Goal: Contribute content: Add original content to the website for others to see

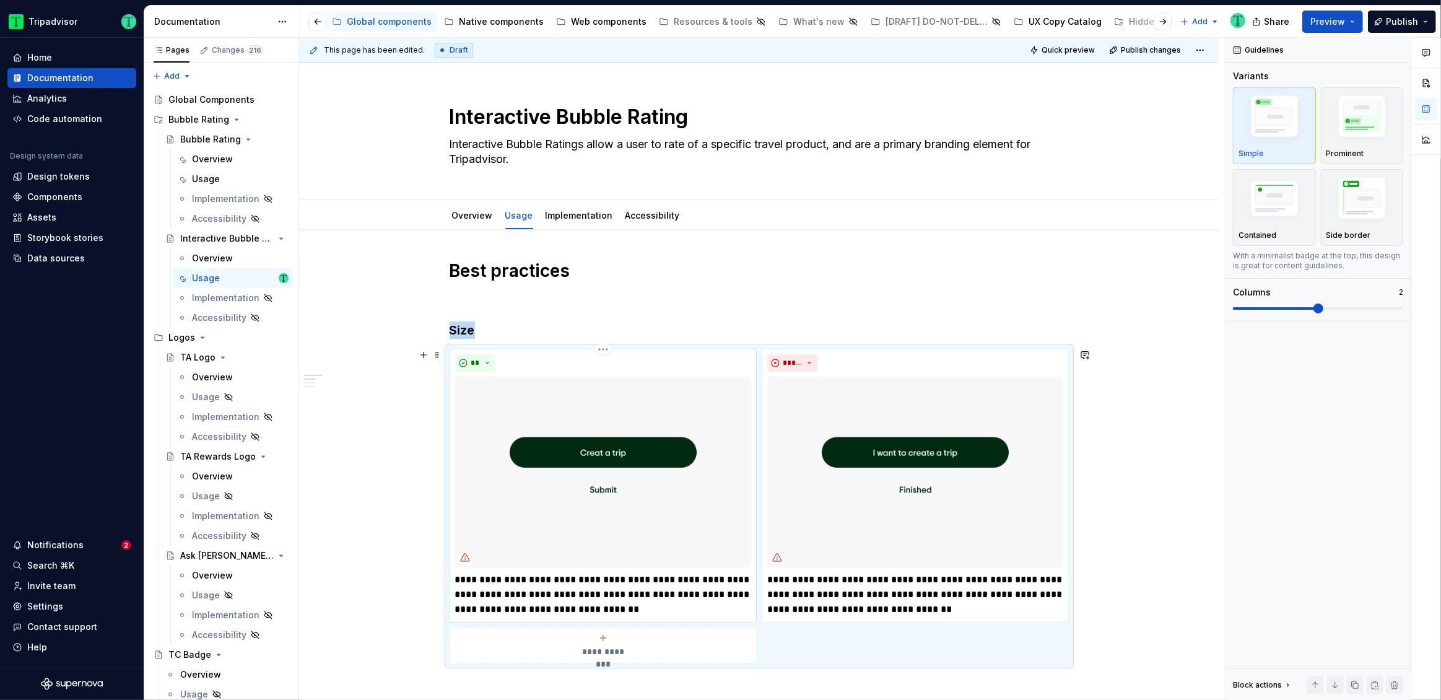
click at [599, 604] on p "**********" at bounding box center [603, 594] width 296 height 45
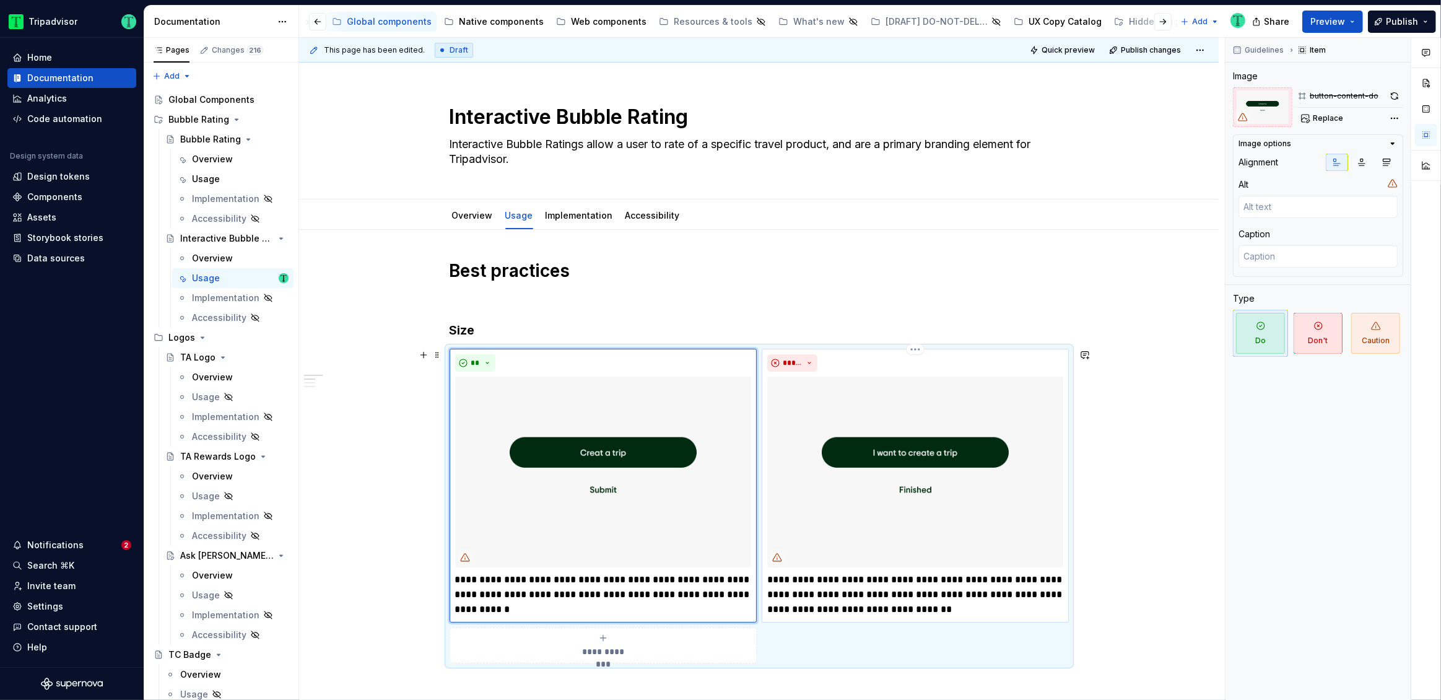
click at [847, 601] on p "**********" at bounding box center [915, 594] width 296 height 45
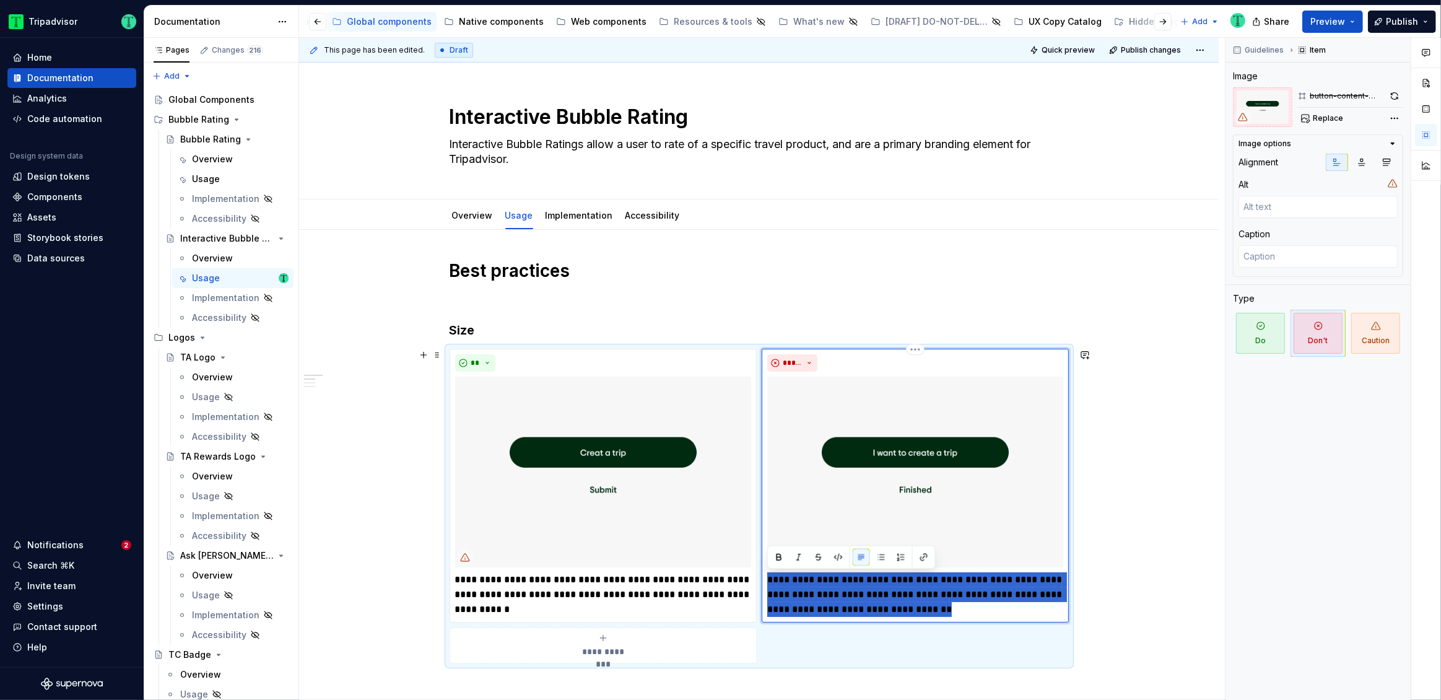
click at [847, 601] on p "**********" at bounding box center [915, 594] width 296 height 45
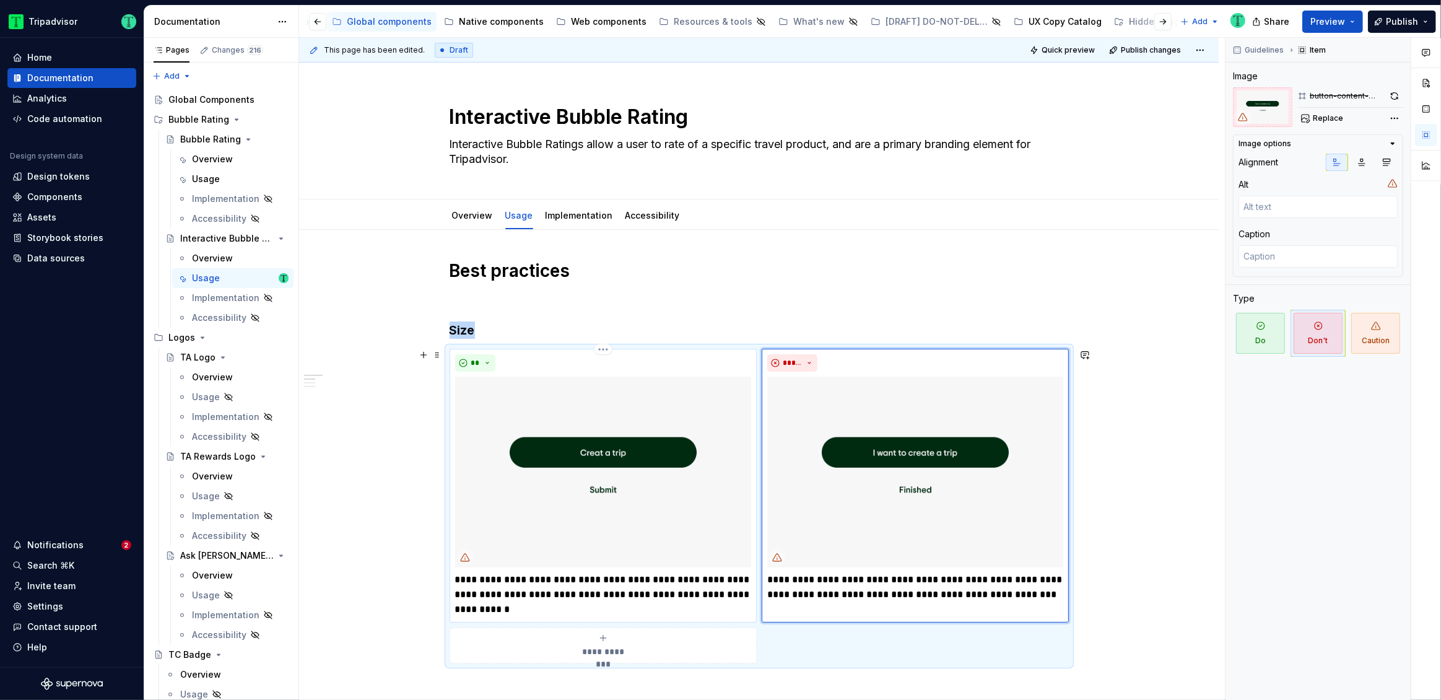
drag, startPoint x: 619, startPoint y: 426, endPoint x: 749, endPoint y: 415, distance: 130.5
click at [619, 426] on img at bounding box center [603, 472] width 296 height 191
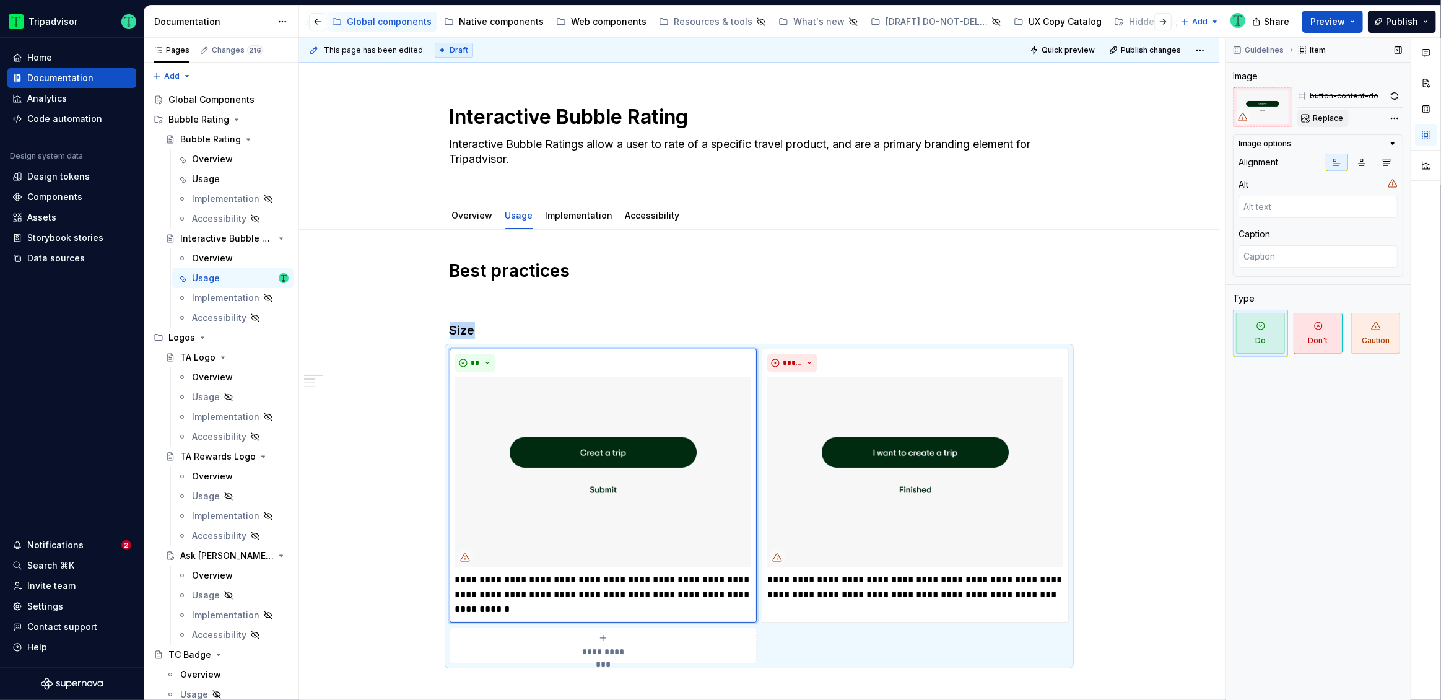
click at [1332, 120] on span "Replace" at bounding box center [1328, 118] width 30 height 10
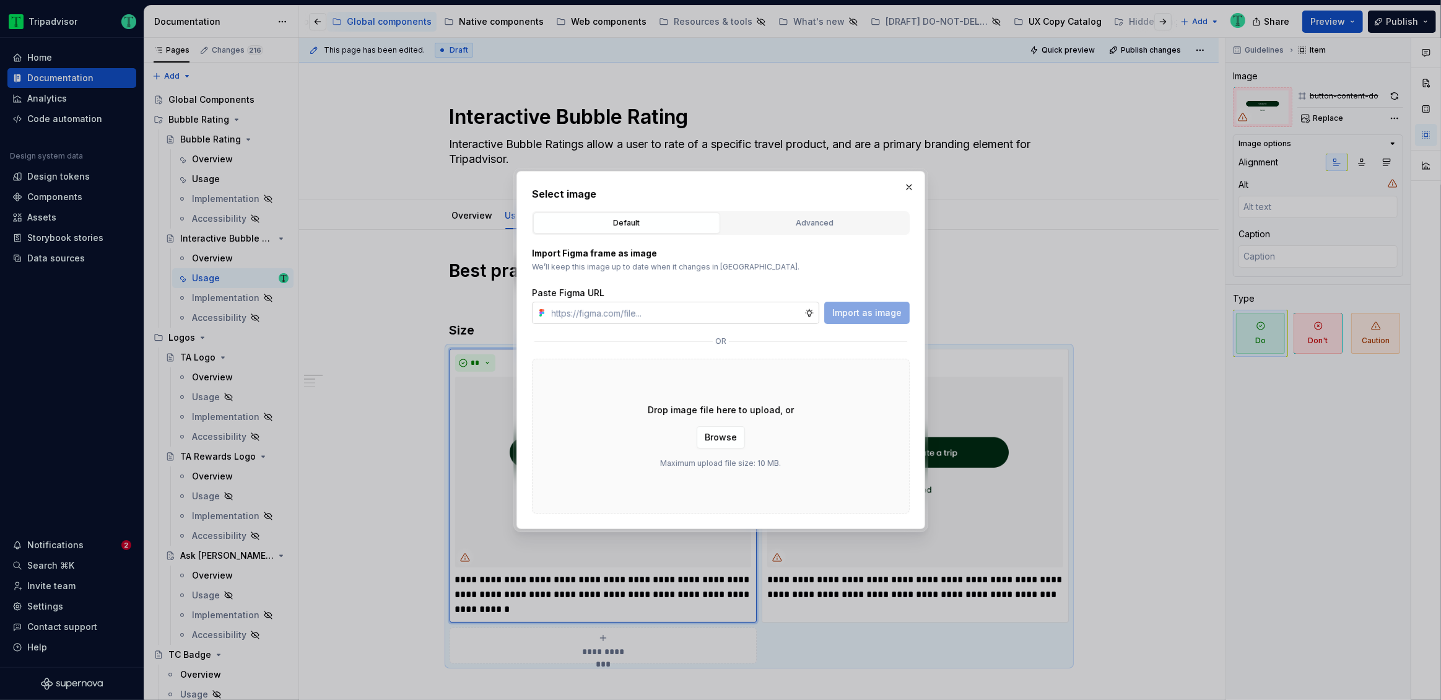
type textarea "*"
type input "https://www.figma.com/design/O7XqqhVnEFFDdE6rERiqfo/Atlas-Global-Documentation?…"
click at [867, 310] on span "Import as image" at bounding box center [866, 313] width 69 height 12
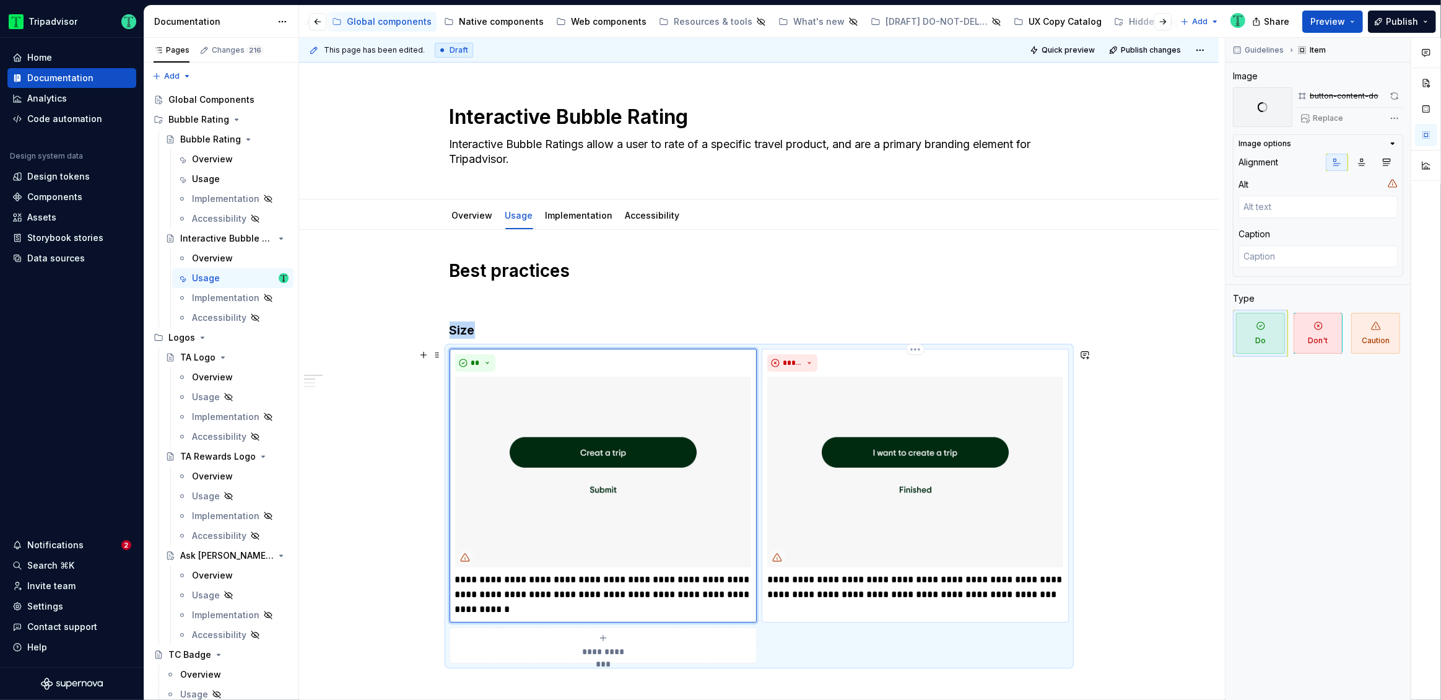
click at [892, 492] on img at bounding box center [915, 472] width 296 height 191
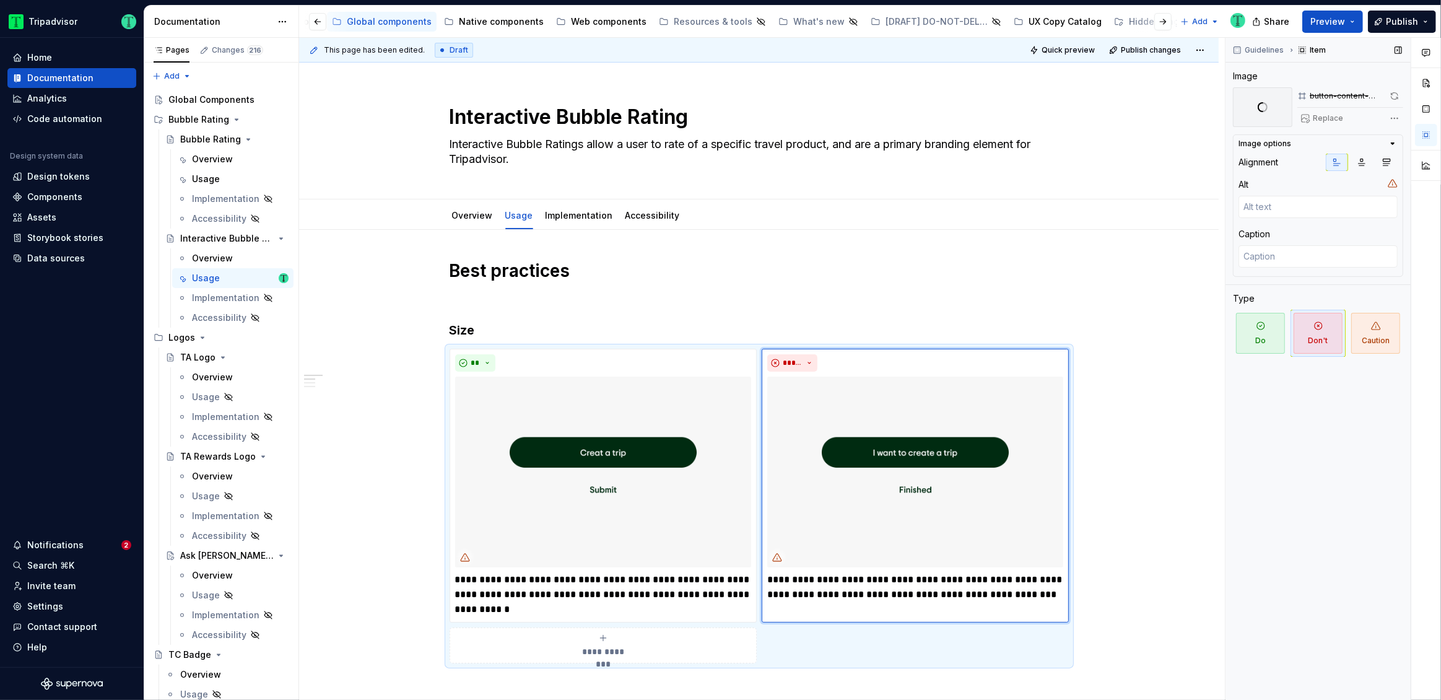
click at [1328, 113] on div "Replace" at bounding box center [1351, 118] width 106 height 17
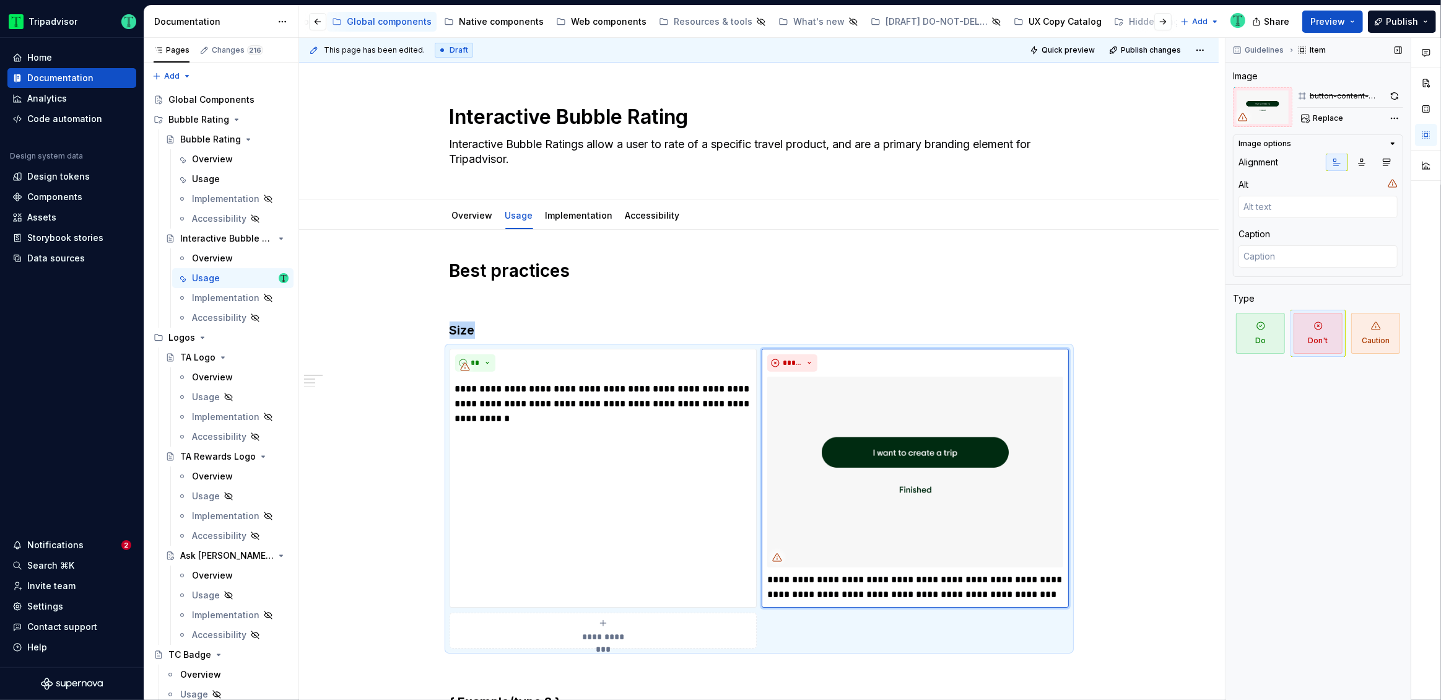
click at [1328, 113] on span "Replace" at bounding box center [1328, 118] width 30 height 10
type textarea "*"
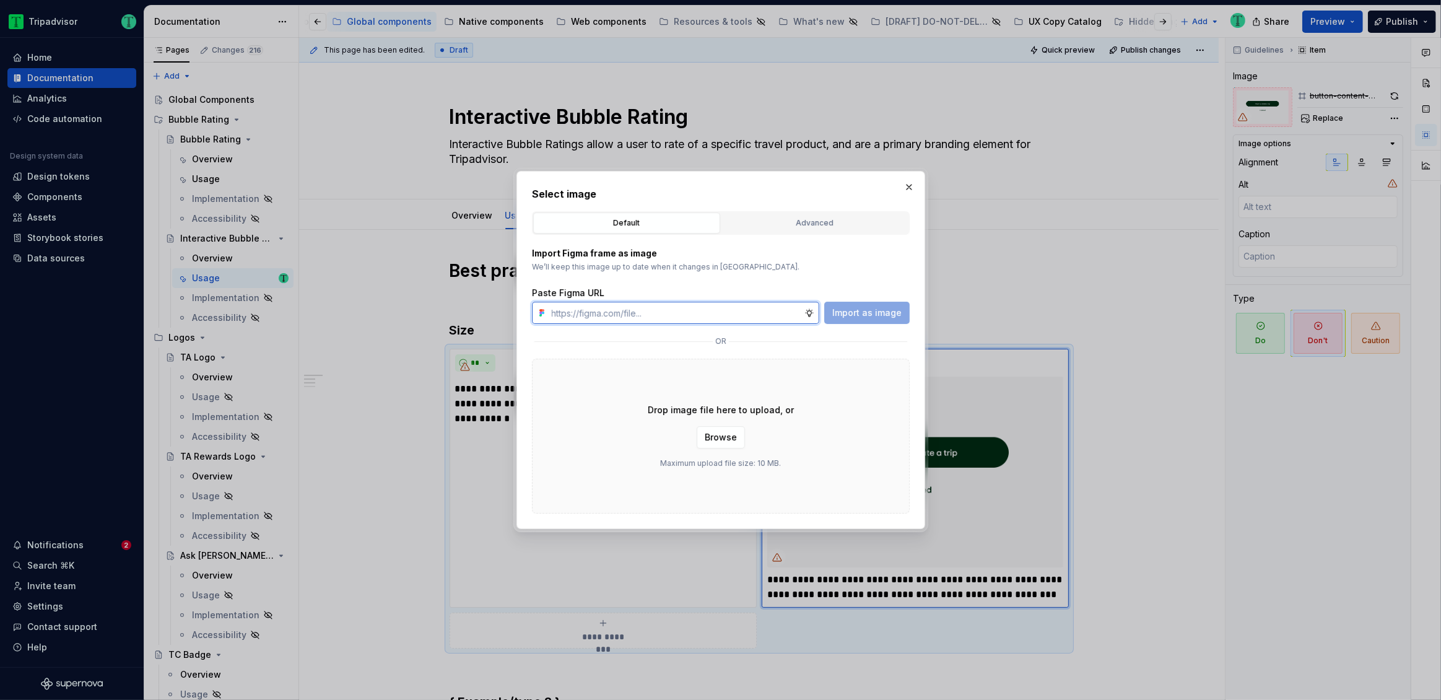
click at [701, 313] on input "text" at bounding box center [676, 313] width 258 height 22
paste input "https://www.figma.com/design/O7XqqhVnEFFDdE6rERiqfo/Atlas-Global-Documentation?…"
type input "https://www.figma.com/design/O7XqqhVnEFFDdE6rERiqfo/Atlas-Global-Documentation?…"
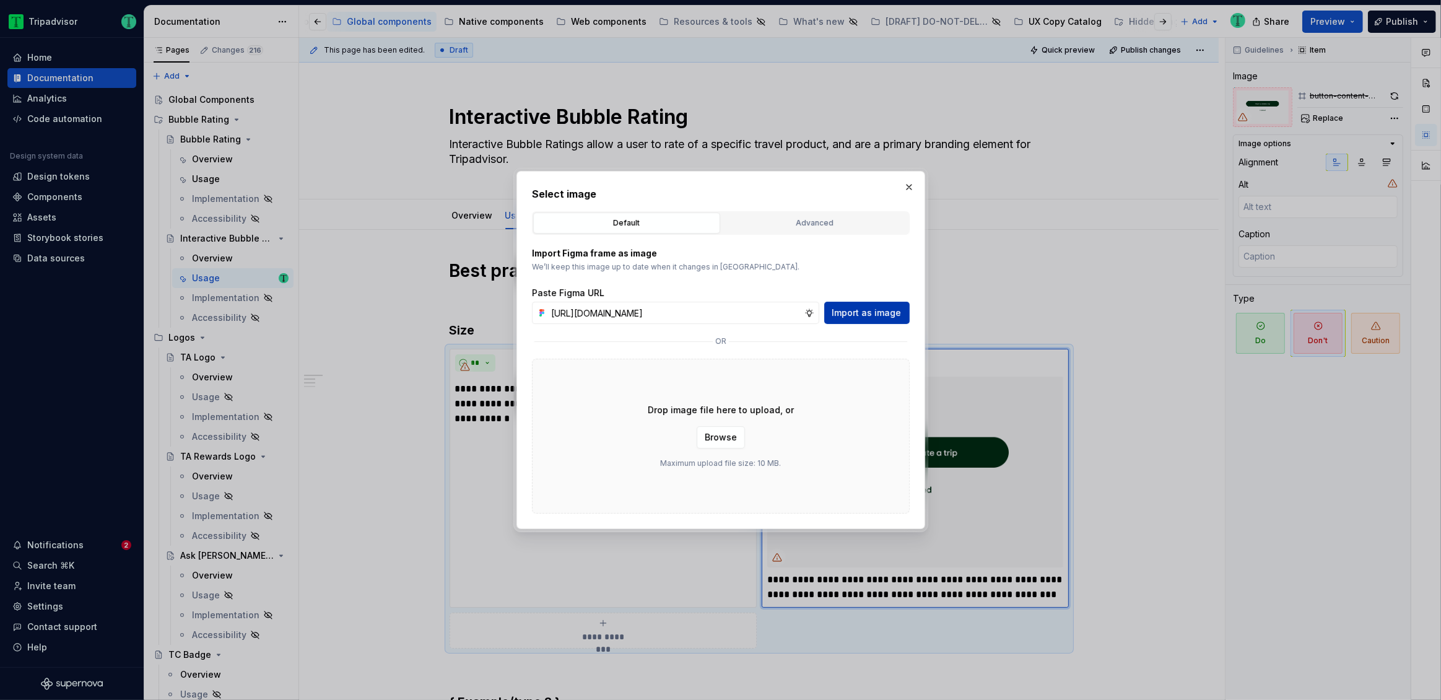
click at [900, 311] on span "Import as image" at bounding box center [866, 313] width 69 height 12
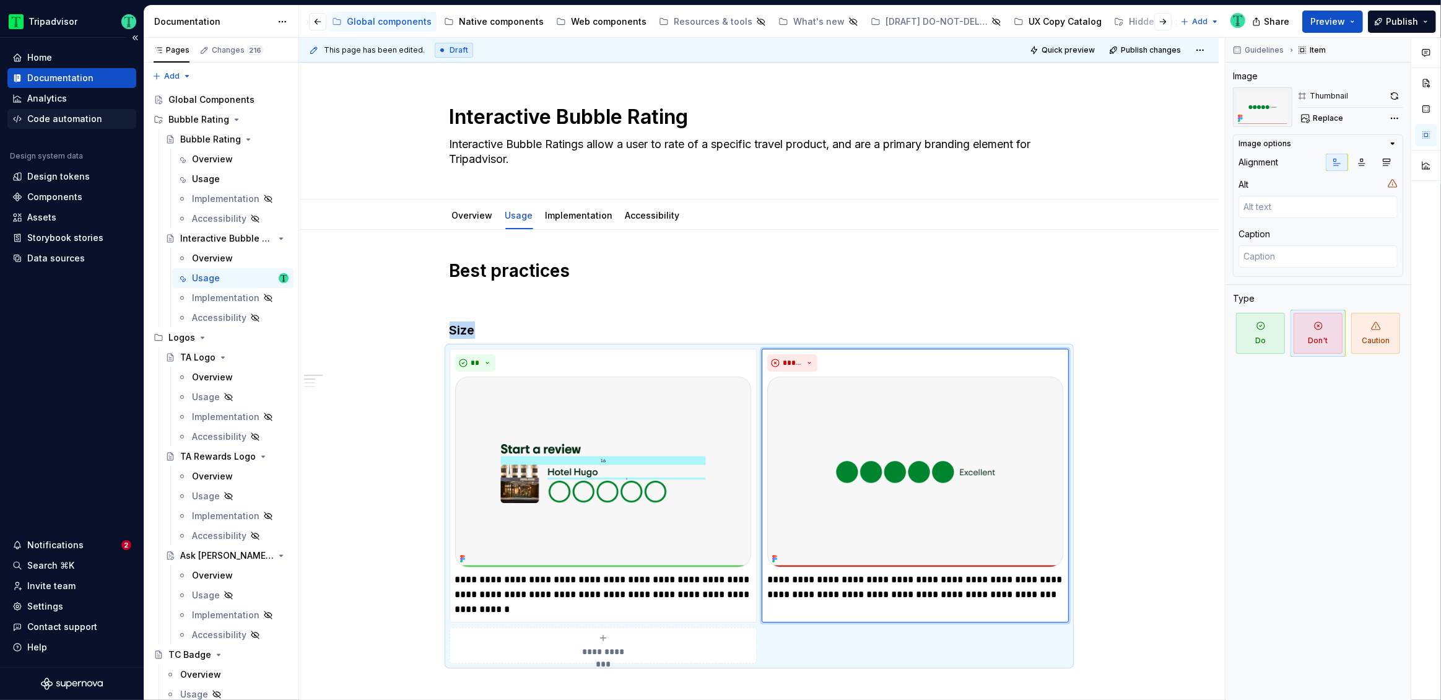
type textarea "*"
click at [58, 118] on div "Code automation" at bounding box center [64, 119] width 75 height 12
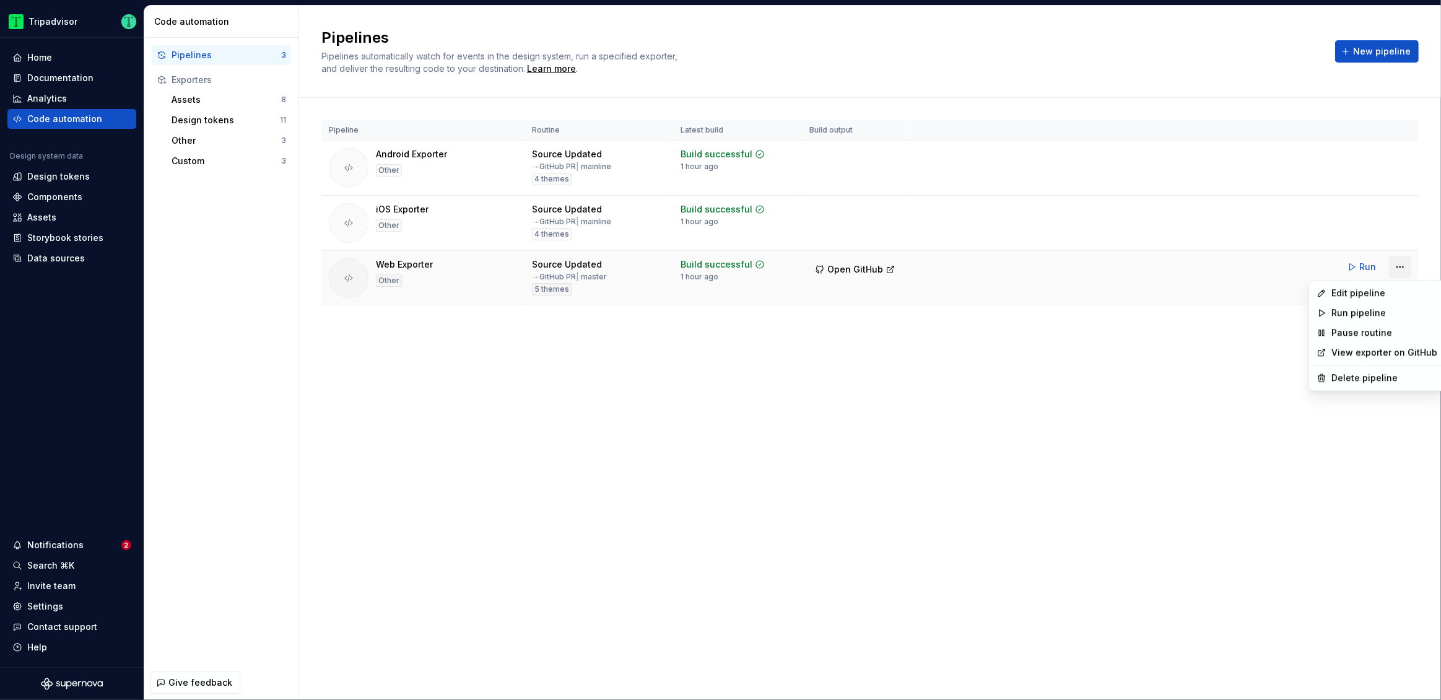
click at [1407, 267] on html "Tripadvisor Home Documentation Analytics Code automation Design system data Des…" at bounding box center [720, 350] width 1441 height 700
click at [1354, 296] on div "Edit pipeline" at bounding box center [1385, 293] width 106 height 12
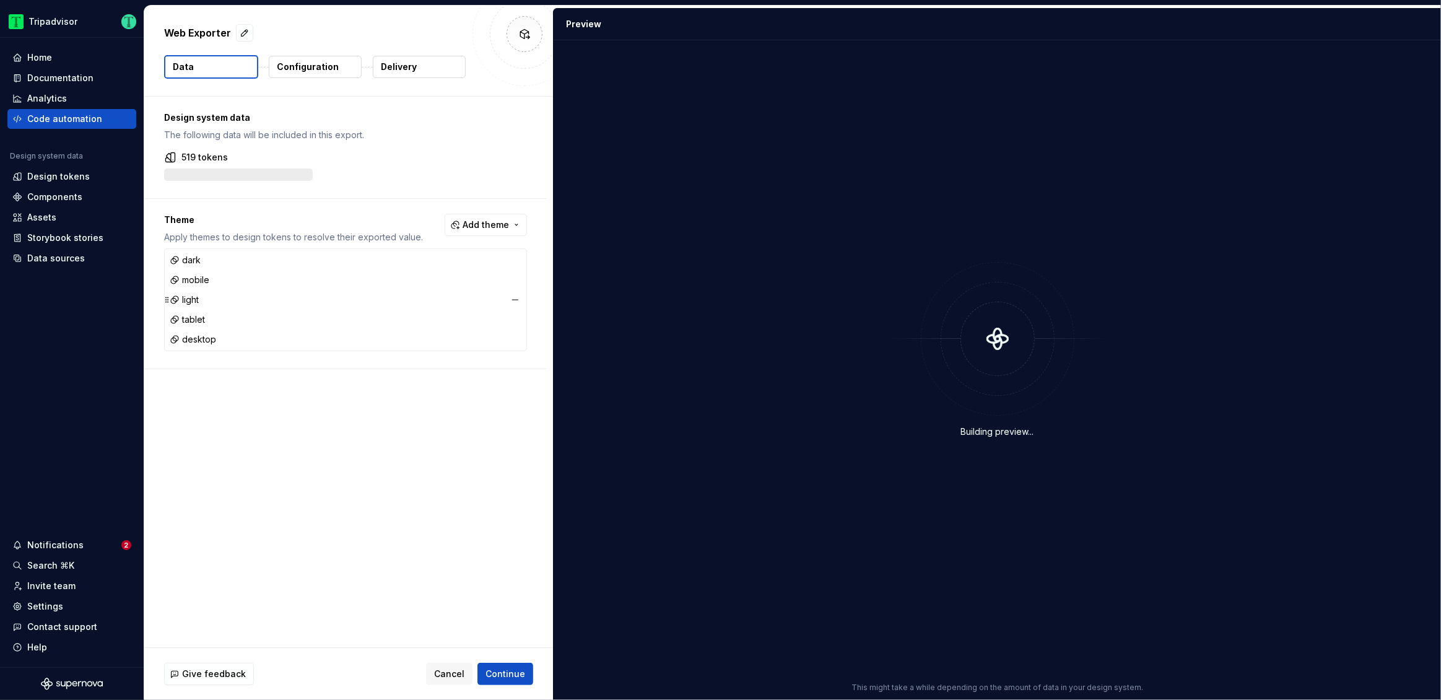
click at [198, 298] on div "light" at bounding box center [184, 300] width 29 height 12
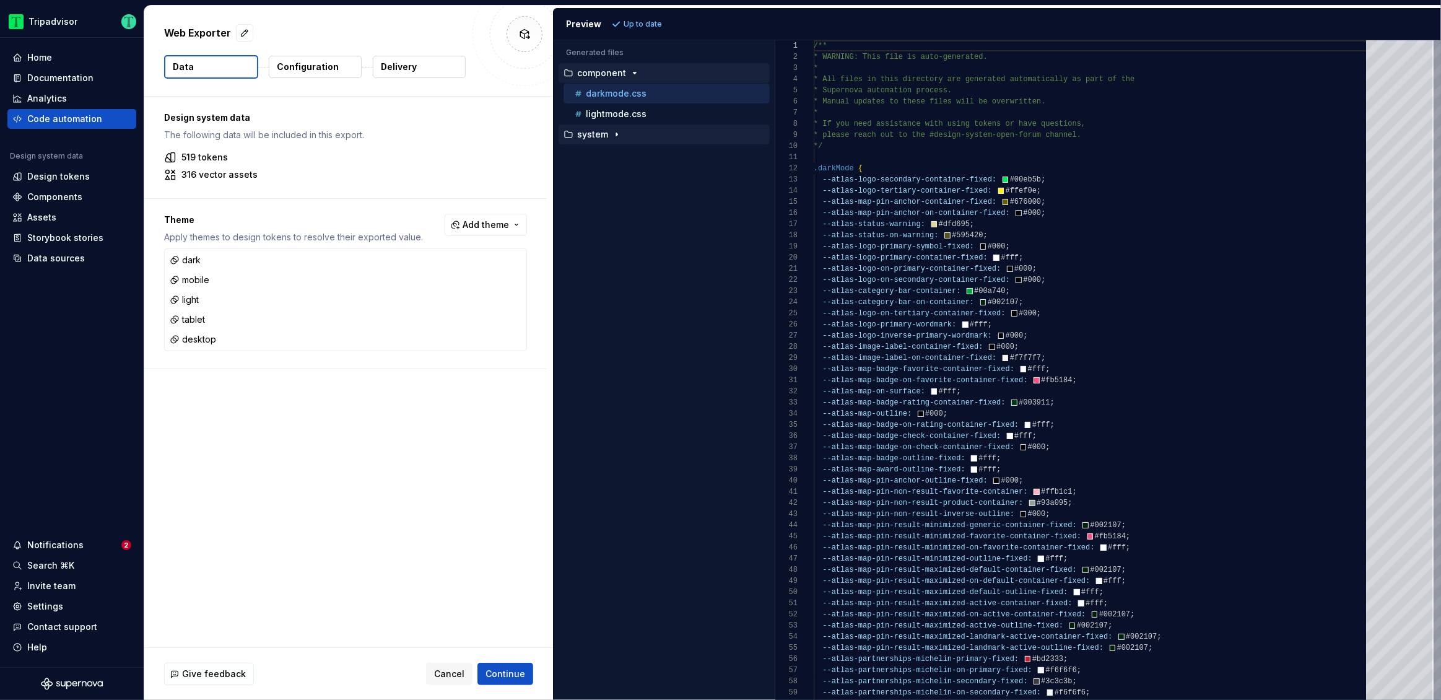
click at [618, 132] on icon "button" at bounding box center [617, 134] width 10 height 10
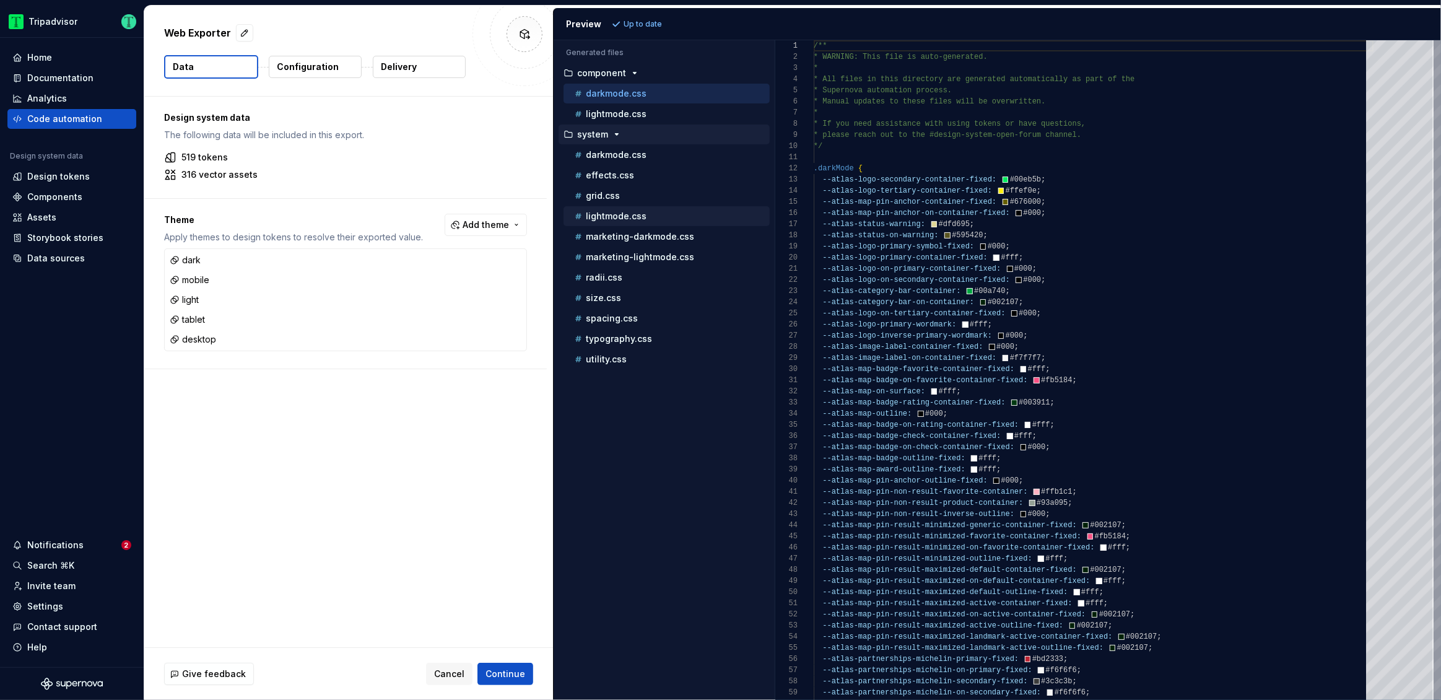
click at [609, 214] on p "lightmode.css" at bounding box center [616, 216] width 61 height 10
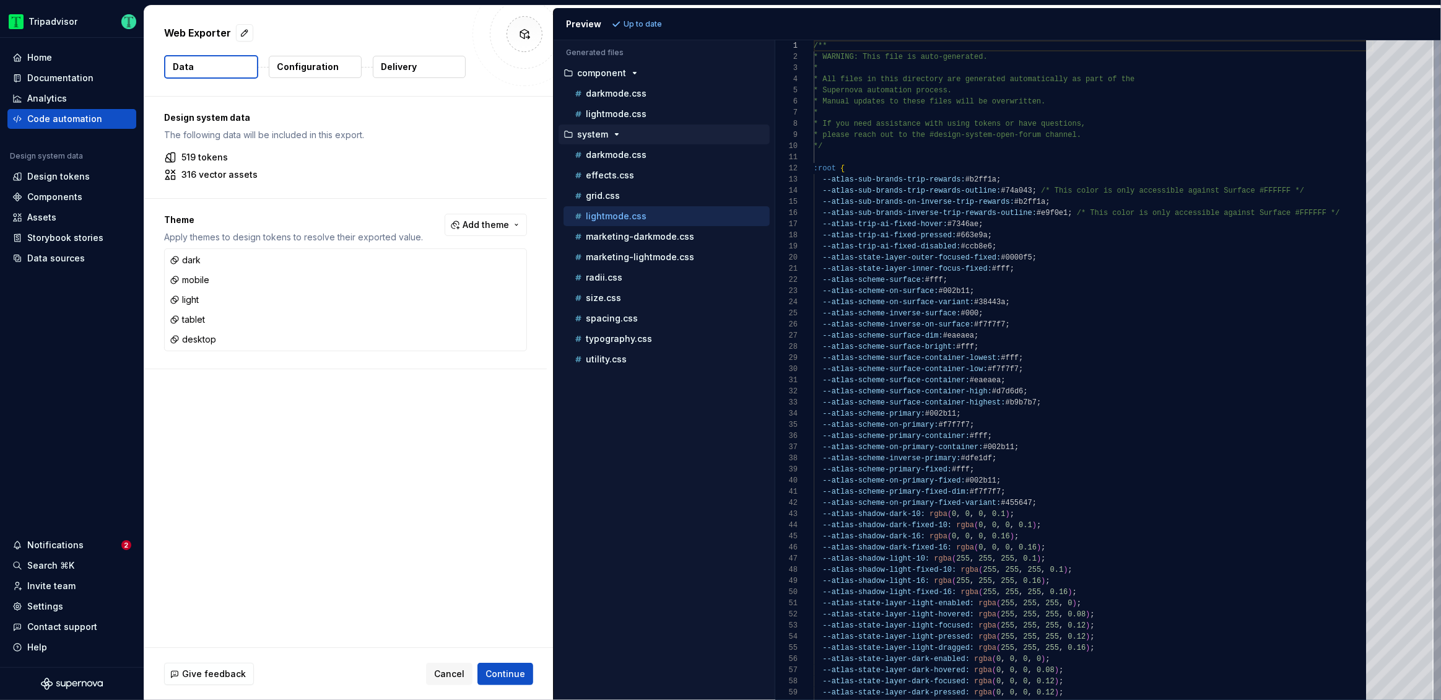
scroll to position [111, 0]
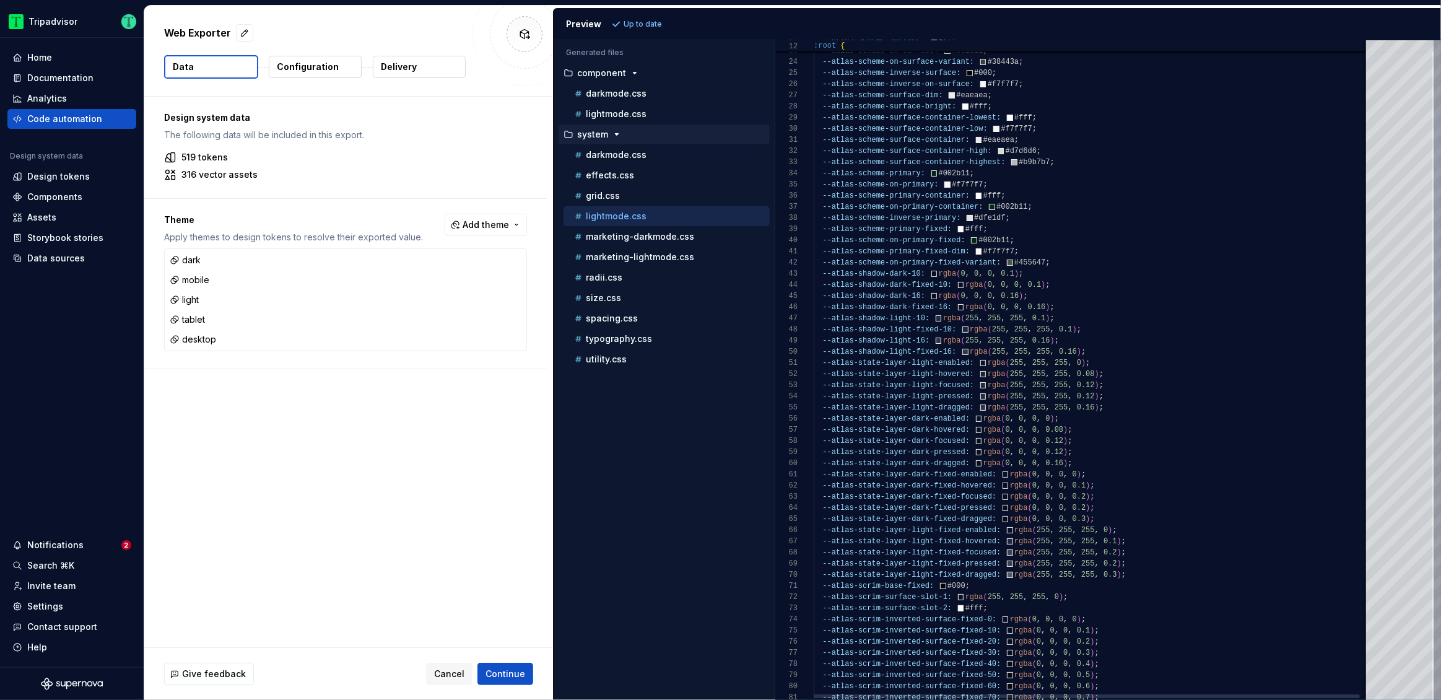
type textarea "**********"
drag, startPoint x: 823, startPoint y: 173, endPoint x: 971, endPoint y: 171, distance: 148.1
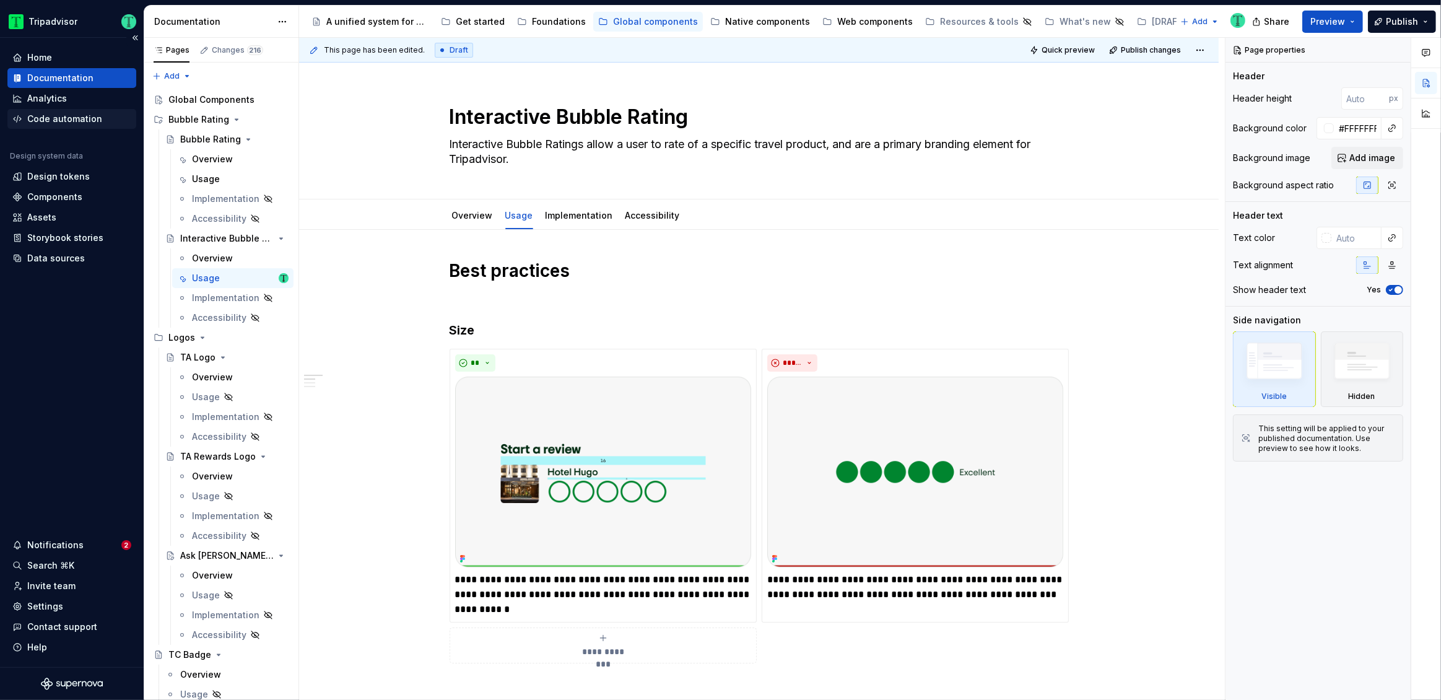
click at [58, 116] on div "Code automation" at bounding box center [64, 119] width 75 height 12
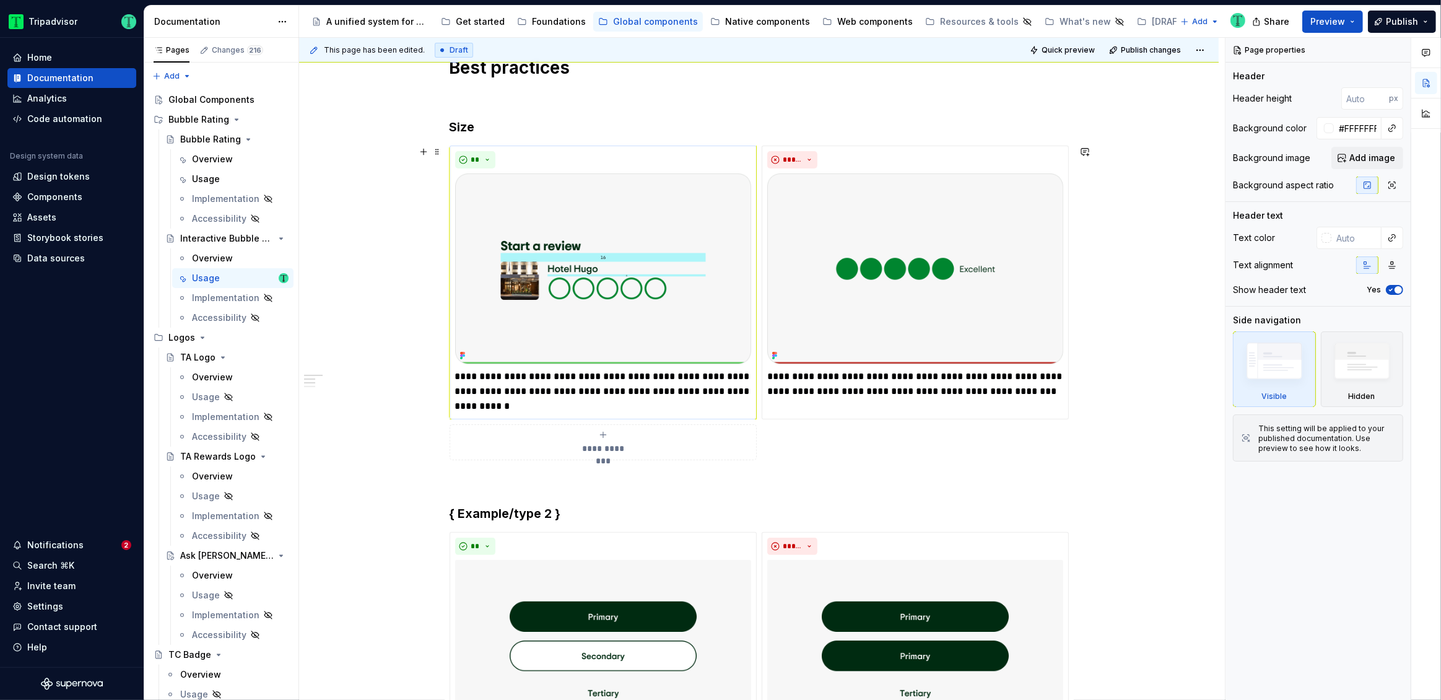
scroll to position [204, 0]
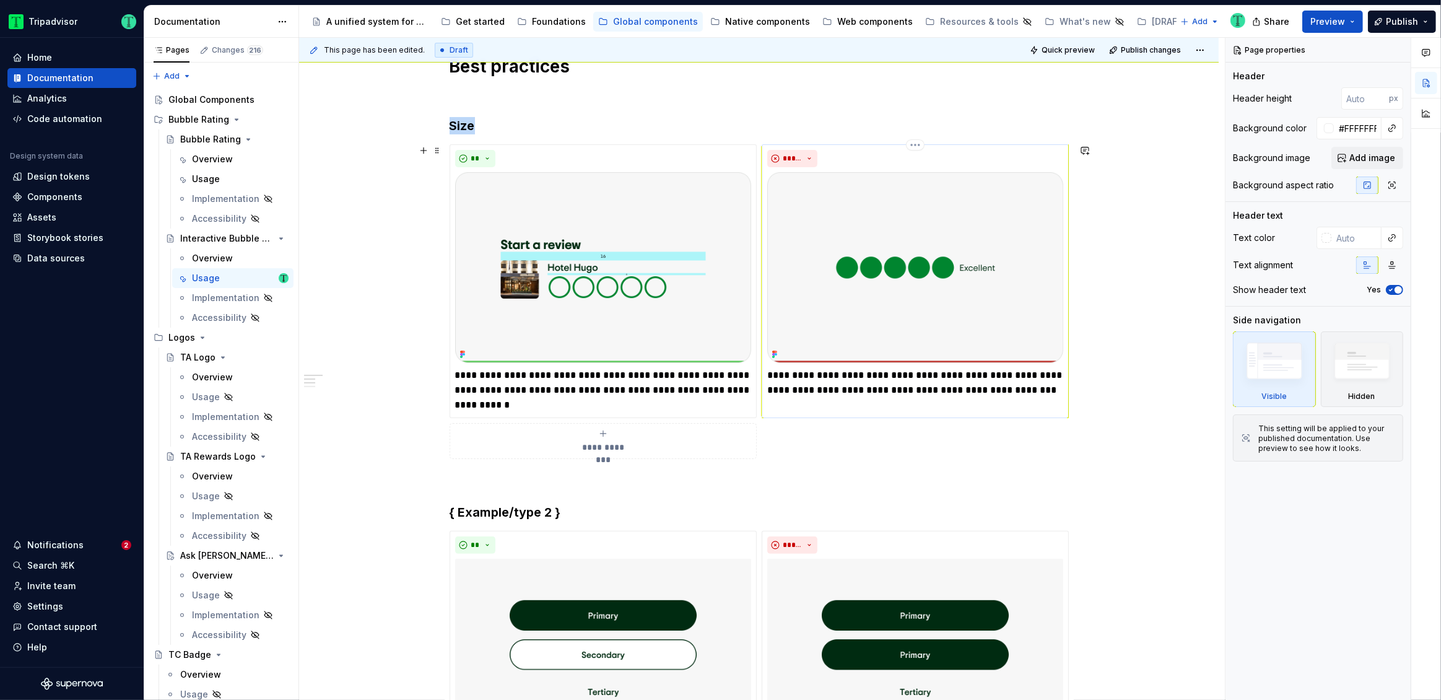
click at [979, 284] on img at bounding box center [915, 267] width 296 height 191
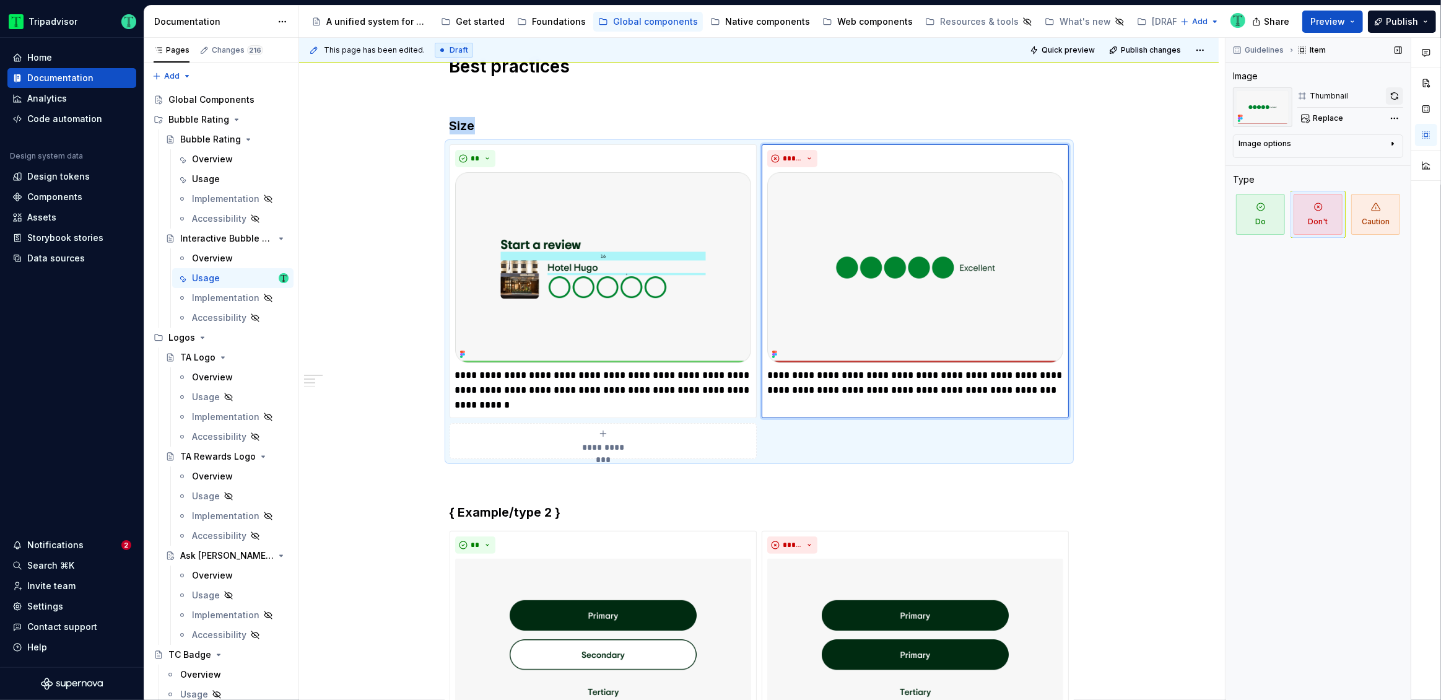
click at [1397, 100] on button "button" at bounding box center [1394, 95] width 17 height 17
click at [654, 311] on img at bounding box center [603, 267] width 296 height 191
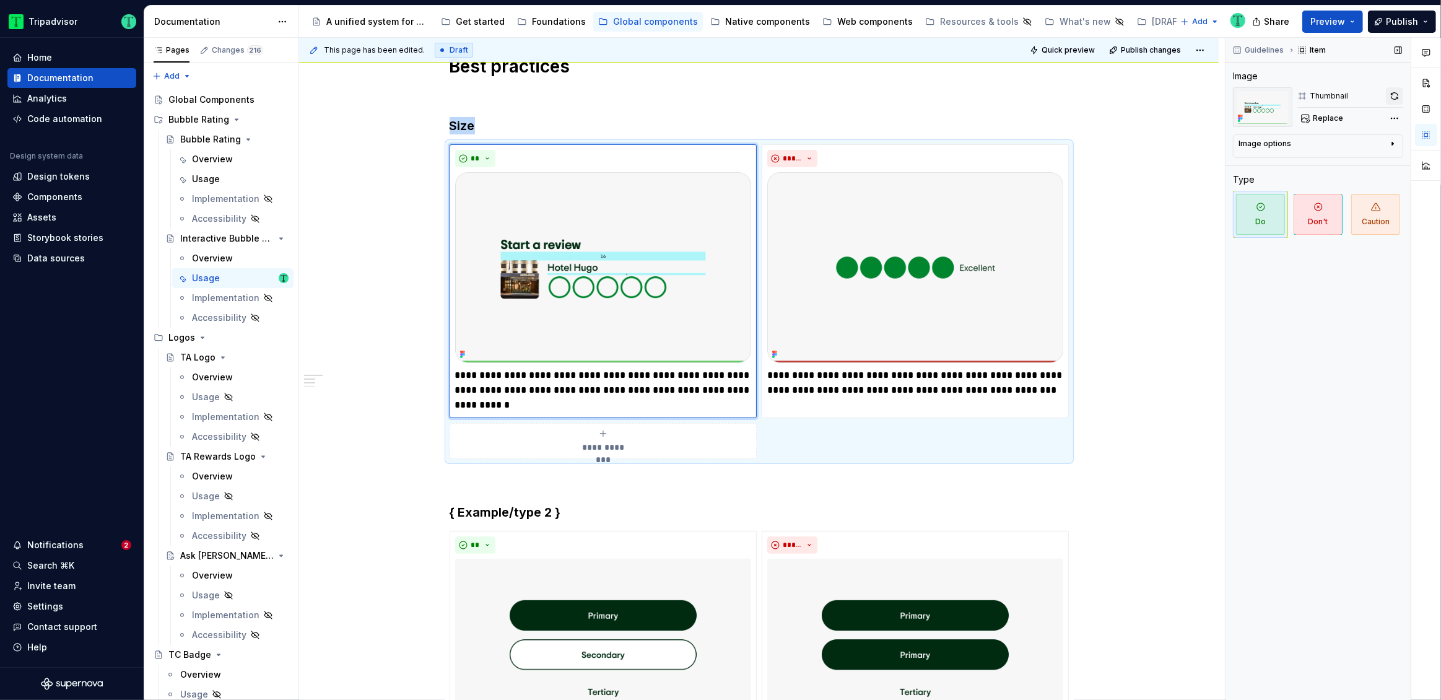
click at [1396, 94] on button "button" at bounding box center [1394, 95] width 17 height 17
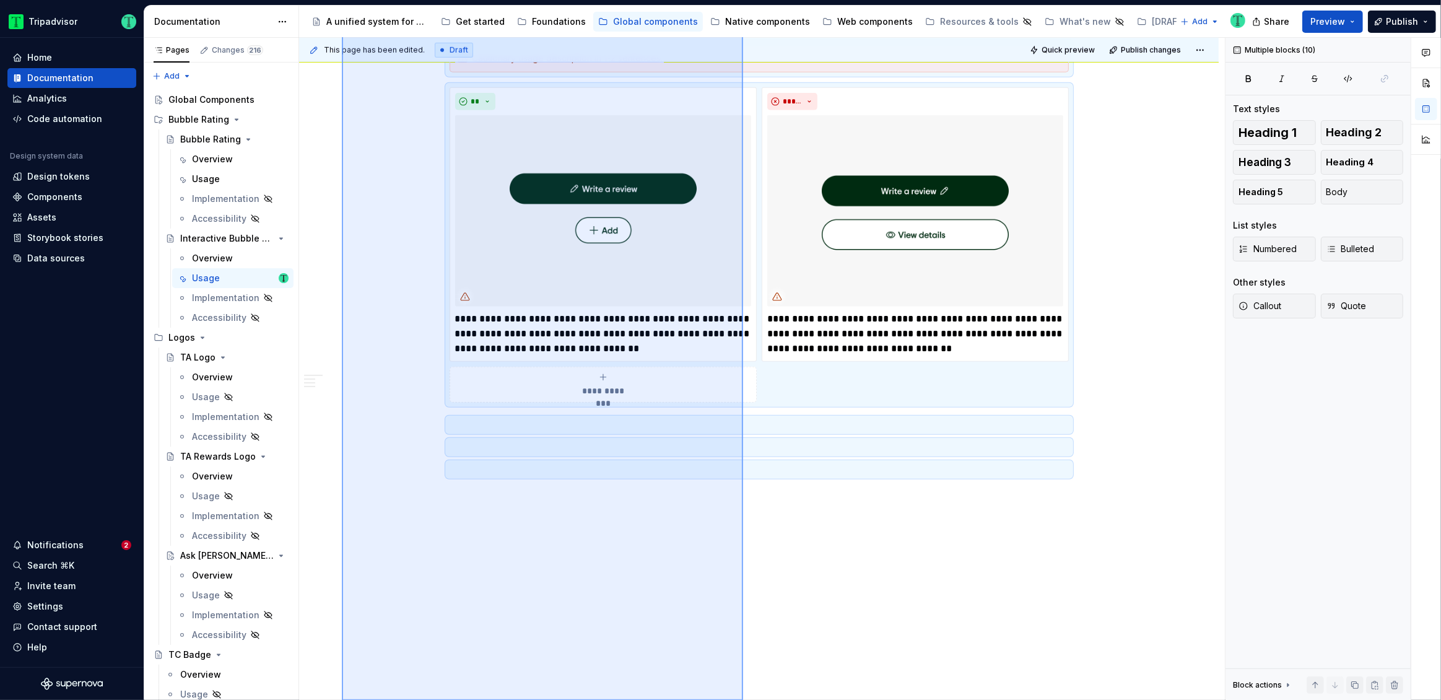
scroll to position [1107, 0]
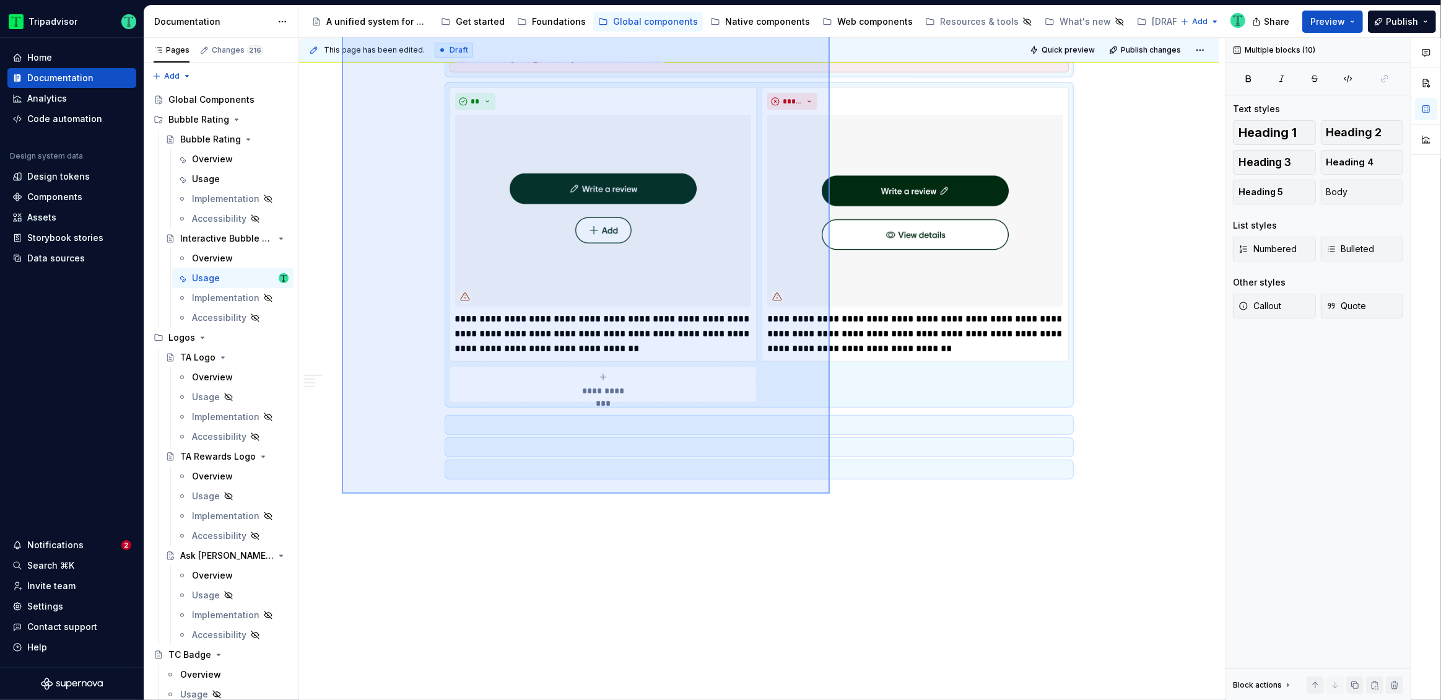
drag, startPoint x: 342, startPoint y: 142, endPoint x: 831, endPoint y: 497, distance: 604.0
click at [831, 500] on div "**********" at bounding box center [762, 369] width 926 height 663
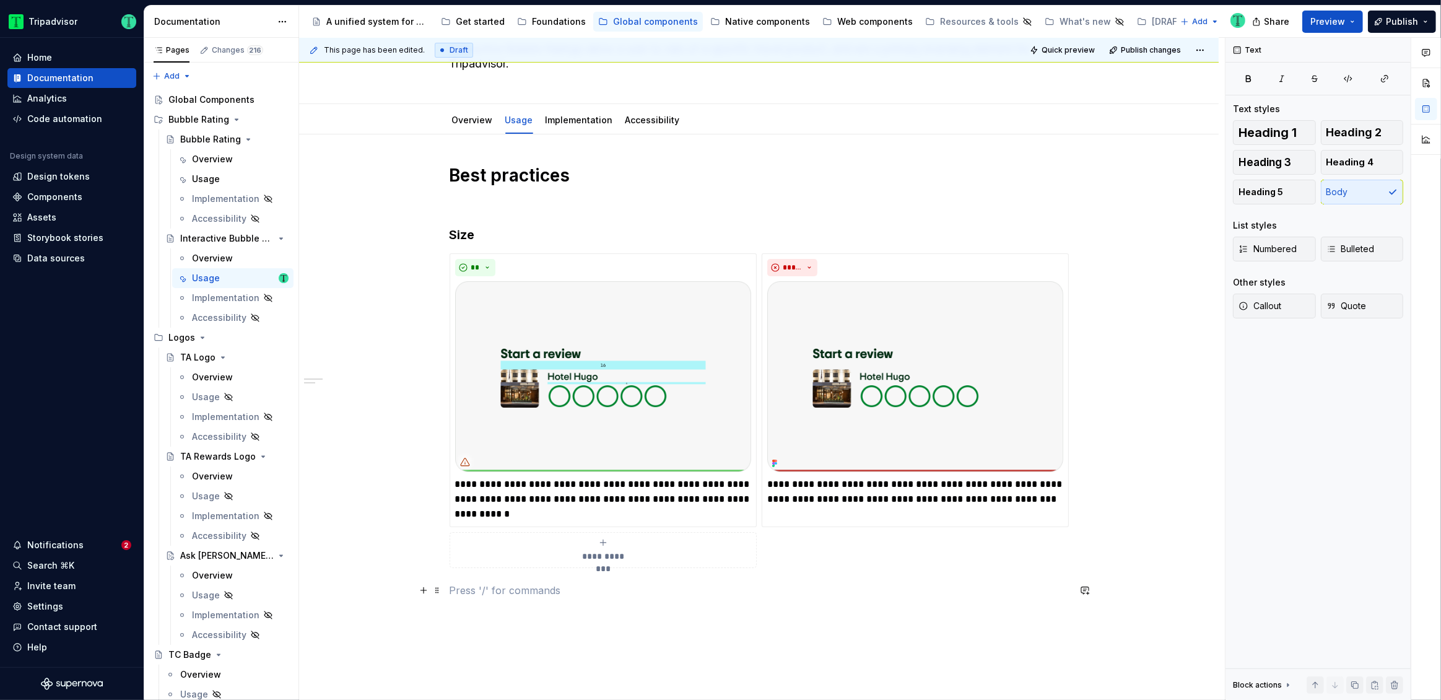
scroll to position [94, 0]
click at [476, 119] on link "Overview" at bounding box center [472, 121] width 41 height 11
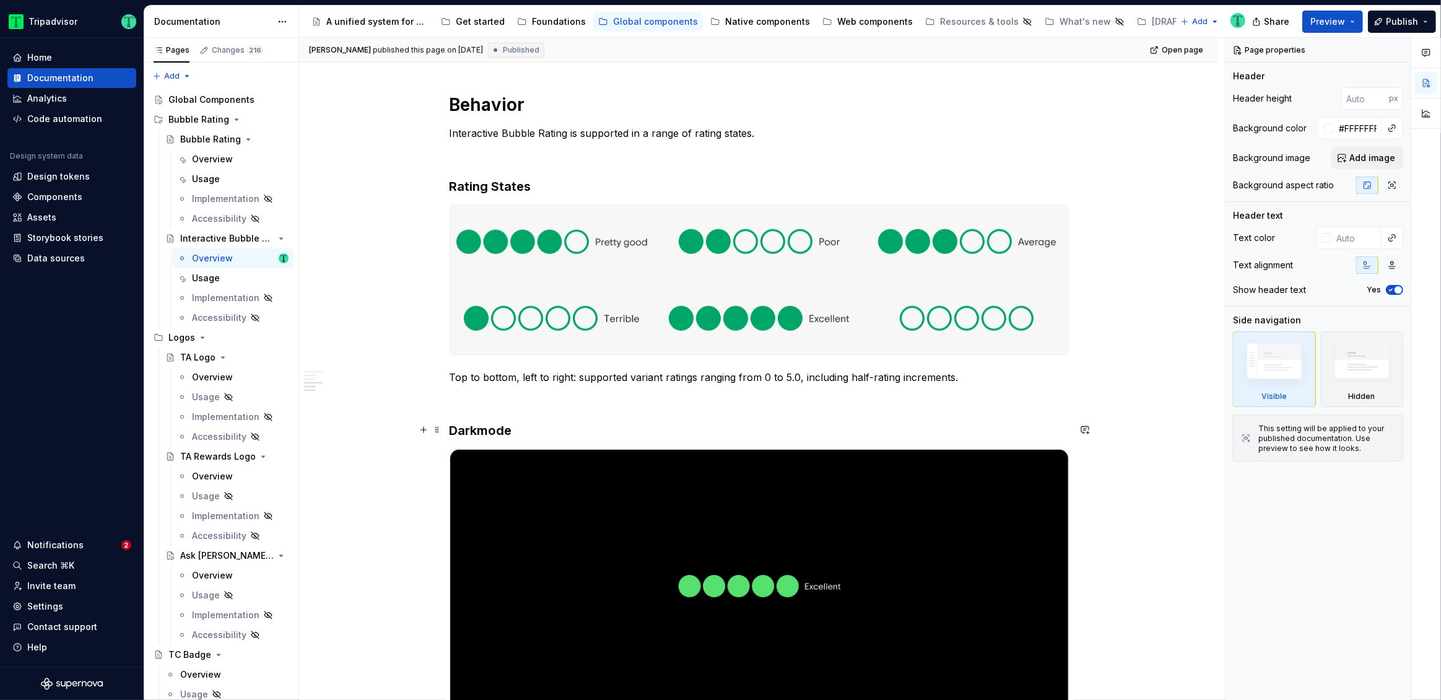
scroll to position [1340, 0]
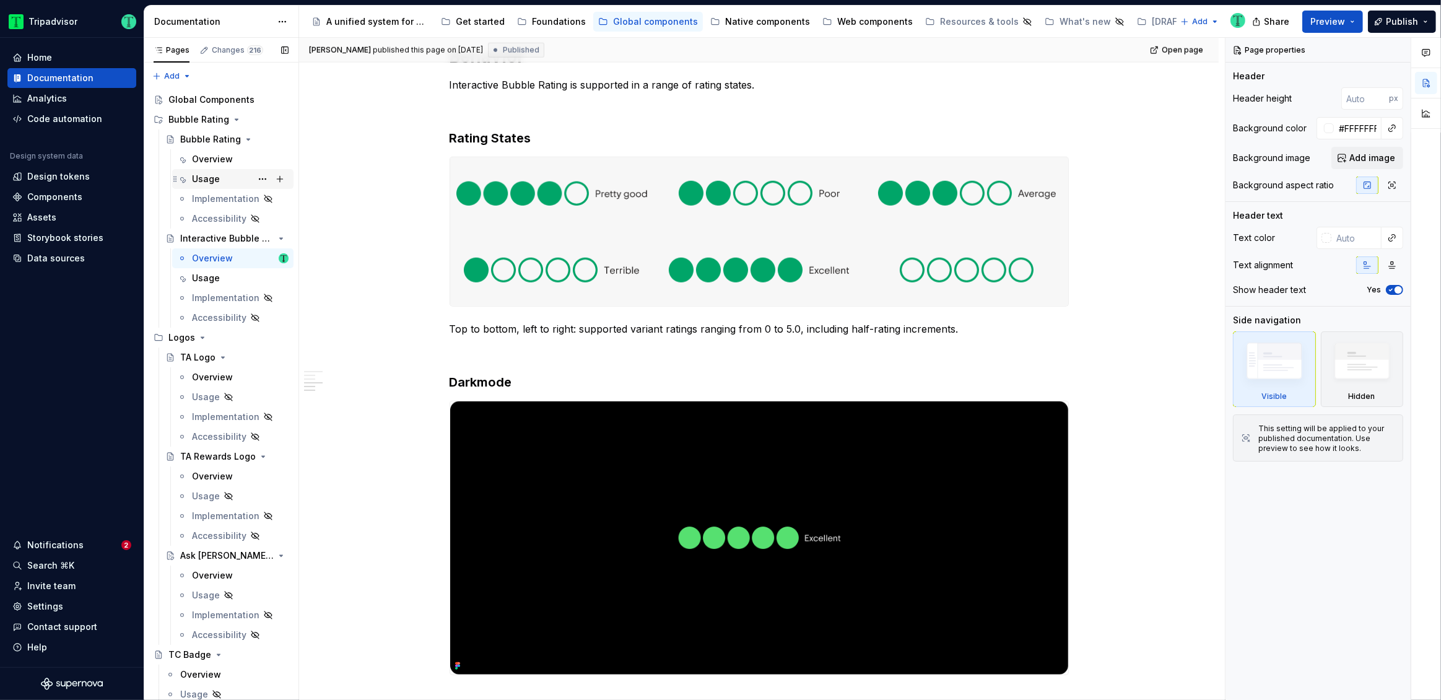
click at [210, 177] on div "Usage" at bounding box center [206, 179] width 28 height 12
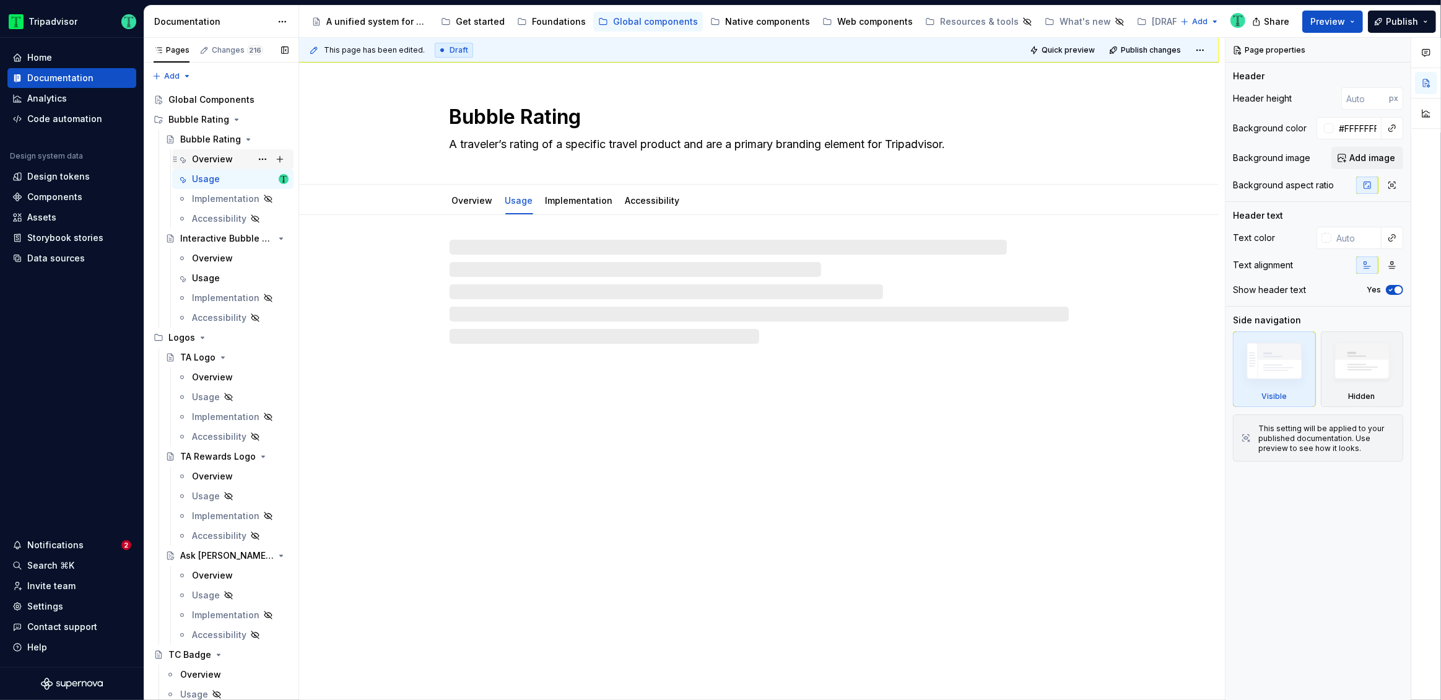
click at [206, 159] on div "Overview" at bounding box center [212, 159] width 41 height 12
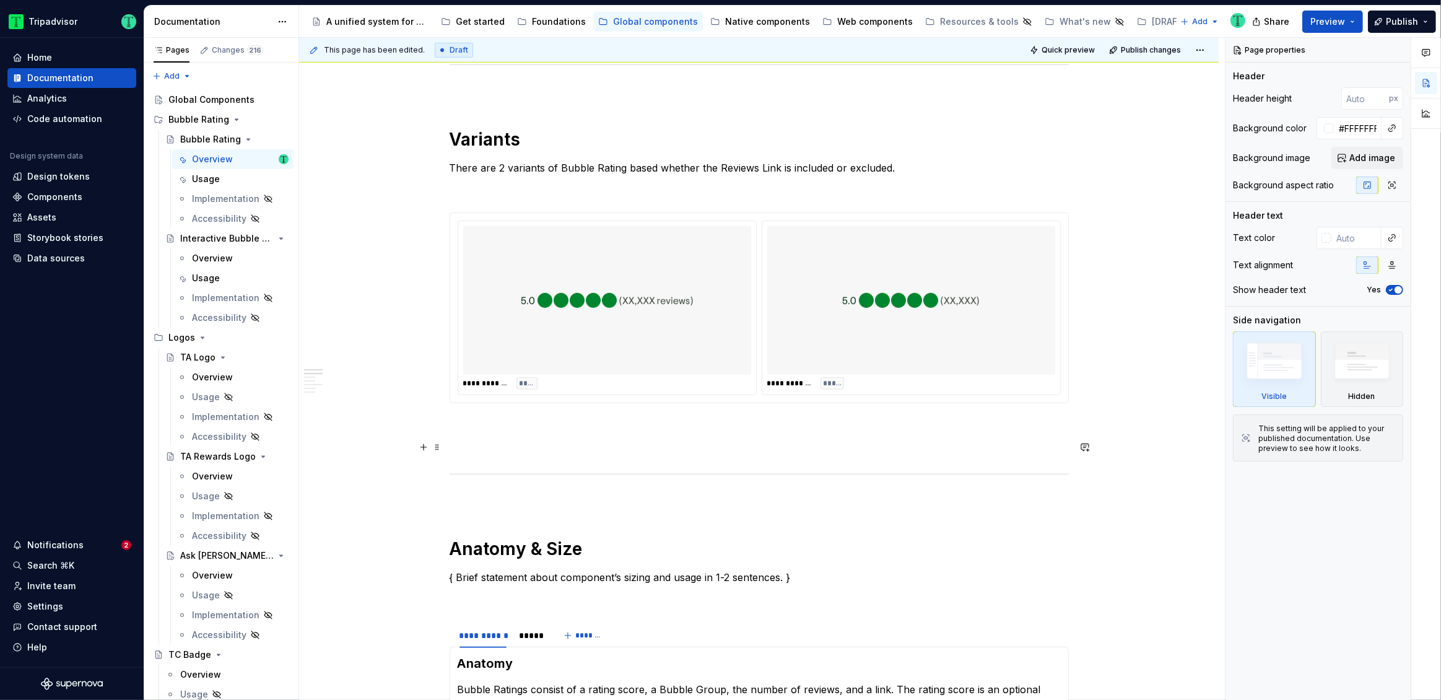
scroll to position [898, 0]
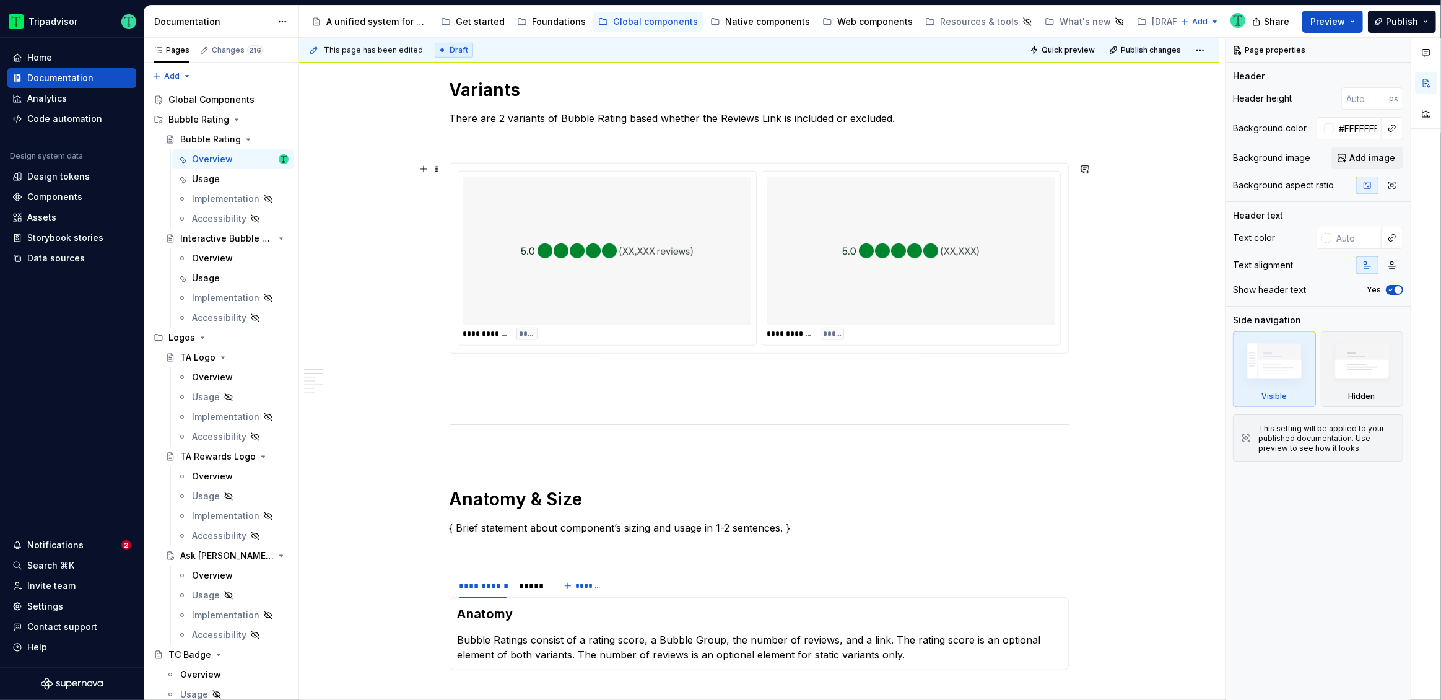
click at [757, 170] on div "**********" at bounding box center [759, 259] width 618 height 190
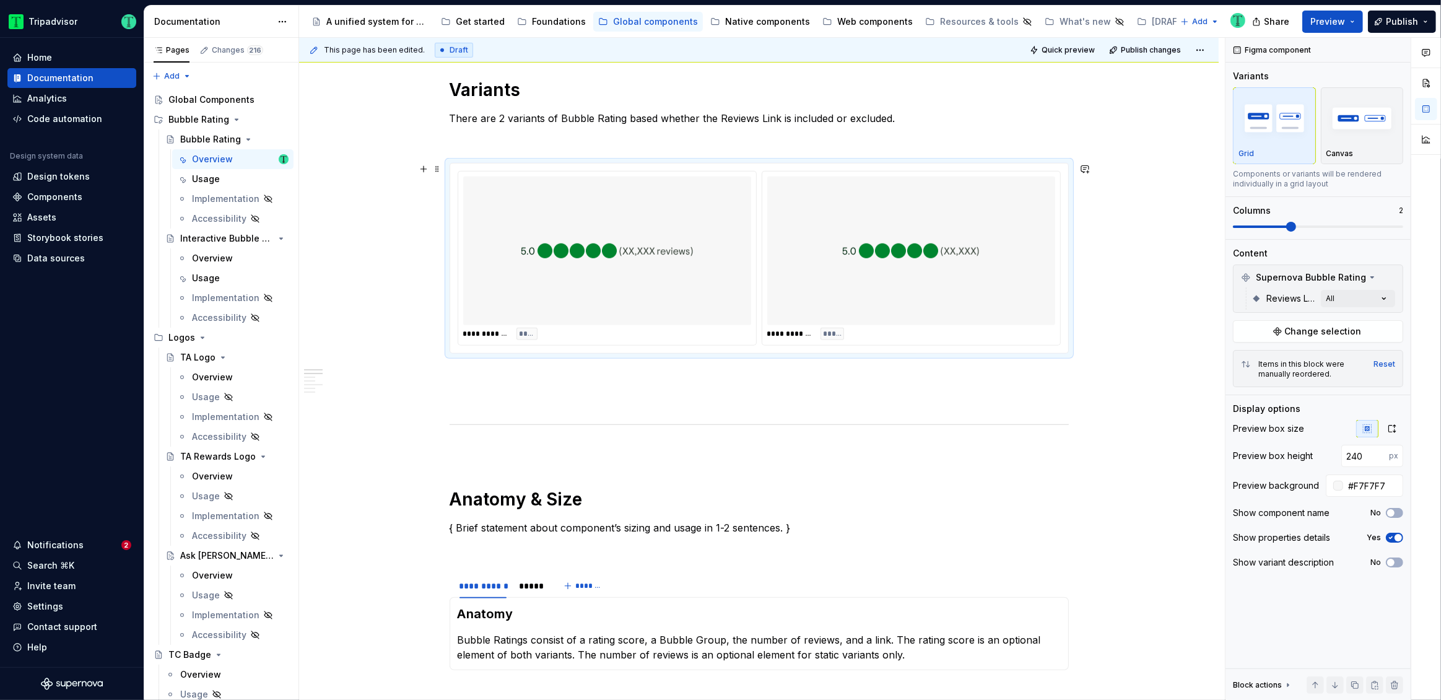
click at [758, 216] on div "**********" at bounding box center [759, 258] width 603 height 175
click at [722, 276] on div at bounding box center [607, 251] width 288 height 149
click at [1270, 327] on button "Change selection" at bounding box center [1318, 331] width 170 height 22
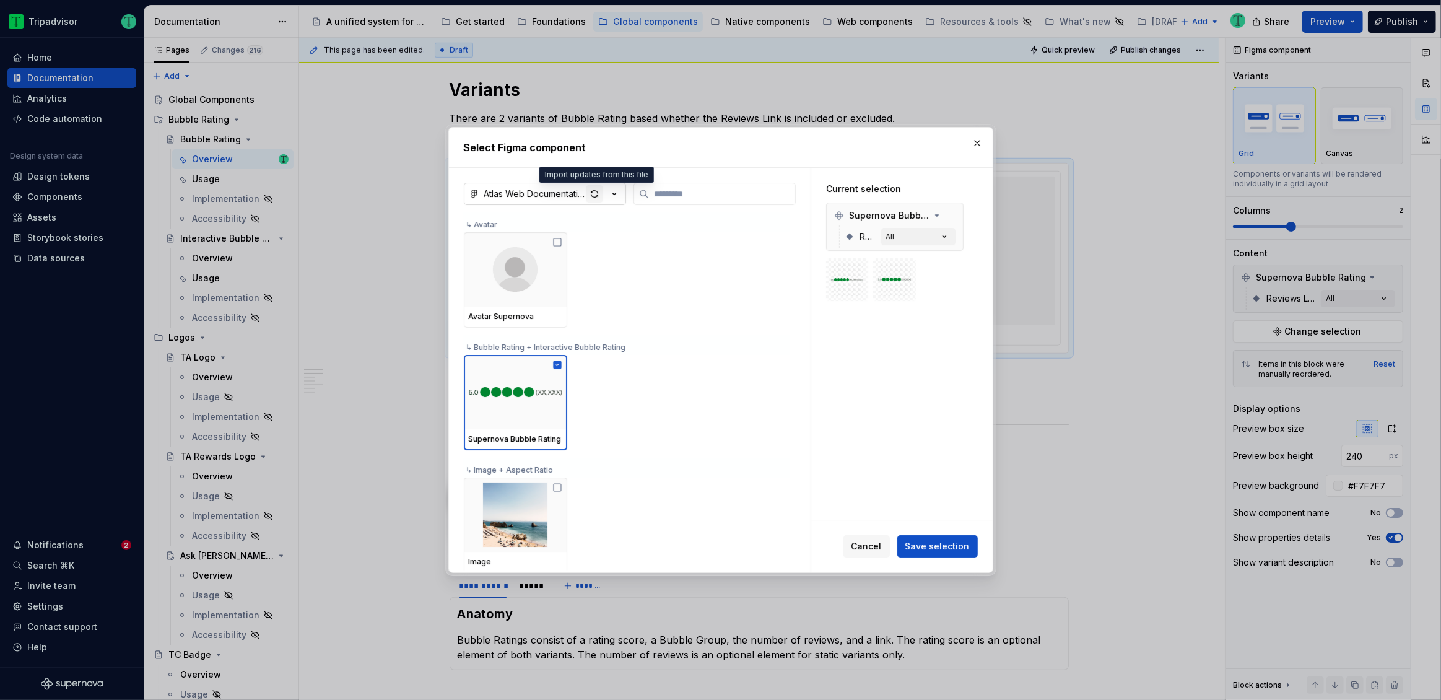
click at [599, 195] on div "button" at bounding box center [594, 193] width 17 height 17
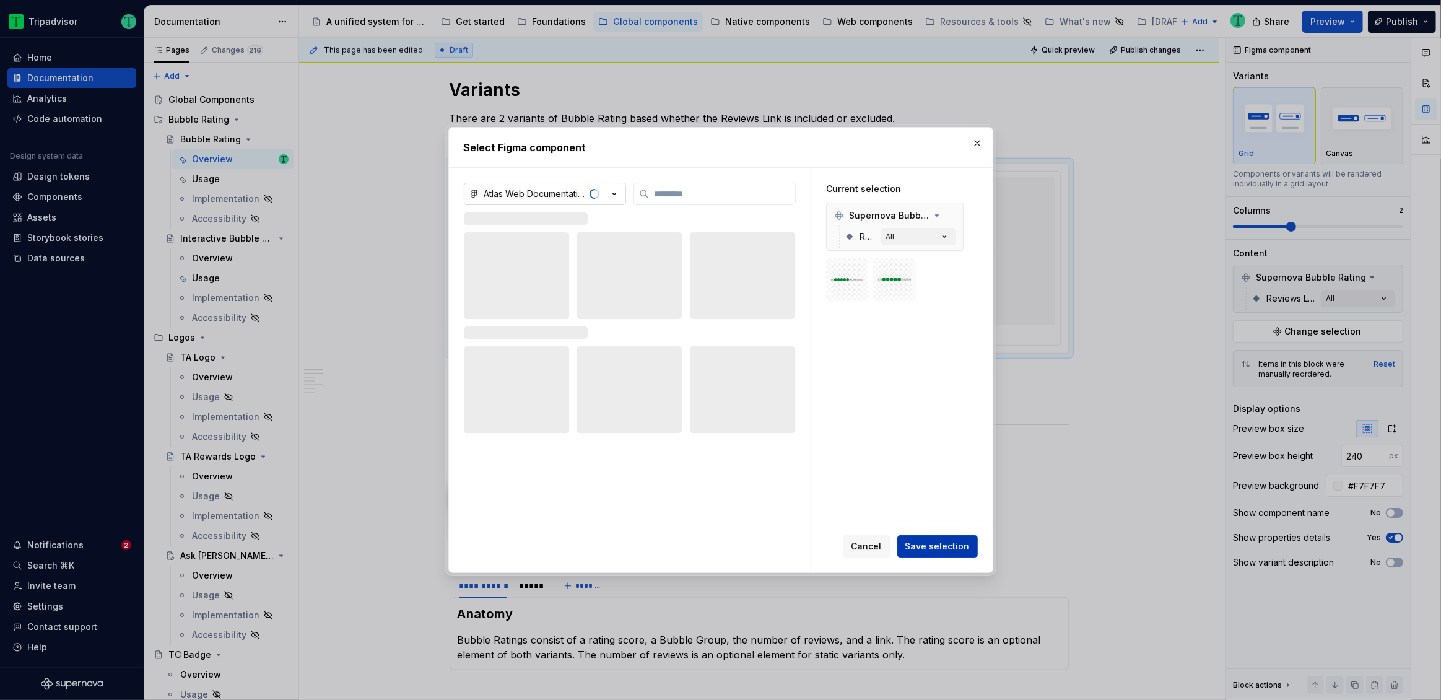
click at [958, 549] on span "Save selection" at bounding box center [938, 546] width 64 height 12
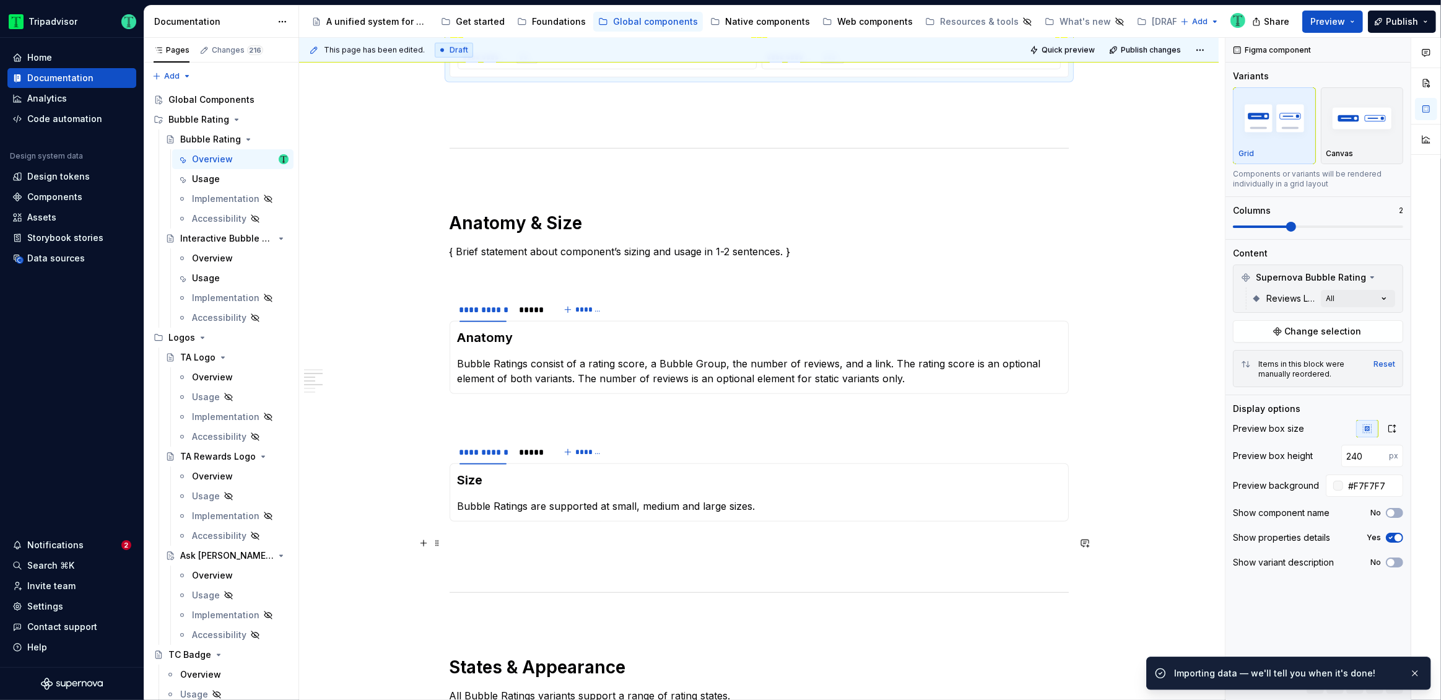
scroll to position [1200, 0]
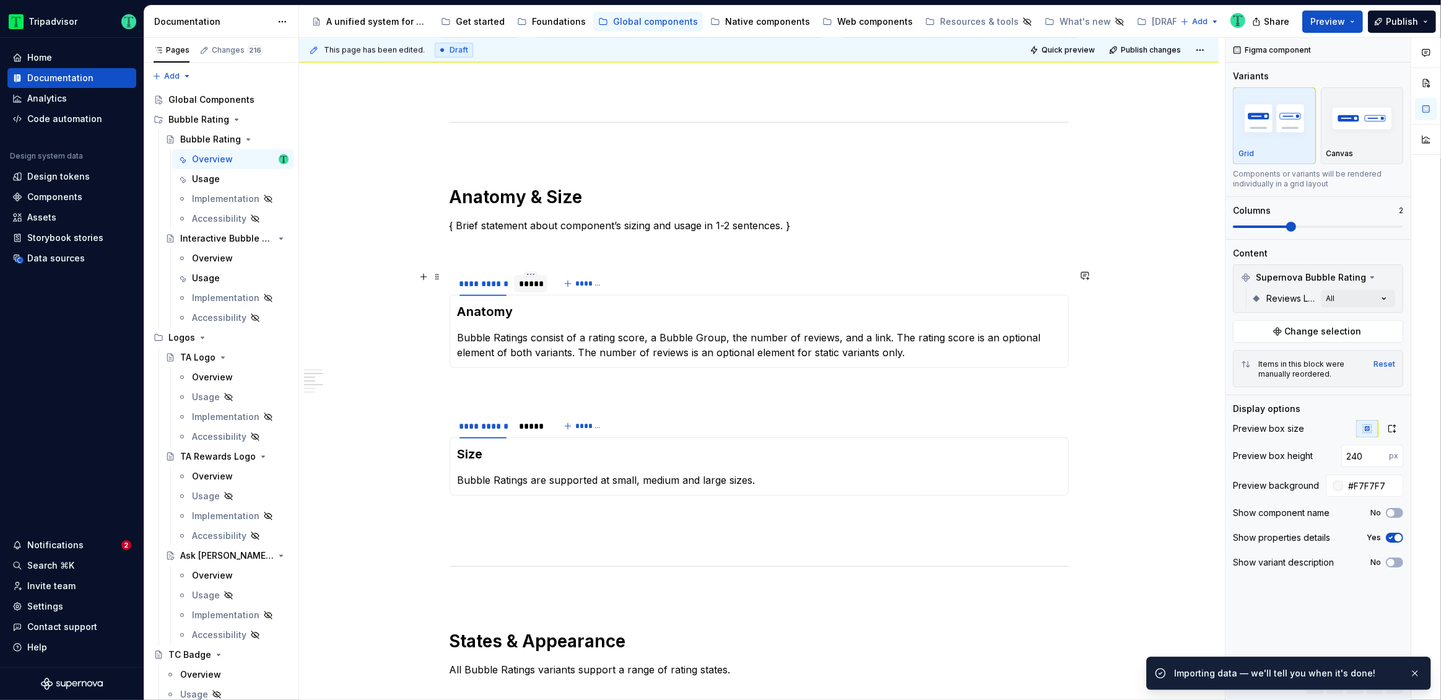
click at [529, 291] on div "*****" at bounding box center [530, 283] width 33 height 17
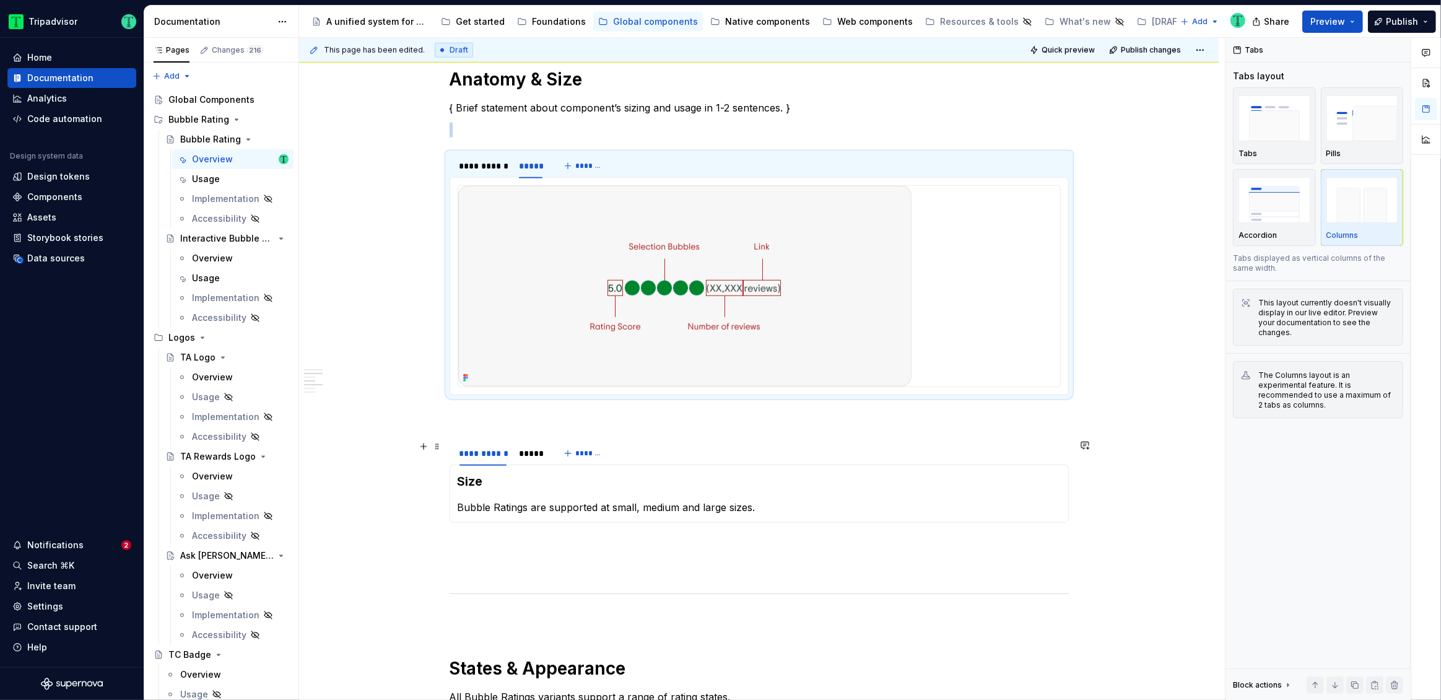
scroll to position [1344, 0]
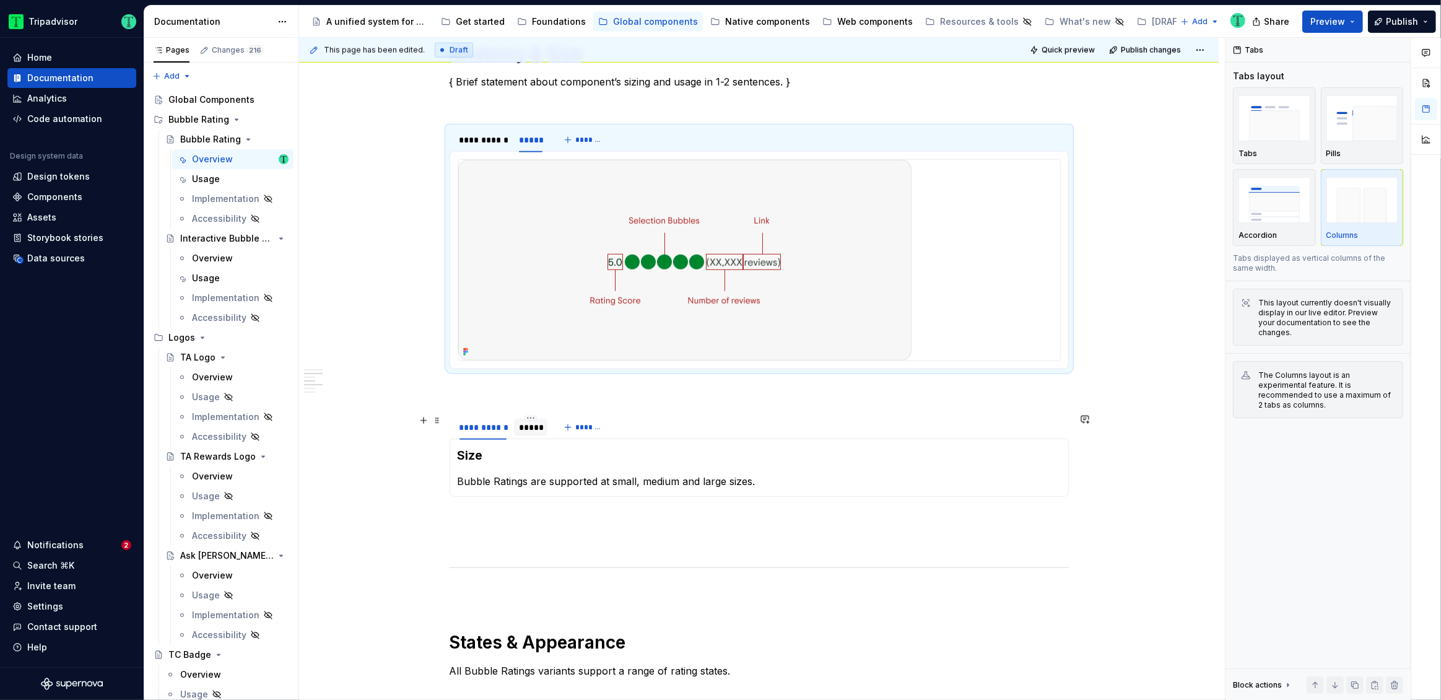
click at [528, 424] on div "*****" at bounding box center [531, 427] width 24 height 12
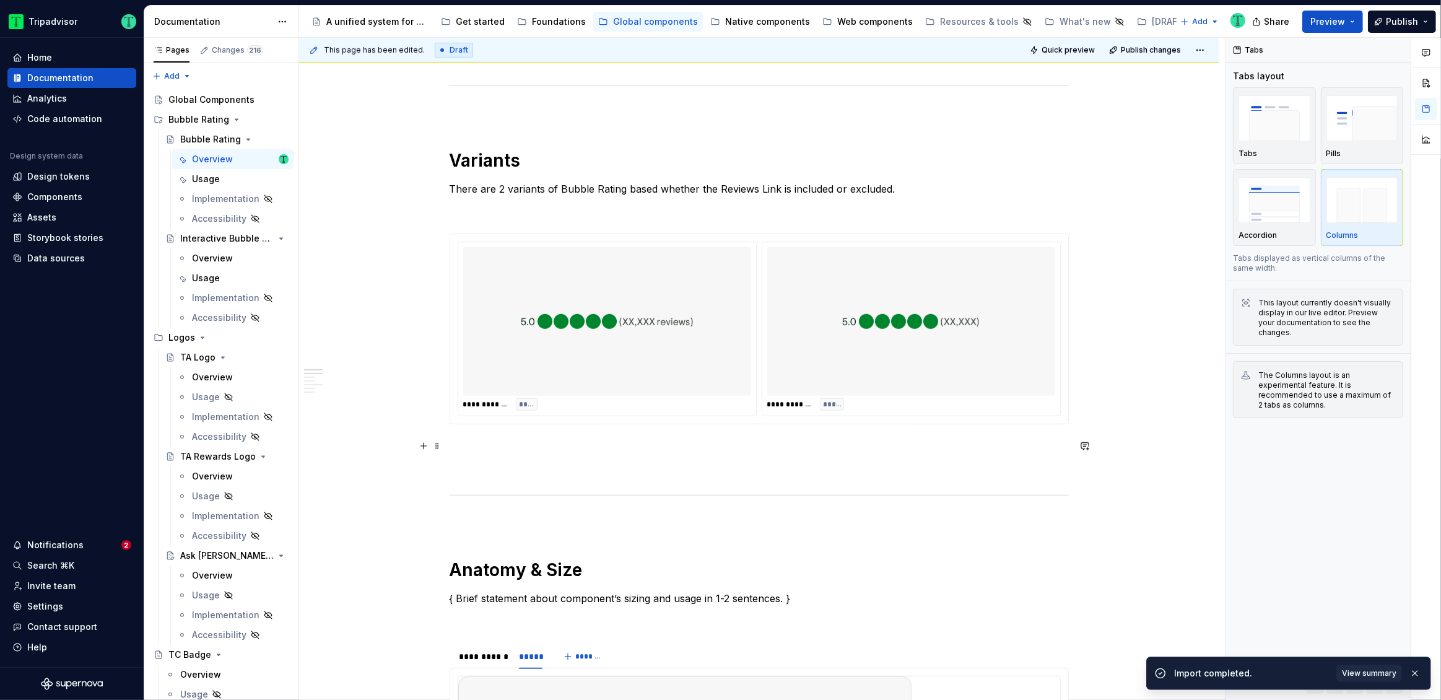
scroll to position [801, 0]
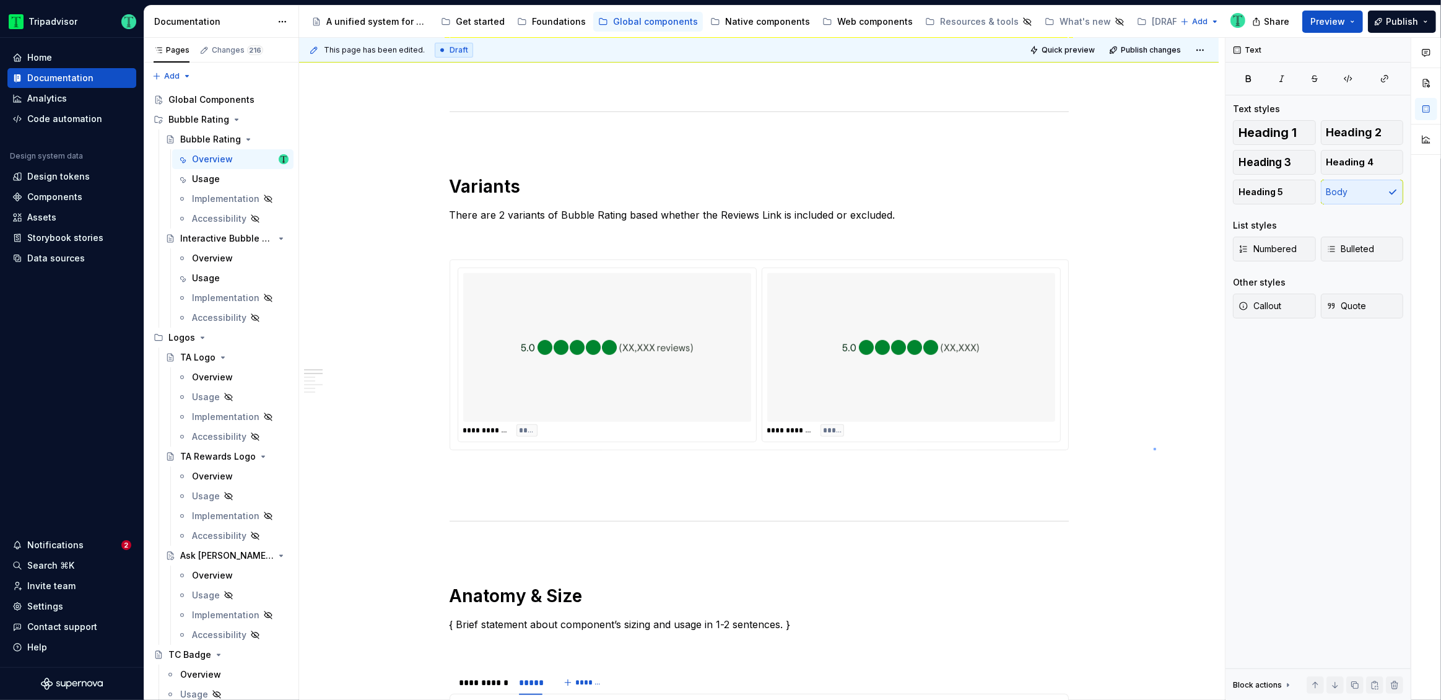
click at [1155, 448] on div "**********" at bounding box center [762, 369] width 926 height 663
click at [730, 398] on div at bounding box center [607, 347] width 288 height 149
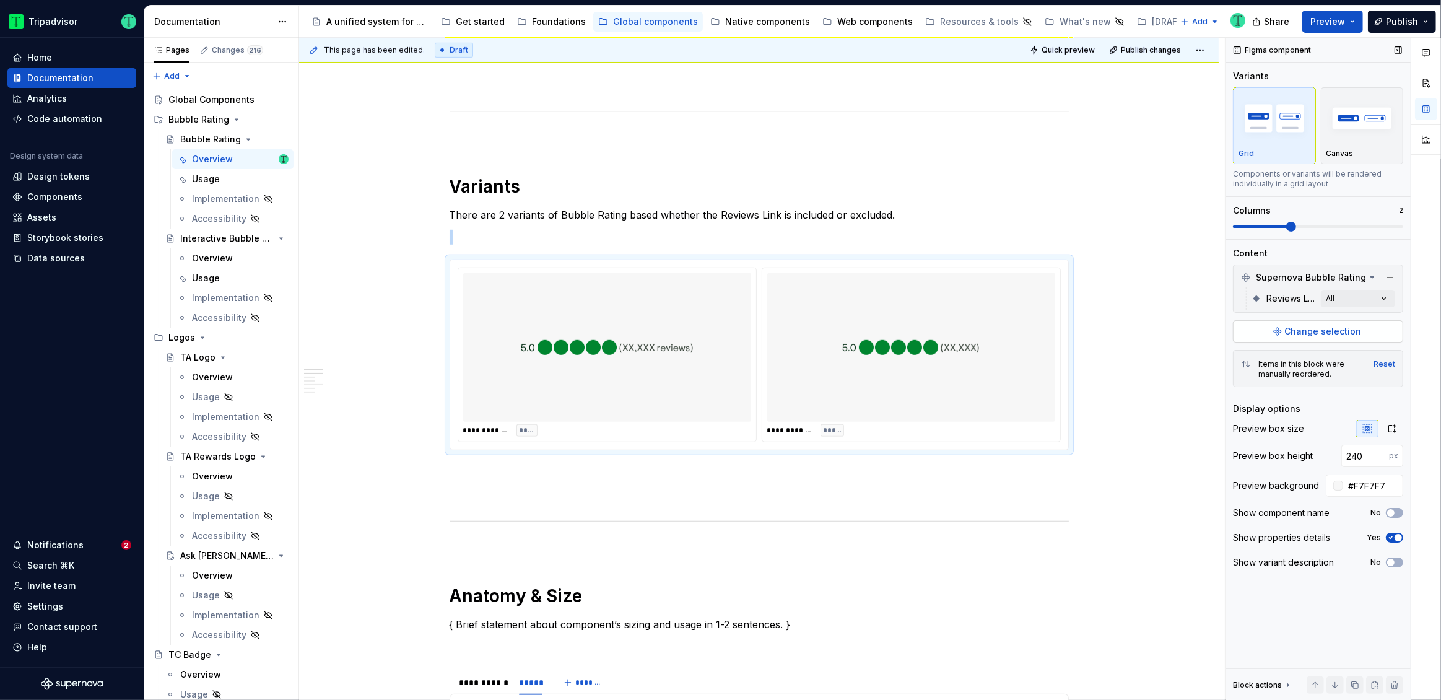
click at [1315, 328] on span "Change selection" at bounding box center [1323, 331] width 77 height 12
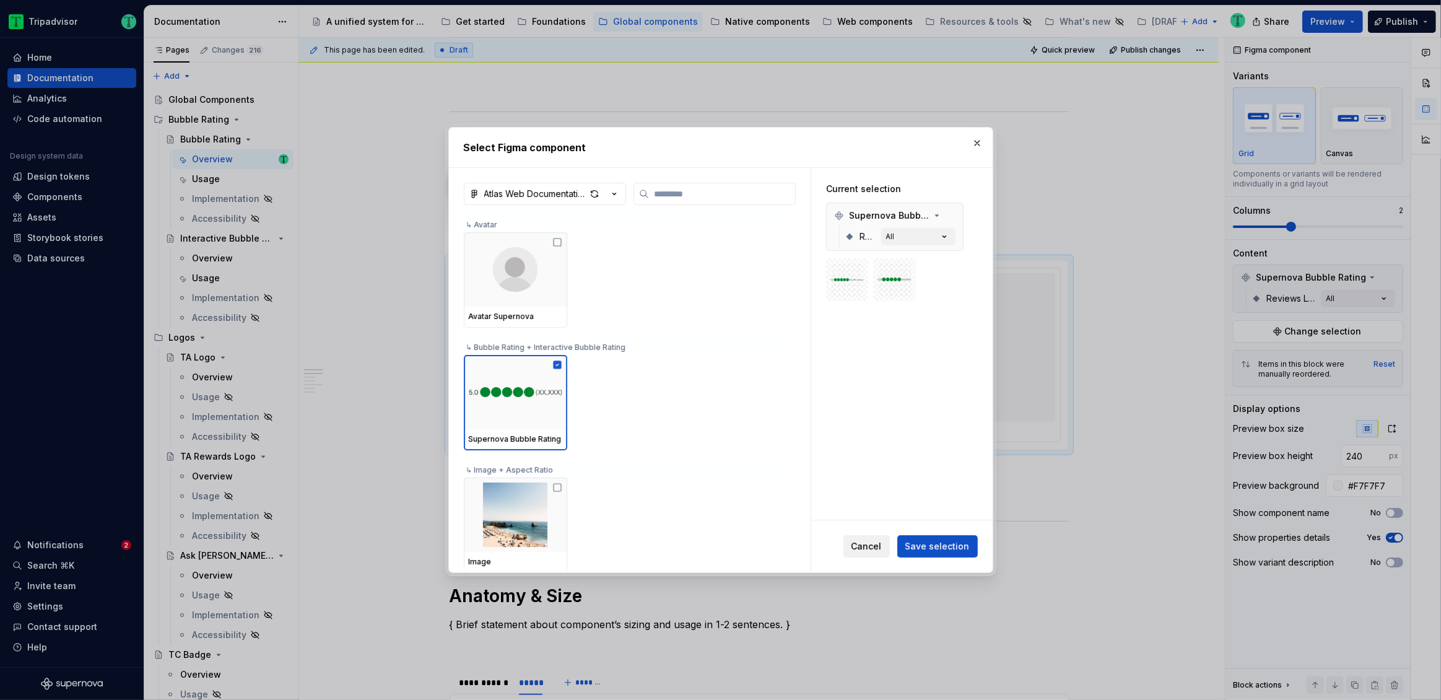
click at [868, 544] on span "Cancel" at bounding box center [867, 546] width 30 height 12
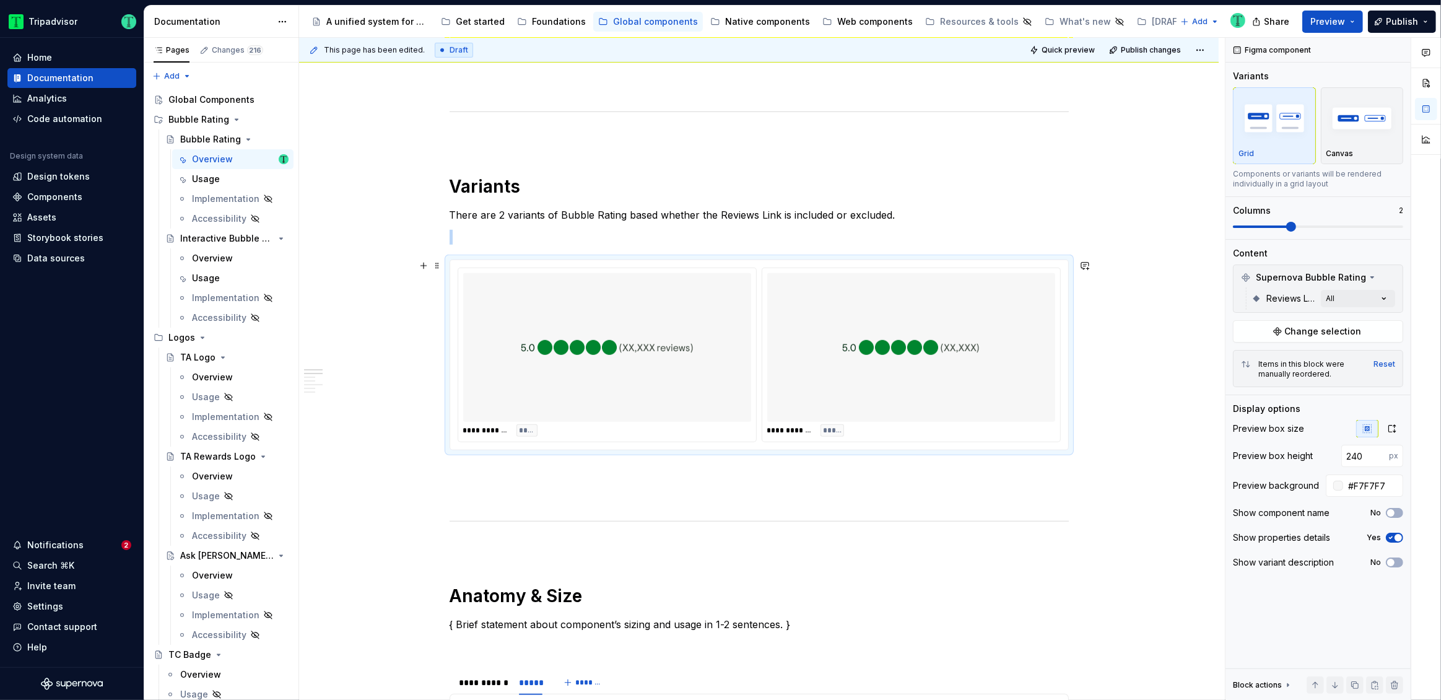
click at [992, 376] on div at bounding box center [911, 347] width 288 height 149
click at [1317, 321] on button "Change selection" at bounding box center [1318, 331] width 170 height 22
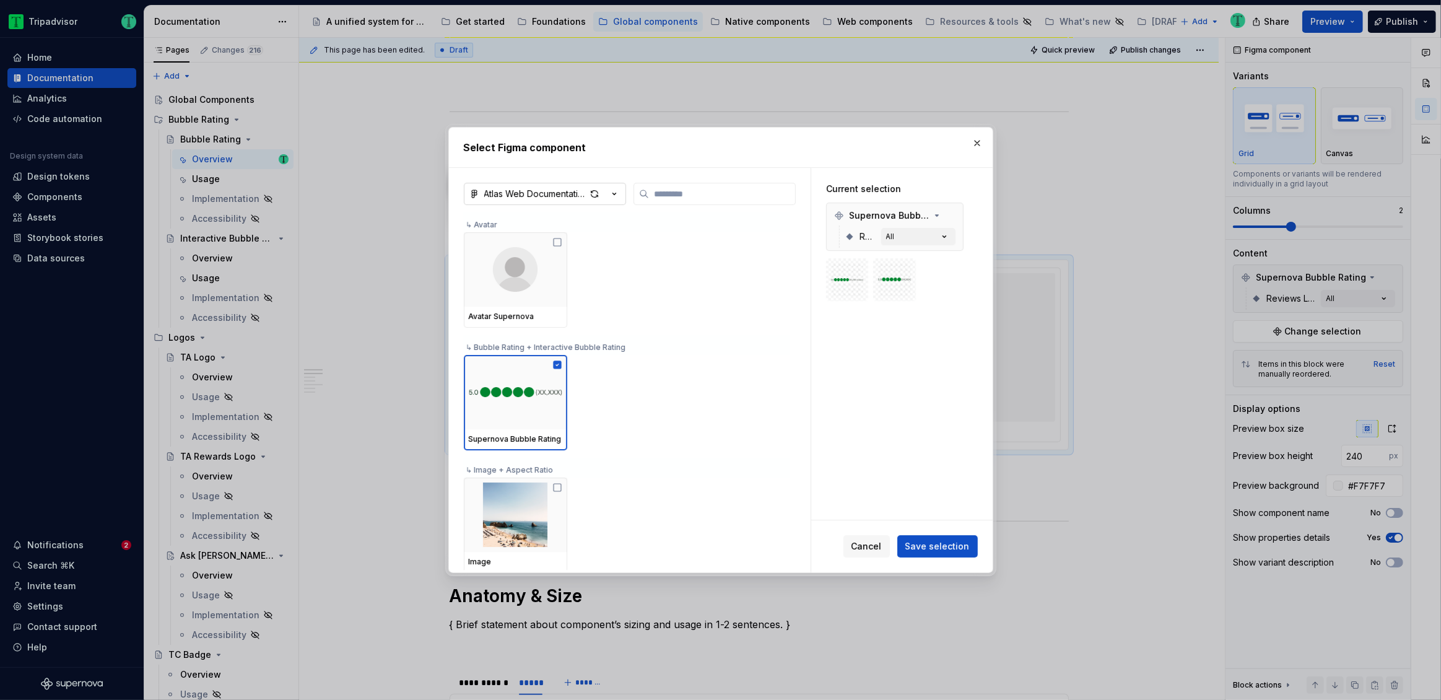
click at [613, 196] on icon "button" at bounding box center [614, 194] width 12 height 12
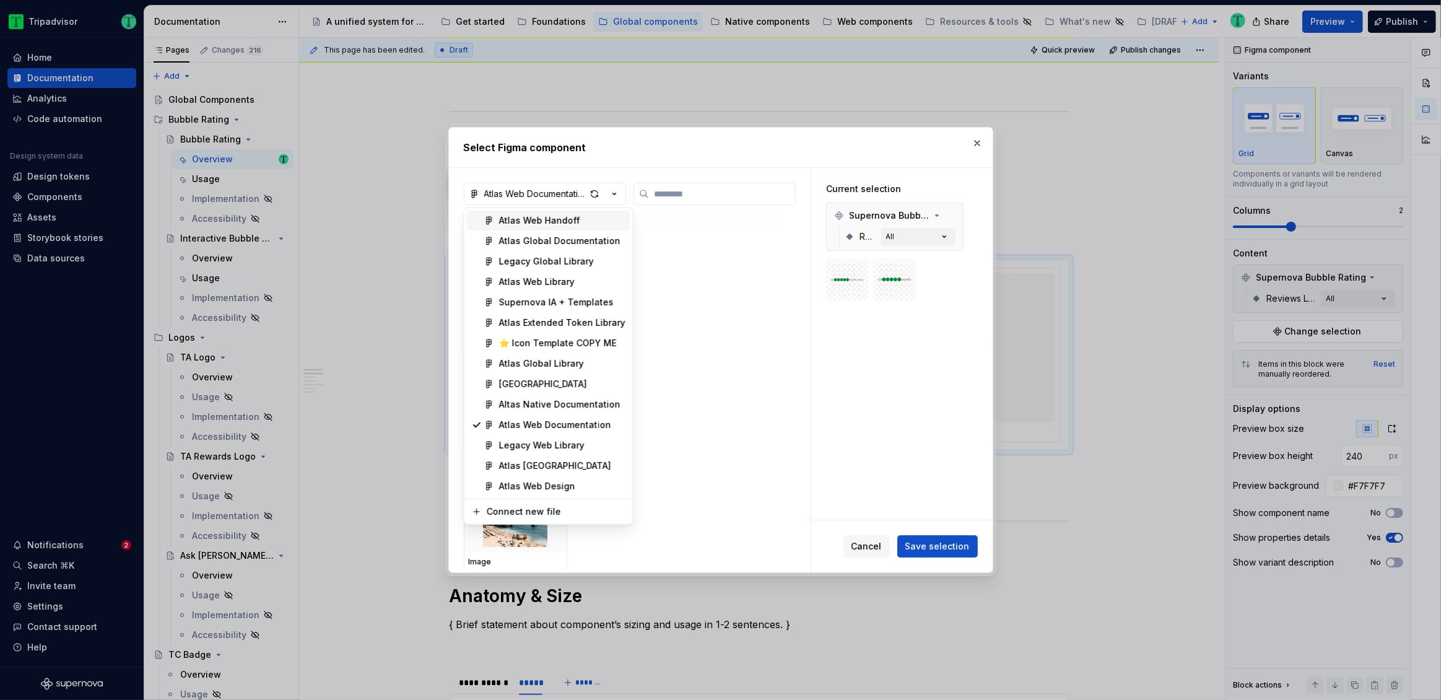
click at [723, 330] on div "Select Figma component Atlas Web Documentation ↳ Avatar Avatar Supernova ↳ Bubb…" at bounding box center [720, 350] width 1441 height 700
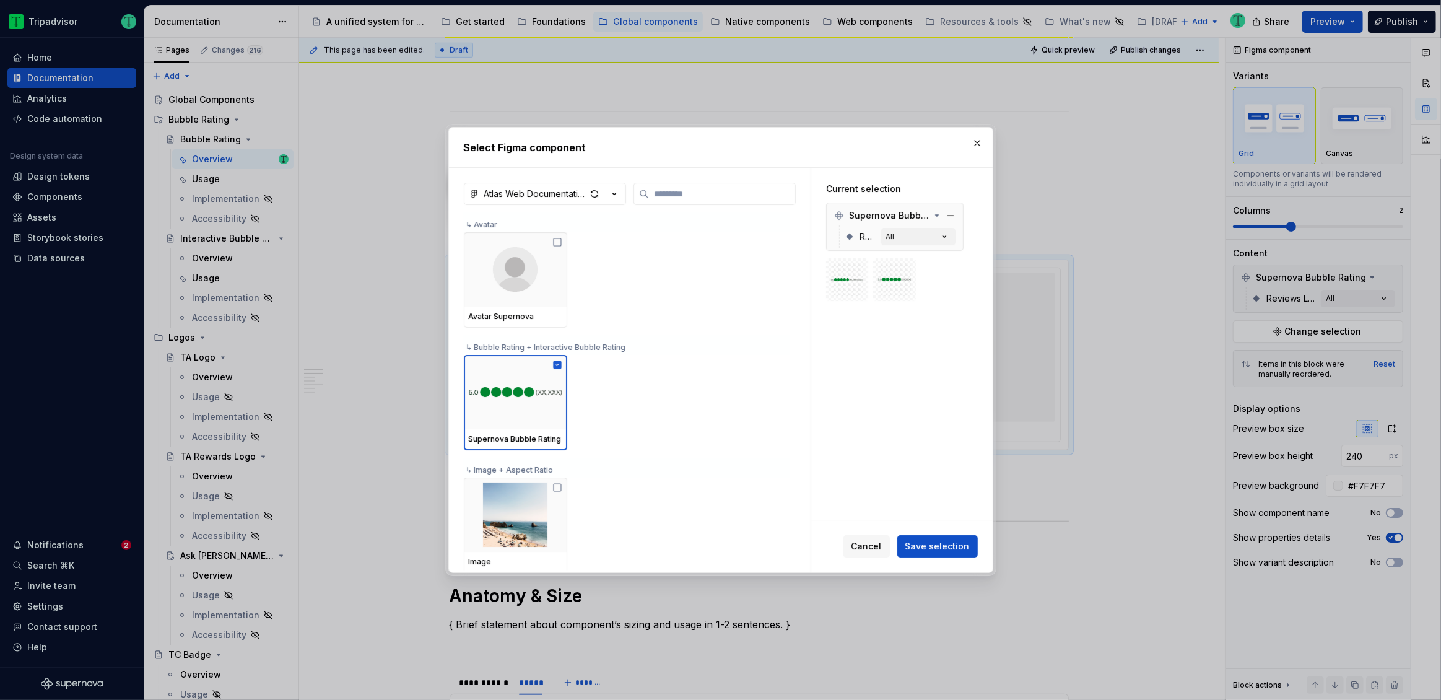
click at [863, 234] on span "Reviews Link" at bounding box center [868, 236] width 17 height 12
click at [881, 216] on span "Supernova Bubble Rating" at bounding box center [890, 215] width 82 height 12
click at [876, 552] on button "Cancel" at bounding box center [867, 546] width 46 height 22
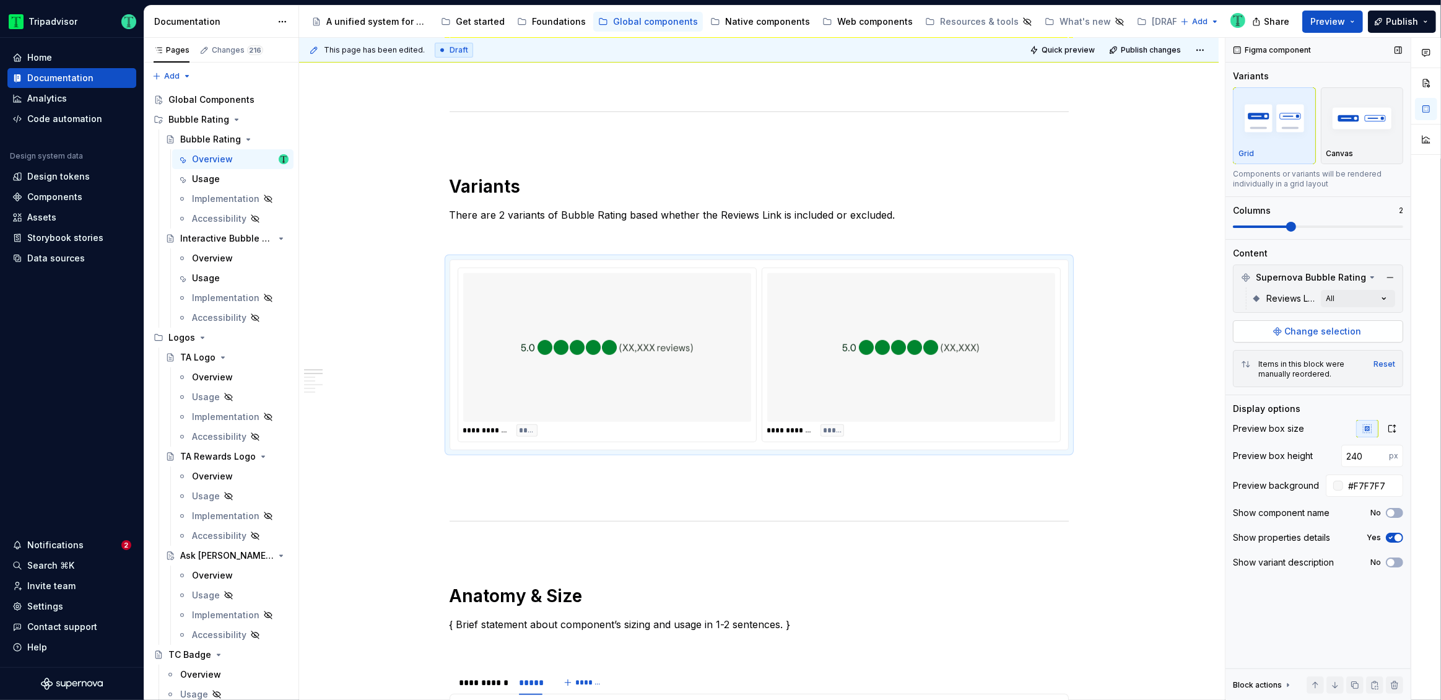
click at [1305, 331] on span "Change selection" at bounding box center [1323, 331] width 77 height 12
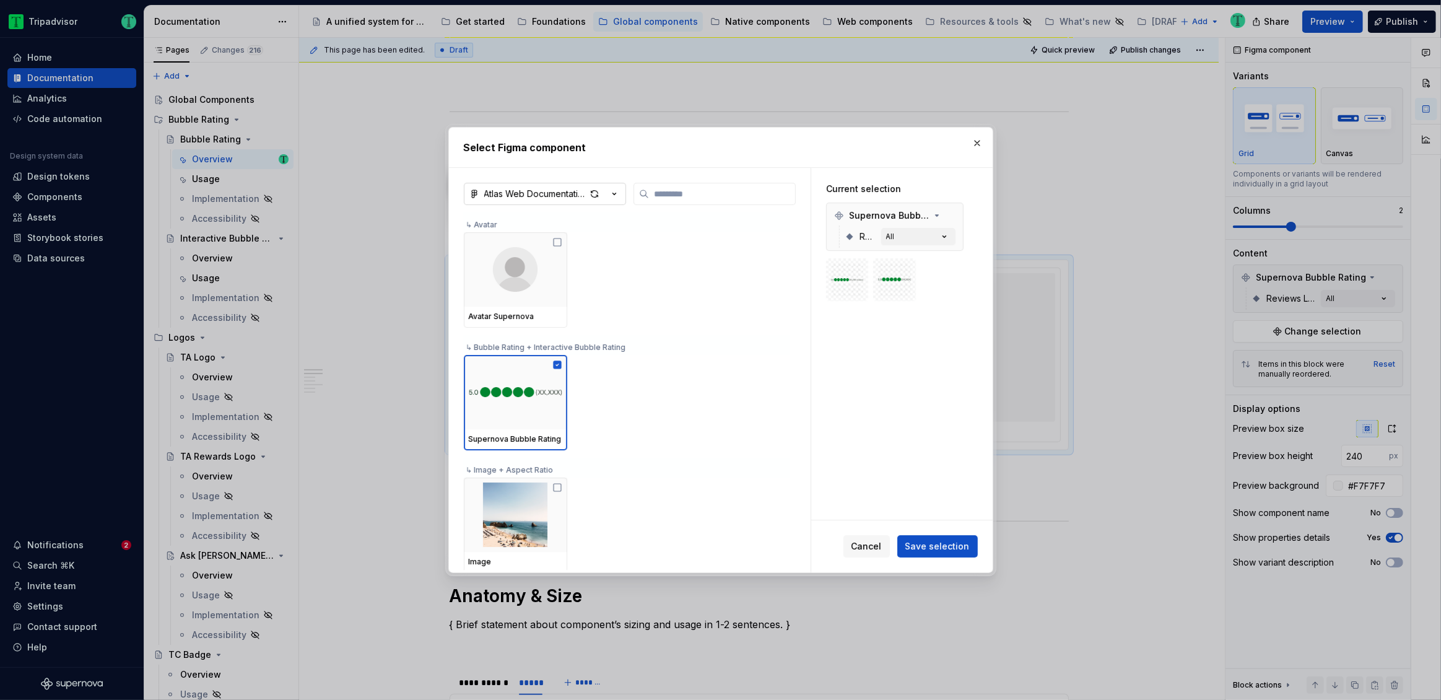
click at [569, 201] on button "Atlas Web Documentation" at bounding box center [545, 194] width 162 height 22
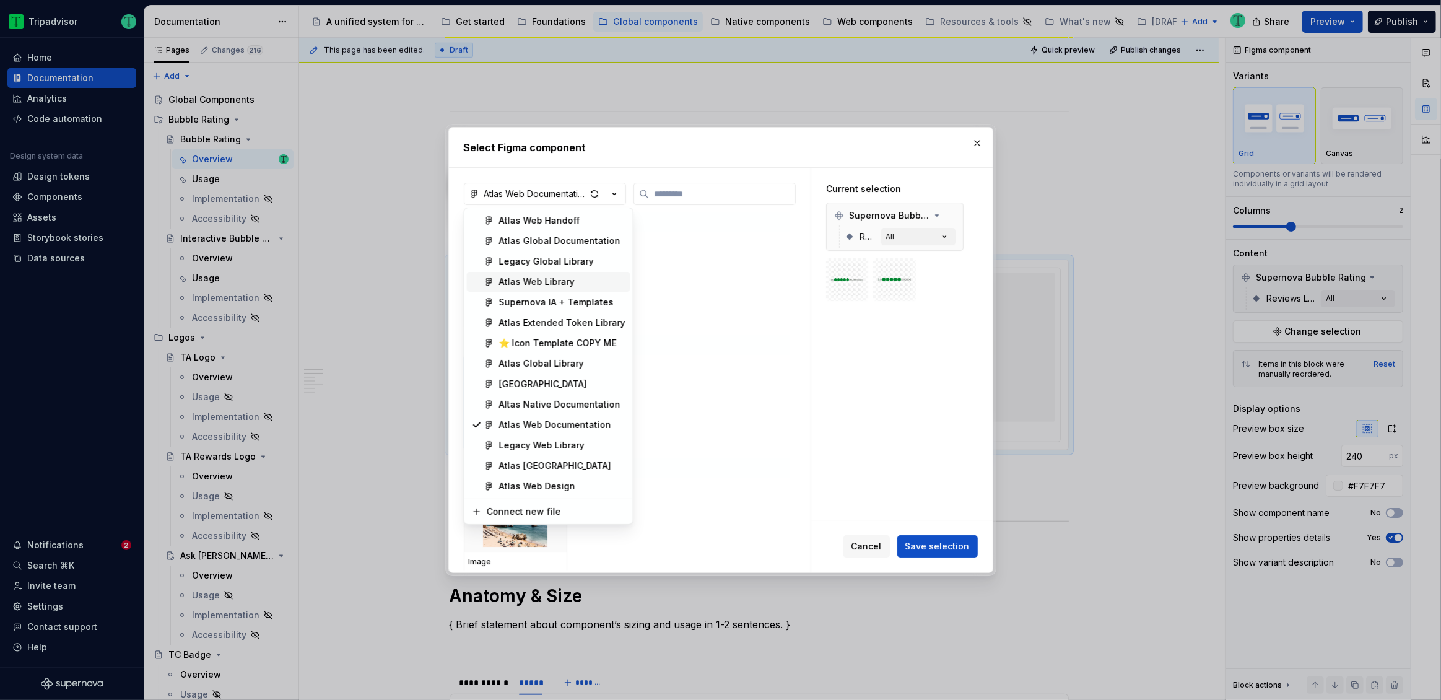
click at [871, 539] on div "Select Figma component Atlas Web Documentation ↳ Avatar Avatar Supernova ↳ Bubb…" at bounding box center [720, 350] width 1441 height 700
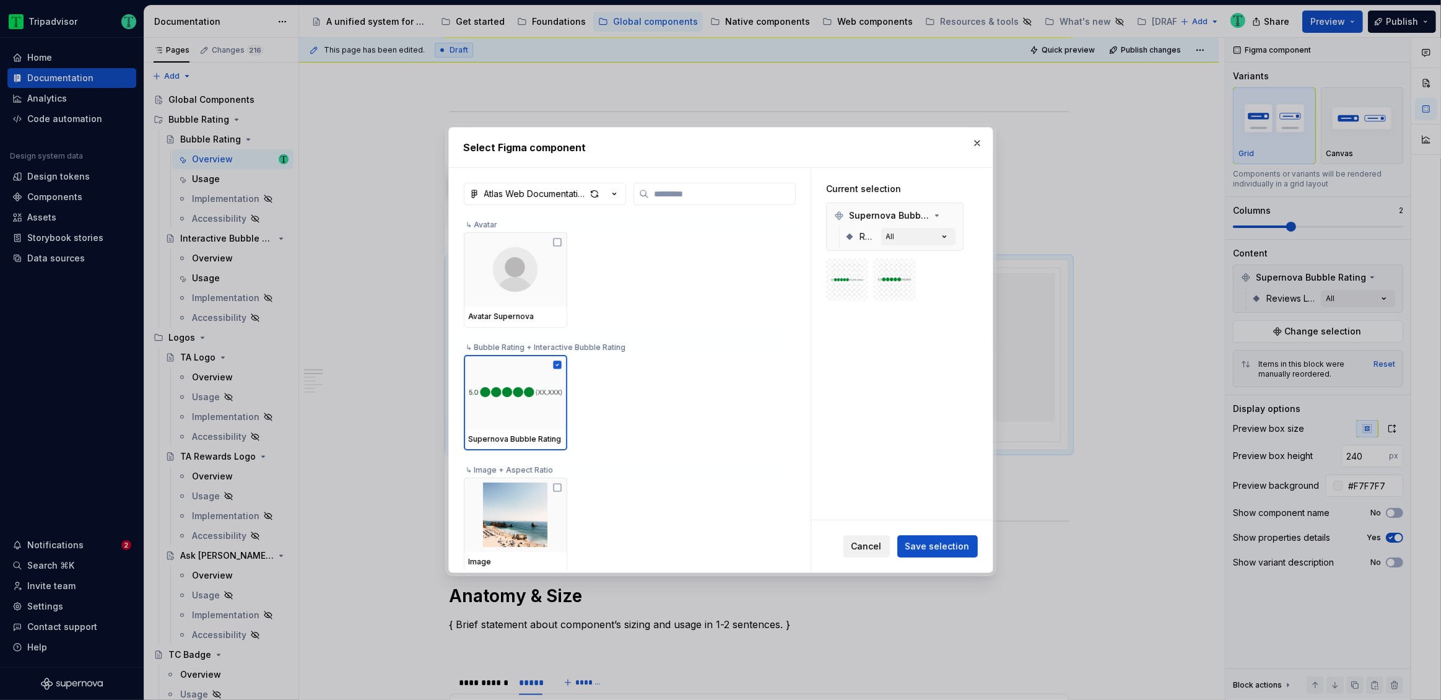
click at [873, 544] on span "Cancel" at bounding box center [867, 546] width 30 height 12
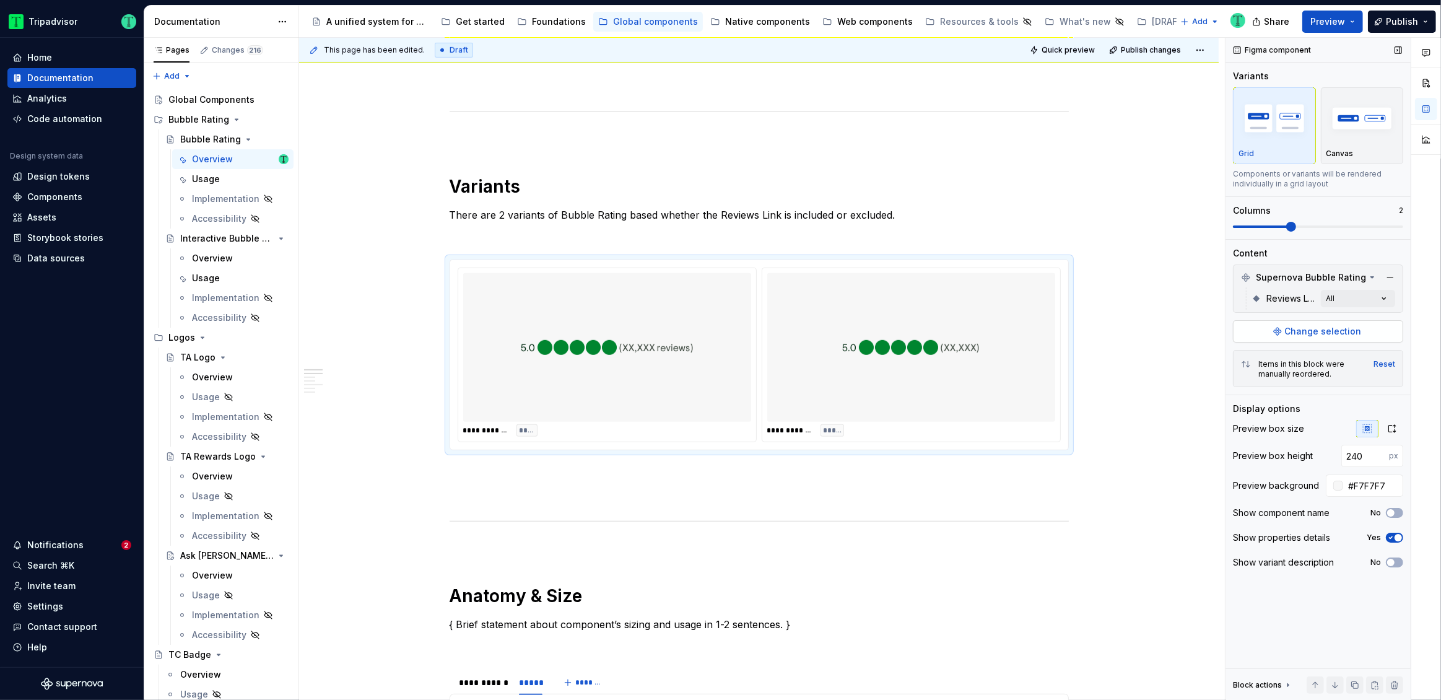
click at [1325, 335] on span "Change selection" at bounding box center [1323, 331] width 77 height 12
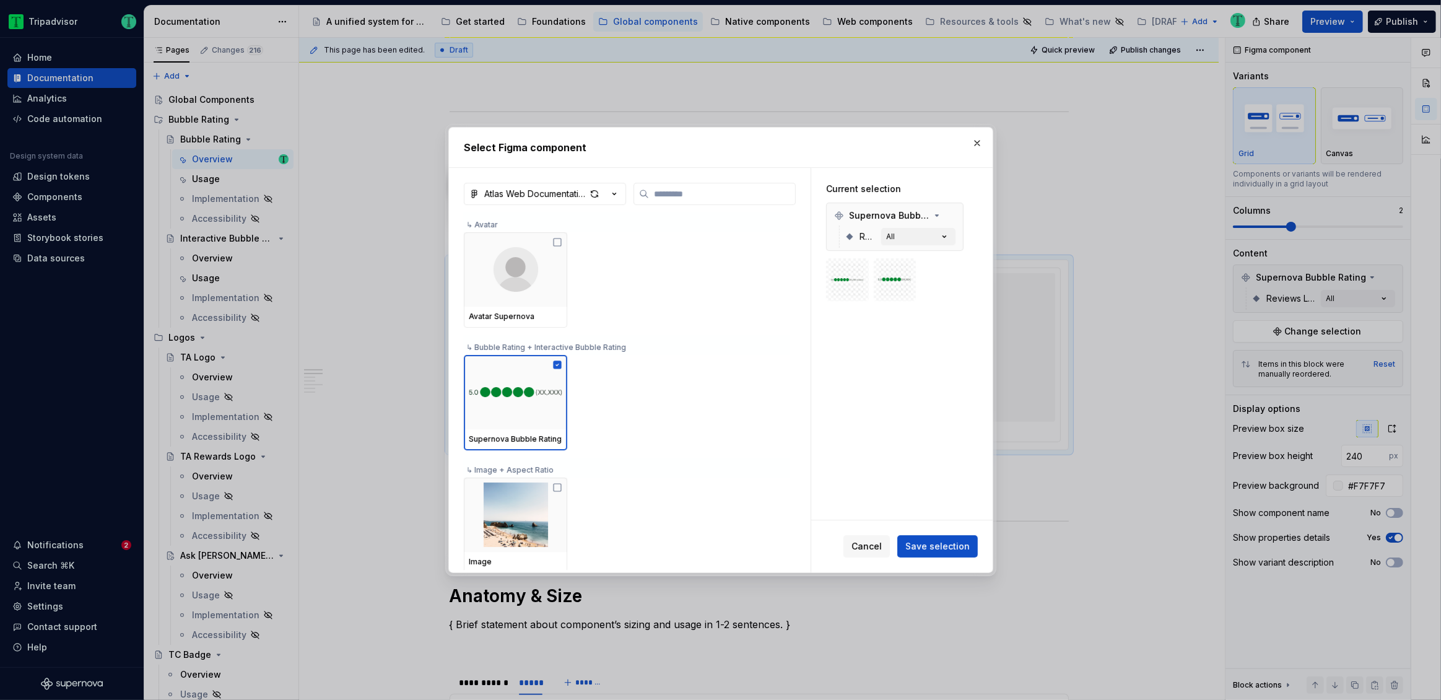
type textarea "*"
click at [559, 196] on div "Atlas Web Documentation" at bounding box center [535, 194] width 102 height 12
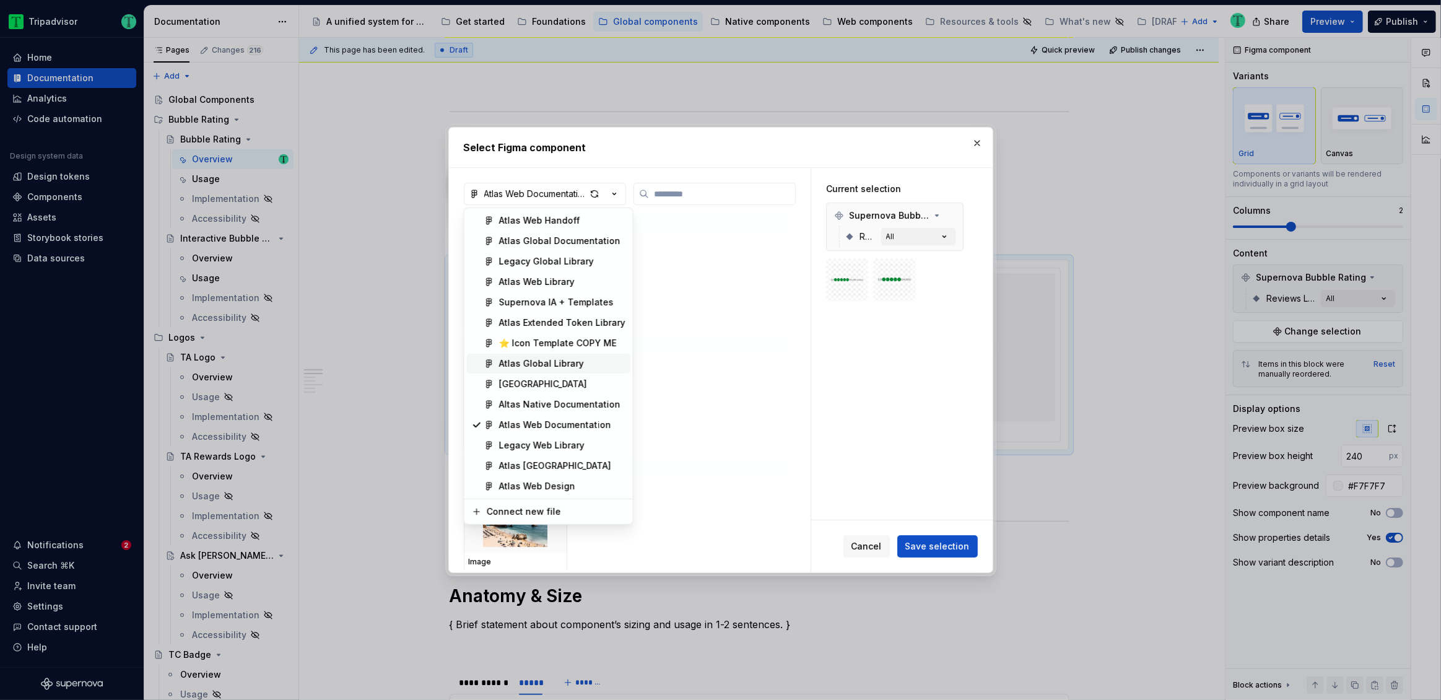
click at [560, 362] on div "Atlas Global Library" at bounding box center [541, 363] width 85 height 12
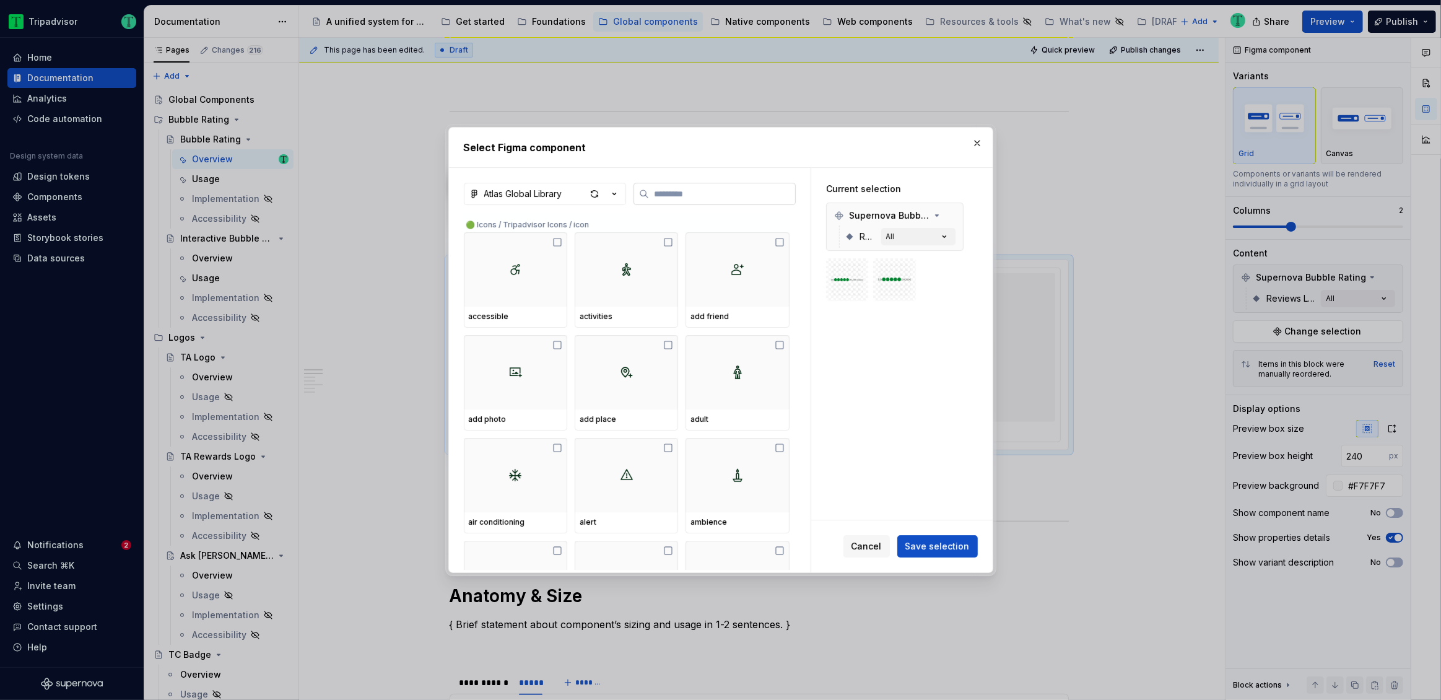
click at [666, 198] on input "search" at bounding box center [722, 194] width 146 height 12
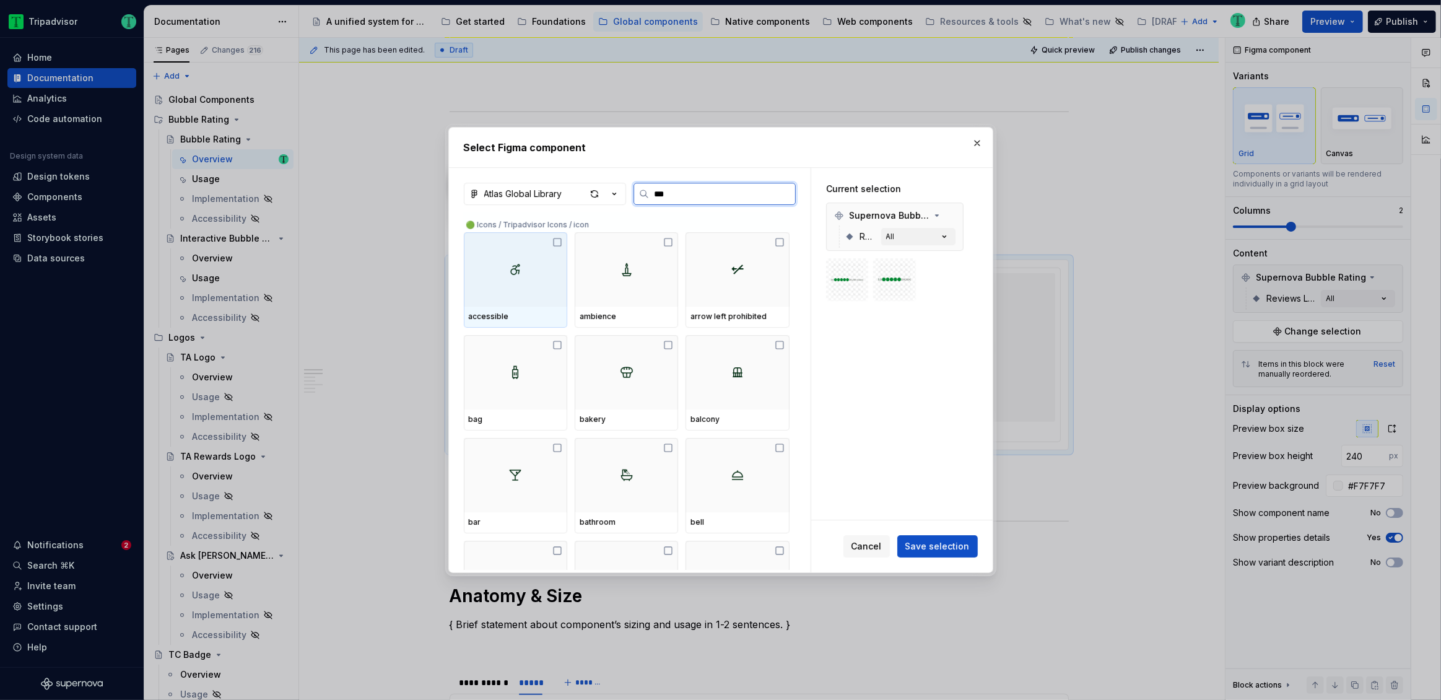
type input "****"
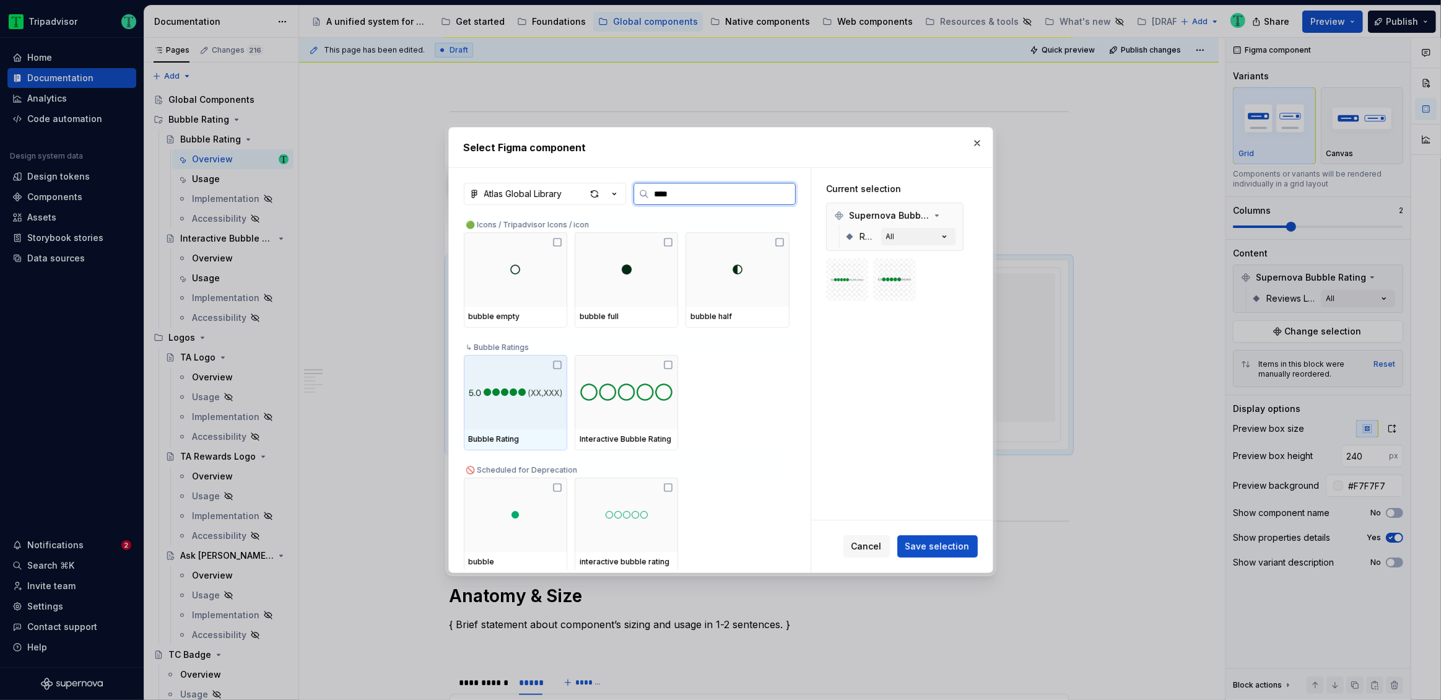
click at [556, 363] on icon at bounding box center [557, 365] width 10 height 10
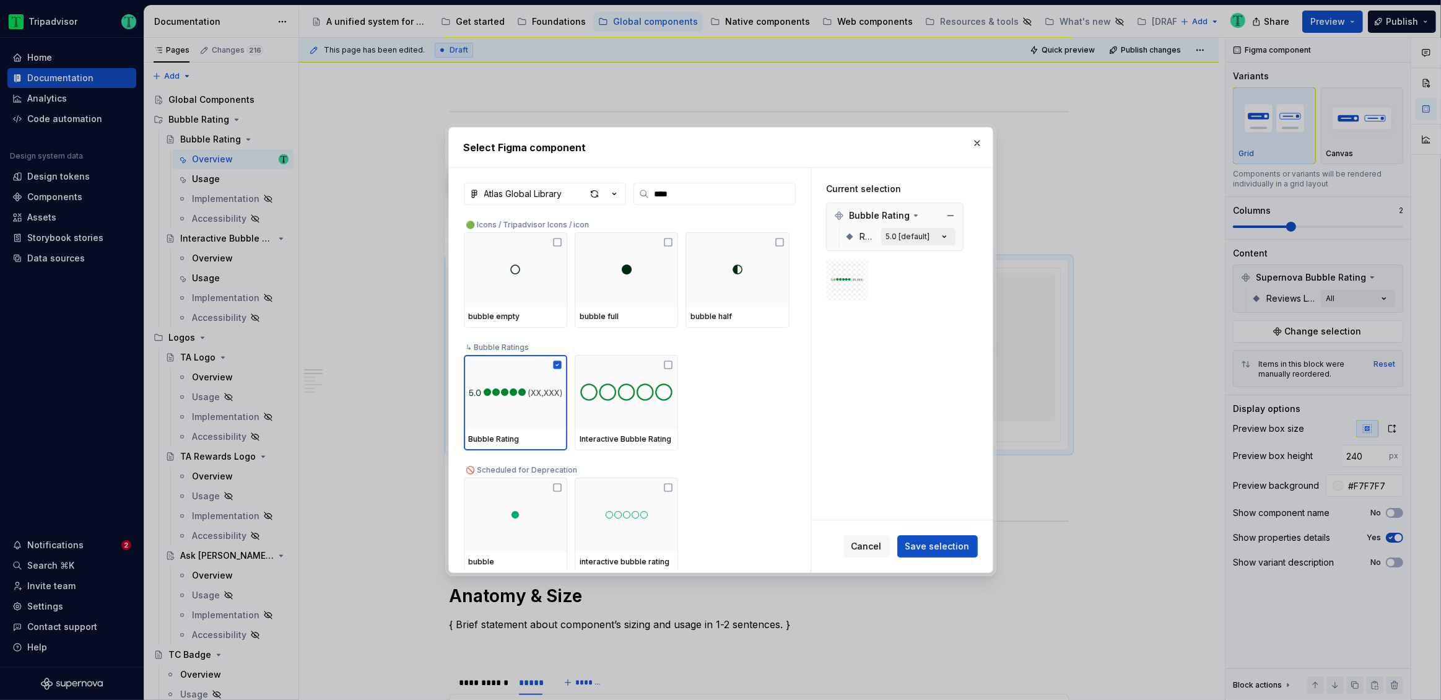
click at [932, 240] on button "5.0 [default]" at bounding box center [918, 236] width 74 height 17
click at [932, 238] on button "5.0 [default]" at bounding box center [918, 236] width 74 height 17
click at [943, 547] on span "Save selection" at bounding box center [938, 546] width 64 height 12
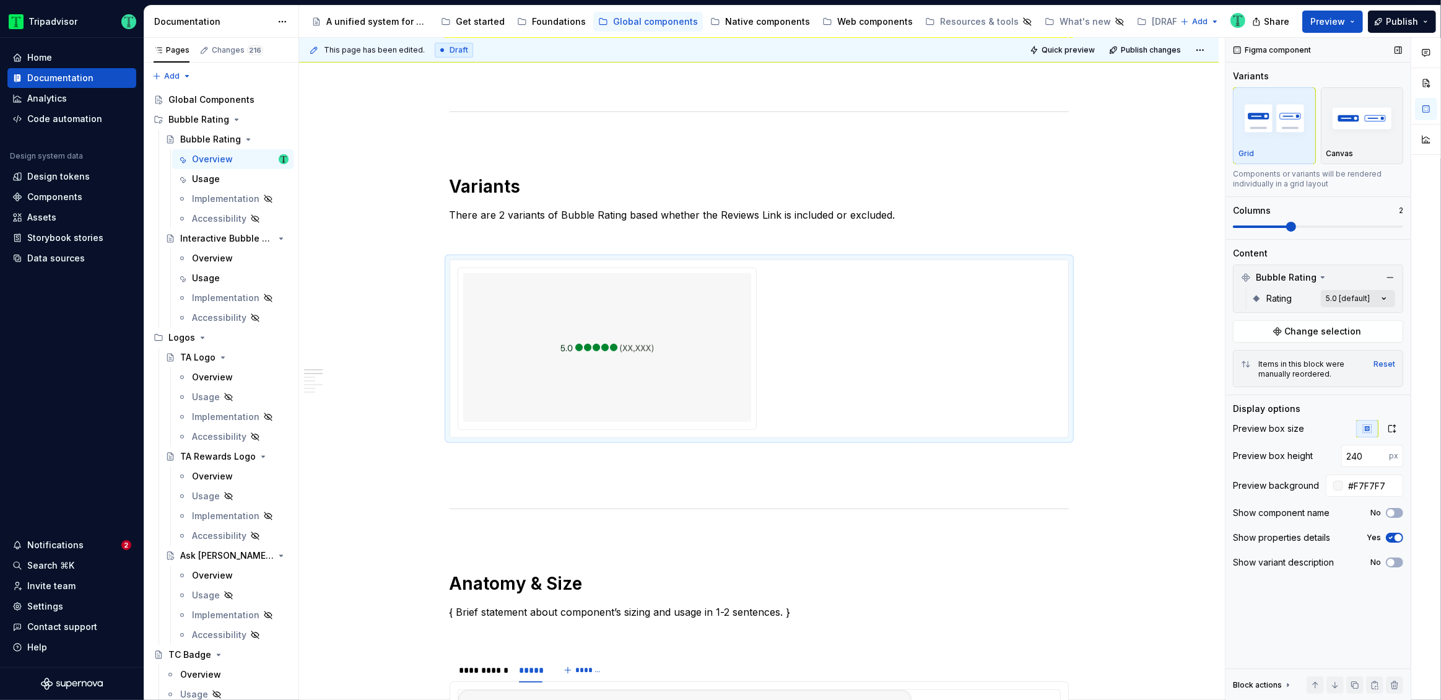
click at [1360, 299] on div "Comments Open comments No comments yet Select ‘Comment’ from the block context …" at bounding box center [1334, 369] width 216 height 663
click at [1335, 272] on div "Comments Open comments No comments yet Select ‘Comment’ from the block context …" at bounding box center [1334, 369] width 216 height 663
click at [1344, 326] on span "Change selection" at bounding box center [1323, 331] width 77 height 12
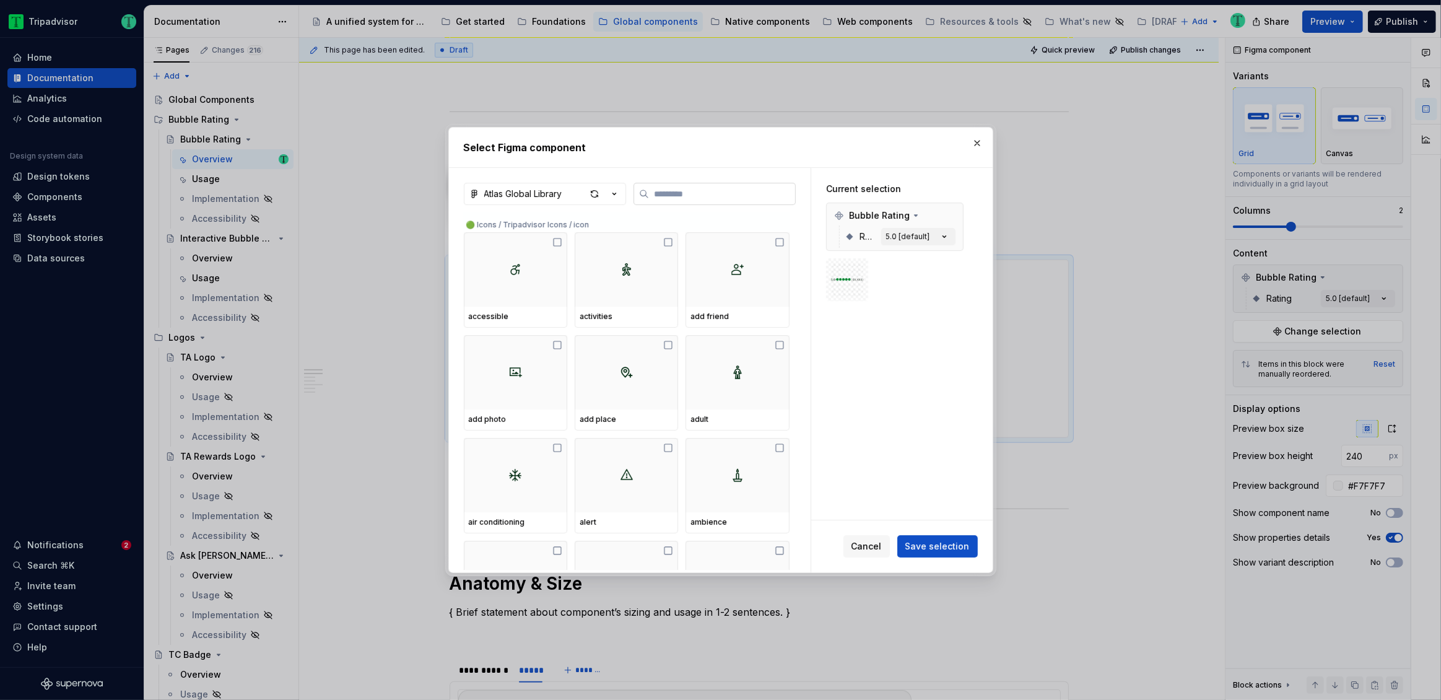
click at [679, 193] on input "search" at bounding box center [722, 194] width 146 height 12
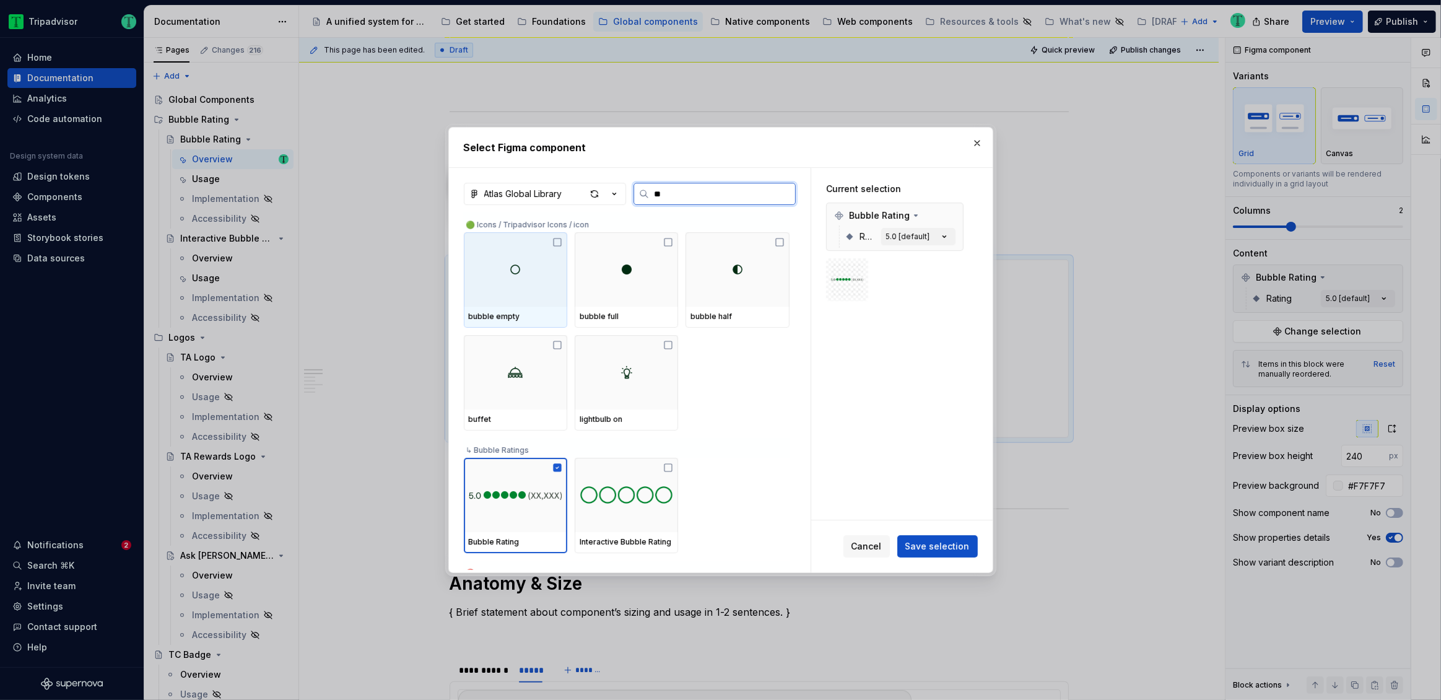
type input "***"
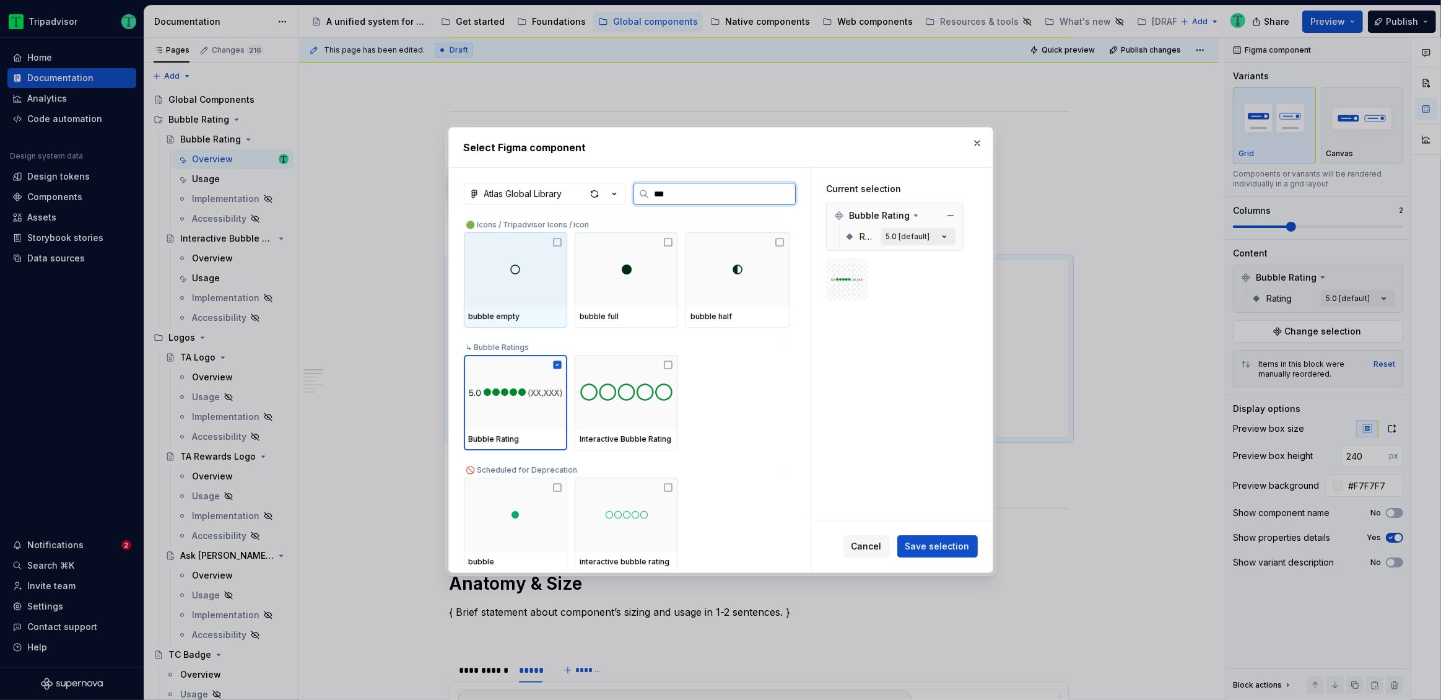
click at [909, 238] on div "5.0 [default]" at bounding box center [908, 237] width 44 height 10
click at [911, 234] on div "5.0 [default]" at bounding box center [908, 237] width 44 height 10
click at [876, 547] on span "Cancel" at bounding box center [867, 546] width 30 height 12
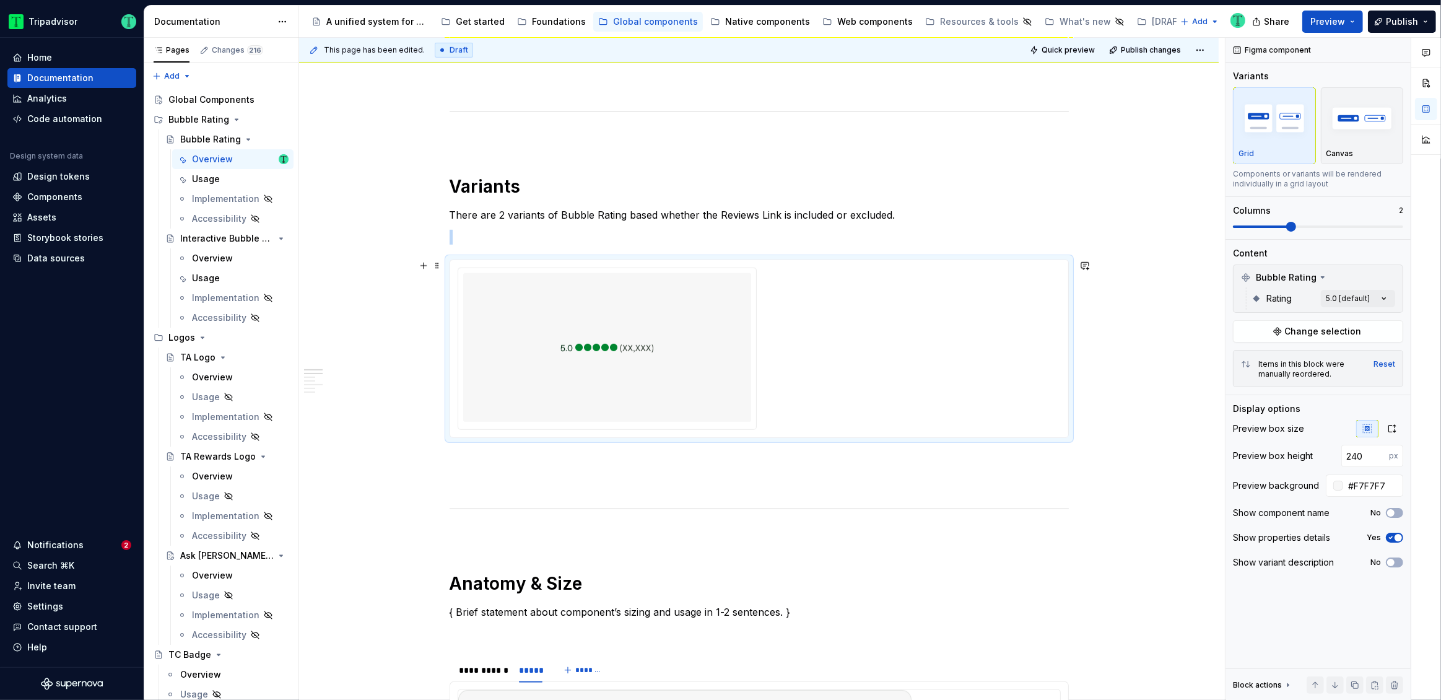
click at [682, 365] on div at bounding box center [607, 347] width 288 height 149
click at [883, 339] on div at bounding box center [759, 349] width 603 height 162
click at [1358, 296] on div "Comments Open comments No comments yet Select ‘Comment’ from the block context …" at bounding box center [1334, 369] width 216 height 663
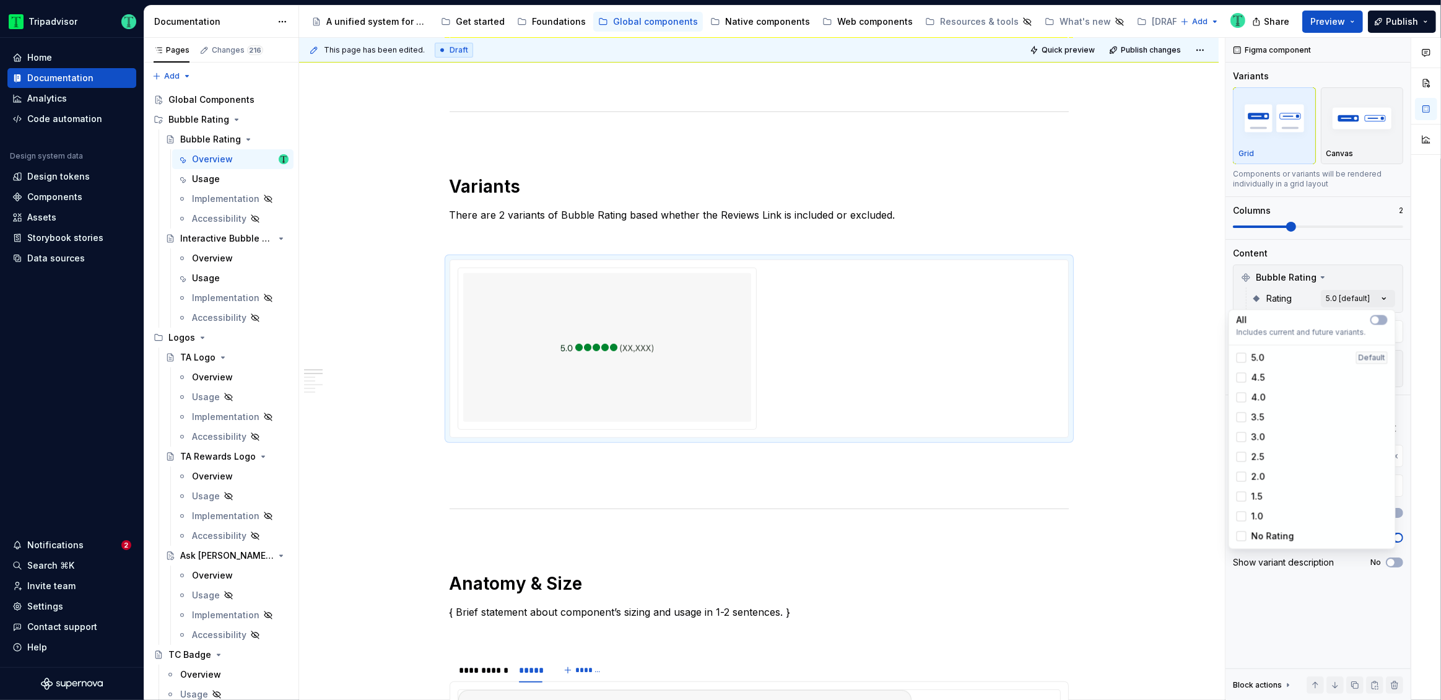
click at [1338, 273] on div "Comments Open comments No comments yet Select ‘Comment’ from the block context …" at bounding box center [1334, 369] width 216 height 663
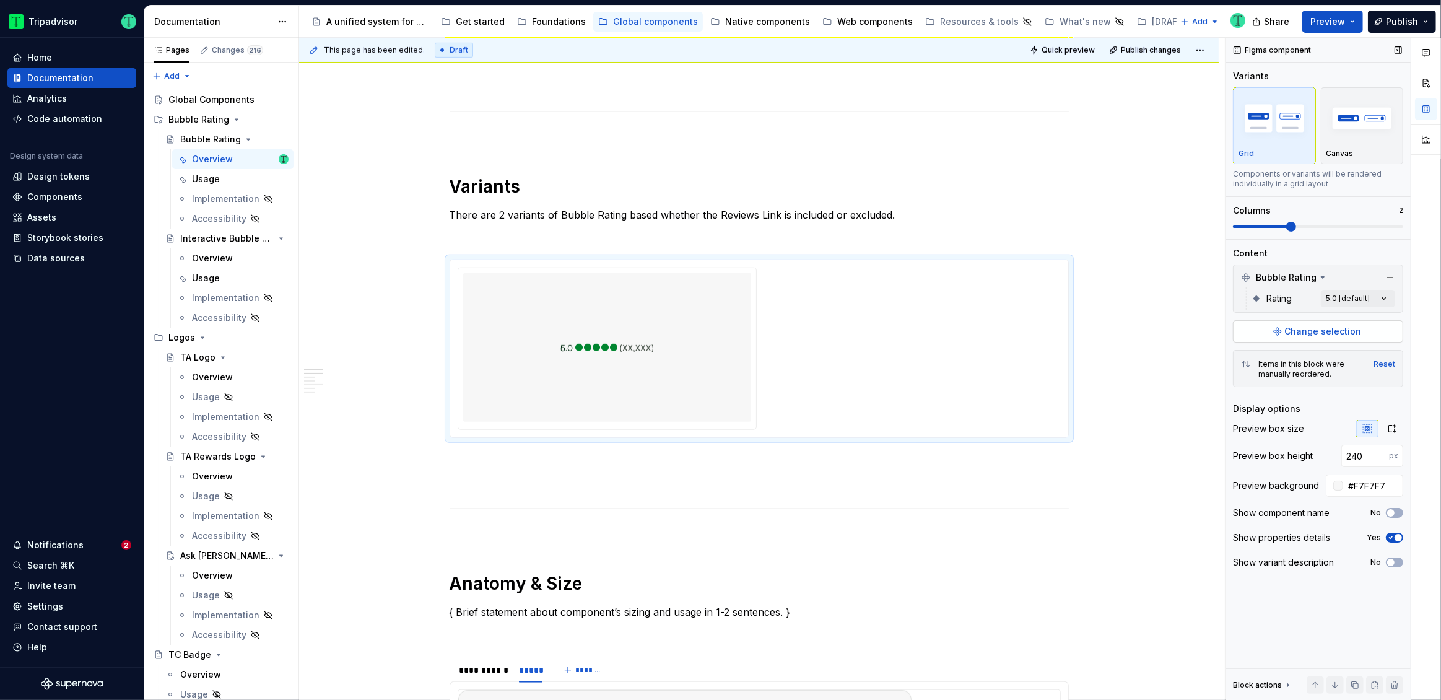
click at [1326, 330] on span "Change selection" at bounding box center [1323, 331] width 77 height 12
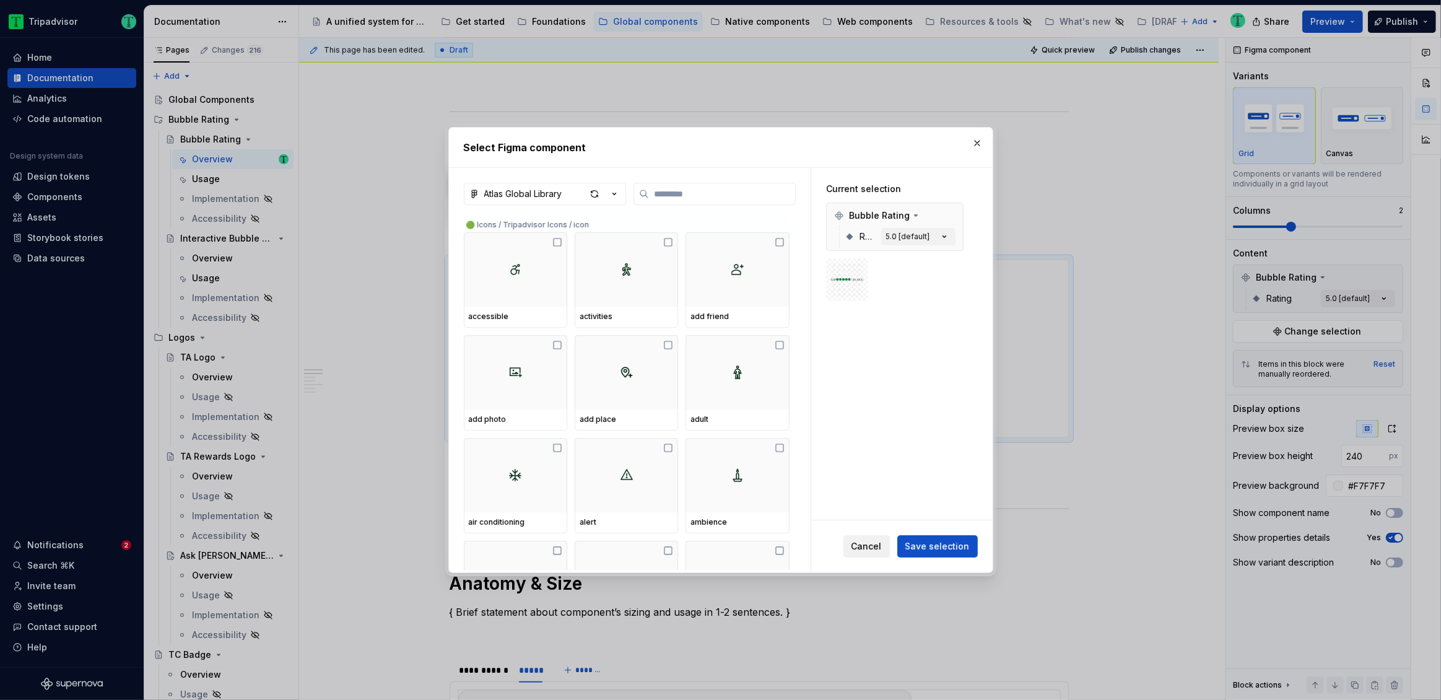
click at [875, 550] on span "Cancel" at bounding box center [867, 546] width 30 height 12
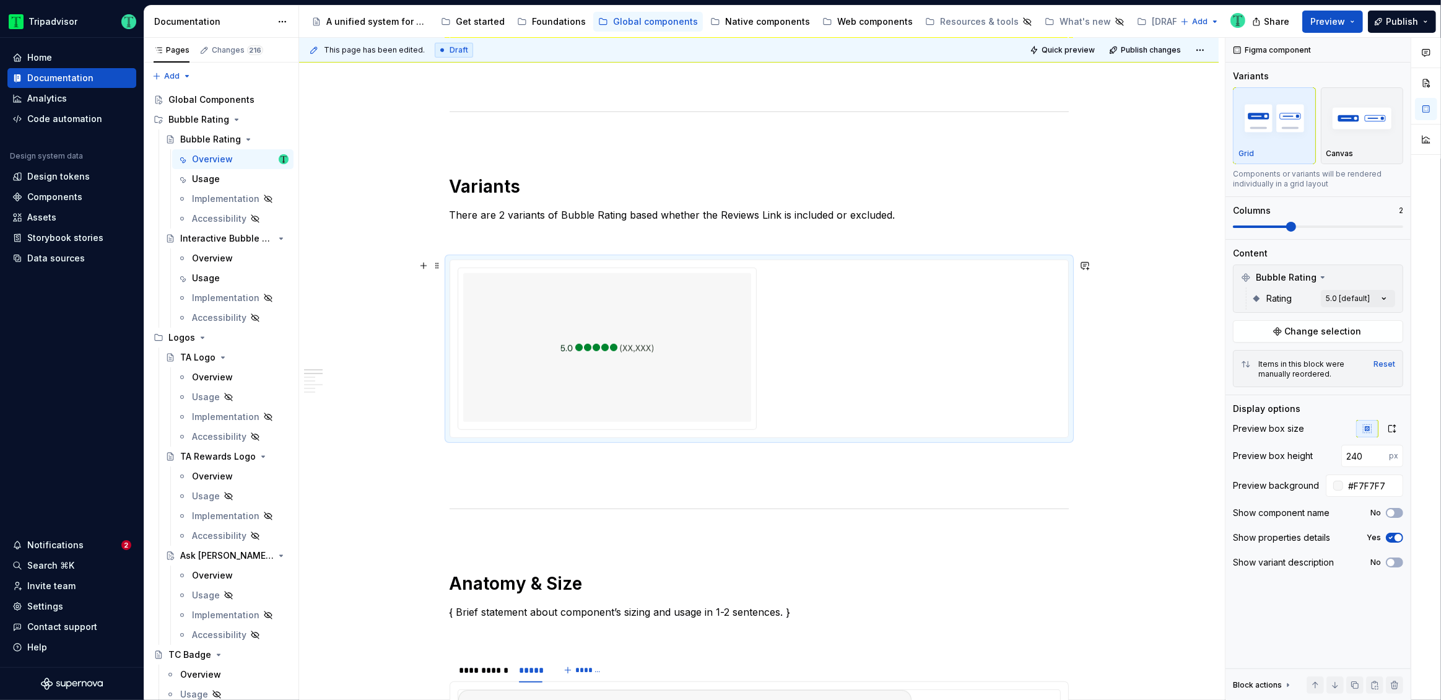
click at [853, 372] on div at bounding box center [759, 349] width 603 height 162
type textarea "*"
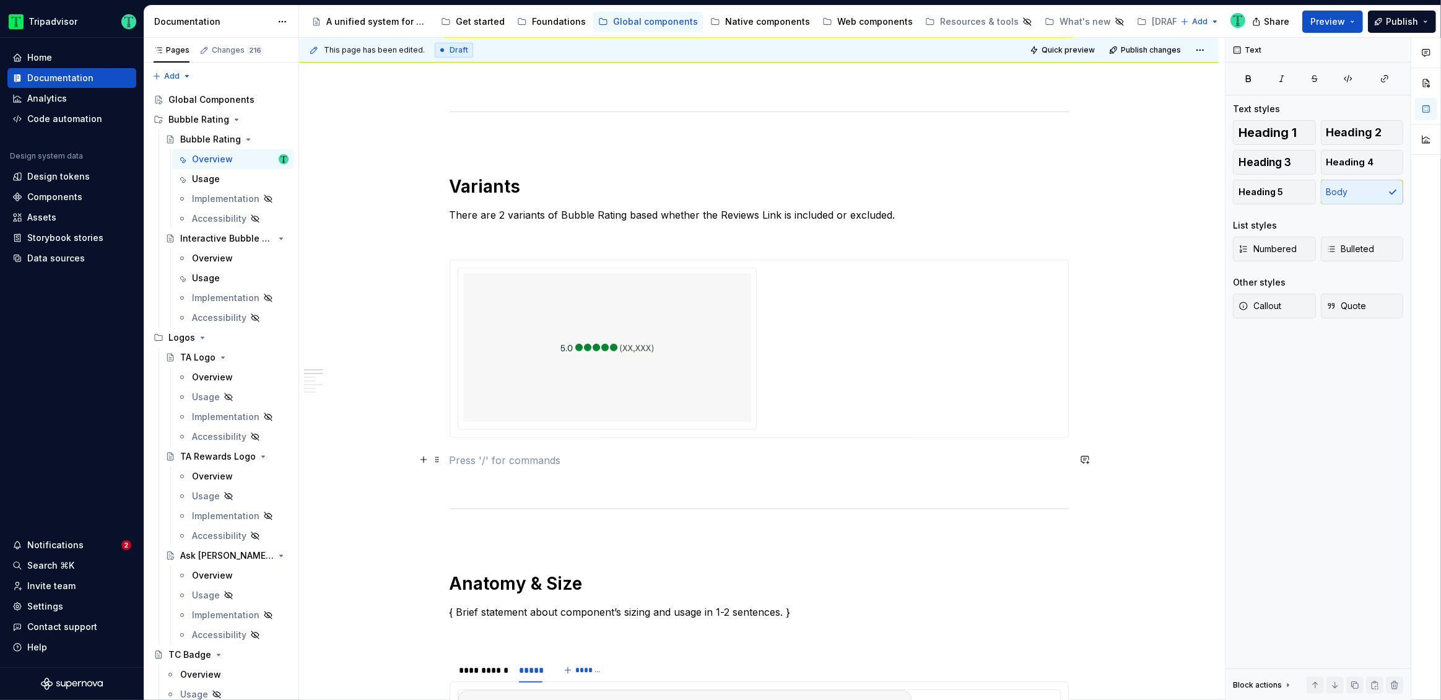
click at [608, 465] on p at bounding box center [759, 460] width 619 height 15
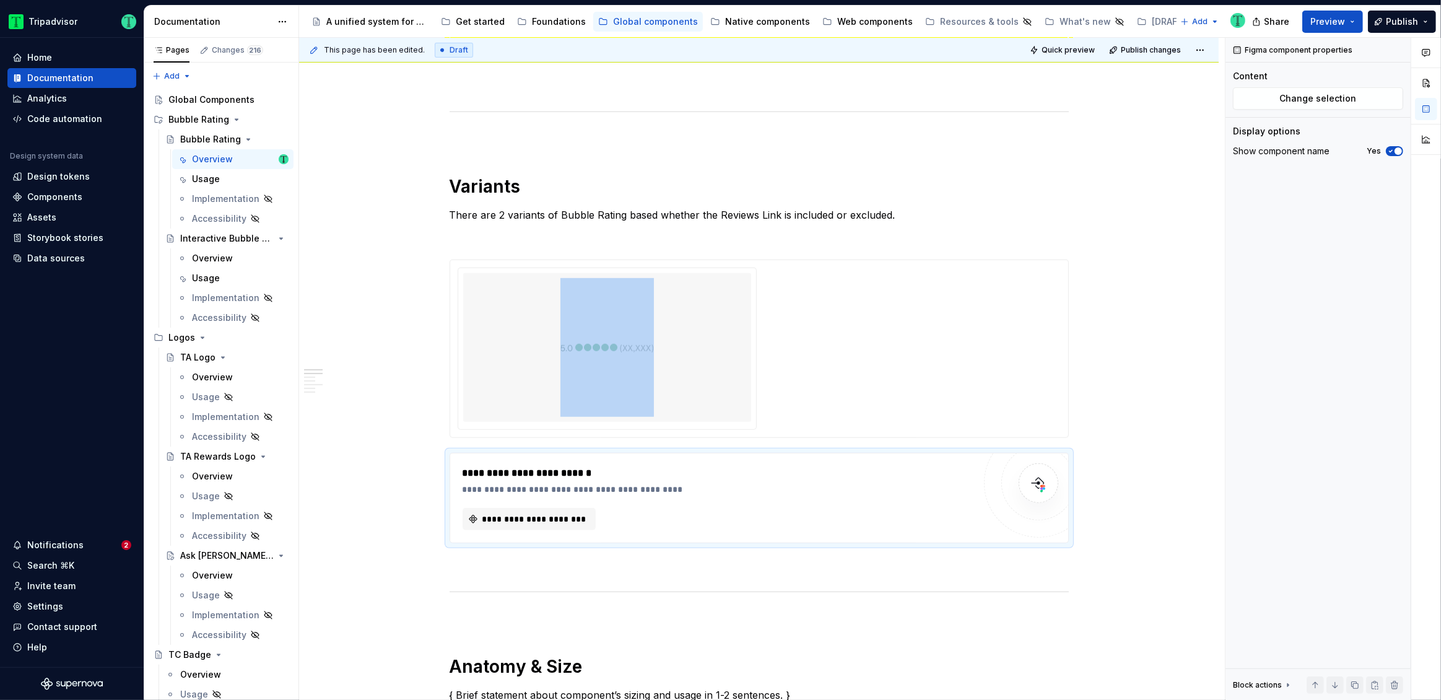
type textarea "*"
click at [546, 519] on span "**********" at bounding box center [534, 519] width 107 height 12
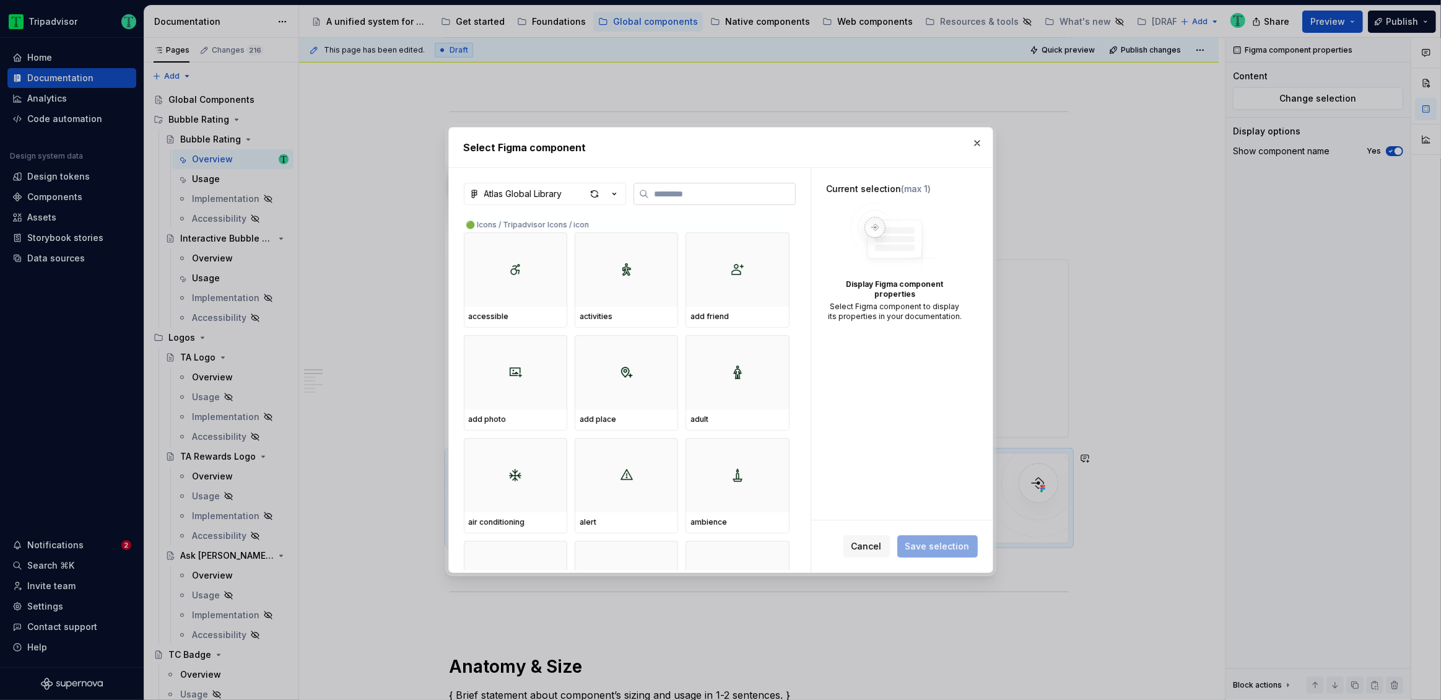
click at [689, 193] on input "search" at bounding box center [722, 194] width 146 height 12
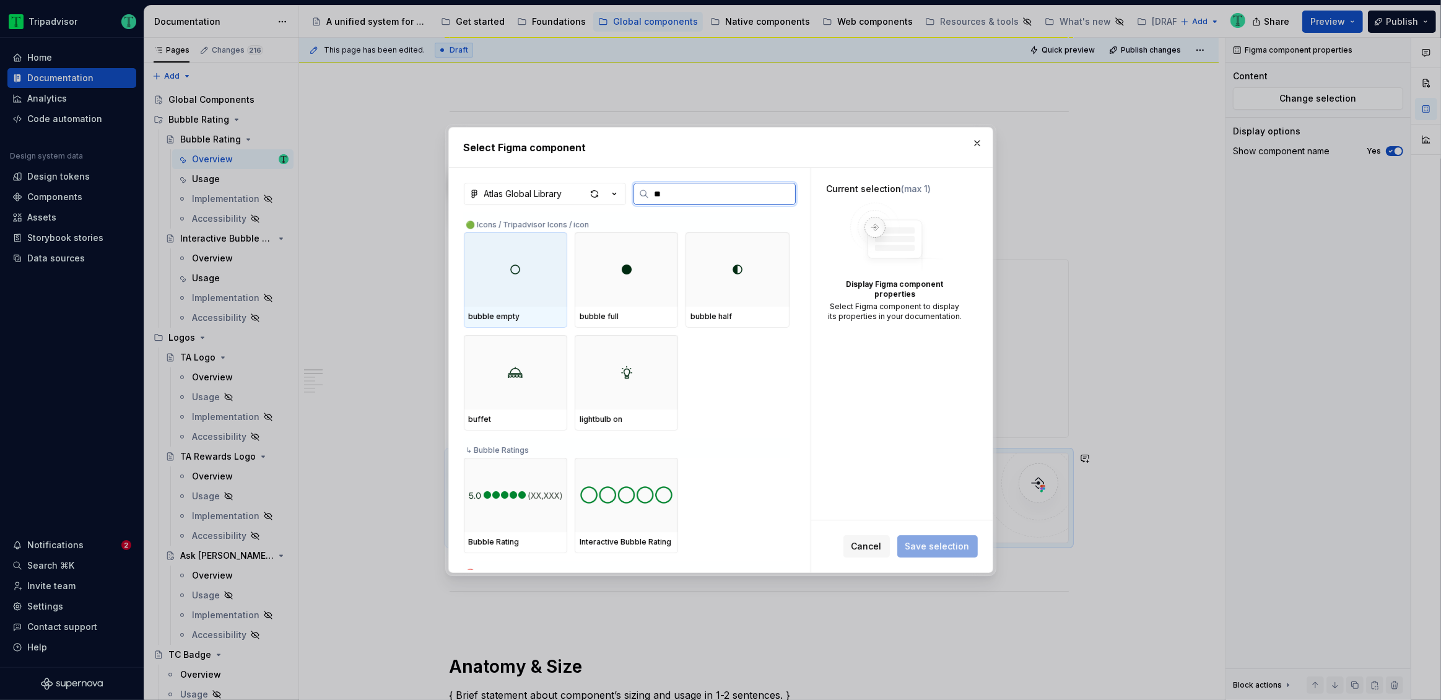
type input "***"
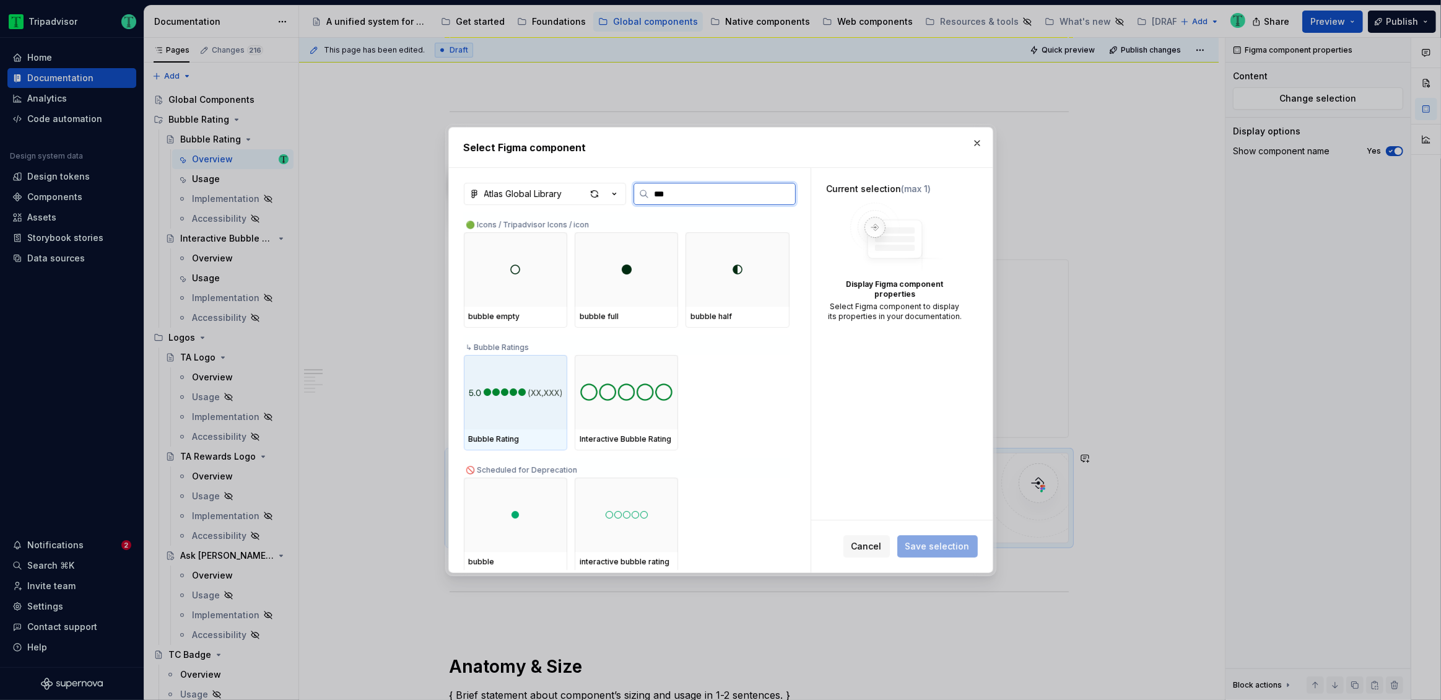
click at [541, 386] on img at bounding box center [516, 391] width 94 height 11
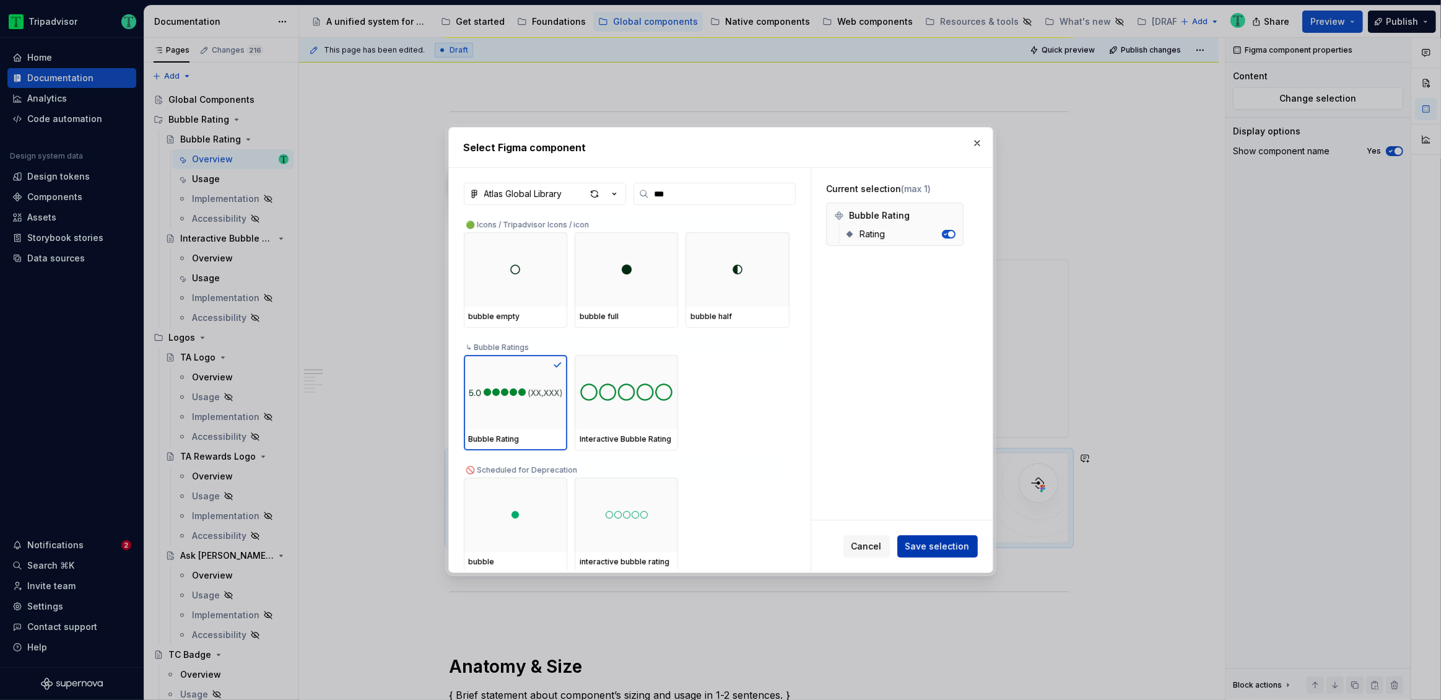
click at [939, 550] on span "Save selection" at bounding box center [938, 546] width 64 height 12
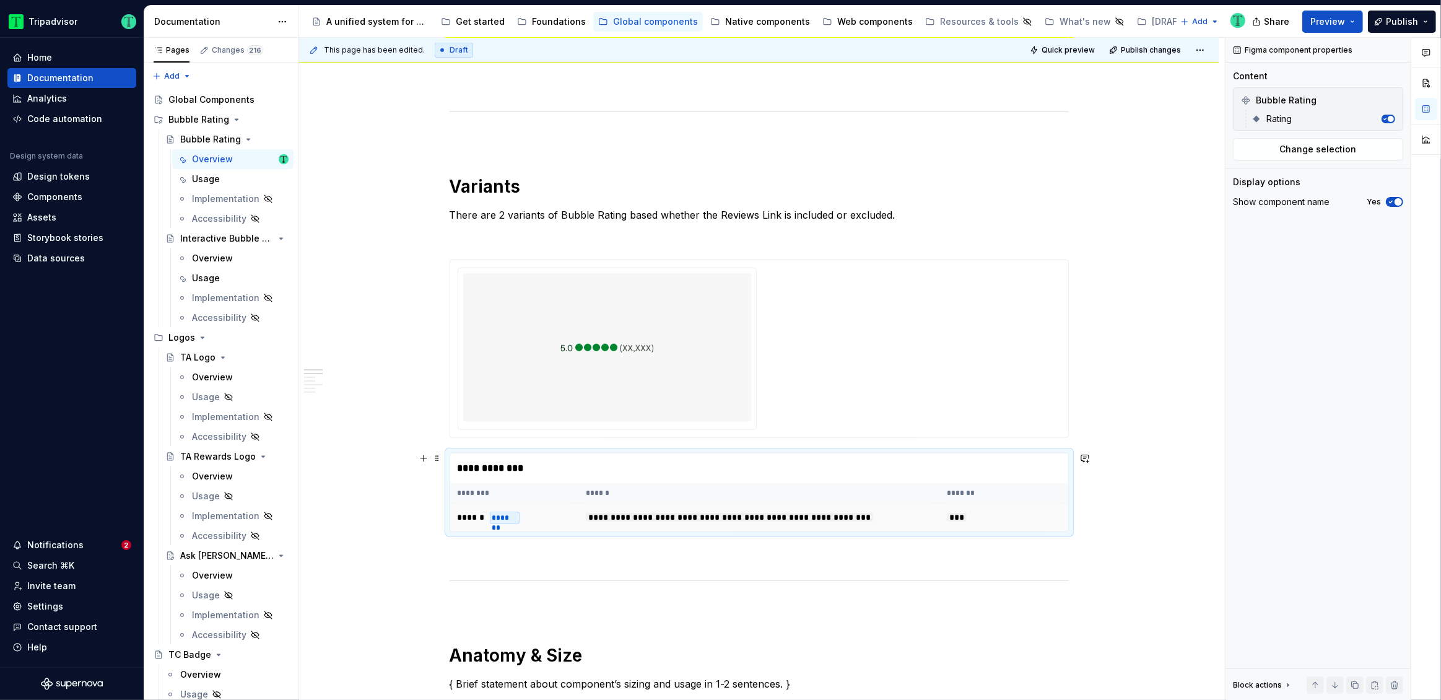
click at [943, 505] on td "***" at bounding box center [1004, 518] width 129 height 28
click at [1367, 147] on button "Change selection" at bounding box center [1318, 149] width 170 height 22
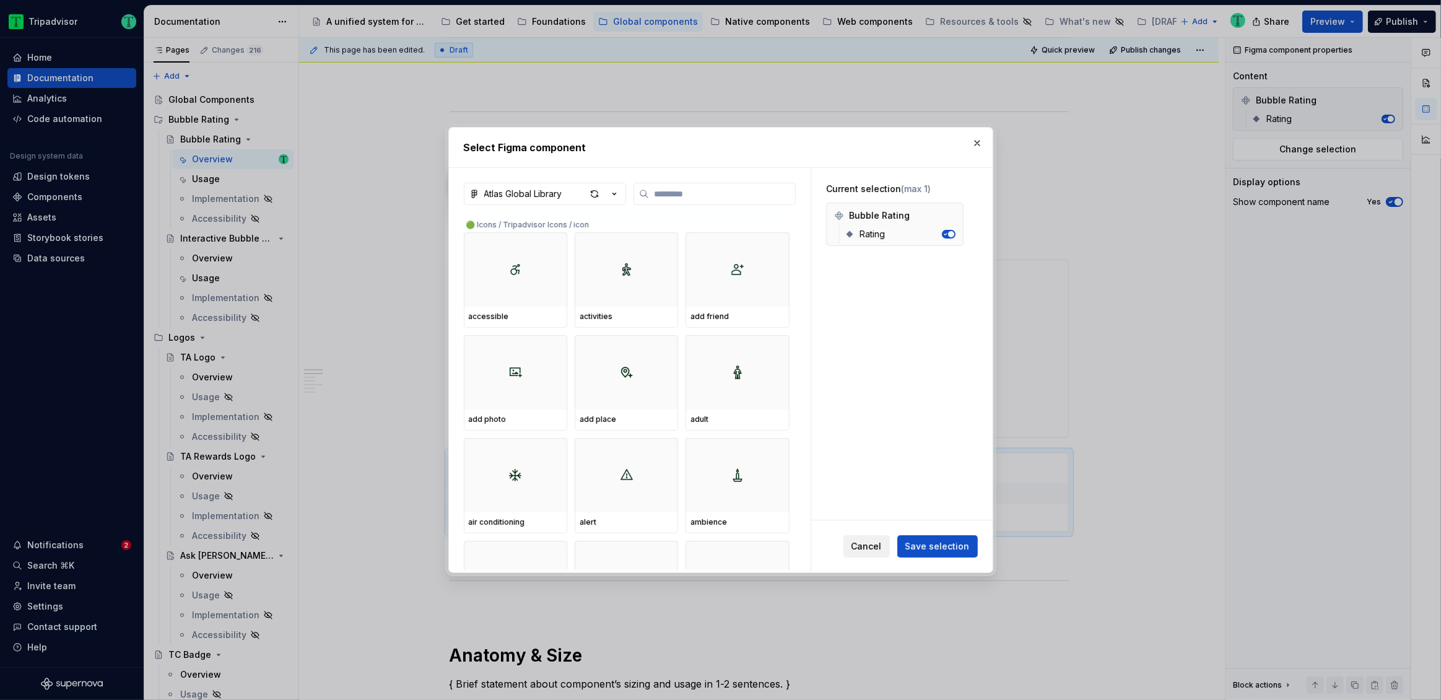
click at [873, 548] on span "Cancel" at bounding box center [867, 546] width 30 height 12
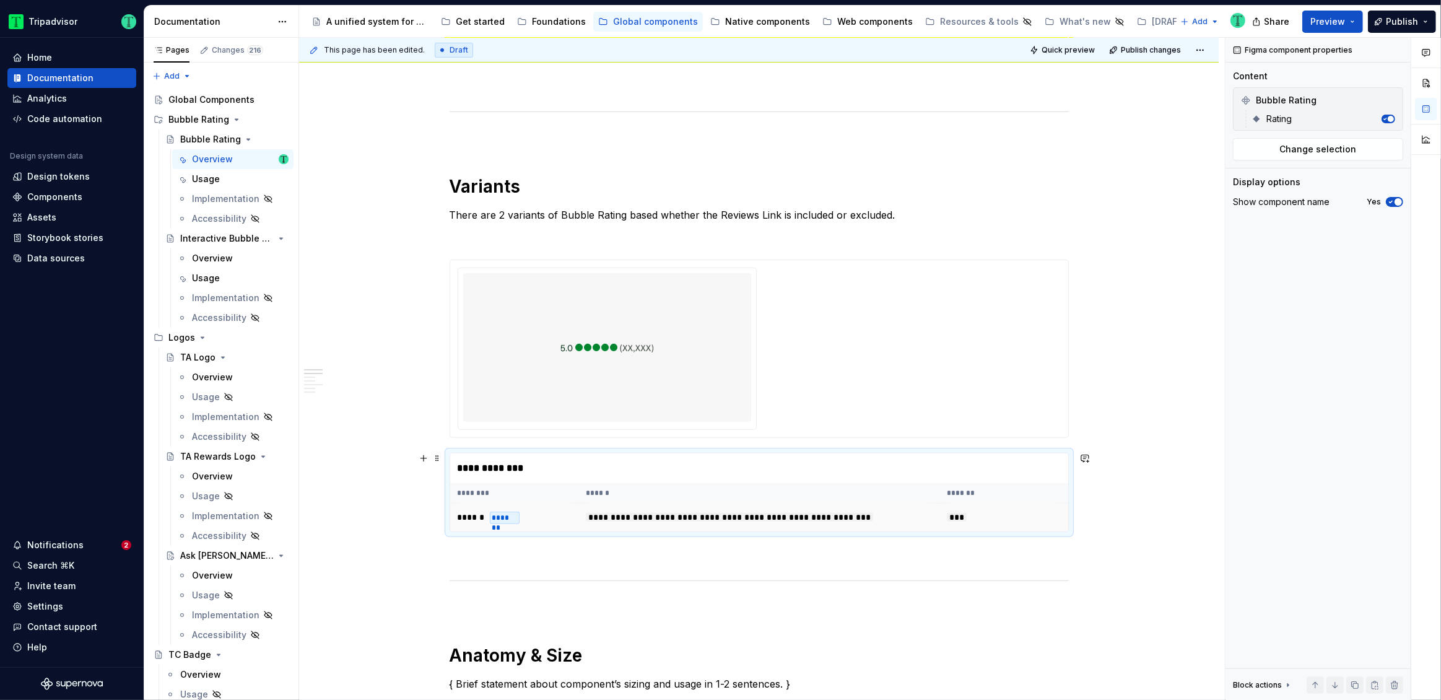
click at [873, 515] on span "**********" at bounding box center [729, 517] width 287 height 9
click at [629, 514] on span "**********" at bounding box center [729, 517] width 287 height 9
click at [500, 520] on div "*******" at bounding box center [505, 518] width 30 height 12
click at [766, 494] on th "******" at bounding box center [758, 493] width 361 height 20
click at [500, 491] on th "********" at bounding box center [514, 493] width 129 height 20
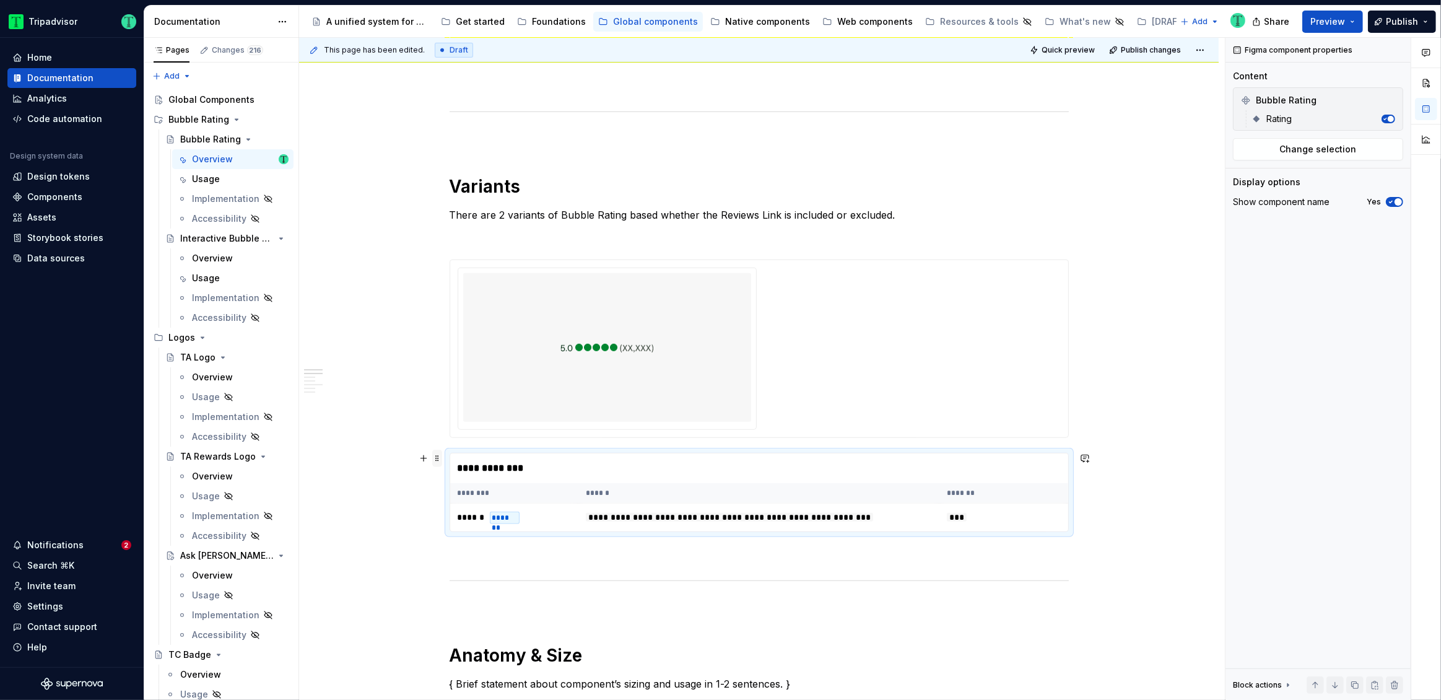
click at [437, 457] on span at bounding box center [437, 458] width 10 height 17
click at [454, 573] on div "Delete" at bounding box center [487, 568] width 105 height 20
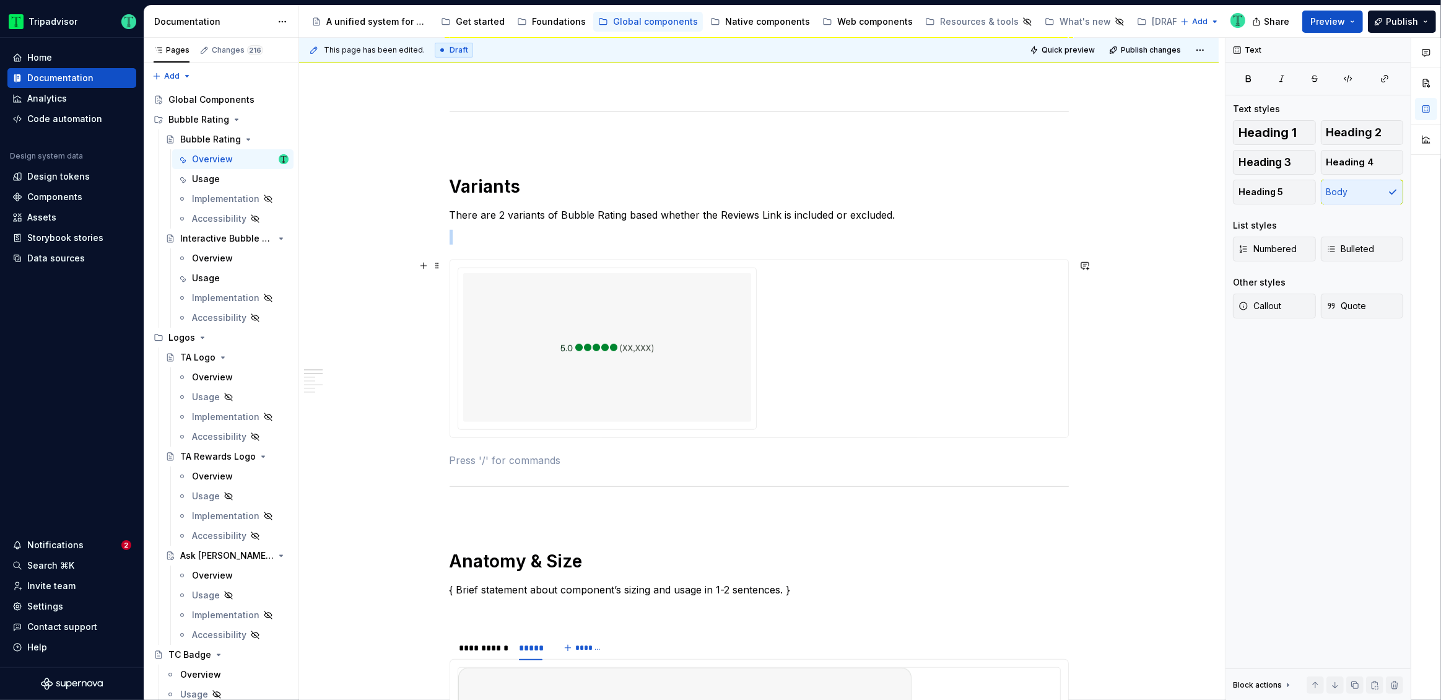
click at [713, 375] on div at bounding box center [607, 347] width 288 height 149
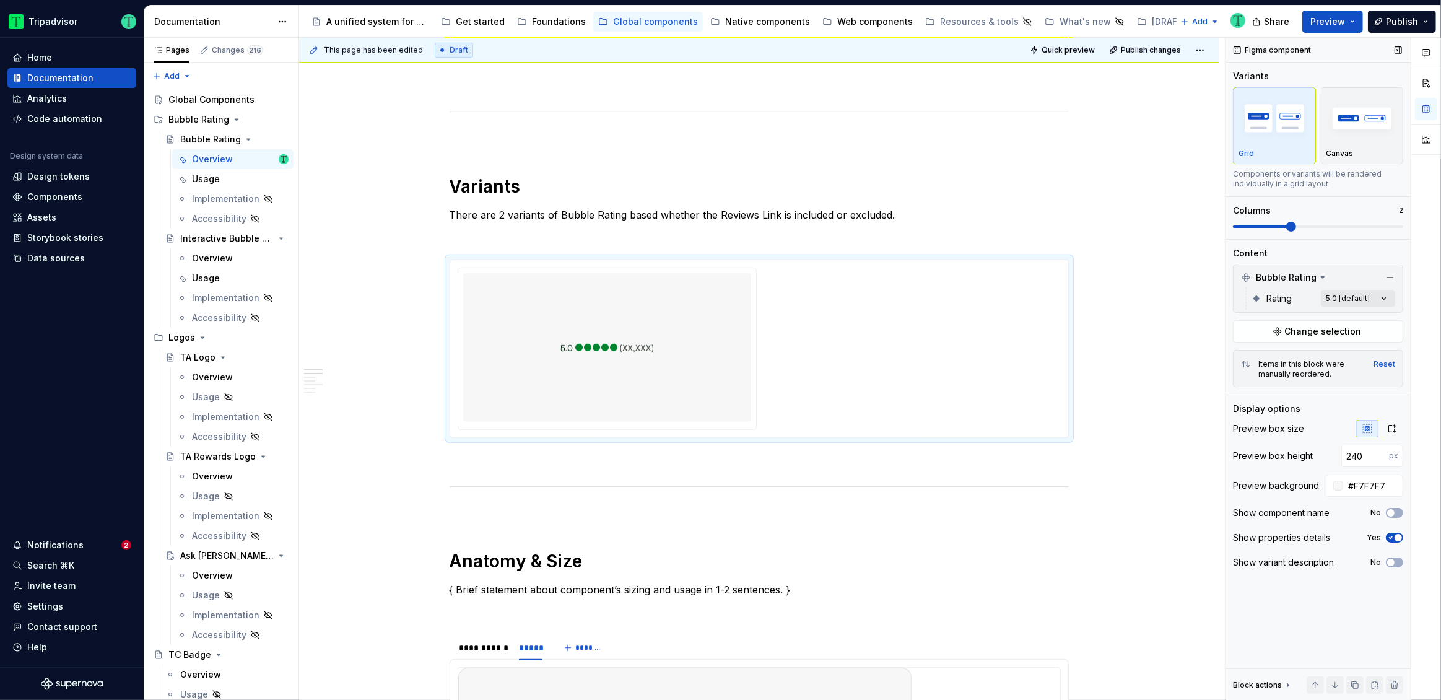
click at [1356, 296] on div "Comments Open comments No comments yet Select ‘Comment’ from the block context …" at bounding box center [1334, 369] width 216 height 663
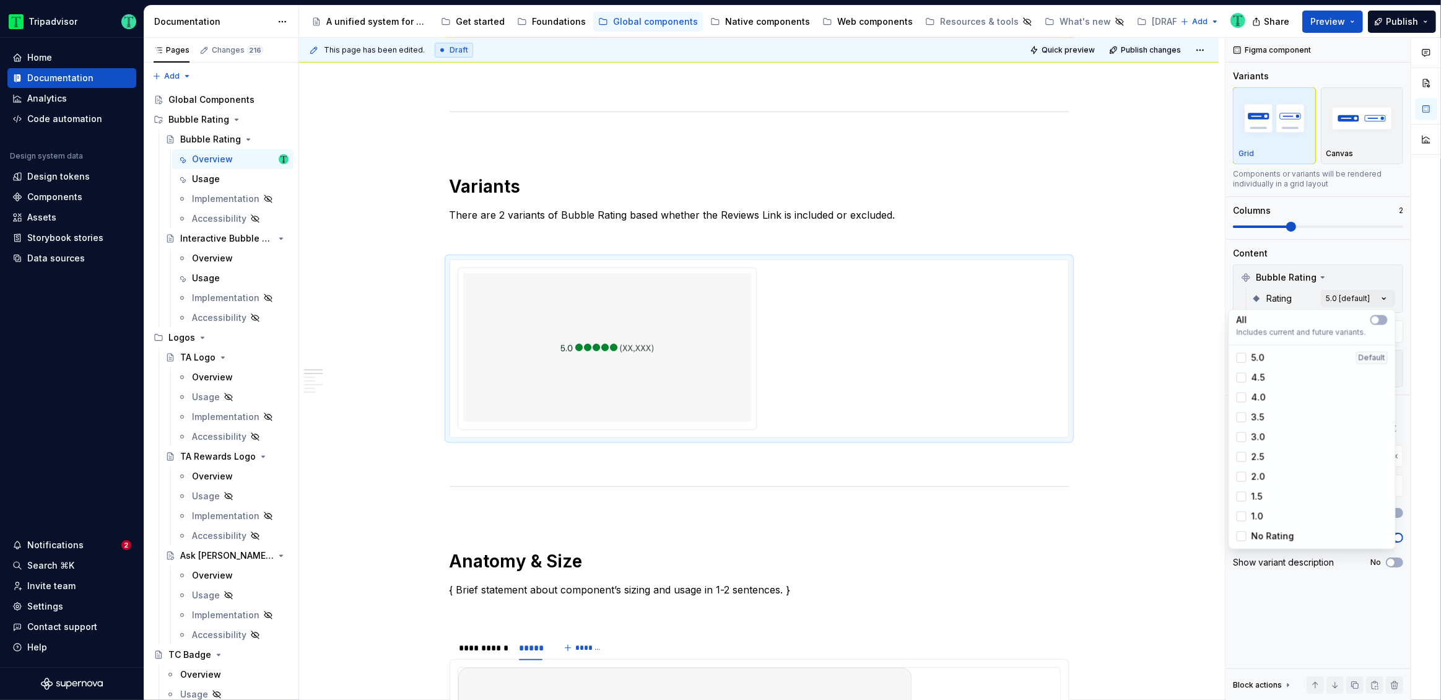
click at [1341, 264] on div "Comments Open comments No comments yet Select ‘Comment’ from the block context …" at bounding box center [1334, 369] width 216 height 663
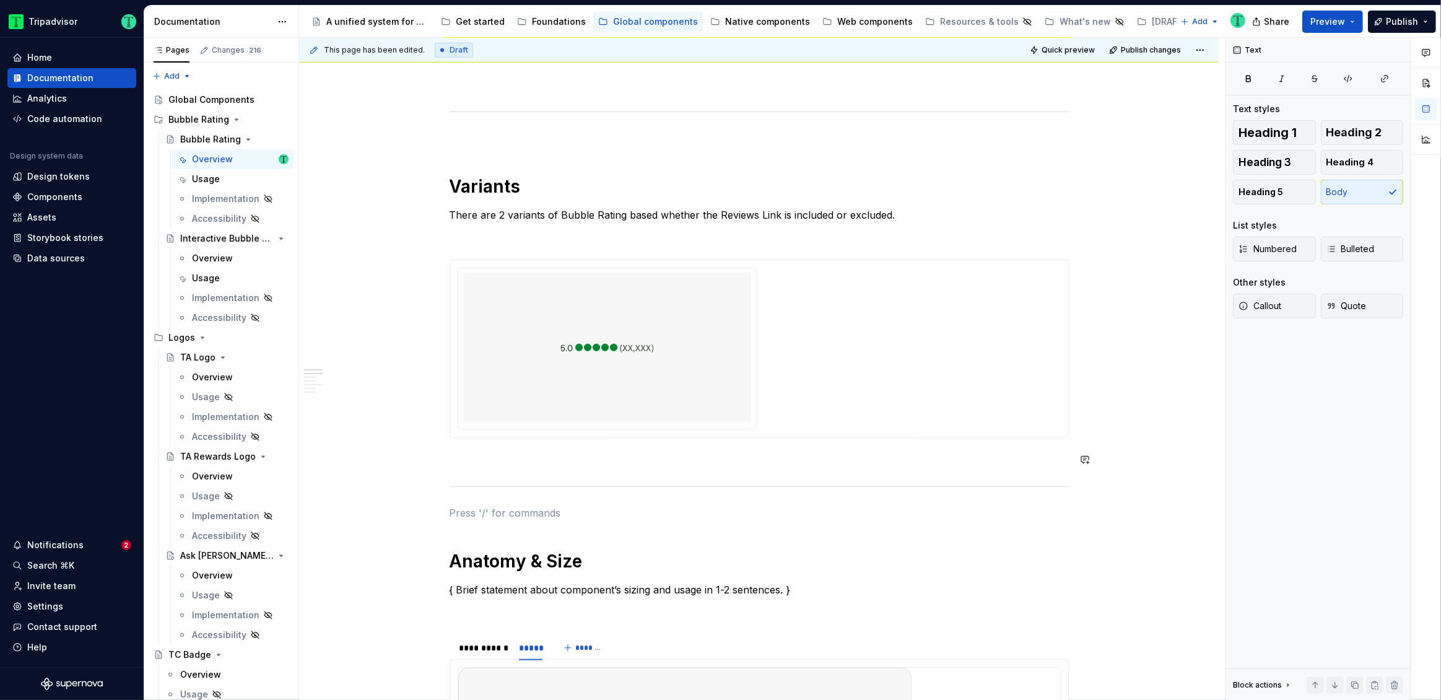
click at [979, 462] on p at bounding box center [759, 460] width 619 height 15
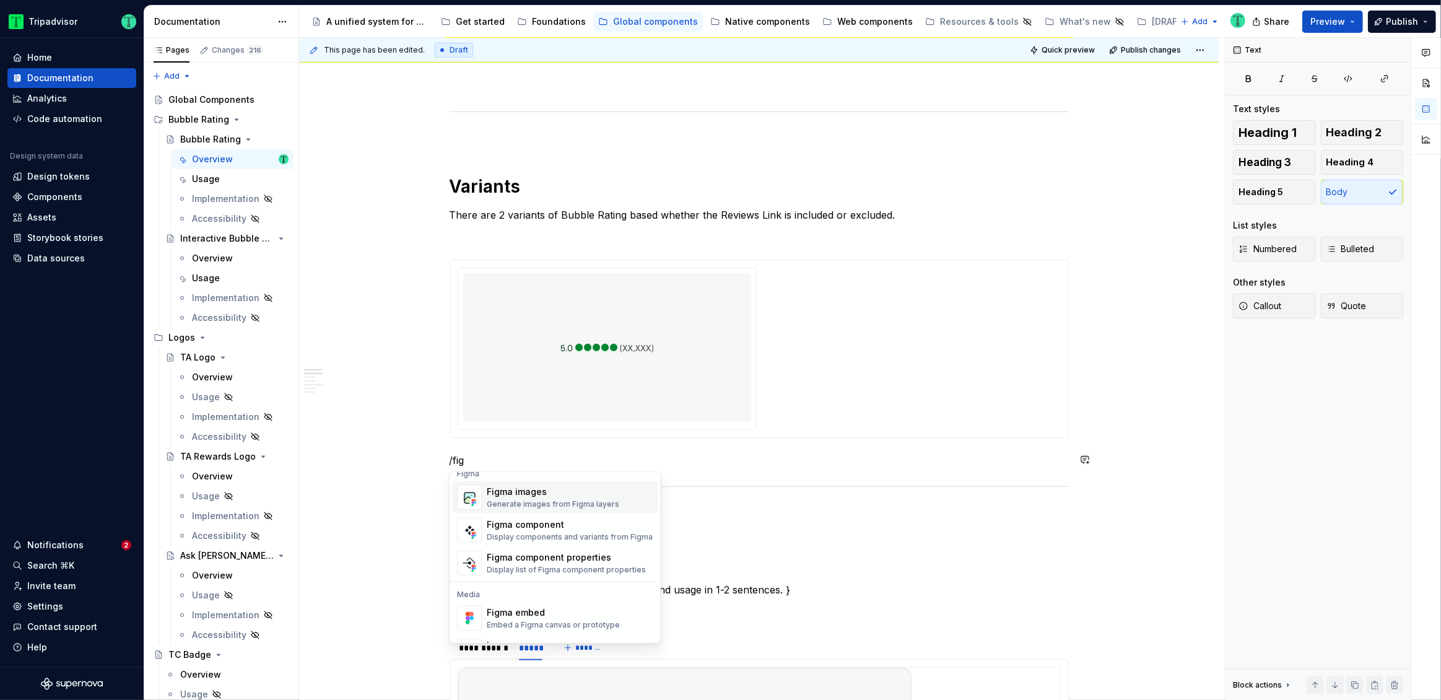
scroll to position [9, 0]
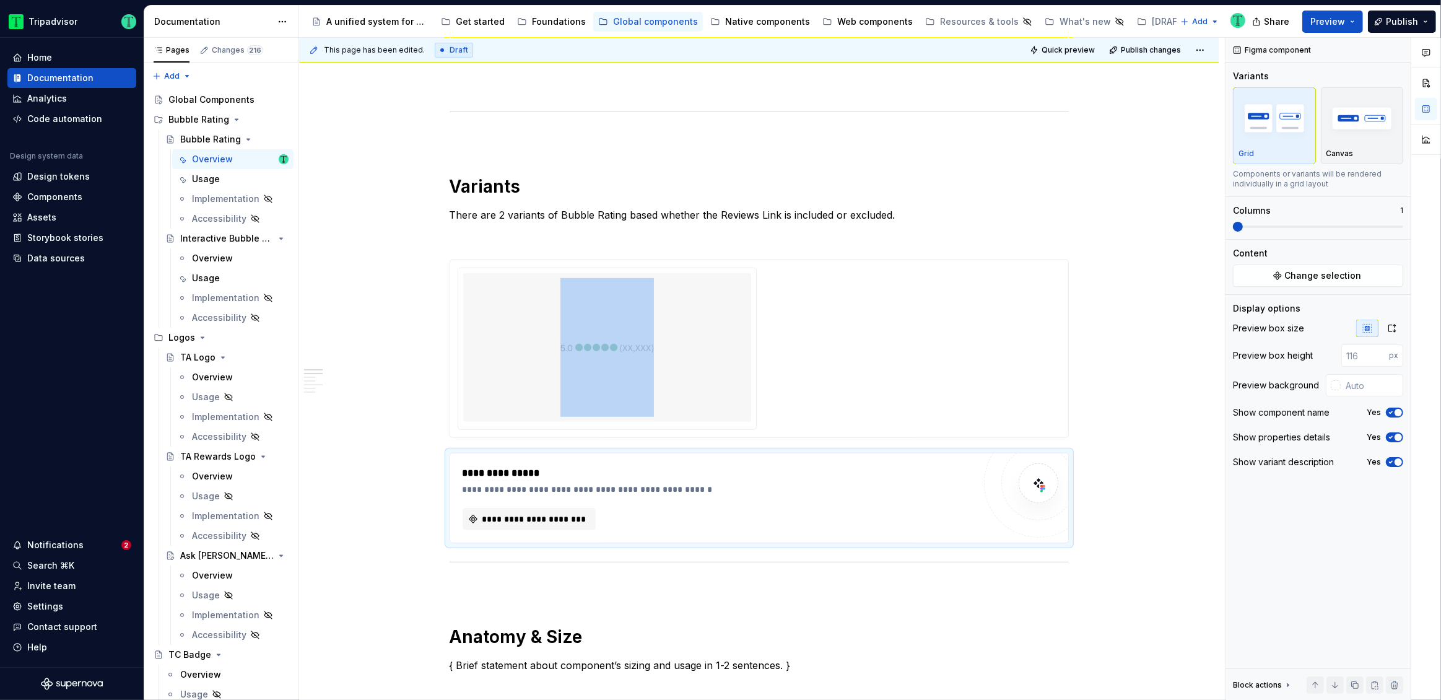
type textarea "*"
click at [562, 511] on button "**********" at bounding box center [529, 519] width 133 height 22
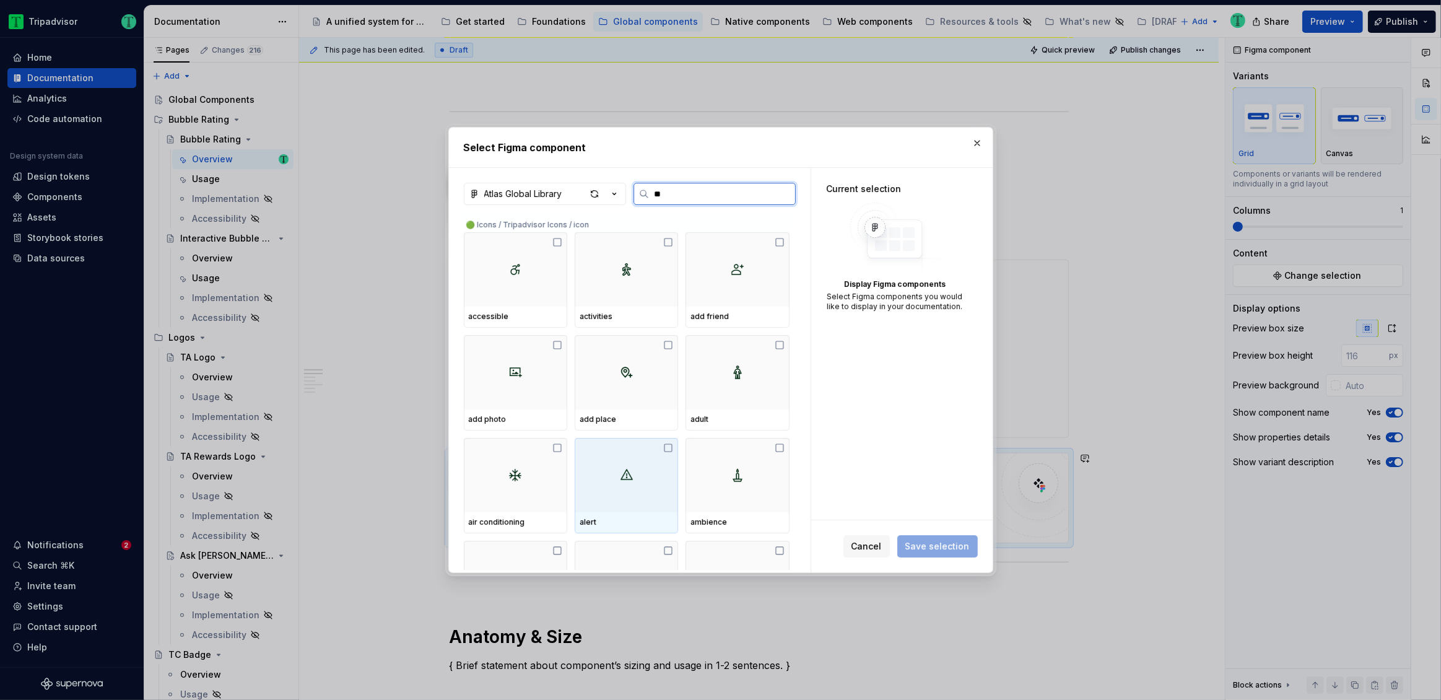
type input "***"
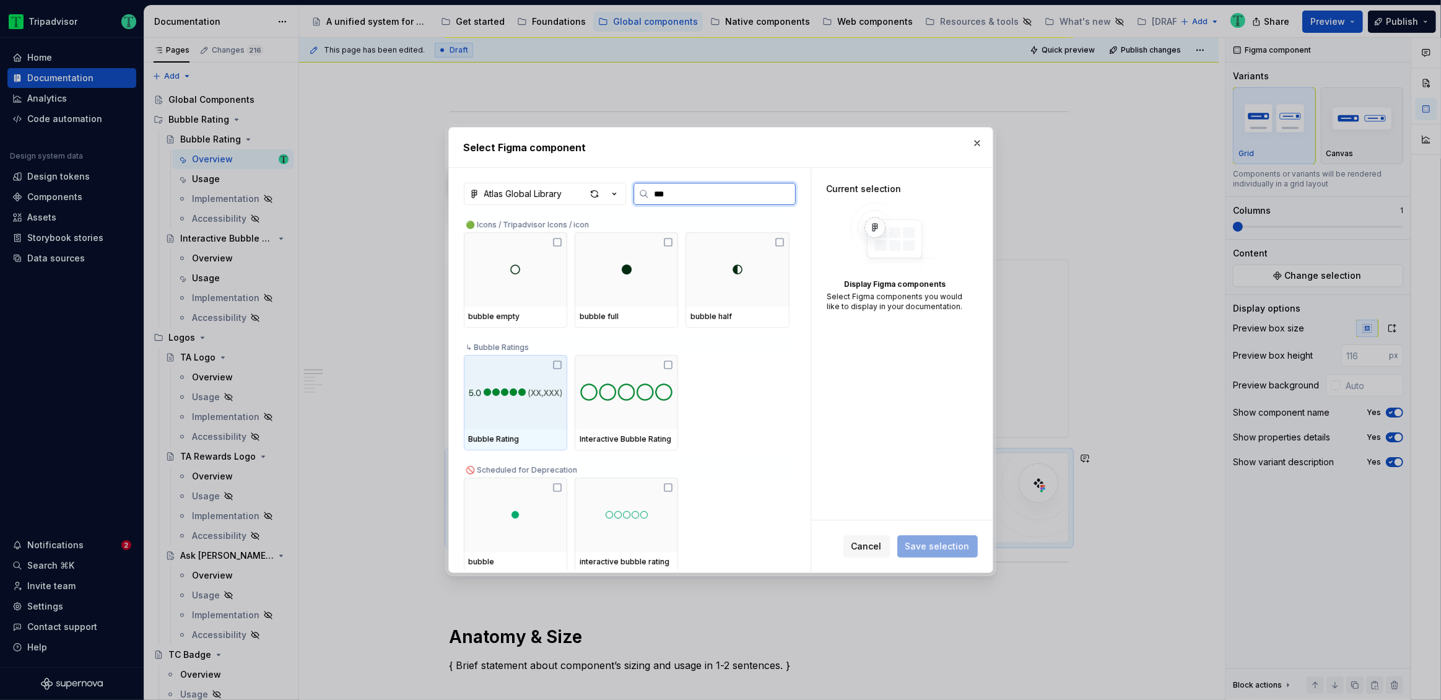
click at [558, 362] on icon at bounding box center [557, 365] width 10 height 10
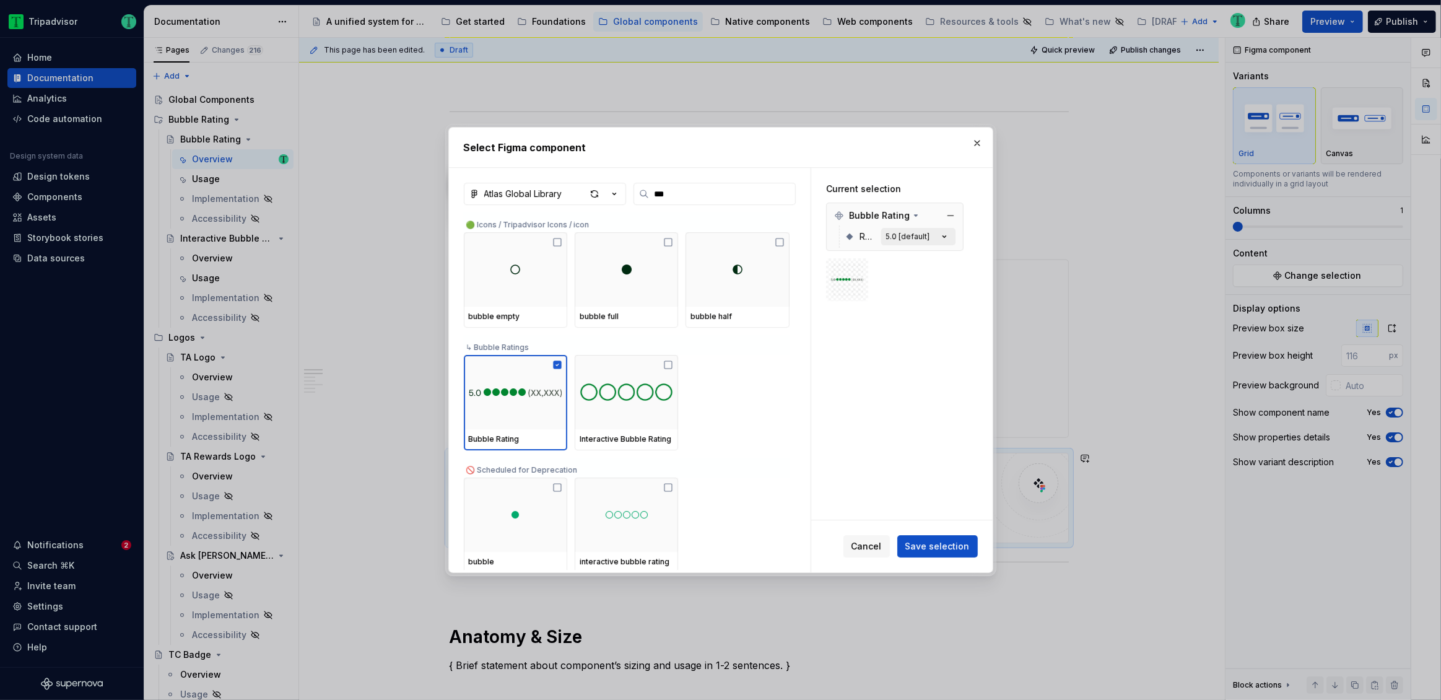
click at [942, 245] on button "5.0 [default]" at bounding box center [918, 236] width 74 height 17
click at [943, 240] on icon "button" at bounding box center [944, 236] width 12 height 12
click at [941, 539] on button "Save selection" at bounding box center [937, 546] width 81 height 22
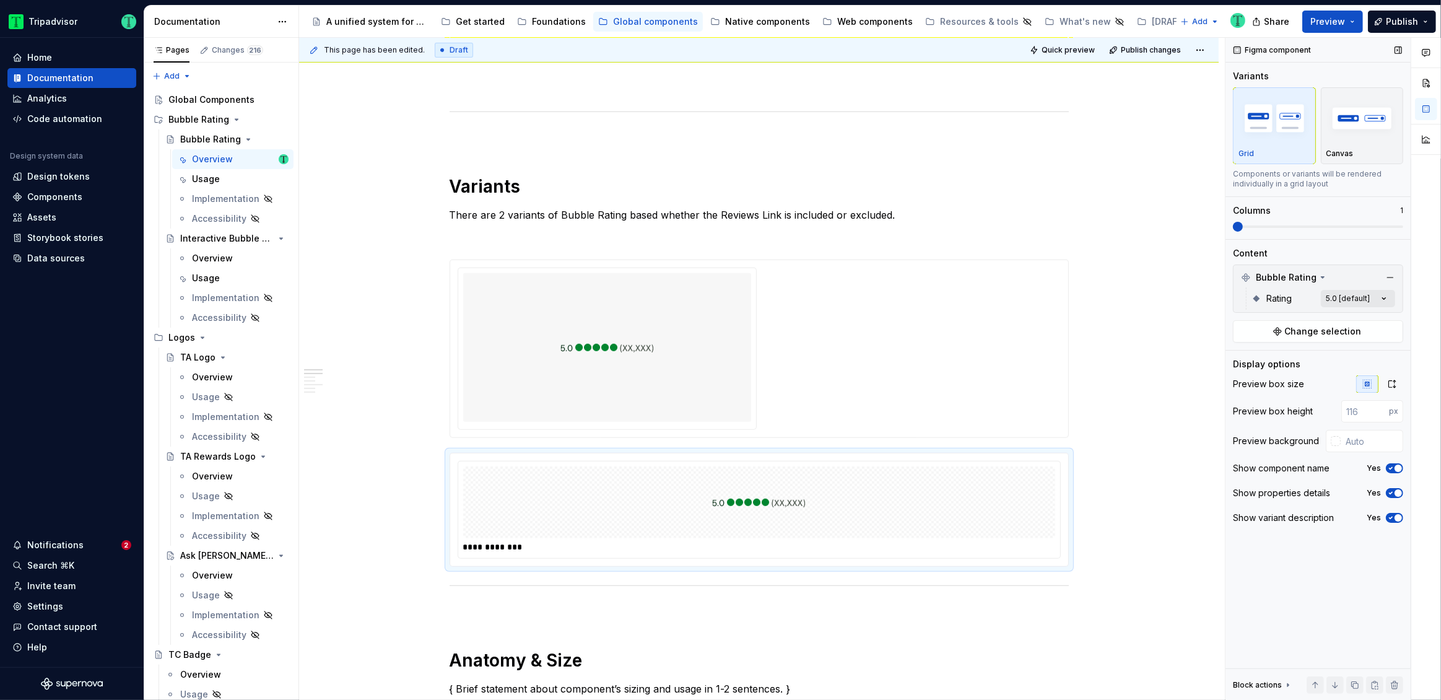
click at [1362, 294] on div "Comments Open comments No comments yet Select ‘Comment’ from the block context …" at bounding box center [1334, 369] width 216 height 663
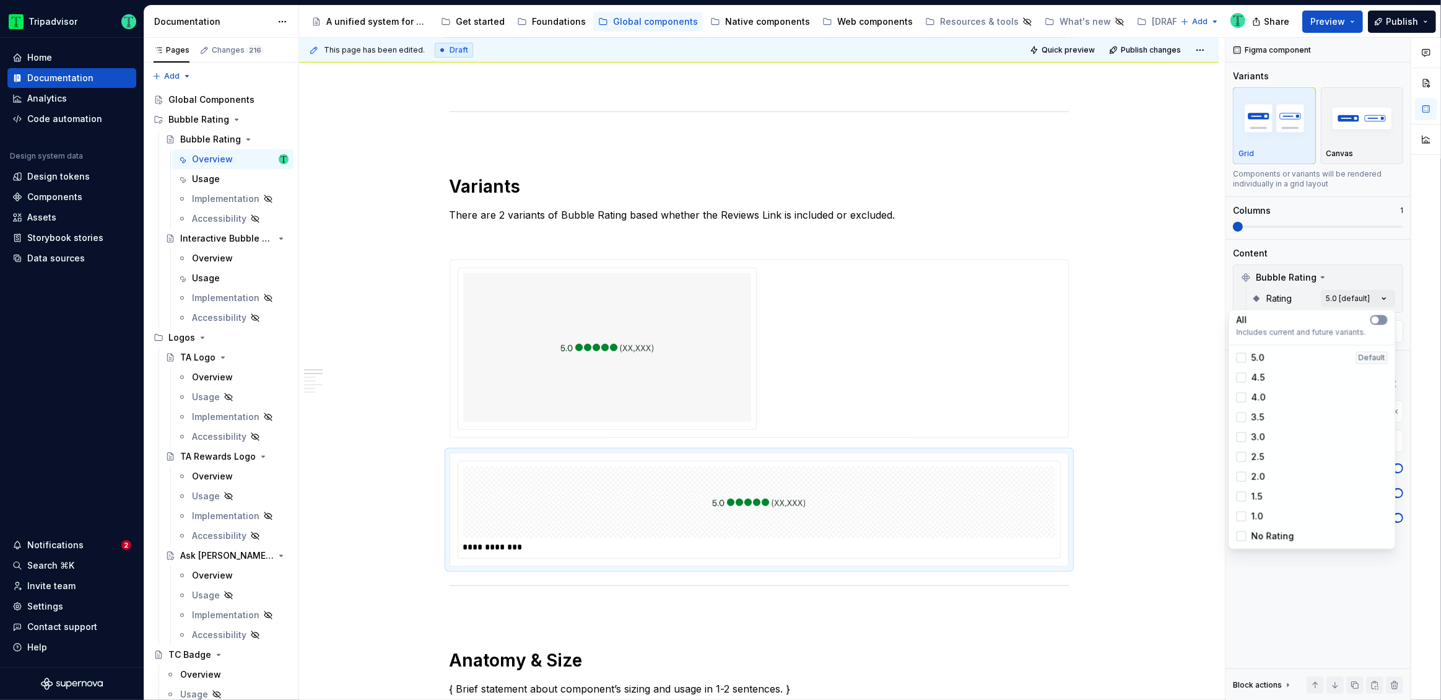
click at [1377, 320] on span "button" at bounding box center [1375, 319] width 7 height 7
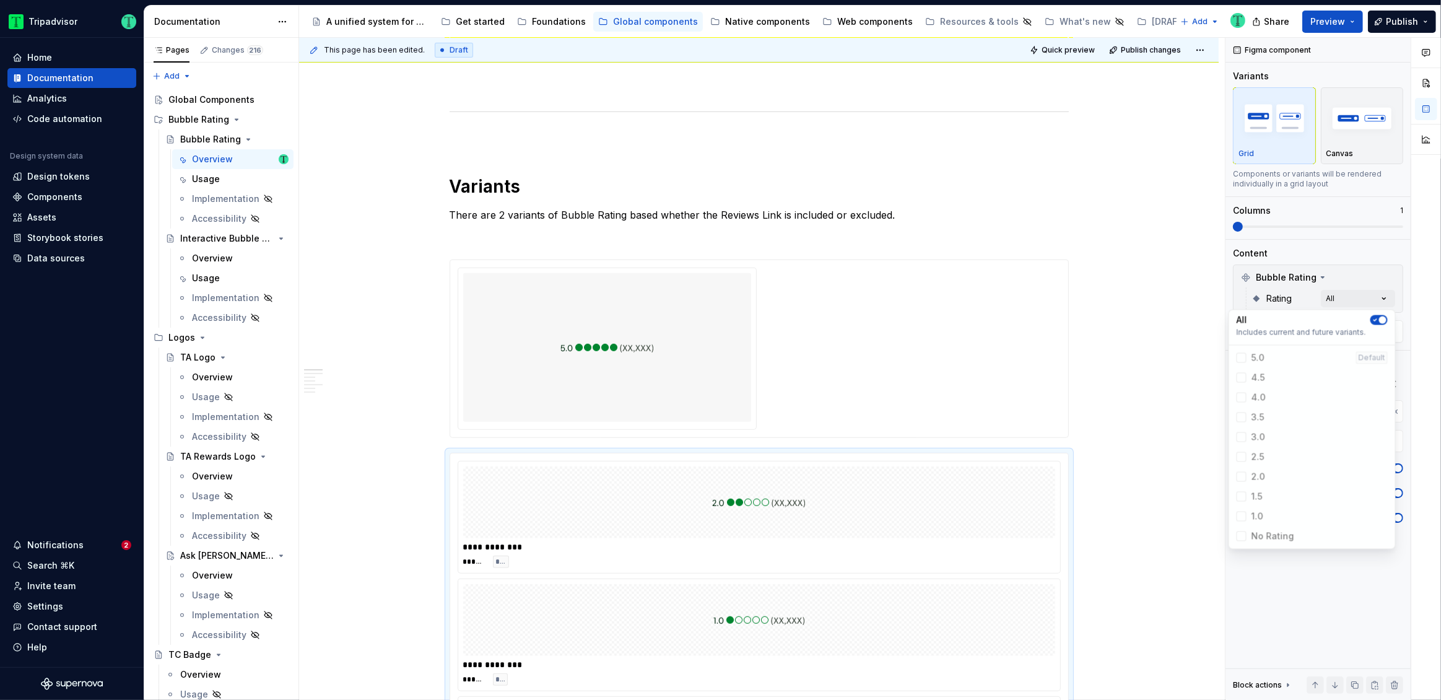
click at [1377, 320] on icon "button" at bounding box center [1376, 319] width 10 height 7
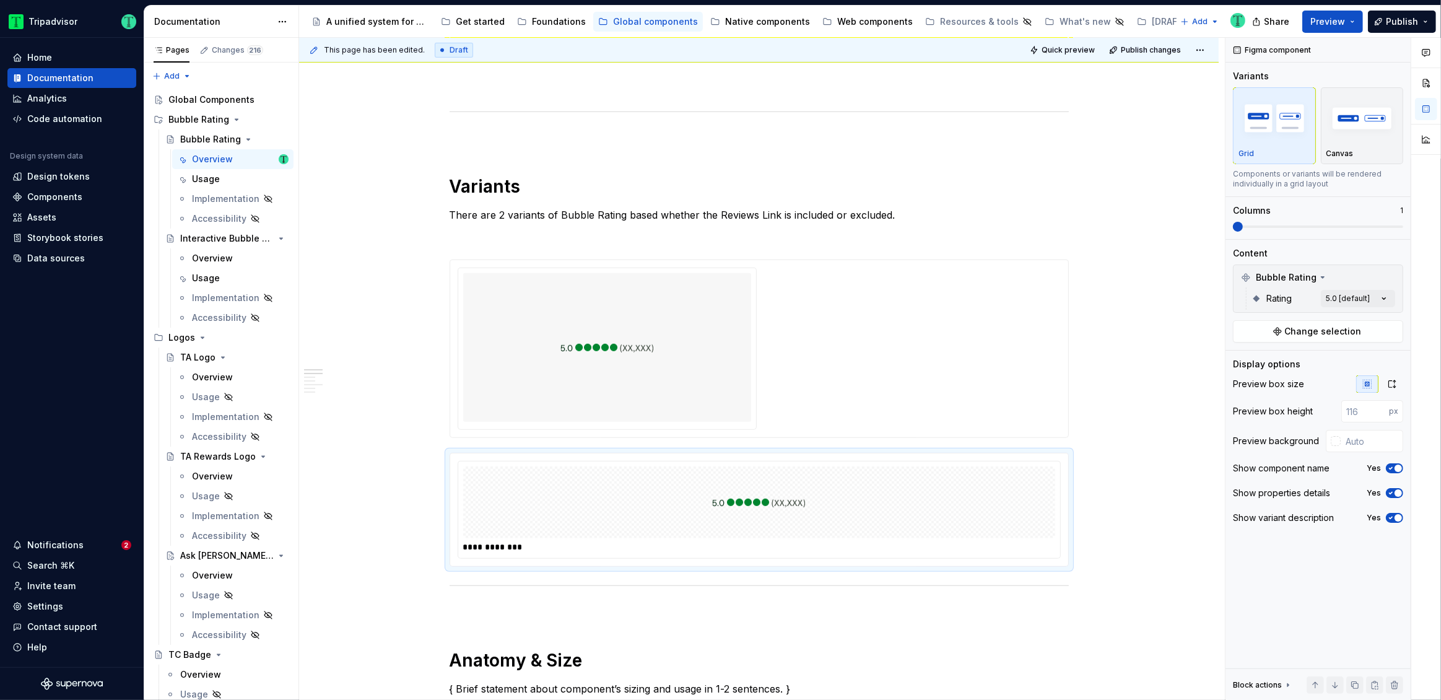
click at [1363, 267] on div "Comments Open comments No comments yet Select ‘Comment’ from the block context …" at bounding box center [1334, 369] width 216 height 663
click at [1391, 277] on button "button" at bounding box center [1390, 277] width 17 height 17
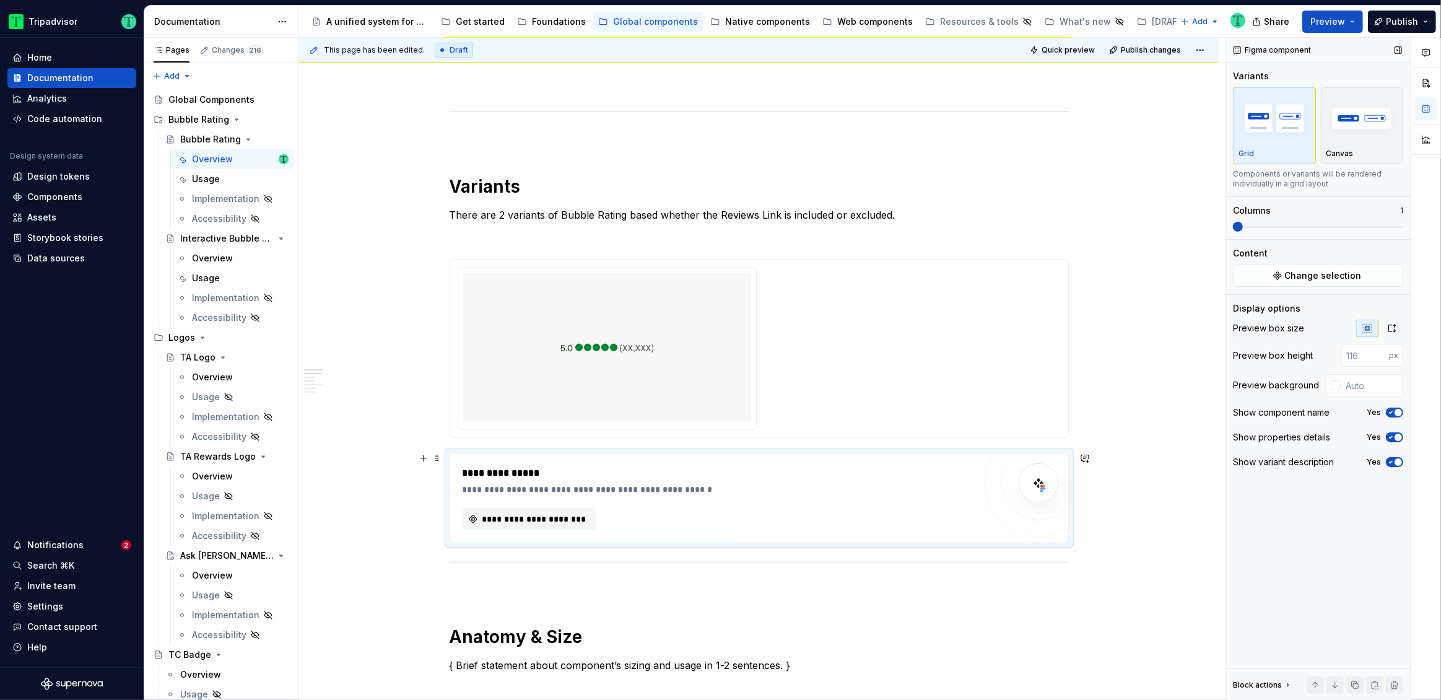
click at [866, 539] on div "**********" at bounding box center [759, 497] width 618 height 89
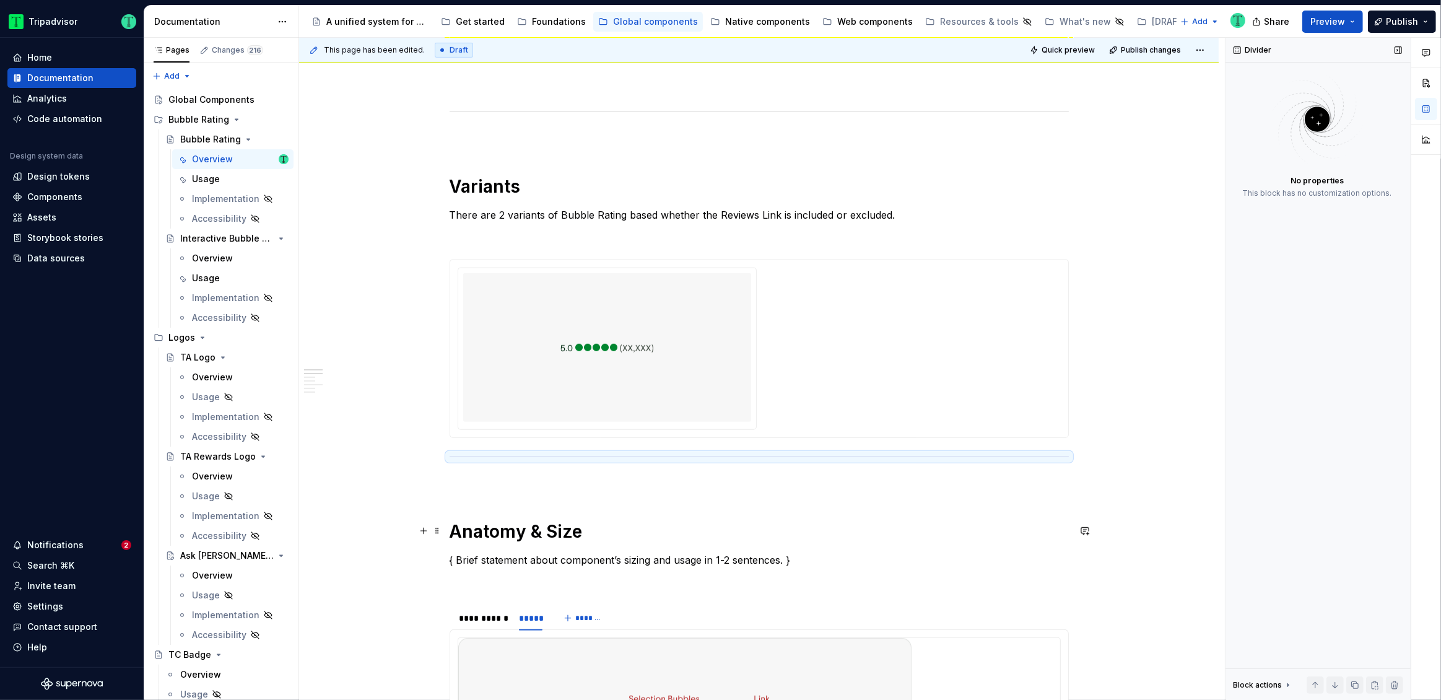
click at [891, 533] on h1 "Anatomy & Size" at bounding box center [759, 531] width 619 height 22
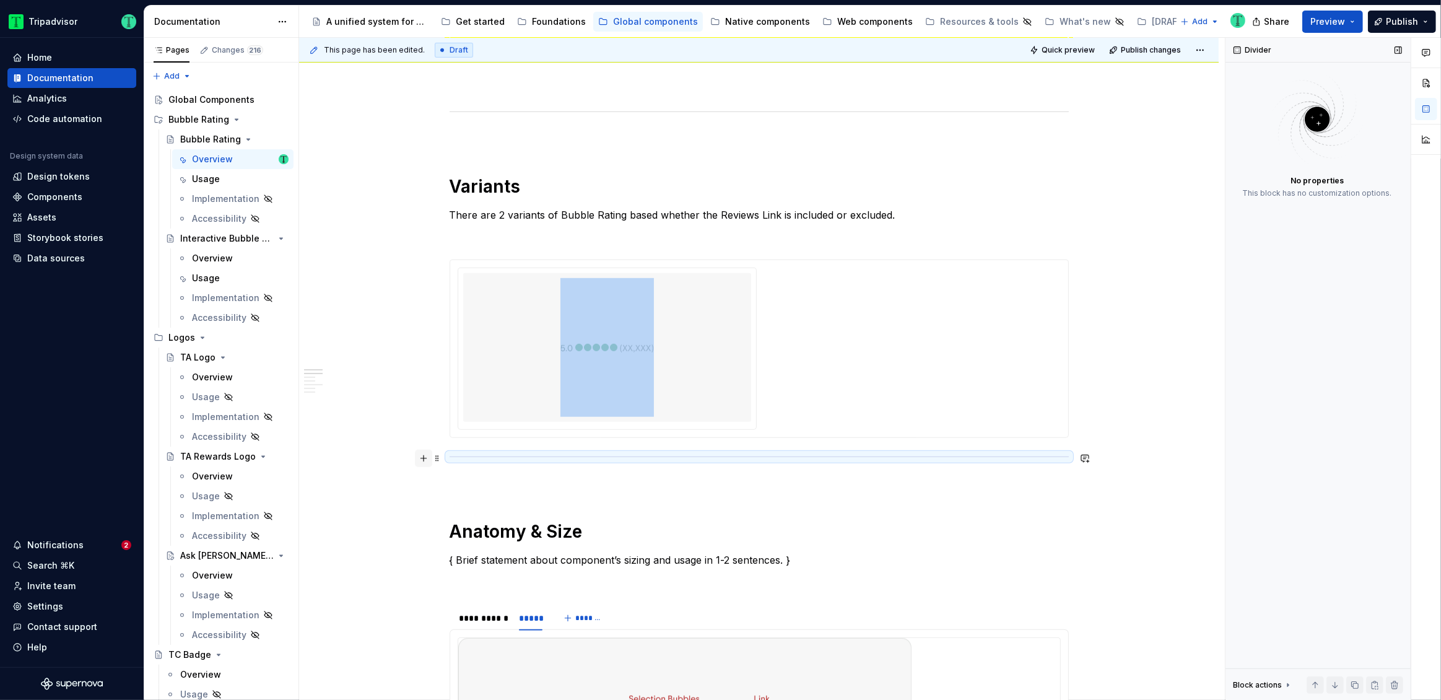
click at [422, 455] on button "button" at bounding box center [423, 458] width 17 height 17
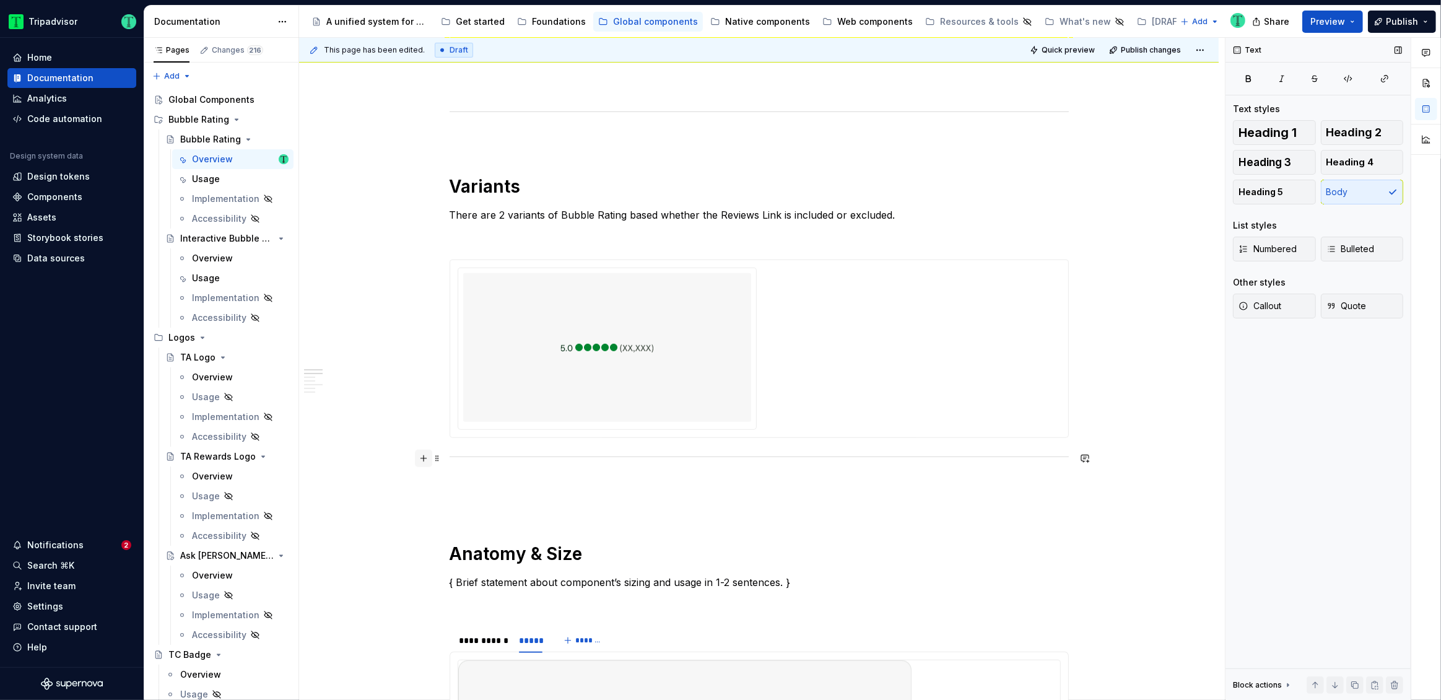
click at [423, 460] on button "button" at bounding box center [423, 458] width 17 height 17
click at [423, 453] on button "button" at bounding box center [423, 458] width 17 height 17
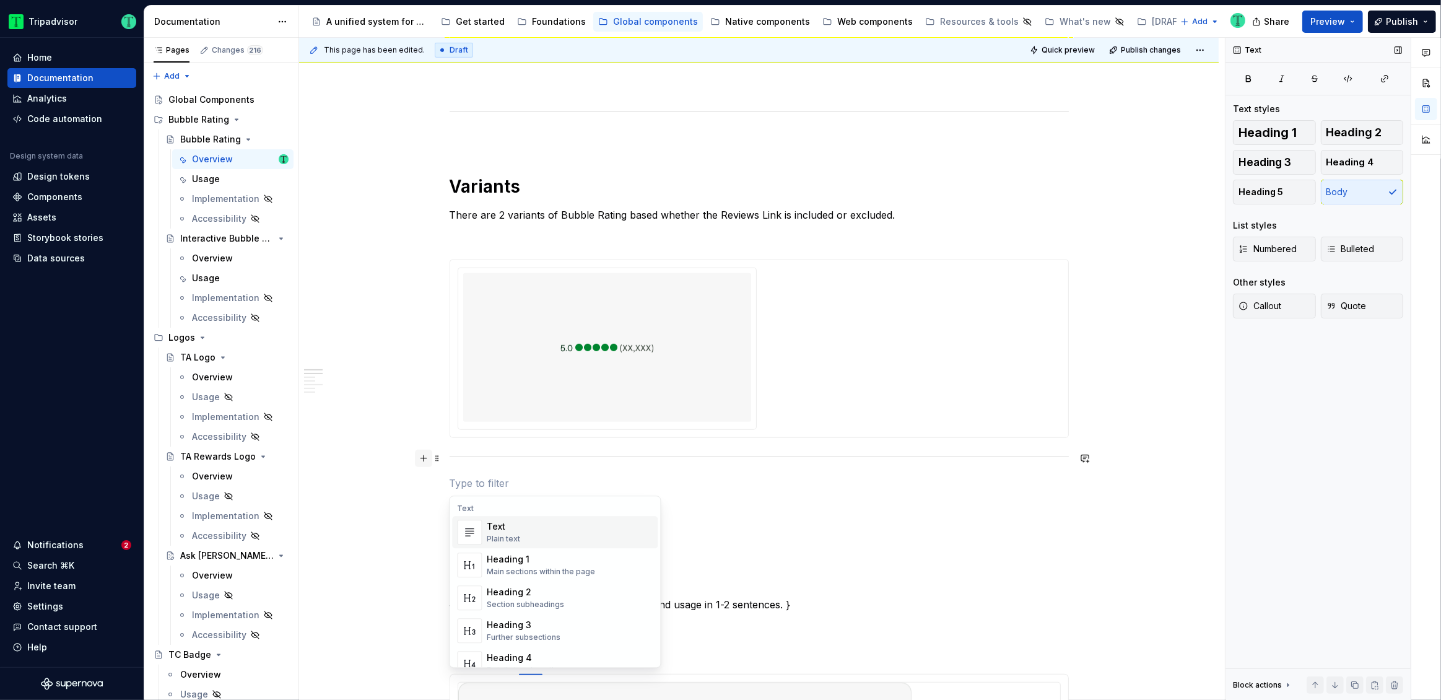
click at [423, 455] on button "button" at bounding box center [423, 458] width 17 height 17
click at [507, 484] on p at bounding box center [759, 483] width 619 height 15
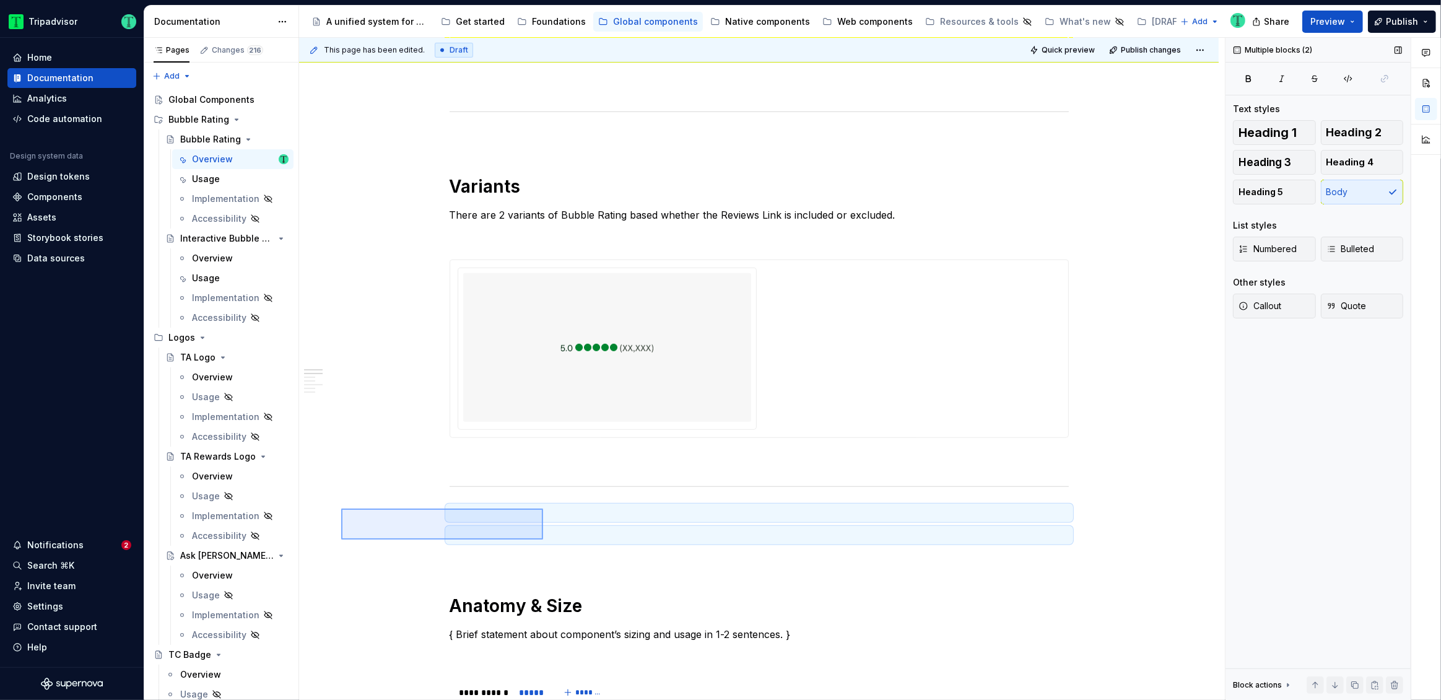
drag, startPoint x: 341, startPoint y: 509, endPoint x: 543, endPoint y: 539, distance: 204.3
click at [543, 539] on div "**********" at bounding box center [762, 369] width 926 height 663
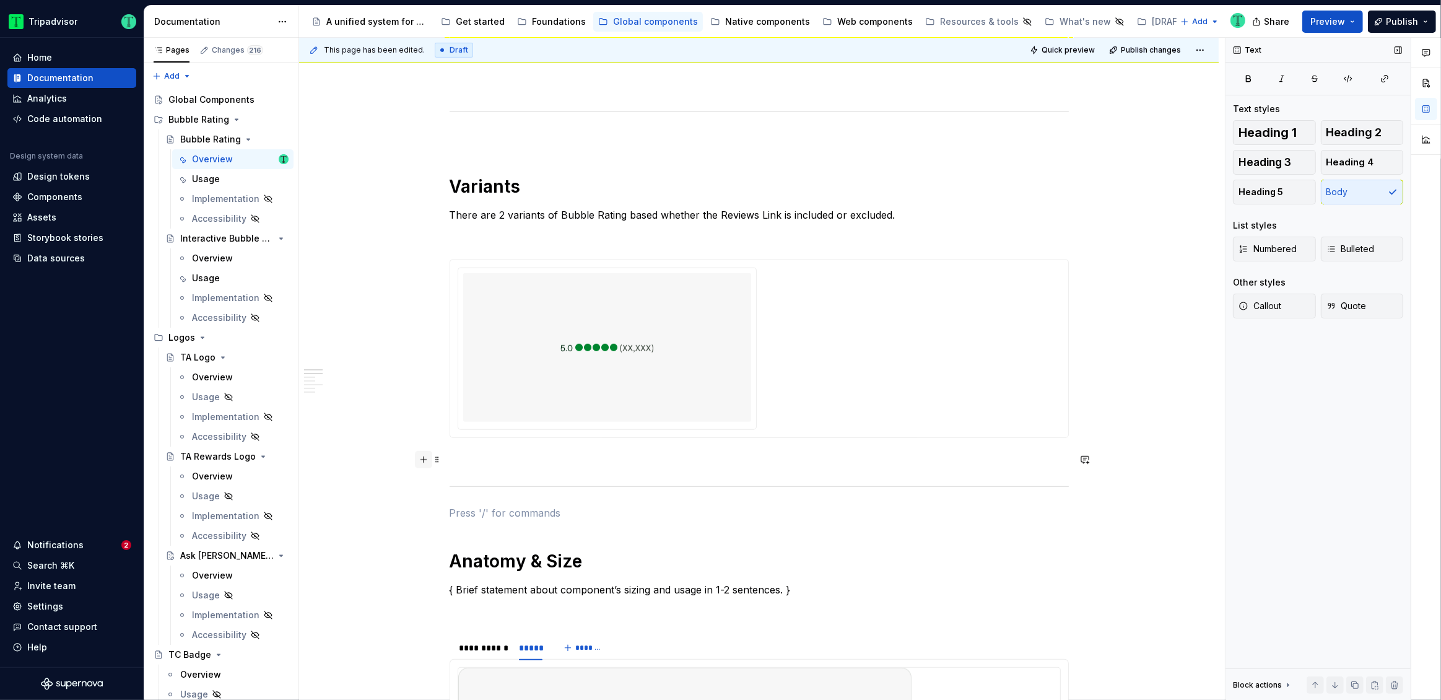
click at [419, 458] on button "button" at bounding box center [423, 459] width 17 height 17
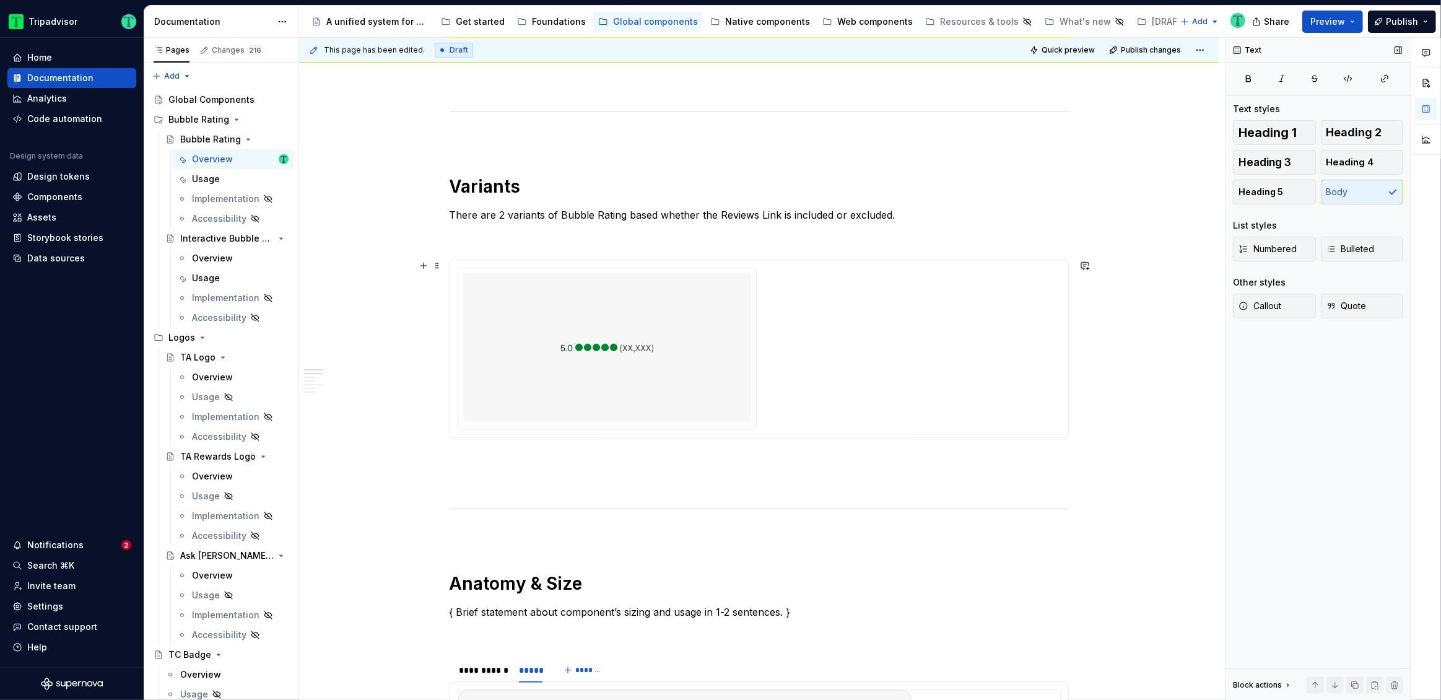
click at [695, 354] on div at bounding box center [607, 347] width 288 height 149
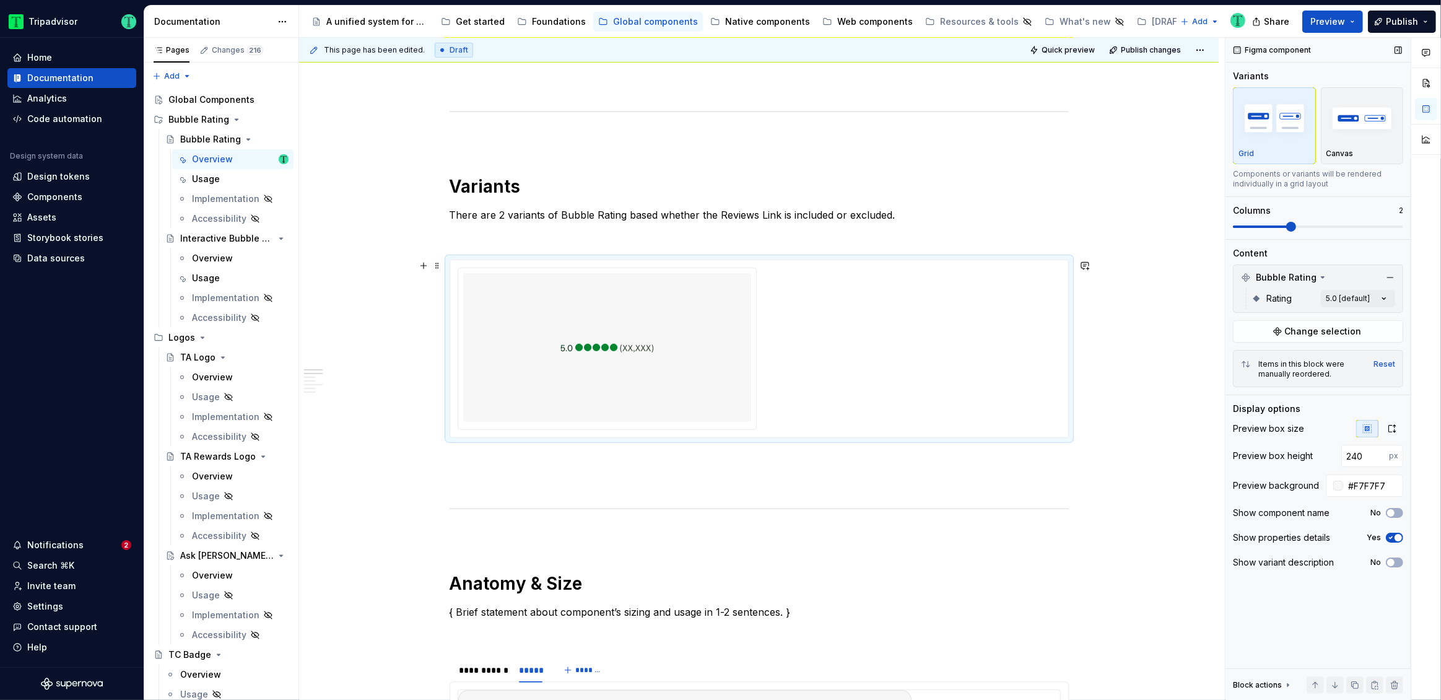
click at [657, 381] on div at bounding box center [607, 347] width 288 height 149
click at [1312, 334] on span "Change selection" at bounding box center [1323, 331] width 77 height 12
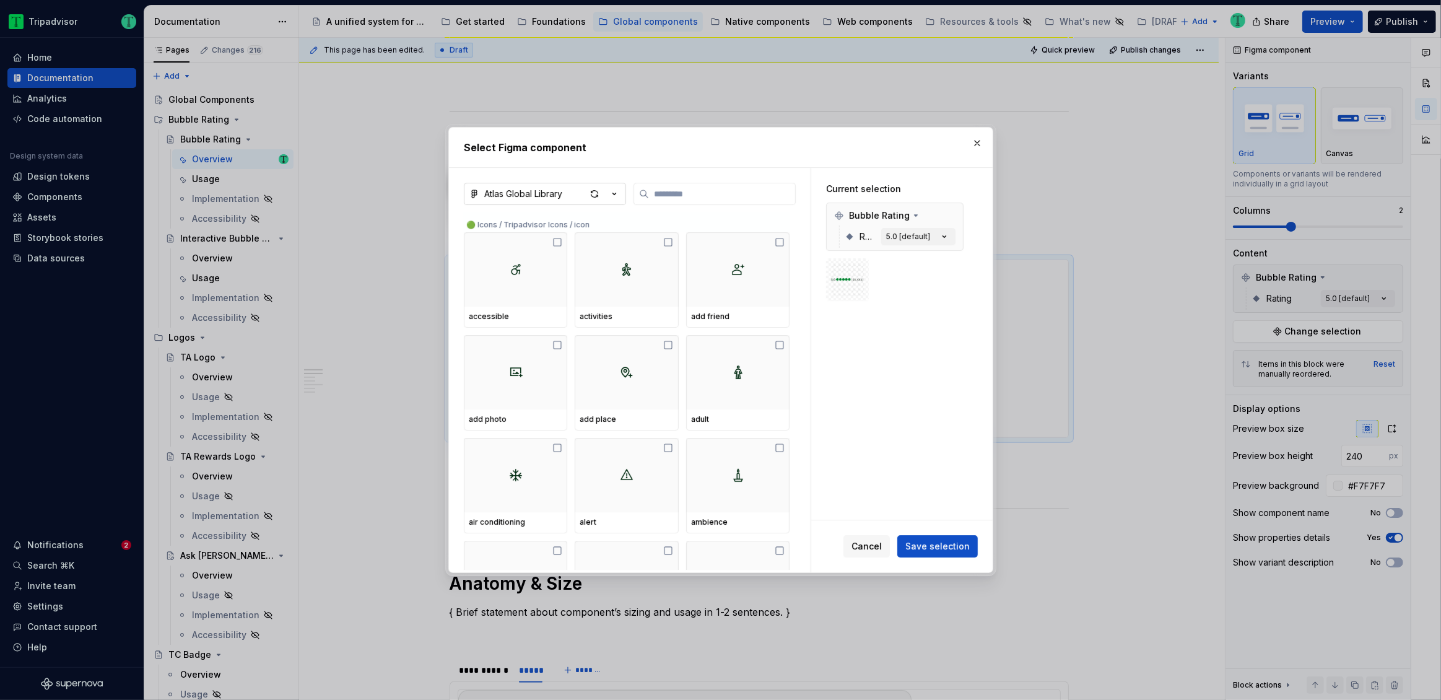
click at [571, 195] on button "Atlas Global Library" at bounding box center [545, 194] width 162 height 22
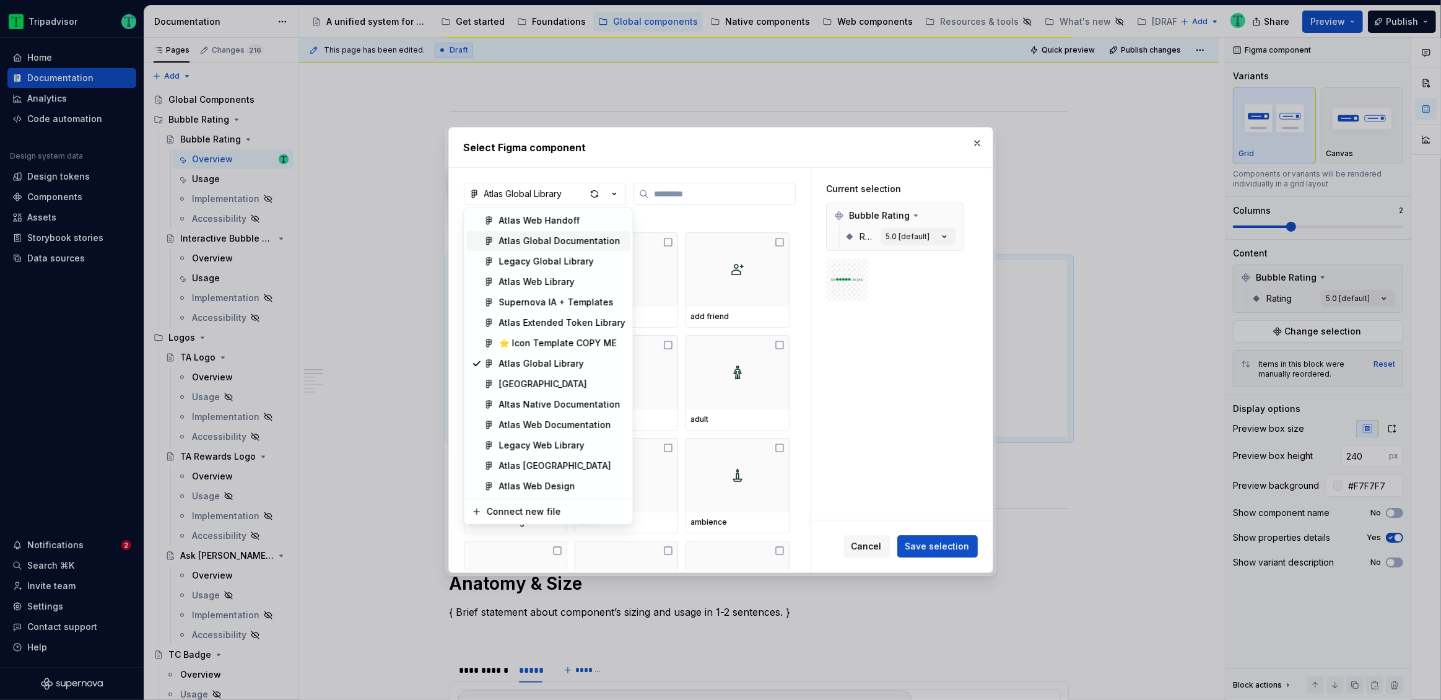
click at [589, 240] on div "Atlas Global Documentation" at bounding box center [559, 241] width 121 height 12
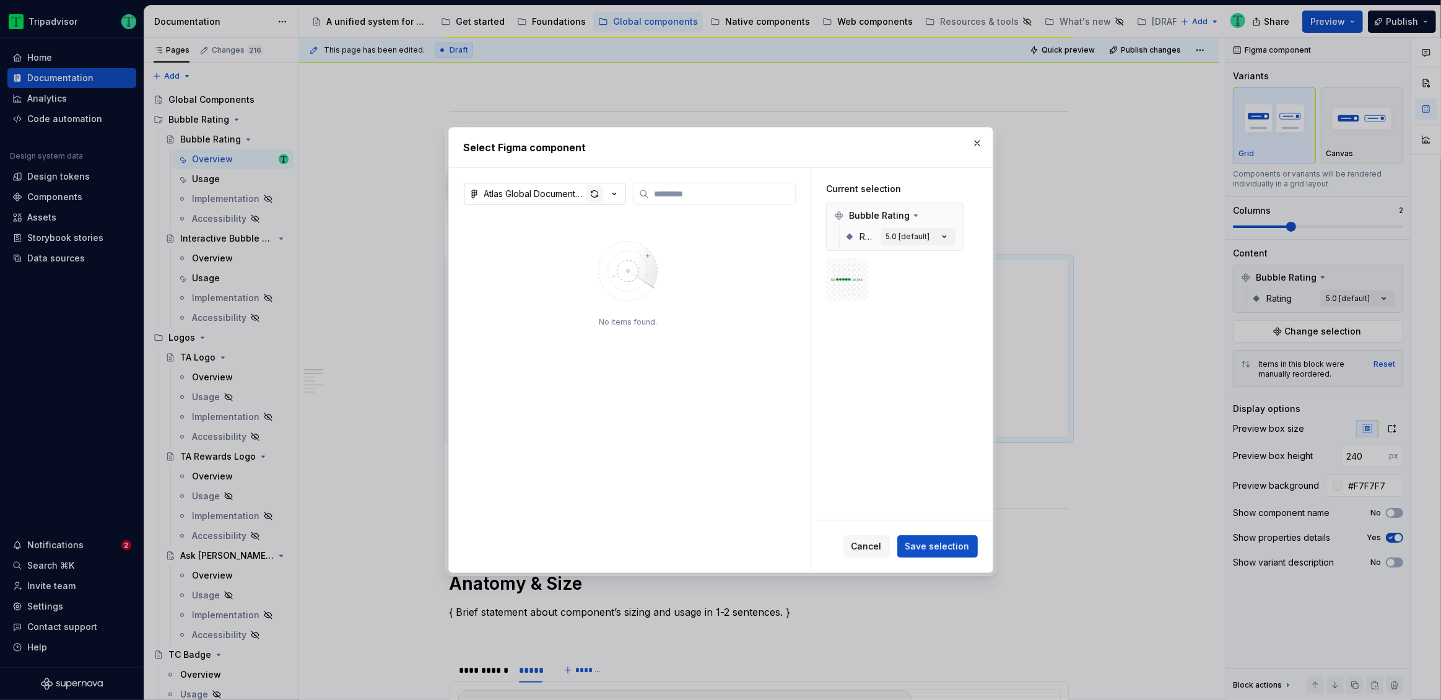
click at [600, 195] on div "button" at bounding box center [594, 193] width 17 height 17
click at [679, 301] on img at bounding box center [628, 270] width 161 height 87
click at [614, 196] on icon "button" at bounding box center [614, 194] width 12 height 12
click at [975, 140] on div "Select Figma component Atlas Global Documentation No items found. Current selec…" at bounding box center [720, 350] width 1441 height 700
click at [565, 203] on button "Atlas Global Documentation" at bounding box center [545, 194] width 162 height 22
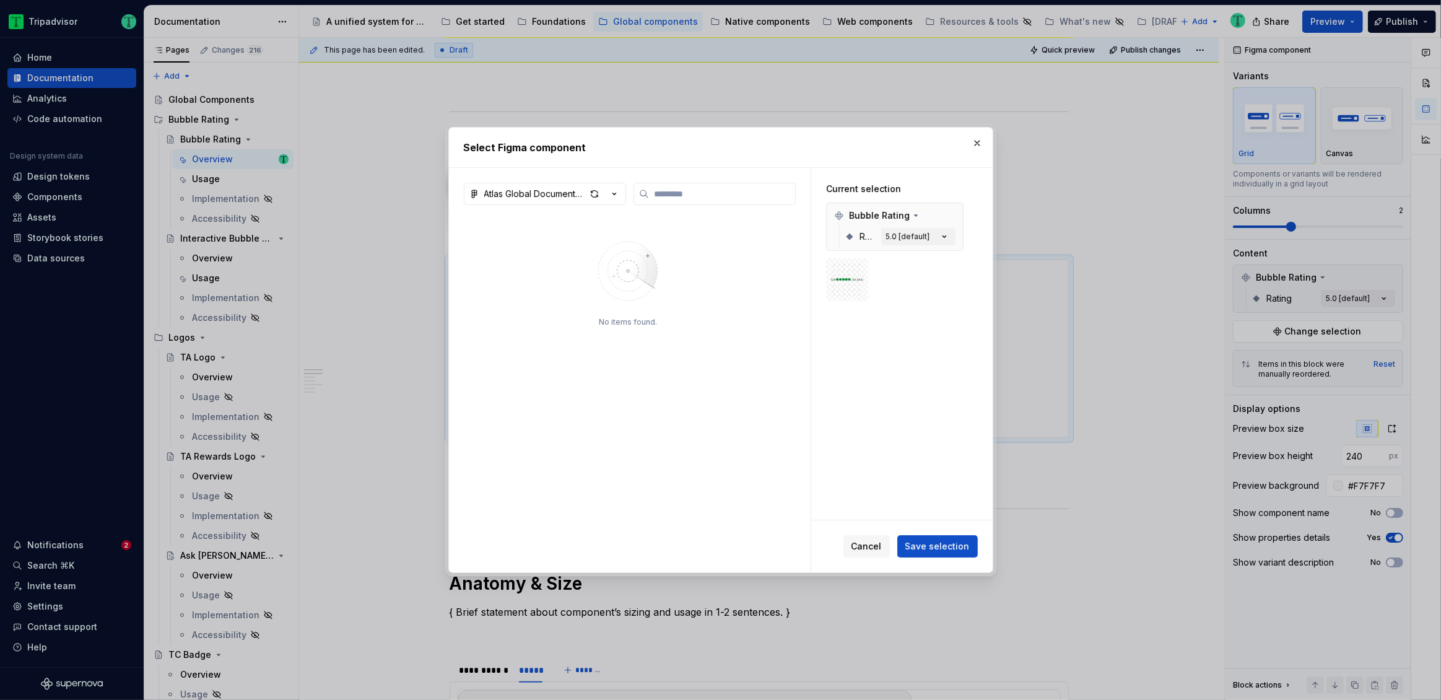
click at [977, 143] on div "Select Figma component Atlas Global Documentation No items found. Current selec…" at bounding box center [720, 350] width 1441 height 700
click at [977, 143] on button "button" at bounding box center [977, 142] width 17 height 17
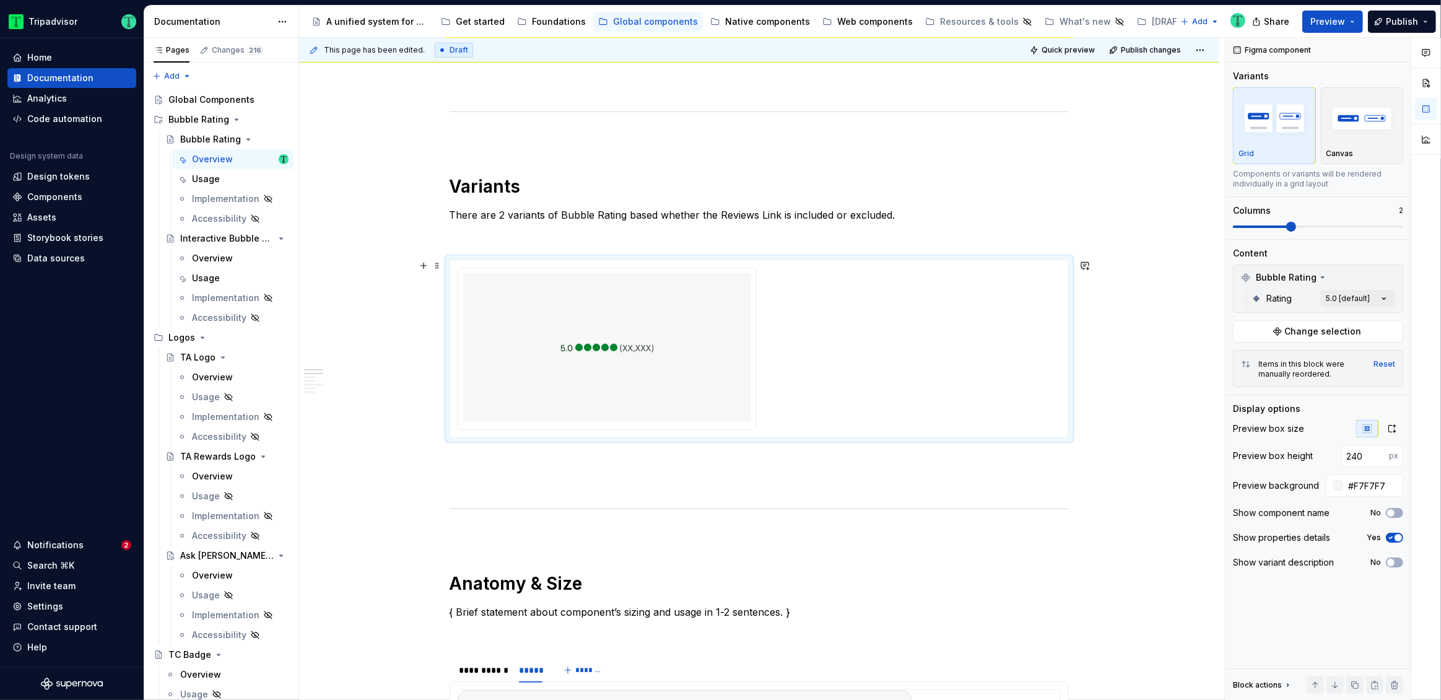
click at [924, 385] on div at bounding box center [759, 349] width 603 height 162
click at [1304, 333] on span "Change selection" at bounding box center [1323, 331] width 77 height 12
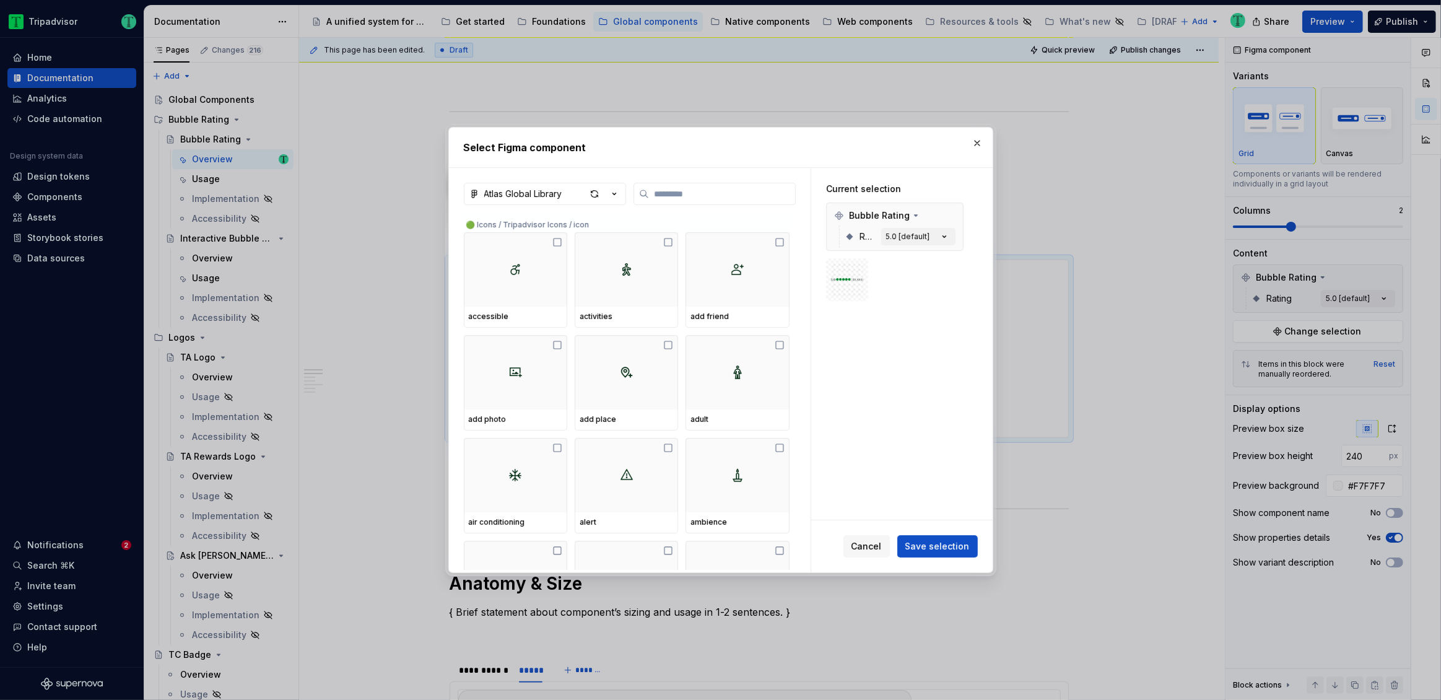
click at [979, 142] on button "button" at bounding box center [977, 142] width 17 height 17
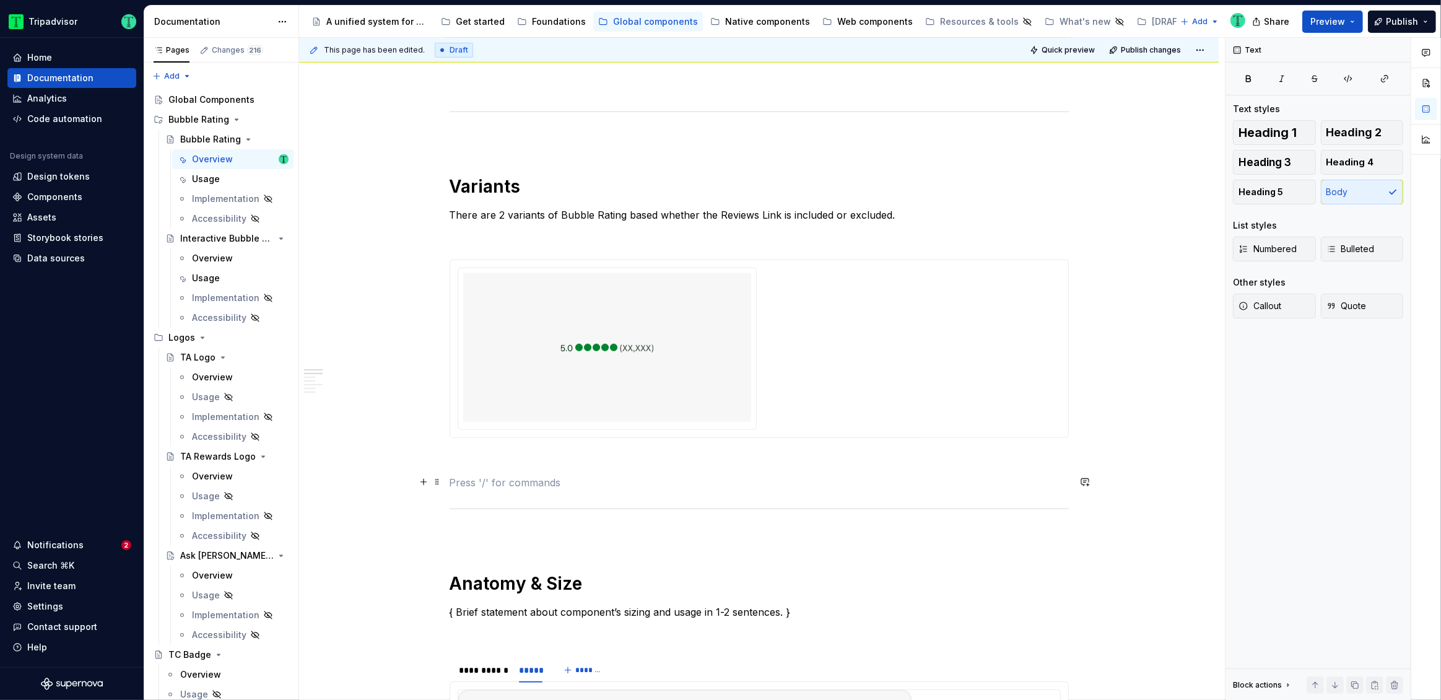
click at [992, 478] on p at bounding box center [759, 482] width 619 height 15
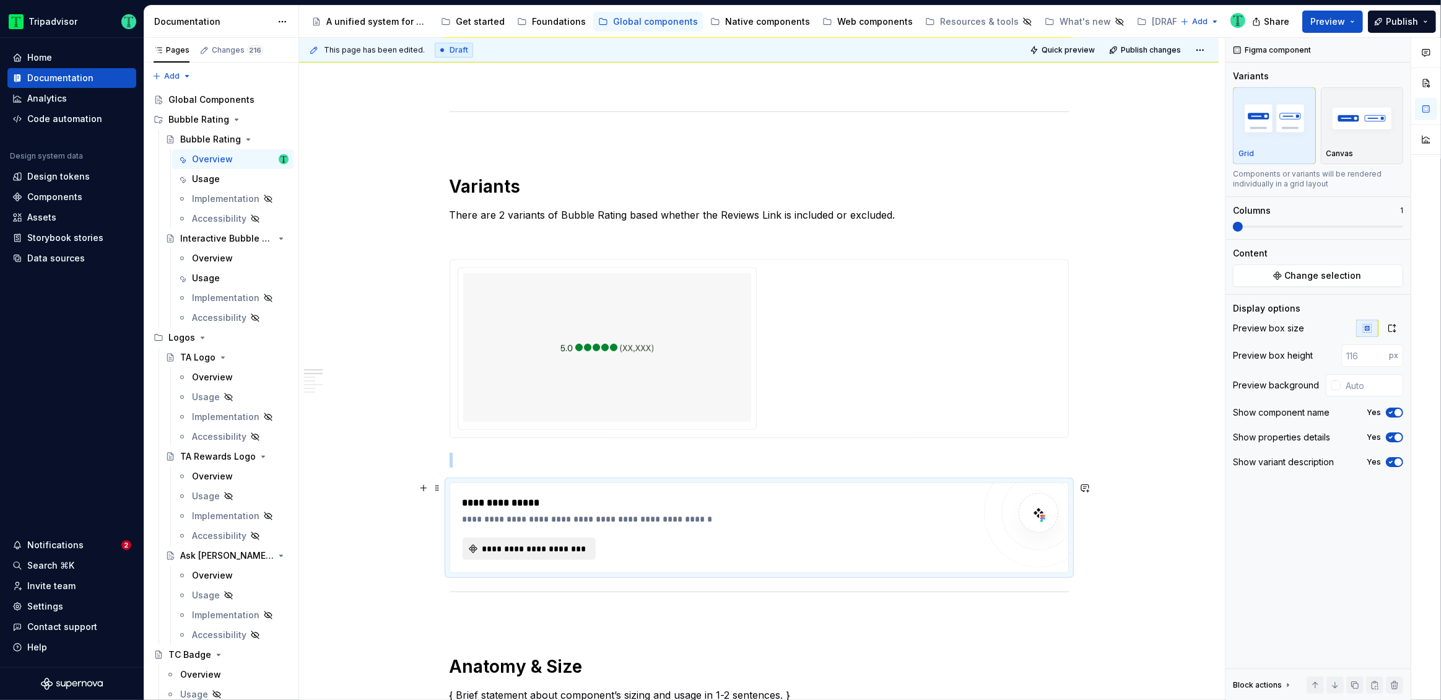
click at [581, 544] on span "**********" at bounding box center [534, 549] width 107 height 12
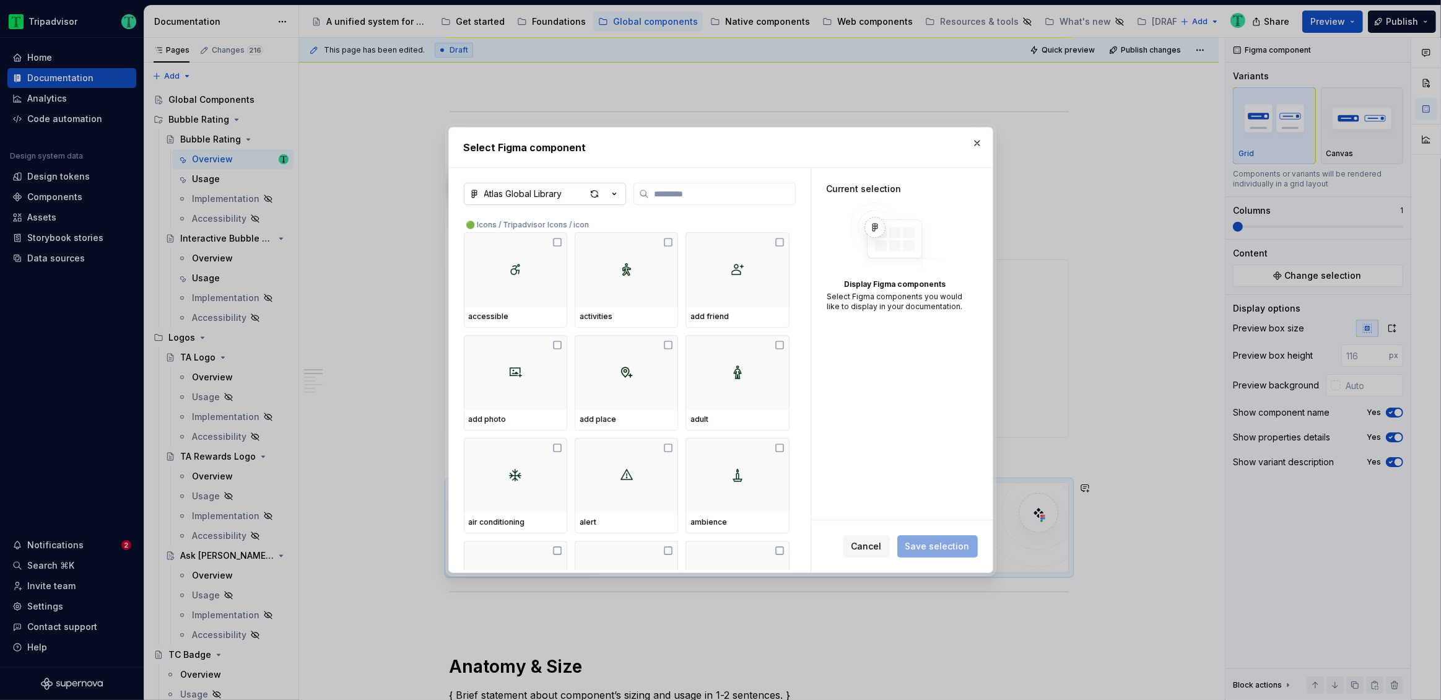
click at [544, 186] on button "Atlas Global Library" at bounding box center [545, 194] width 162 height 22
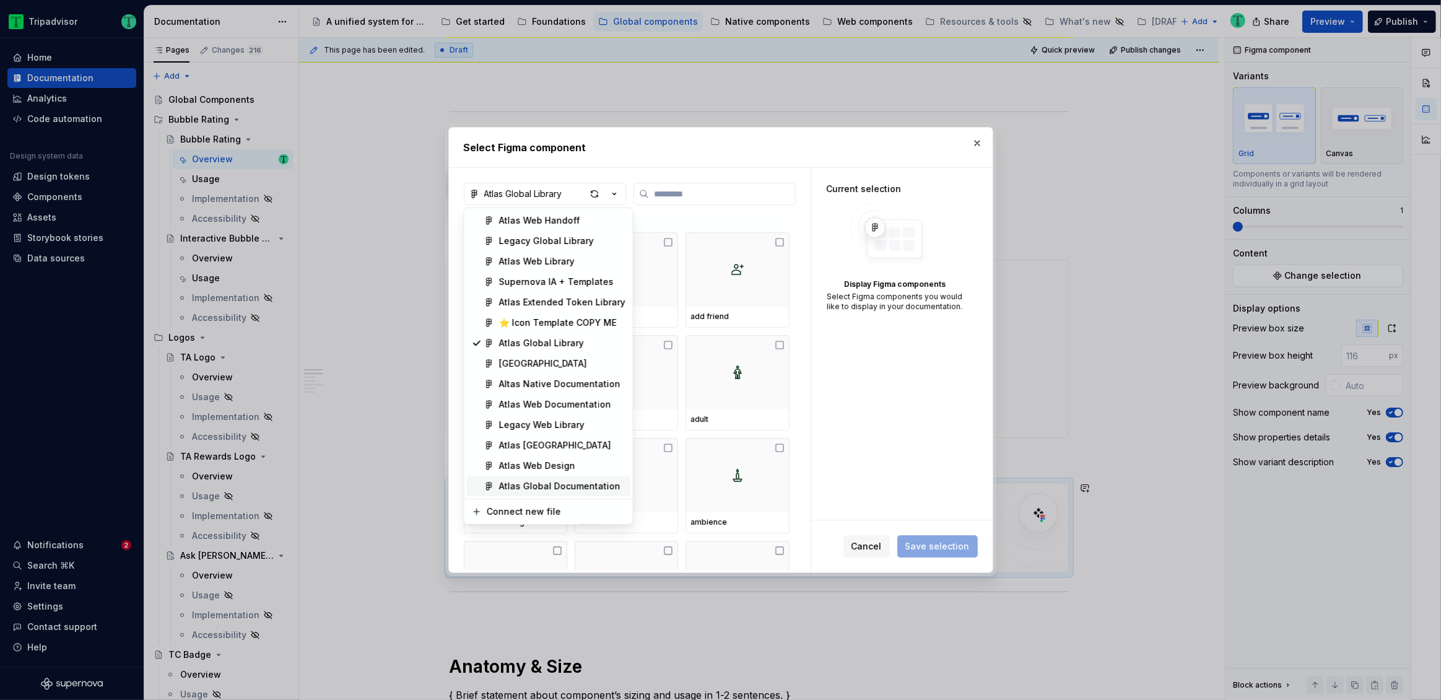
click at [562, 482] on div "Atlas Global Documentation" at bounding box center [559, 486] width 121 height 12
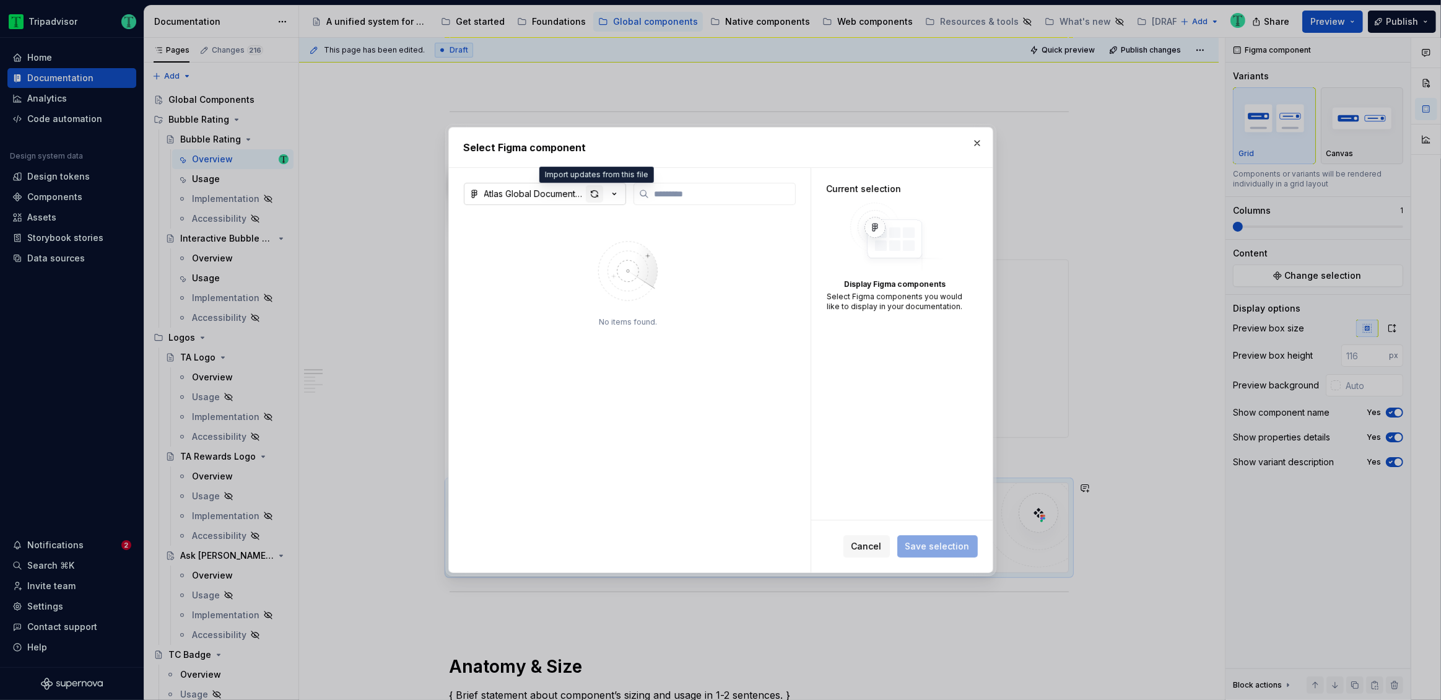
click at [593, 196] on div "button" at bounding box center [594, 193] width 17 height 17
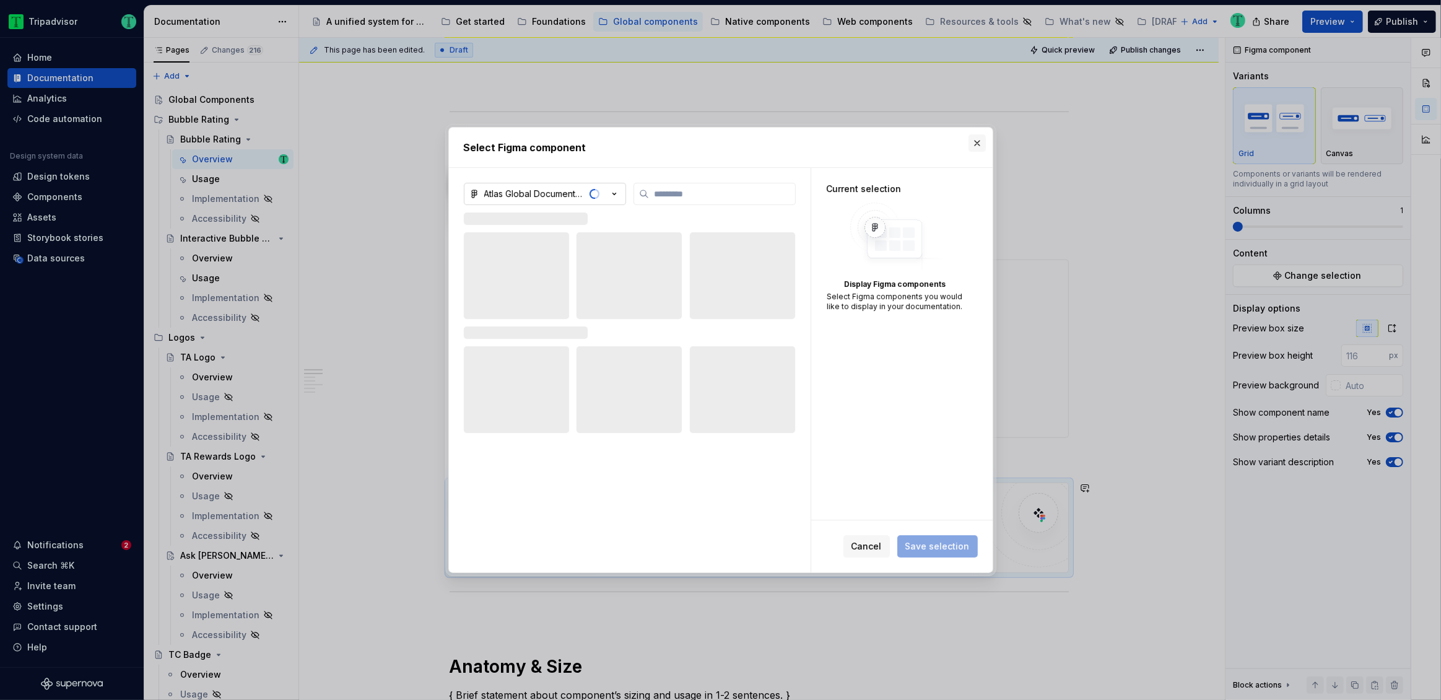
click at [975, 142] on button "button" at bounding box center [977, 142] width 17 height 17
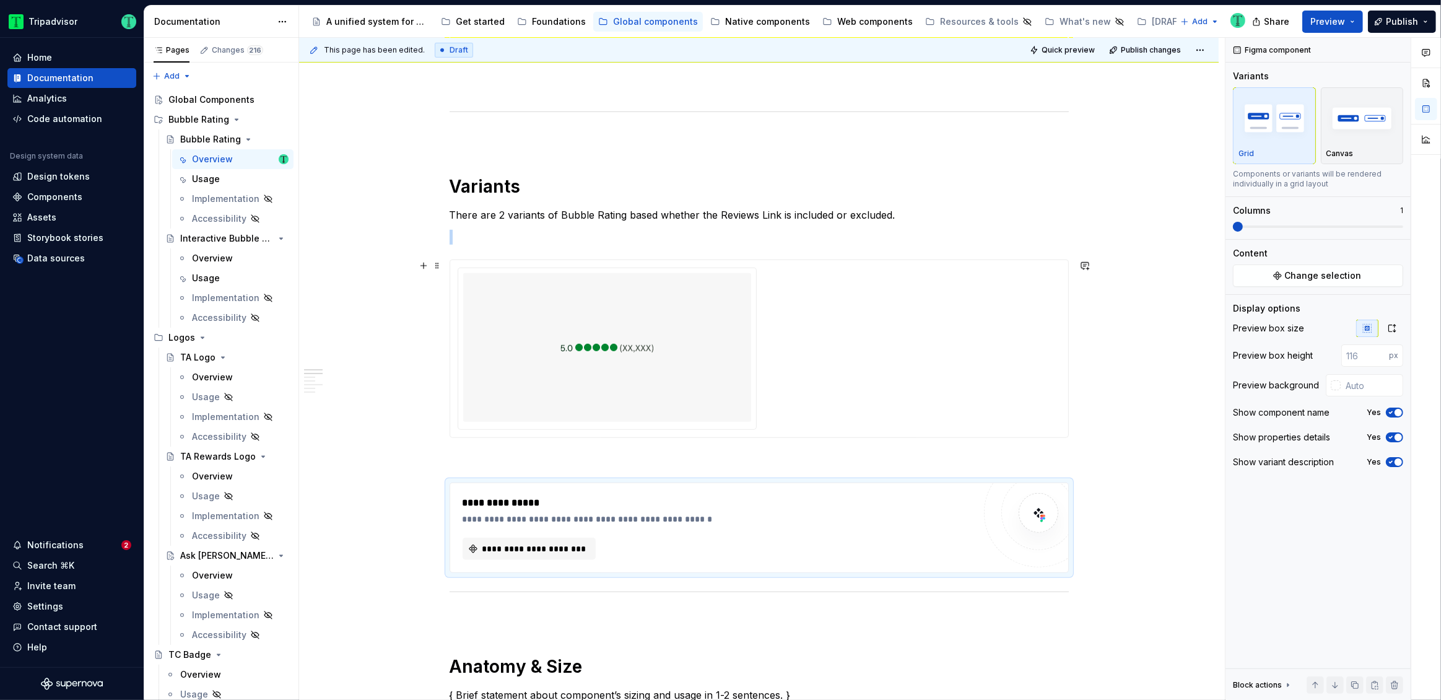
click at [556, 346] on div at bounding box center [607, 347] width 288 height 149
click at [626, 520] on div "**********" at bounding box center [719, 519] width 512 height 12
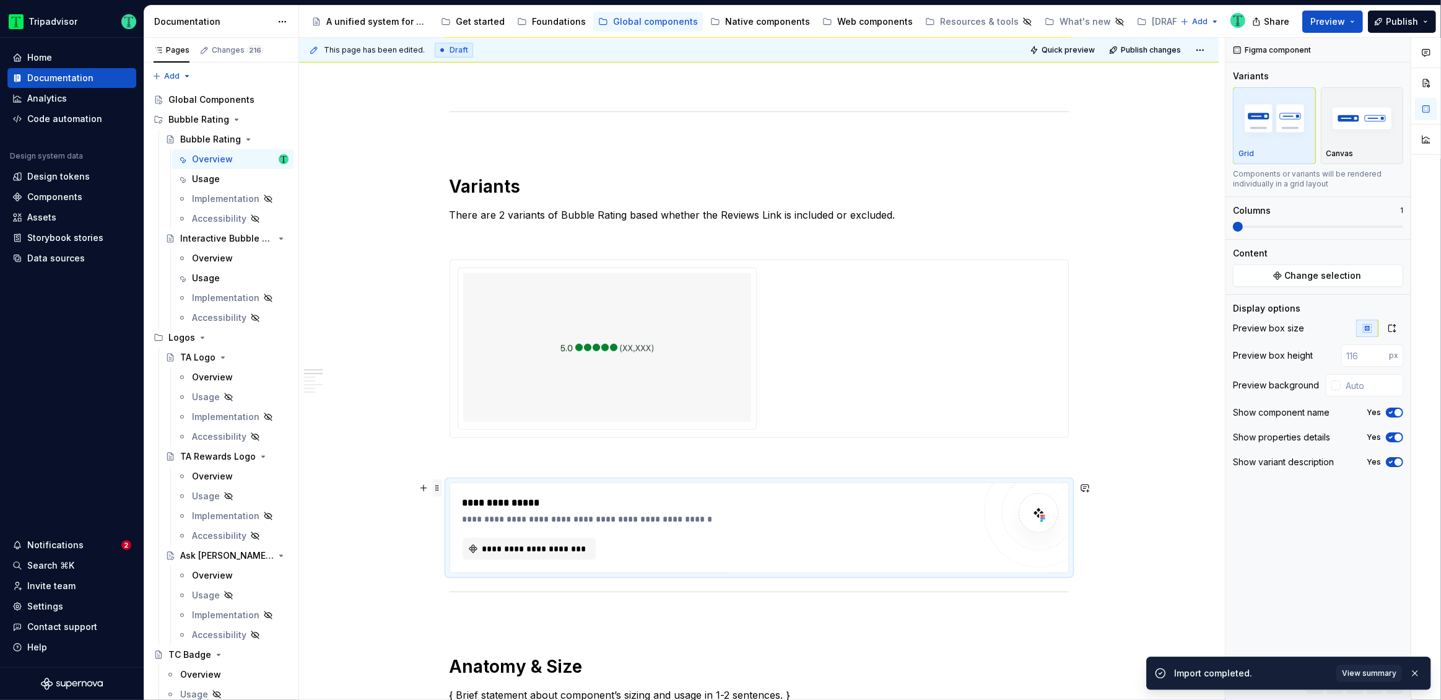
click at [438, 485] on span at bounding box center [437, 487] width 10 height 17
click at [469, 596] on div "Delete" at bounding box center [495, 597] width 81 height 12
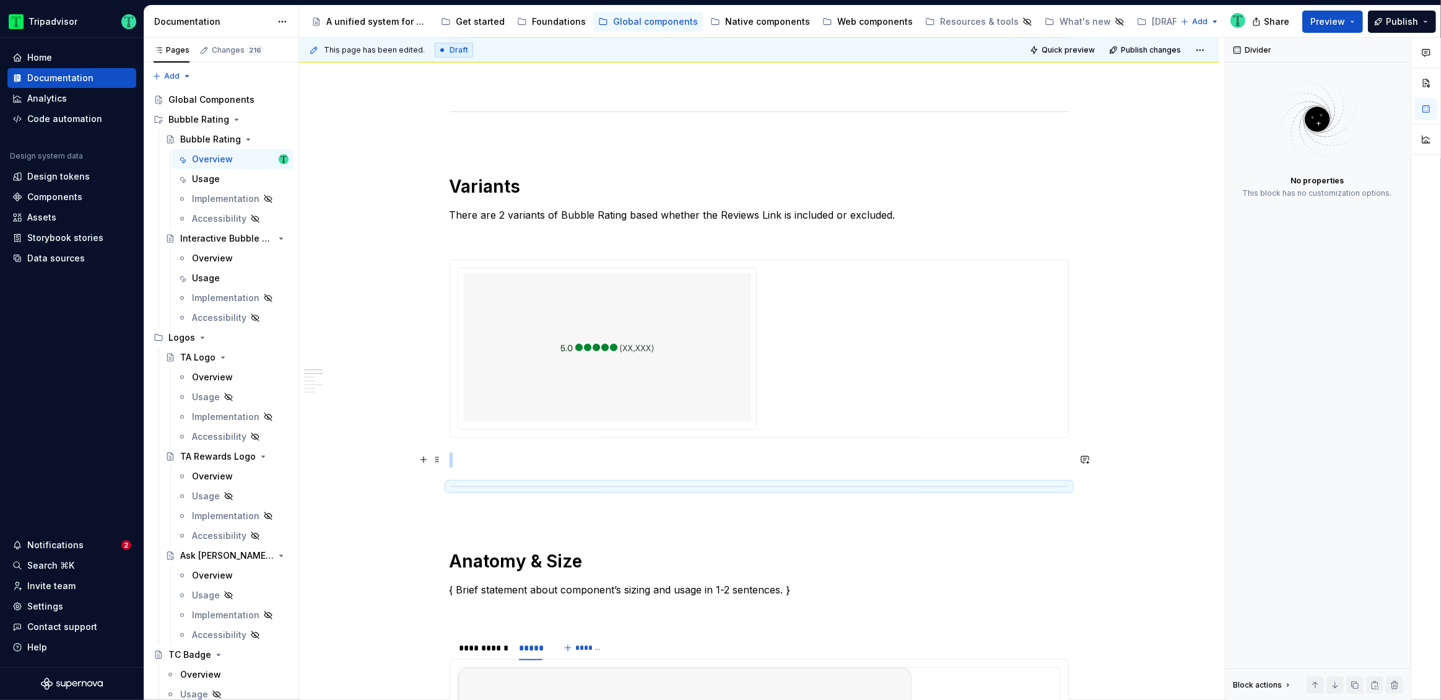
click at [473, 455] on p at bounding box center [759, 460] width 619 height 15
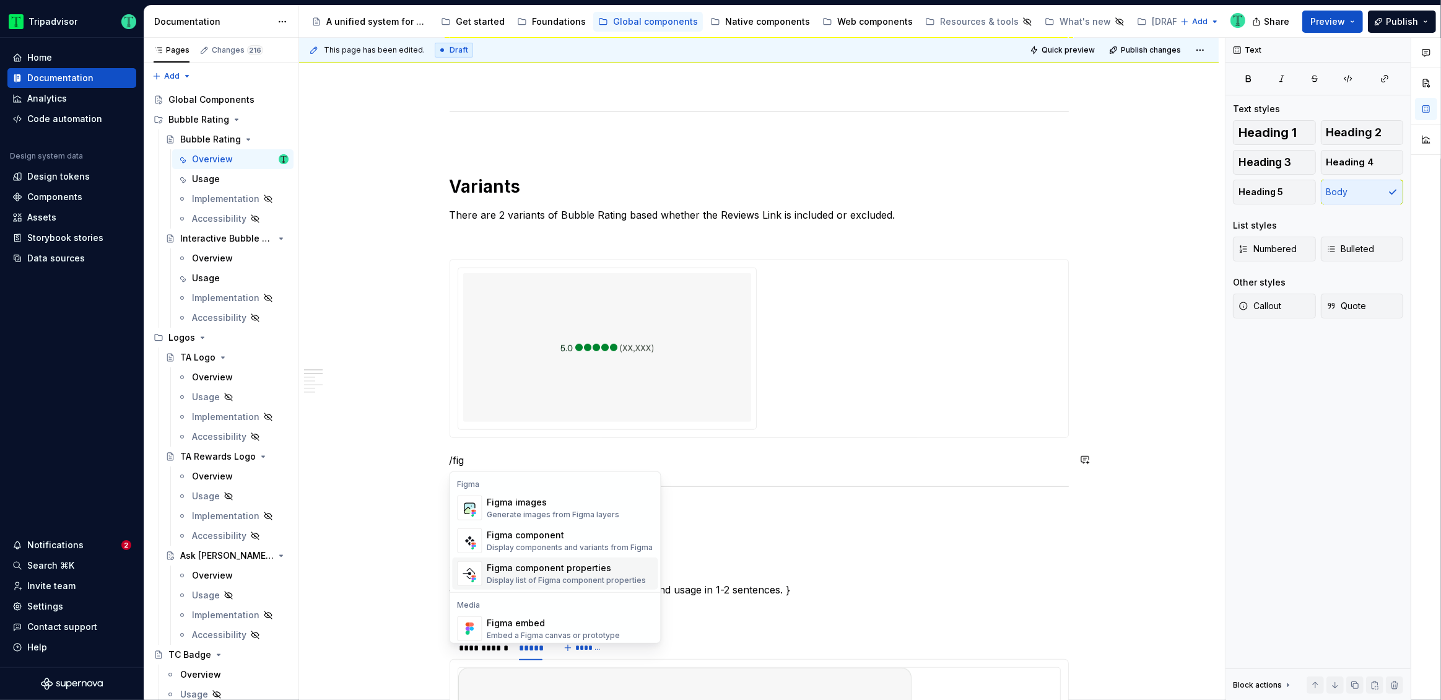
click at [508, 567] on div "Figma component properties" at bounding box center [566, 568] width 159 height 12
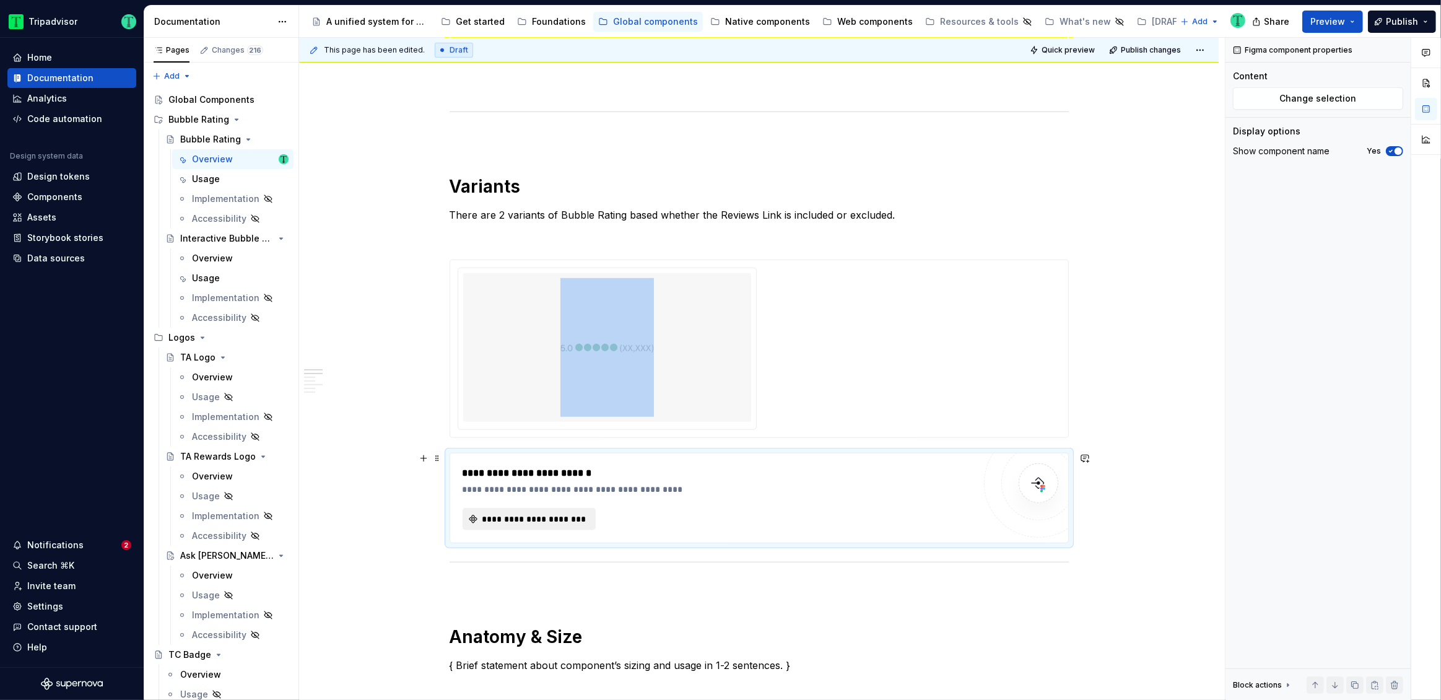
click at [544, 518] on span "**********" at bounding box center [534, 519] width 107 height 12
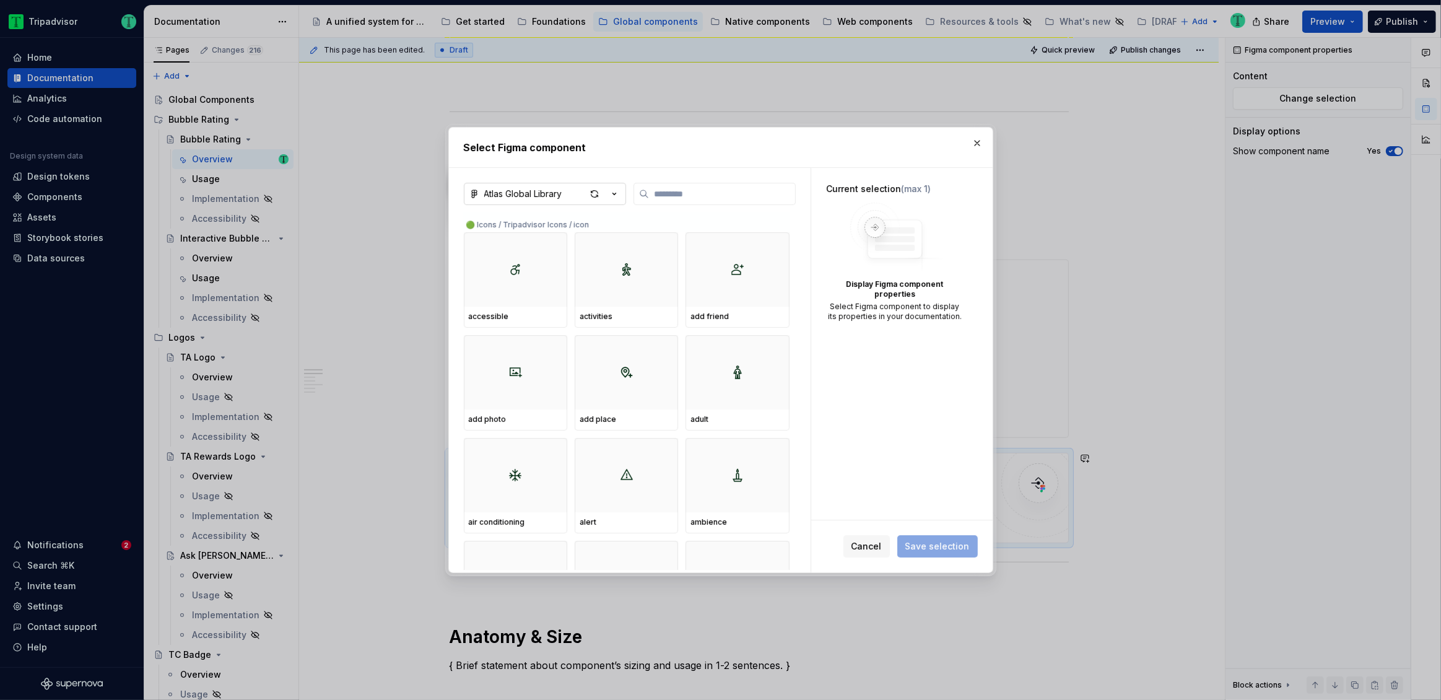
click at [545, 188] on div "Atlas Global Library" at bounding box center [523, 194] width 78 height 12
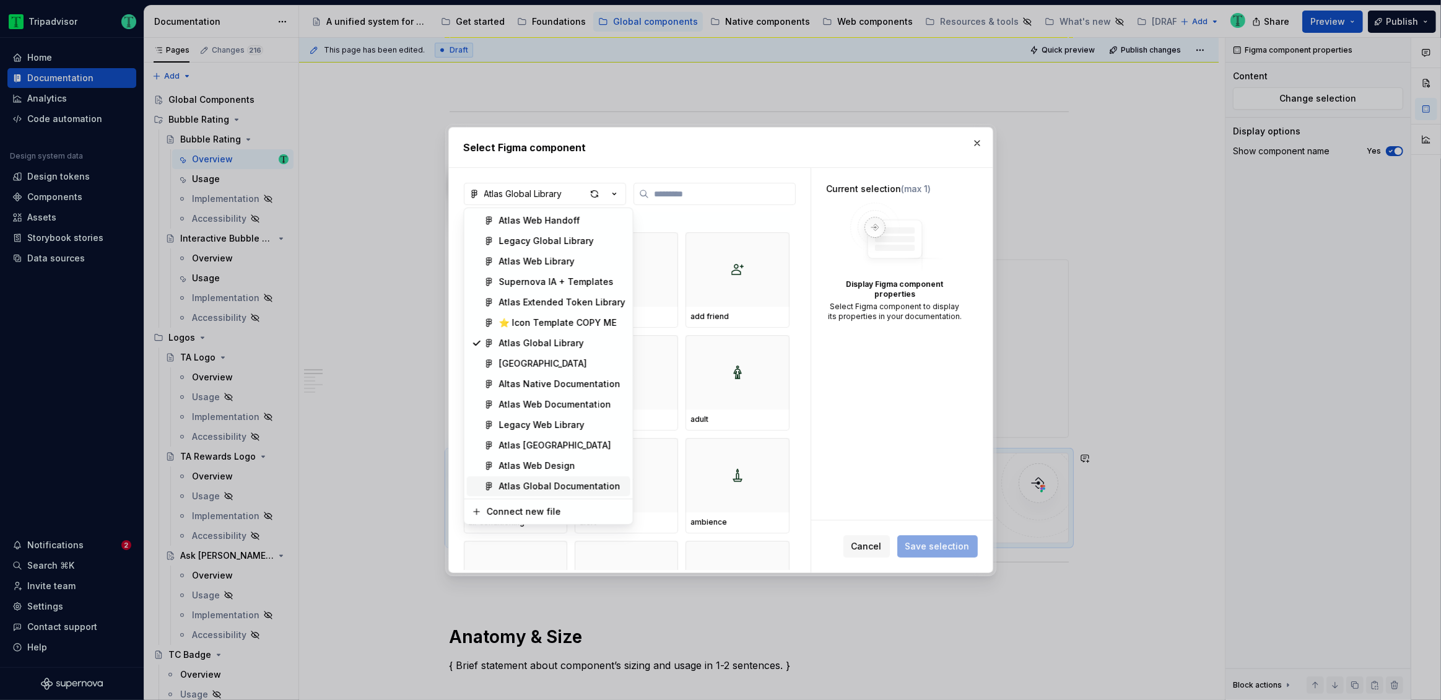
click at [546, 492] on span "Atlas Global Documentation" at bounding box center [549, 486] width 164 height 20
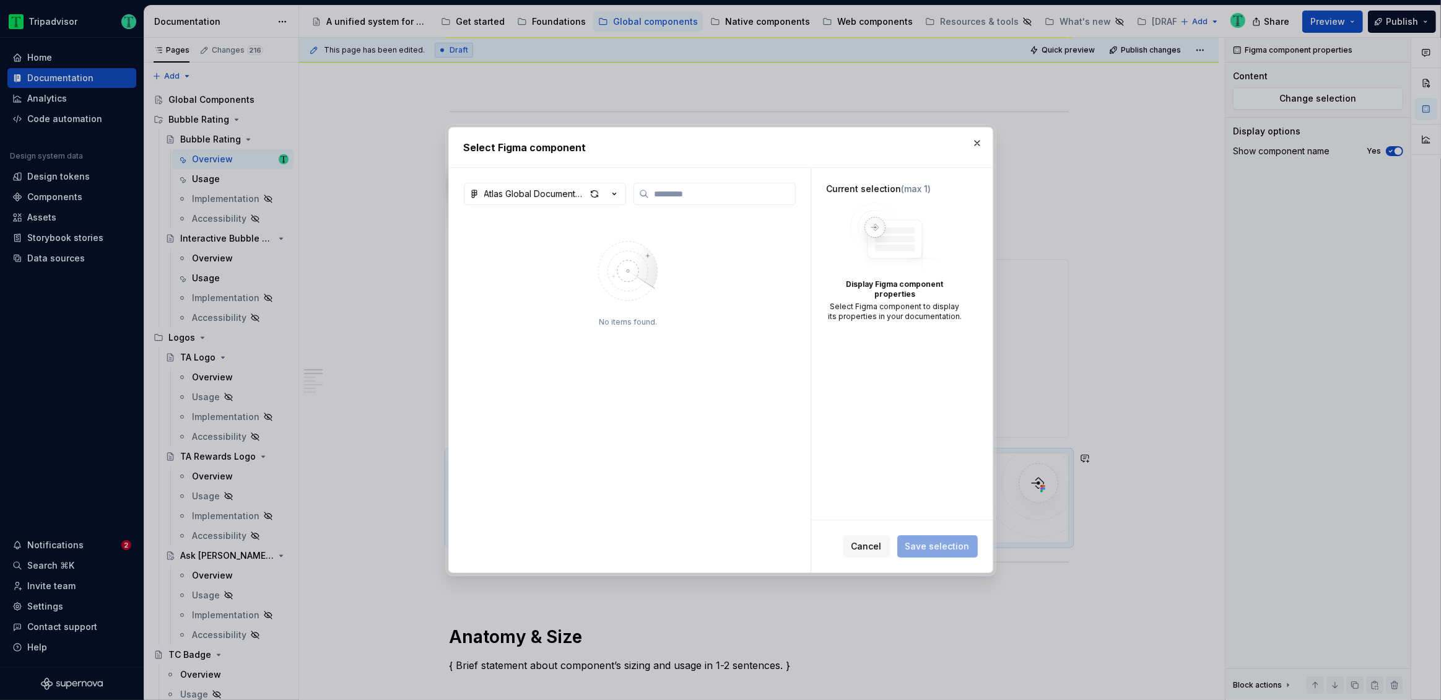
click at [643, 282] on img at bounding box center [628, 270] width 161 height 87
click at [872, 551] on span "Cancel" at bounding box center [867, 546] width 30 height 12
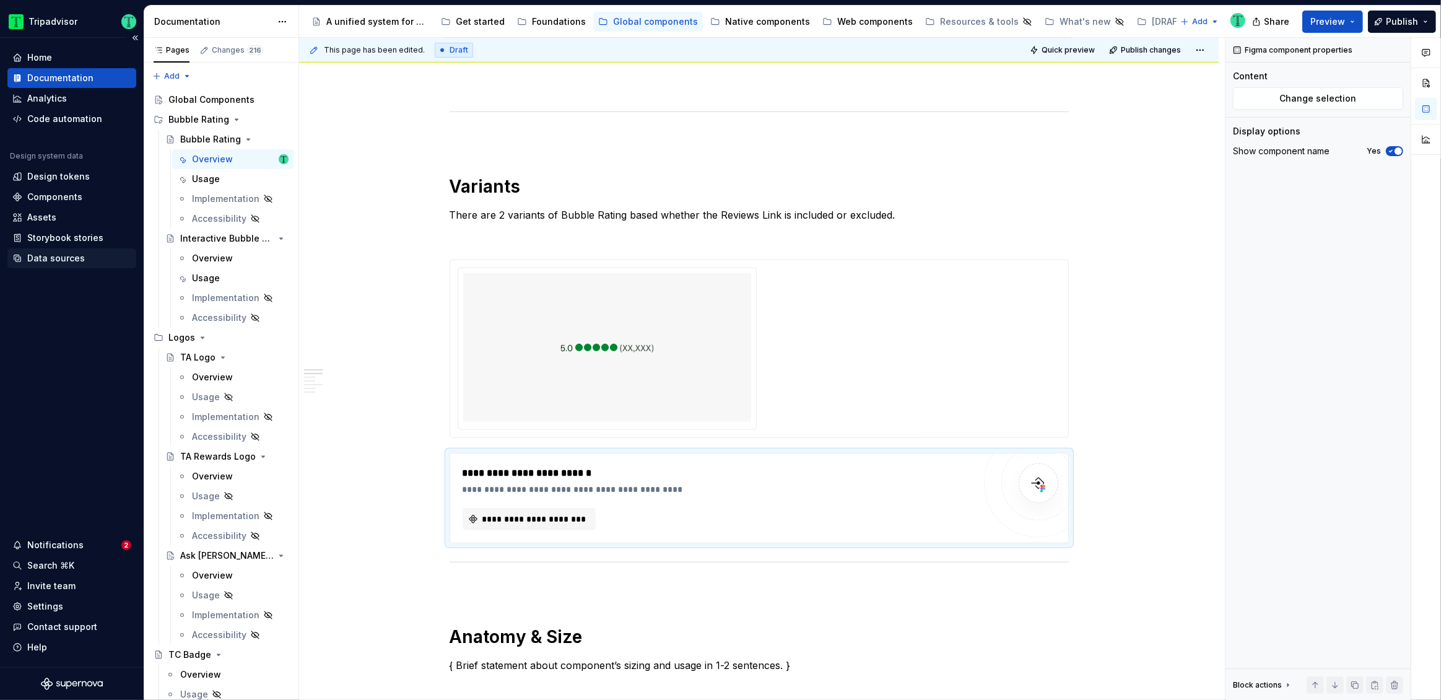
click at [58, 252] on div "Data sources" at bounding box center [56, 258] width 58 height 12
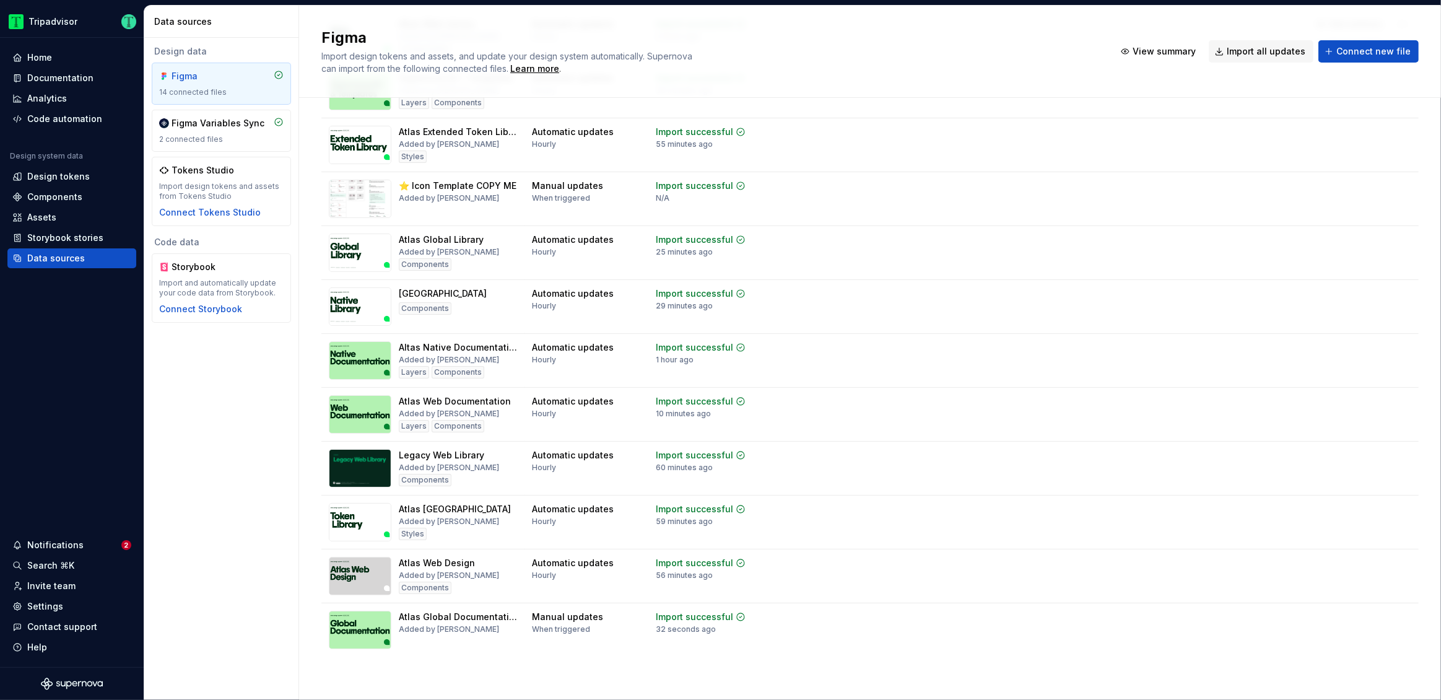
scroll to position [244, 0]
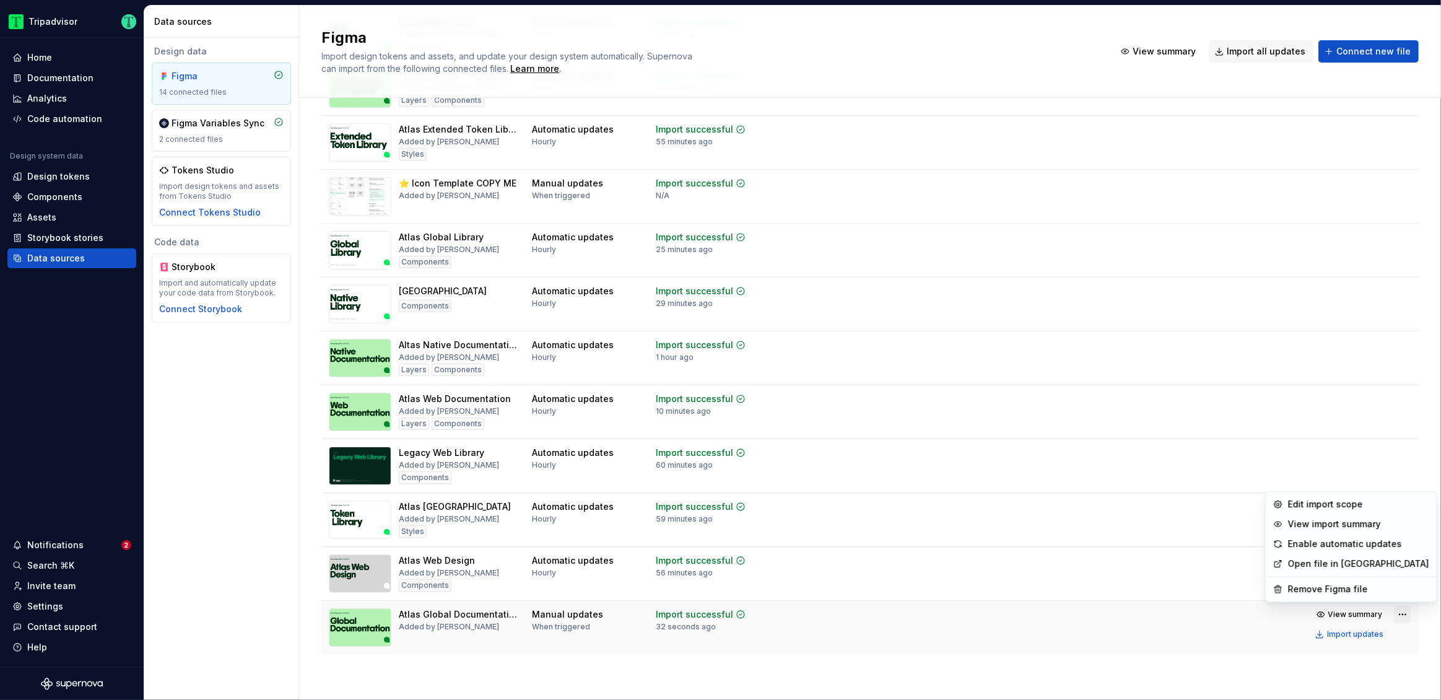
click at [1394, 611] on html "Tripadvisor Home Documentation Analytics Code automation Design system data Des…" at bounding box center [720, 350] width 1441 height 700
click at [1335, 505] on div "Edit import scope" at bounding box center [1358, 504] width 141 height 12
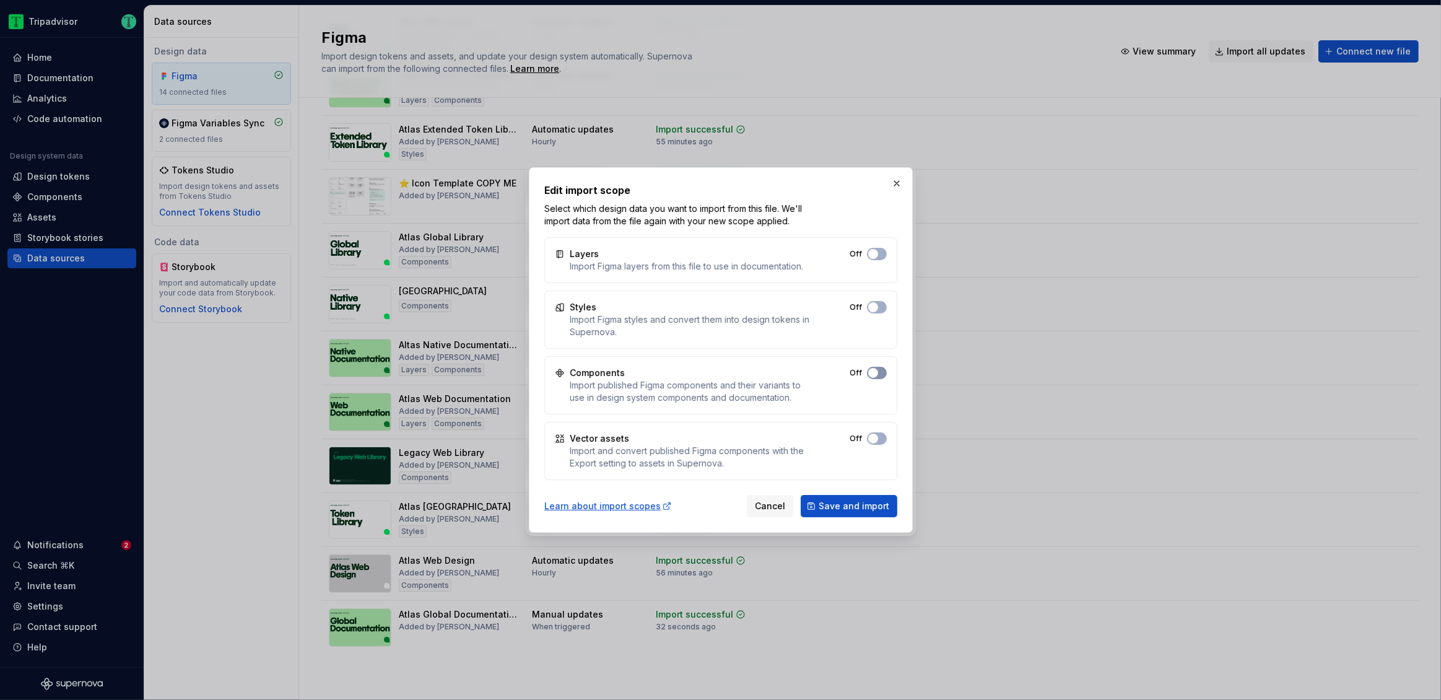
click at [878, 260] on button "Off" at bounding box center [877, 254] width 20 height 12
click at [868, 508] on span "Save and import" at bounding box center [854, 506] width 71 height 12
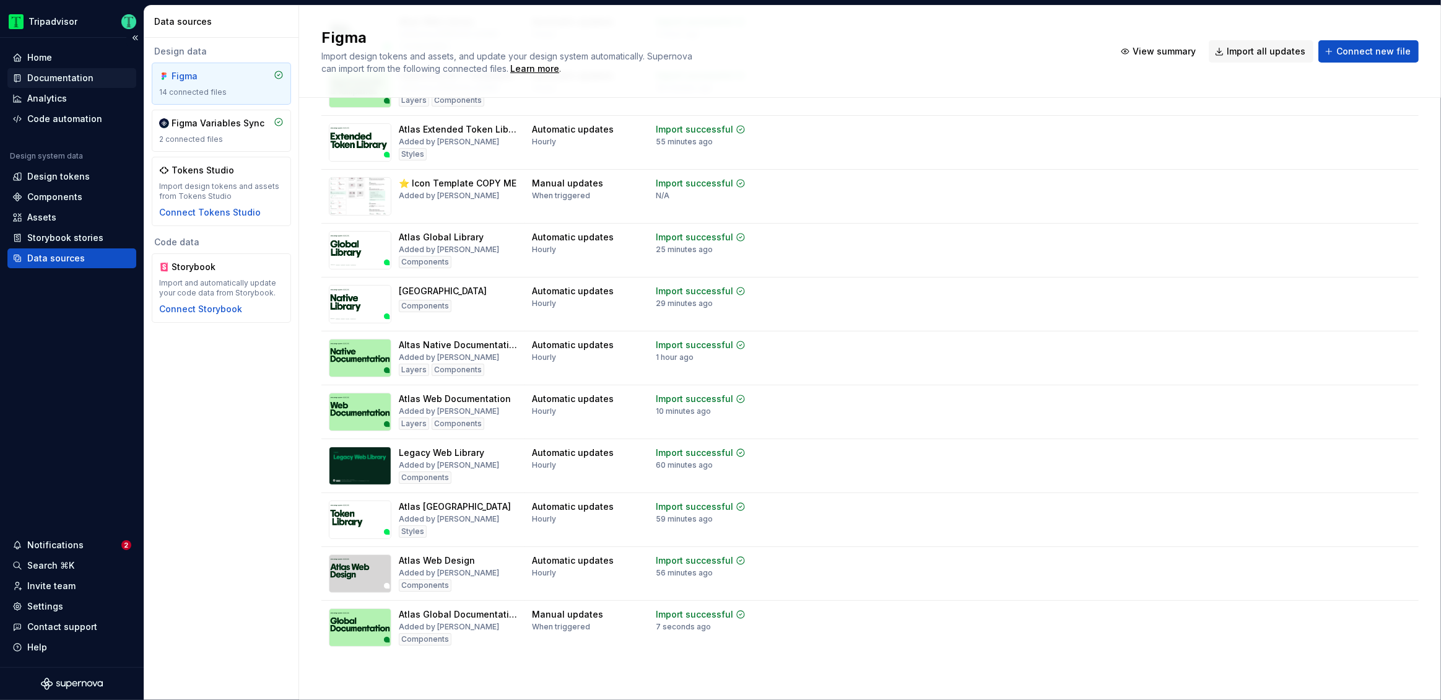
click at [50, 68] on div "Documentation" at bounding box center [71, 78] width 129 height 20
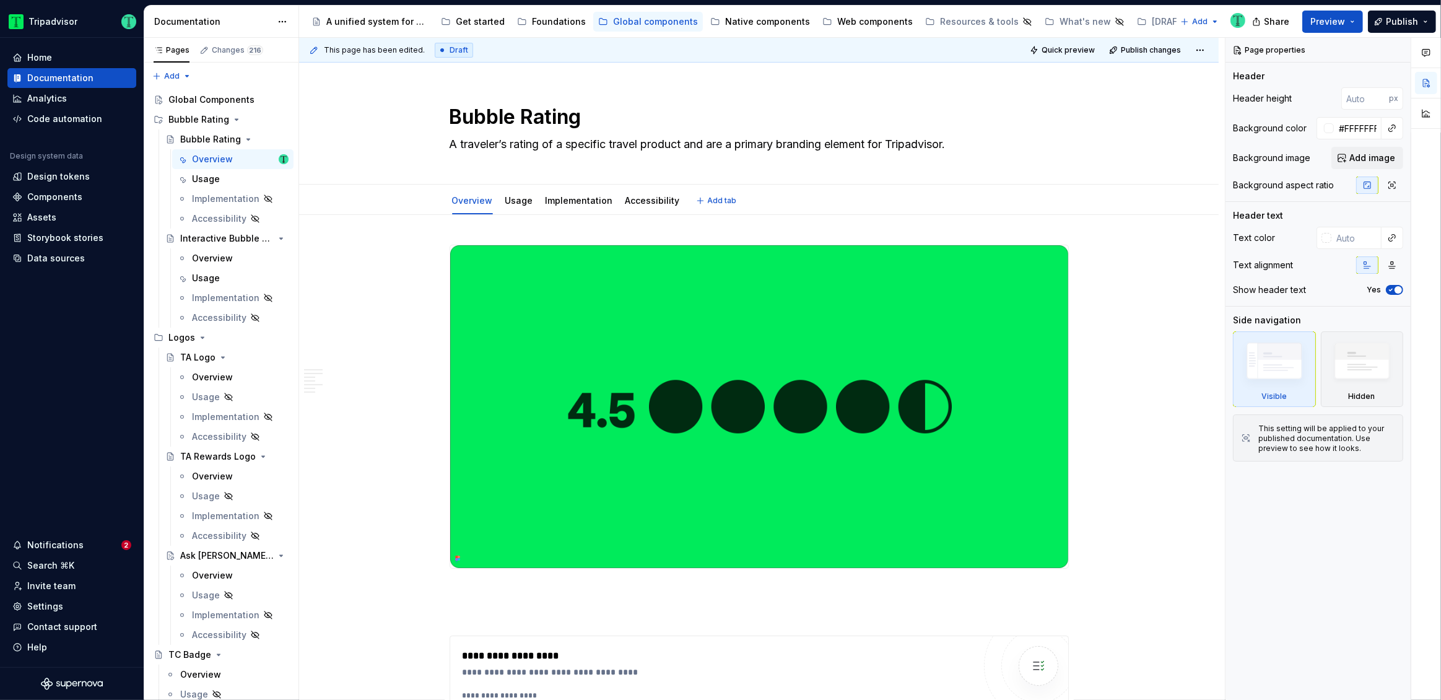
type textarea "*"
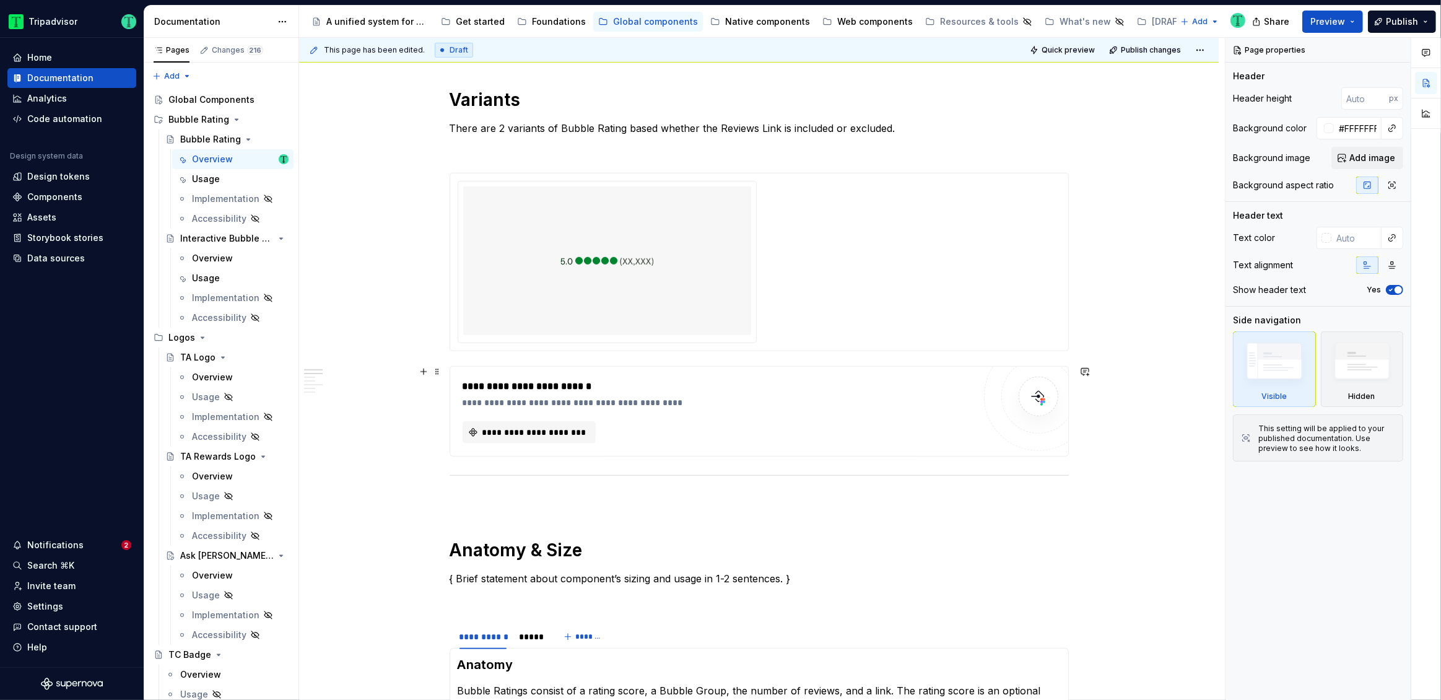
scroll to position [891, 0]
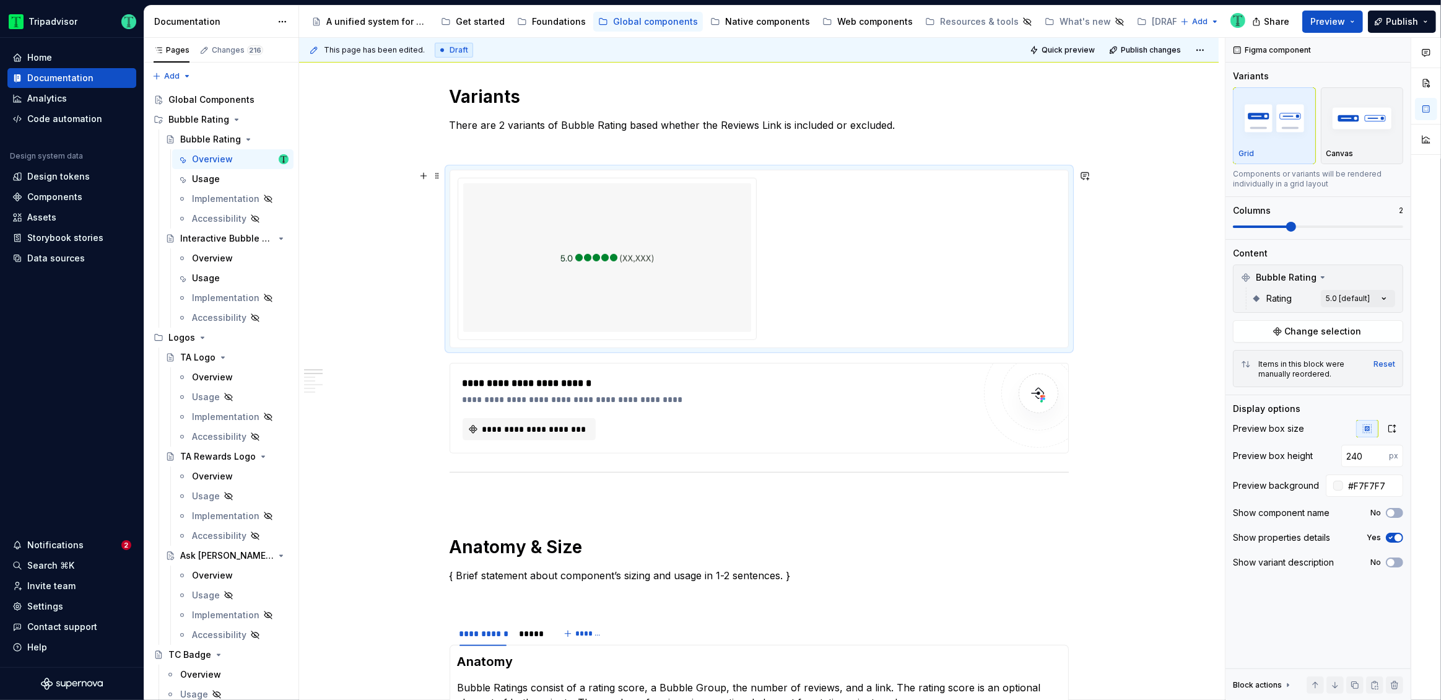
click at [650, 287] on img at bounding box center [608, 257] width 94 height 139
click at [1305, 328] on span "Change selection" at bounding box center [1323, 331] width 77 height 12
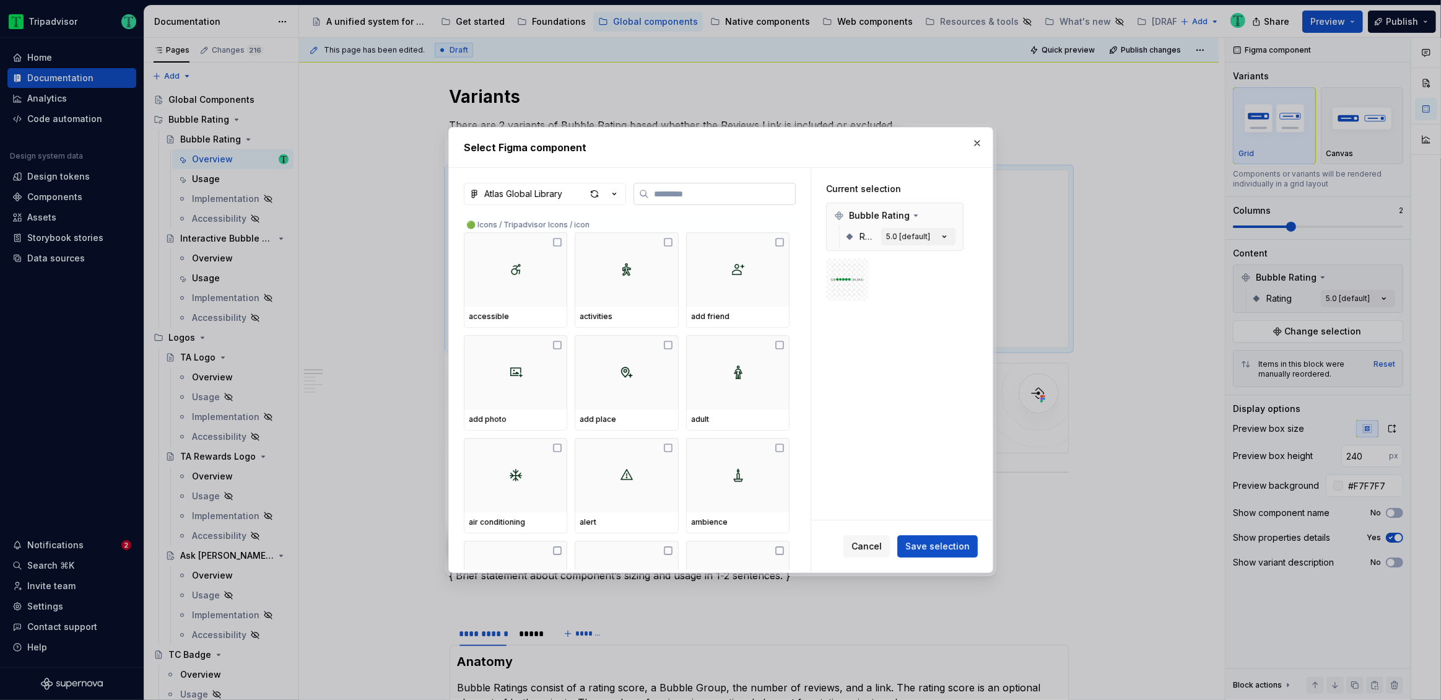
click at [653, 194] on input "search" at bounding box center [722, 194] width 146 height 12
click at [558, 198] on div "Atlas Global Library" at bounding box center [523, 194] width 78 height 12
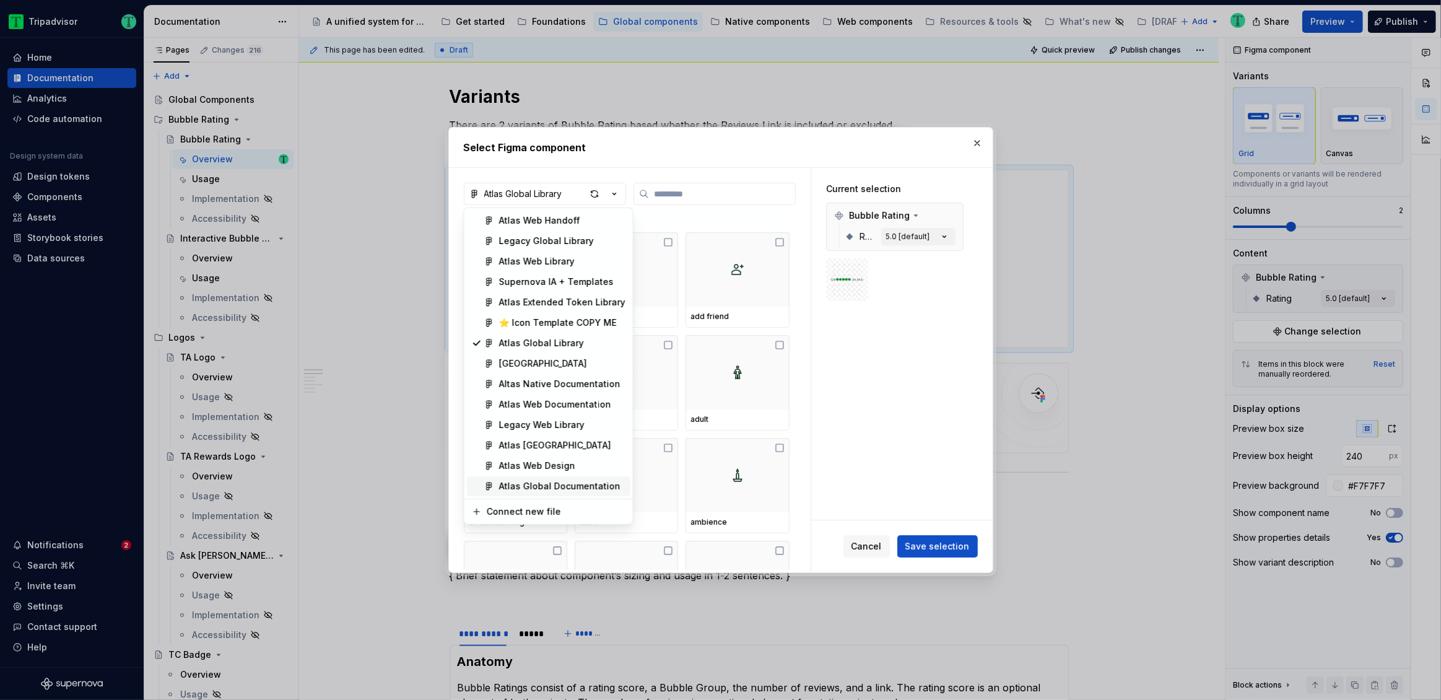
click at [572, 487] on div "Atlas Global Documentation" at bounding box center [559, 486] width 121 height 12
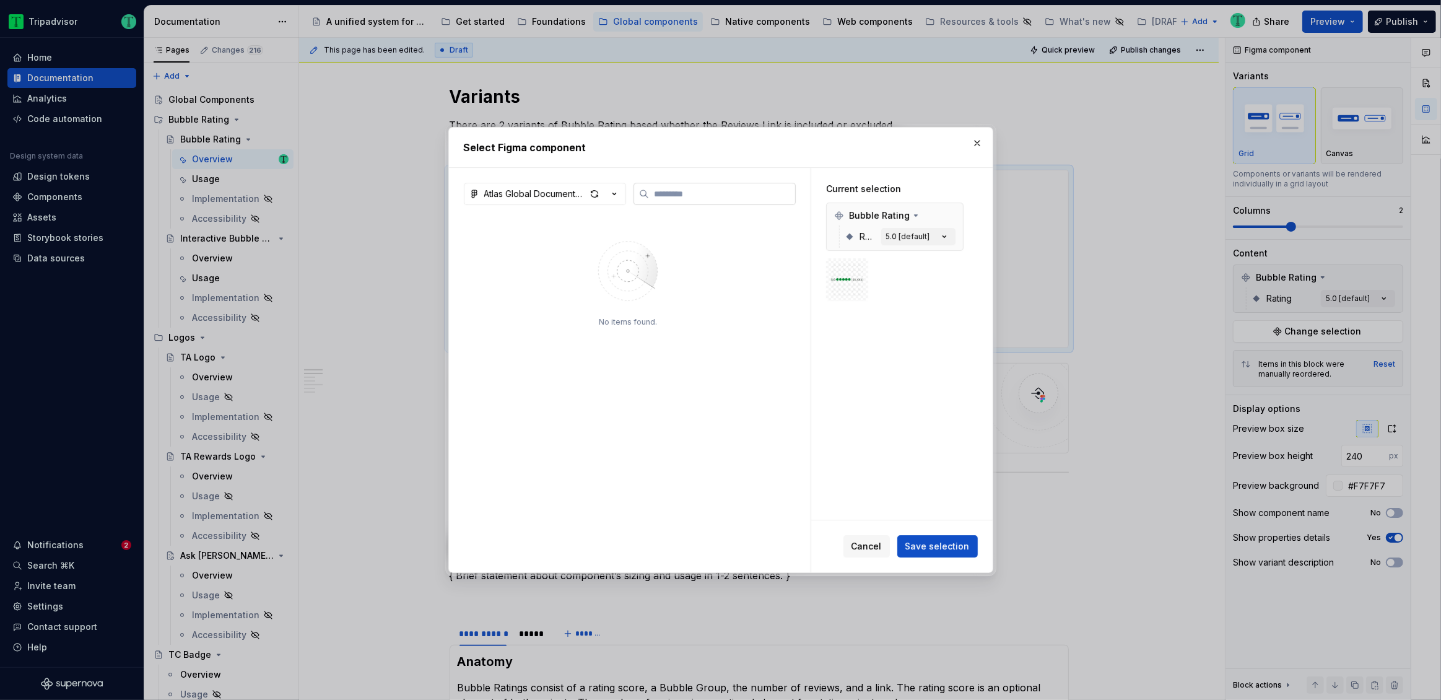
click at [667, 201] on label at bounding box center [715, 194] width 162 height 22
click at [667, 200] on input "search" at bounding box center [722, 194] width 146 height 12
type input "*"
click at [873, 549] on span "Cancel" at bounding box center [867, 546] width 30 height 12
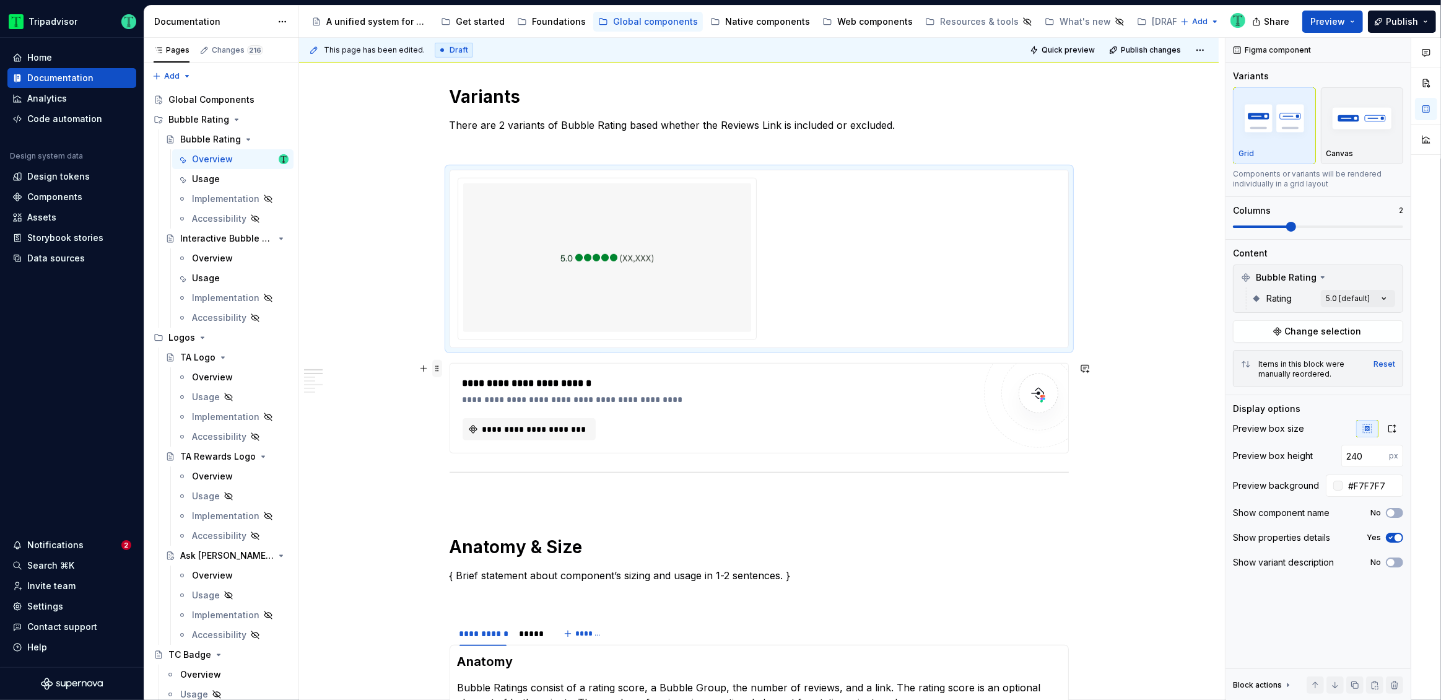
click at [437, 369] on span at bounding box center [437, 368] width 10 height 17
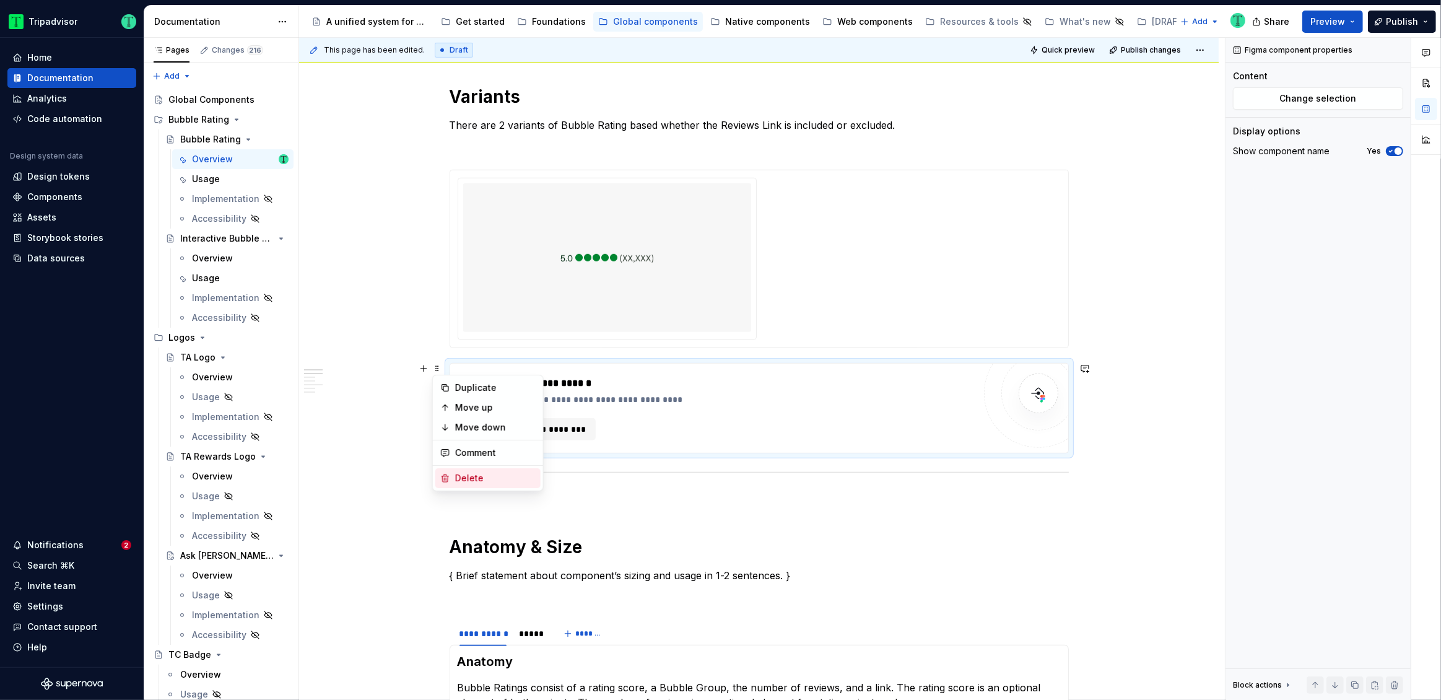
click at [478, 482] on div "Delete" at bounding box center [495, 478] width 81 height 12
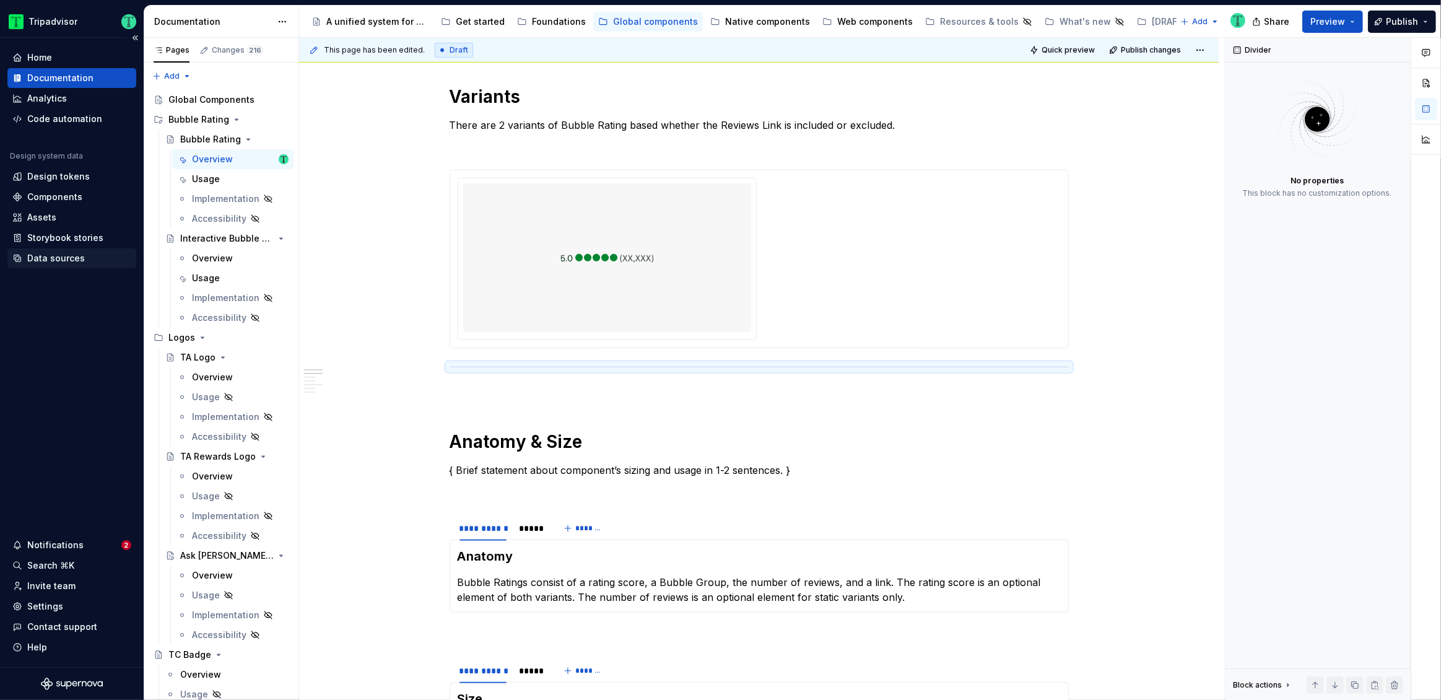
click at [57, 254] on div "Data sources" at bounding box center [56, 258] width 58 height 12
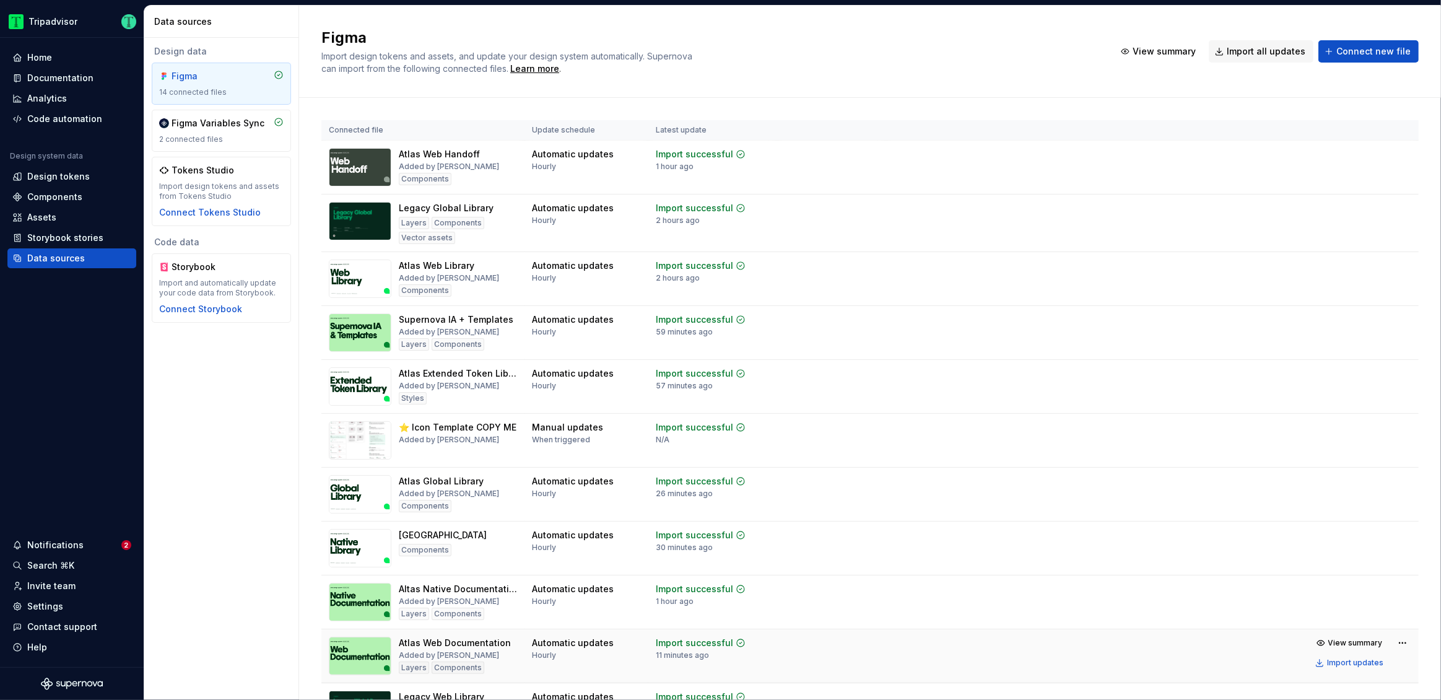
scroll to position [244, 0]
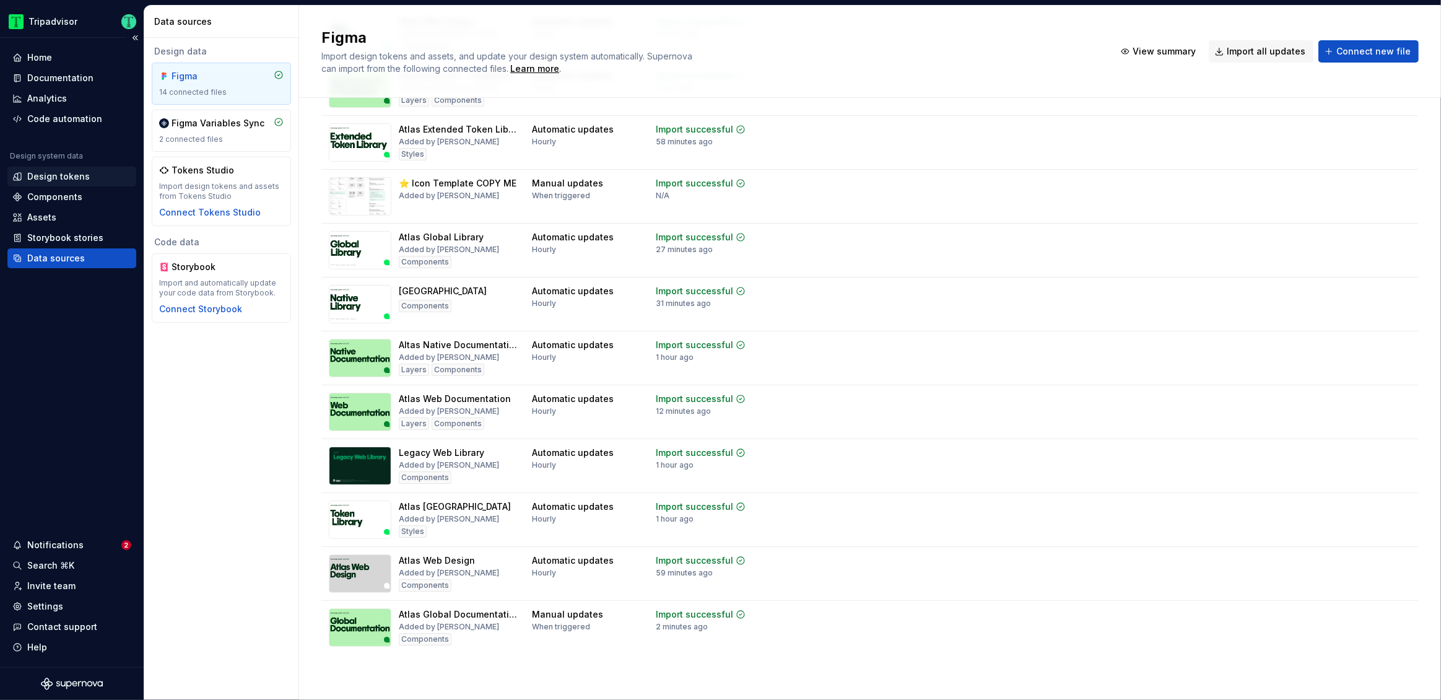
click at [64, 172] on div "Design tokens" at bounding box center [58, 176] width 63 height 12
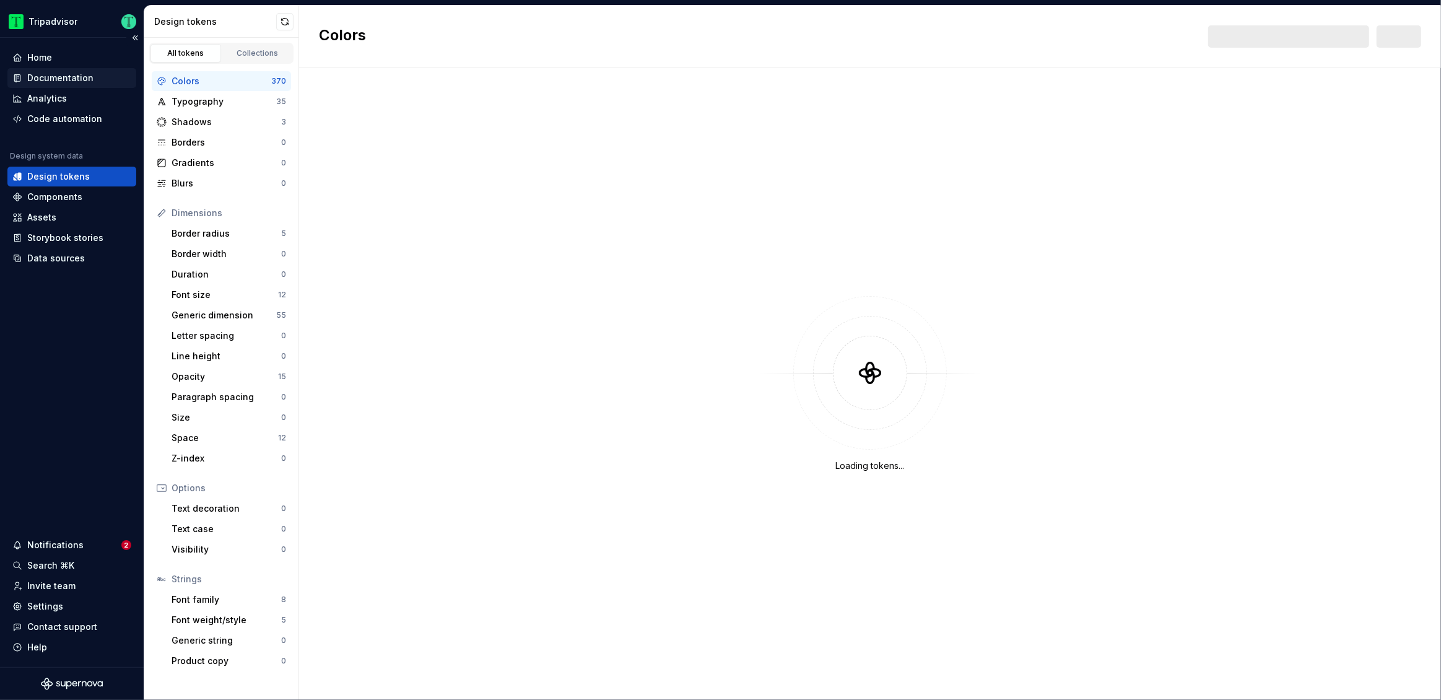
click at [53, 74] on div "Documentation" at bounding box center [60, 78] width 66 height 12
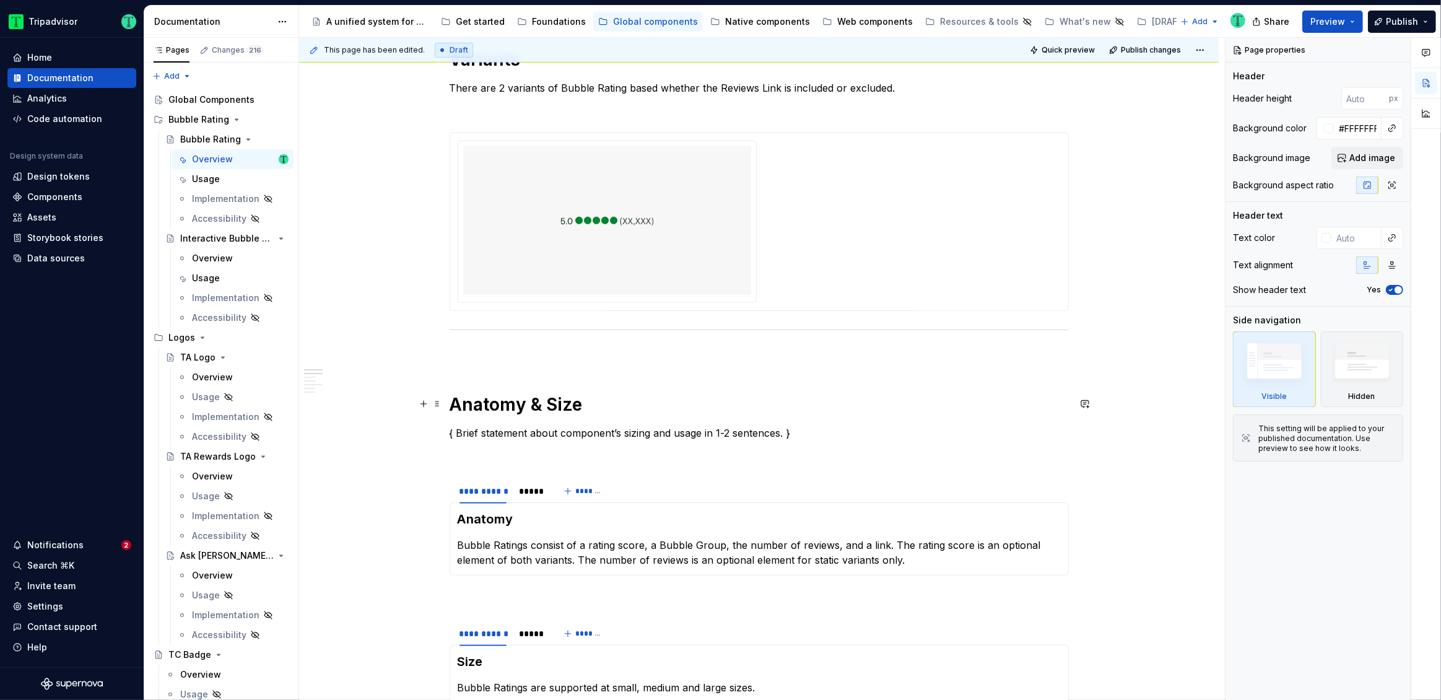
scroll to position [943, 0]
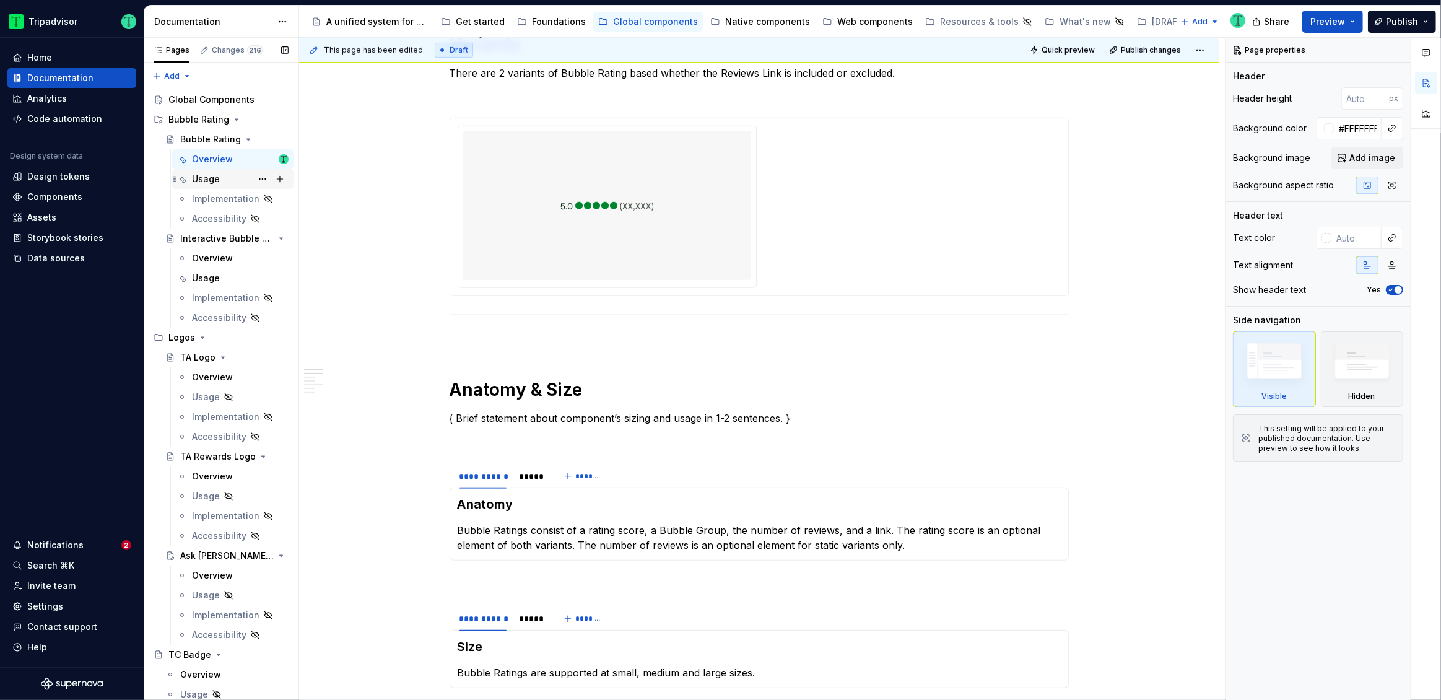
click at [199, 174] on div "Usage" at bounding box center [206, 179] width 28 height 12
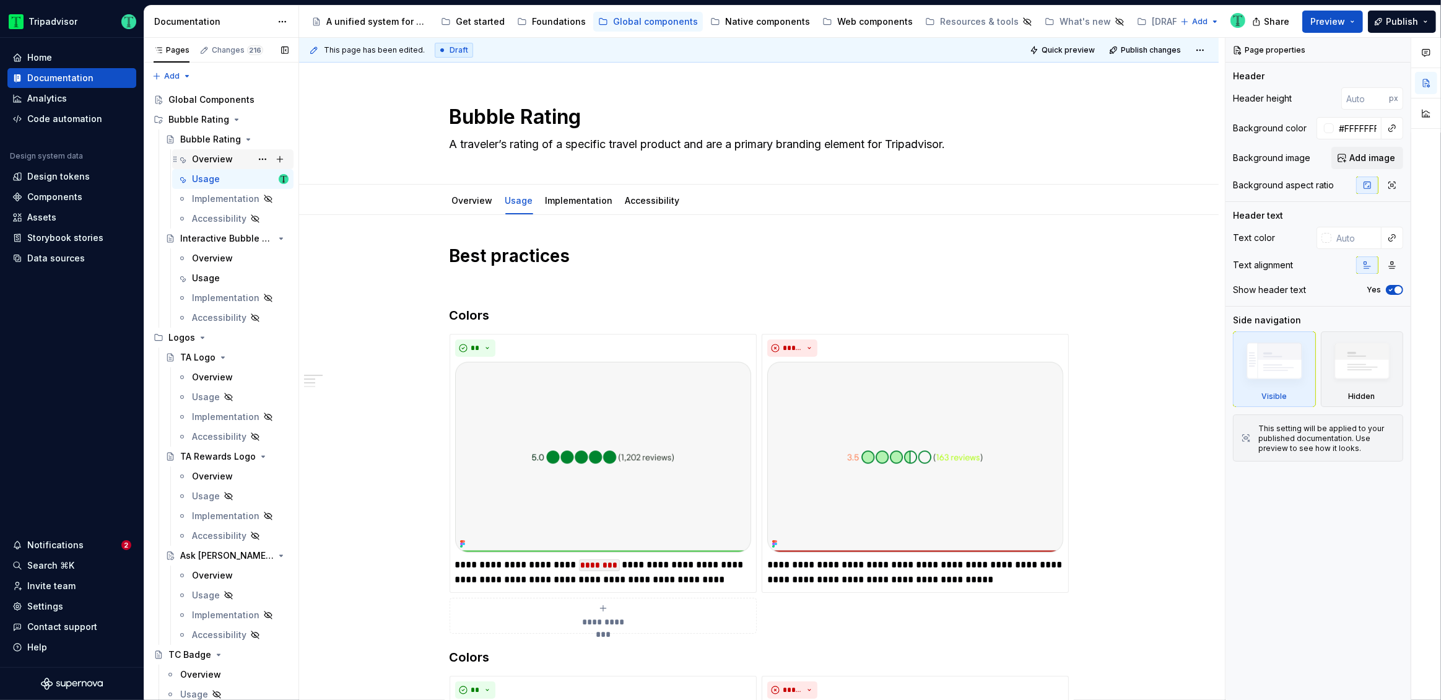
click at [209, 156] on div "Overview" at bounding box center [212, 159] width 41 height 12
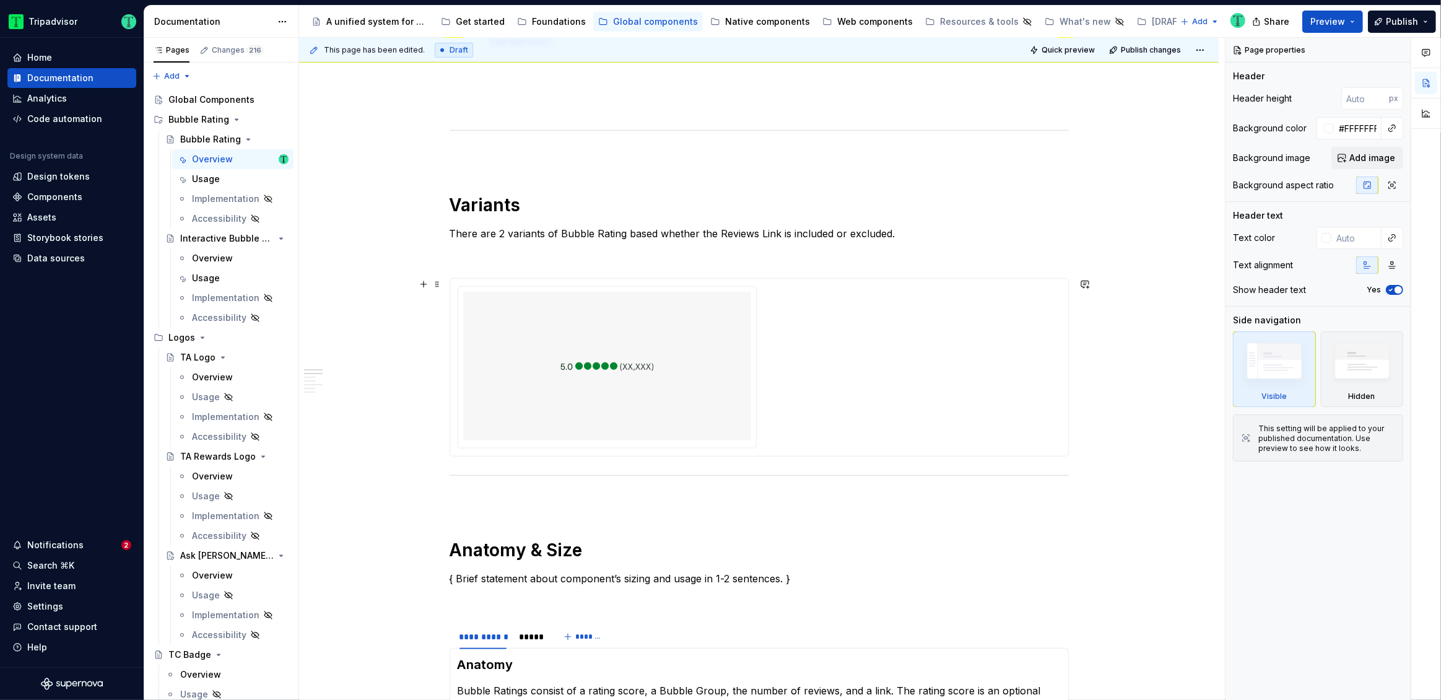
scroll to position [865, 0]
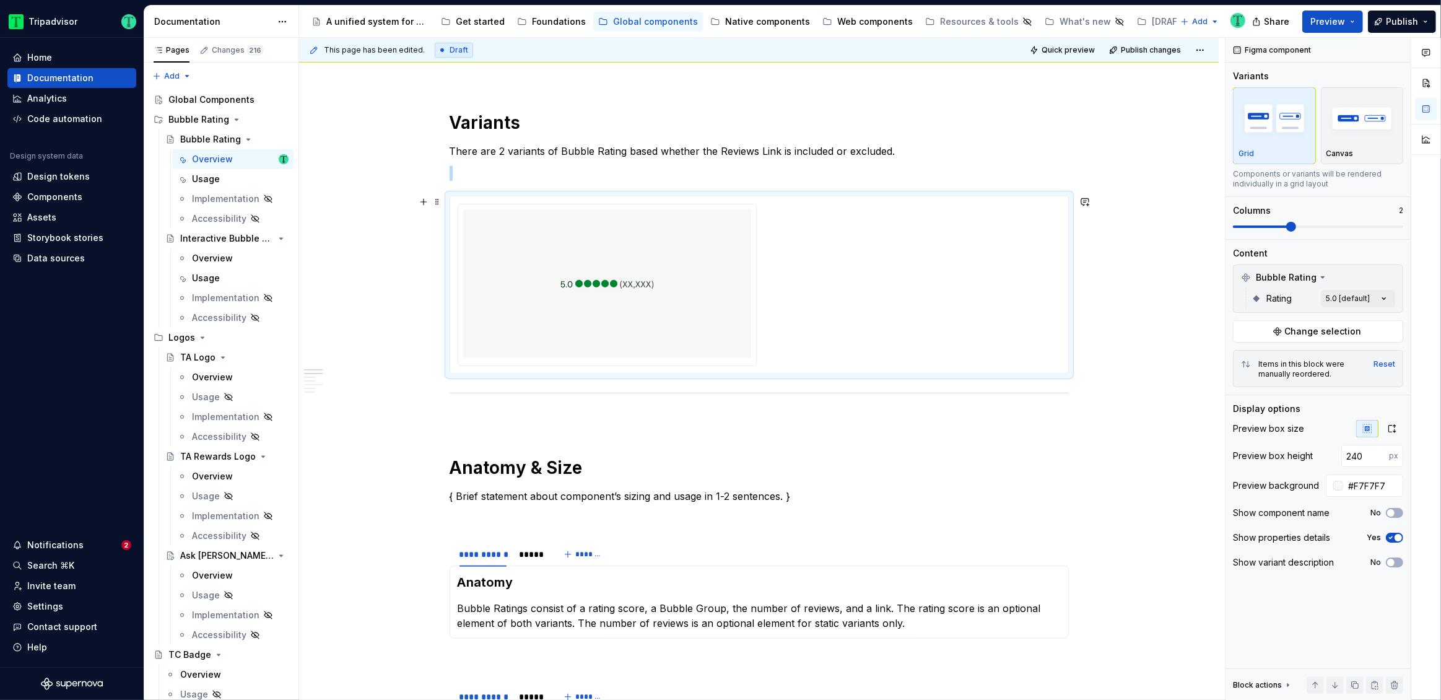
click at [692, 321] on div at bounding box center [607, 283] width 288 height 149
click at [1362, 301] on div "Comments Open comments No comments yet Select ‘Comment’ from the block context …" at bounding box center [1334, 369] width 216 height 663
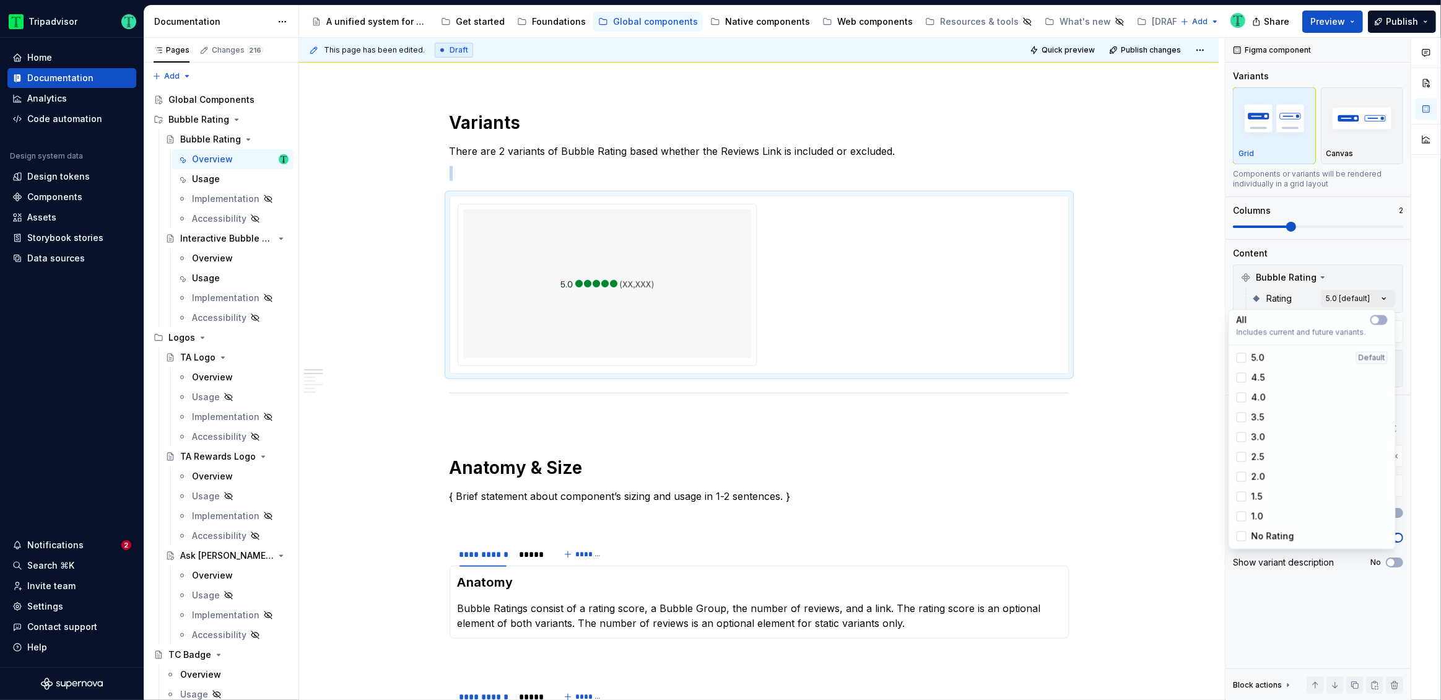
click at [1333, 256] on div "Comments Open comments No comments yet Select ‘Comment’ from the block context …" at bounding box center [1334, 369] width 216 height 663
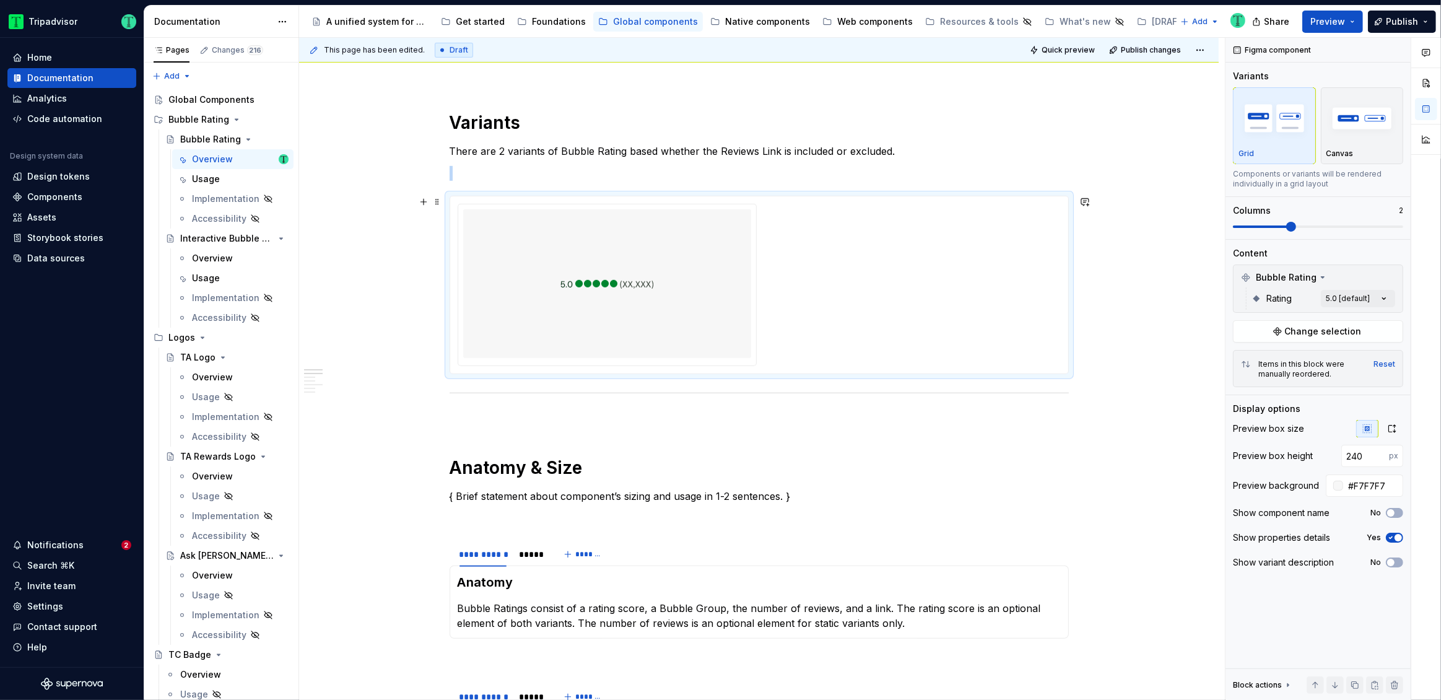
click at [753, 313] on div at bounding box center [607, 284] width 298 height 161
click at [1306, 325] on span "Change selection" at bounding box center [1323, 331] width 77 height 12
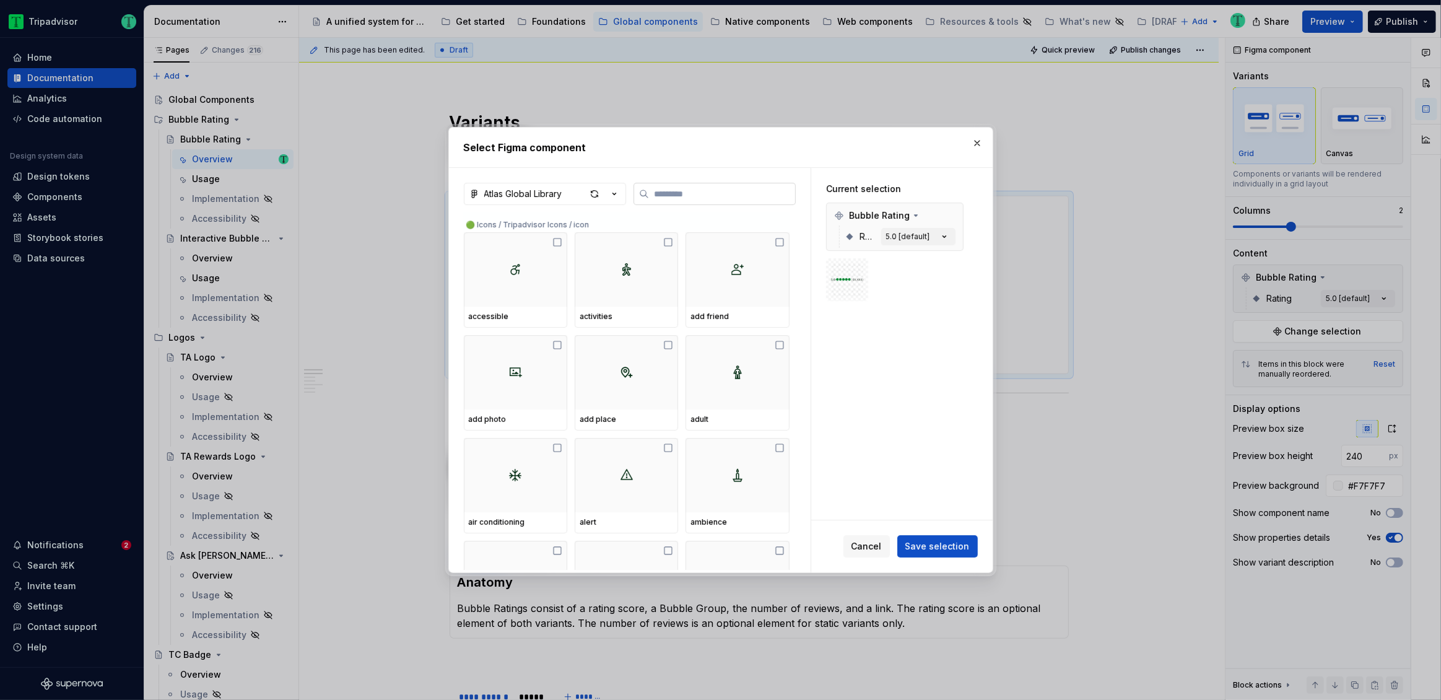
click at [686, 196] on input "search" at bounding box center [722, 194] width 146 height 12
click at [923, 239] on div "5.0 [default]" at bounding box center [908, 237] width 44 height 10
click at [947, 235] on icon "button" at bounding box center [944, 236] width 12 height 12
click at [884, 215] on span "Bubble Rating" at bounding box center [879, 215] width 61 height 12
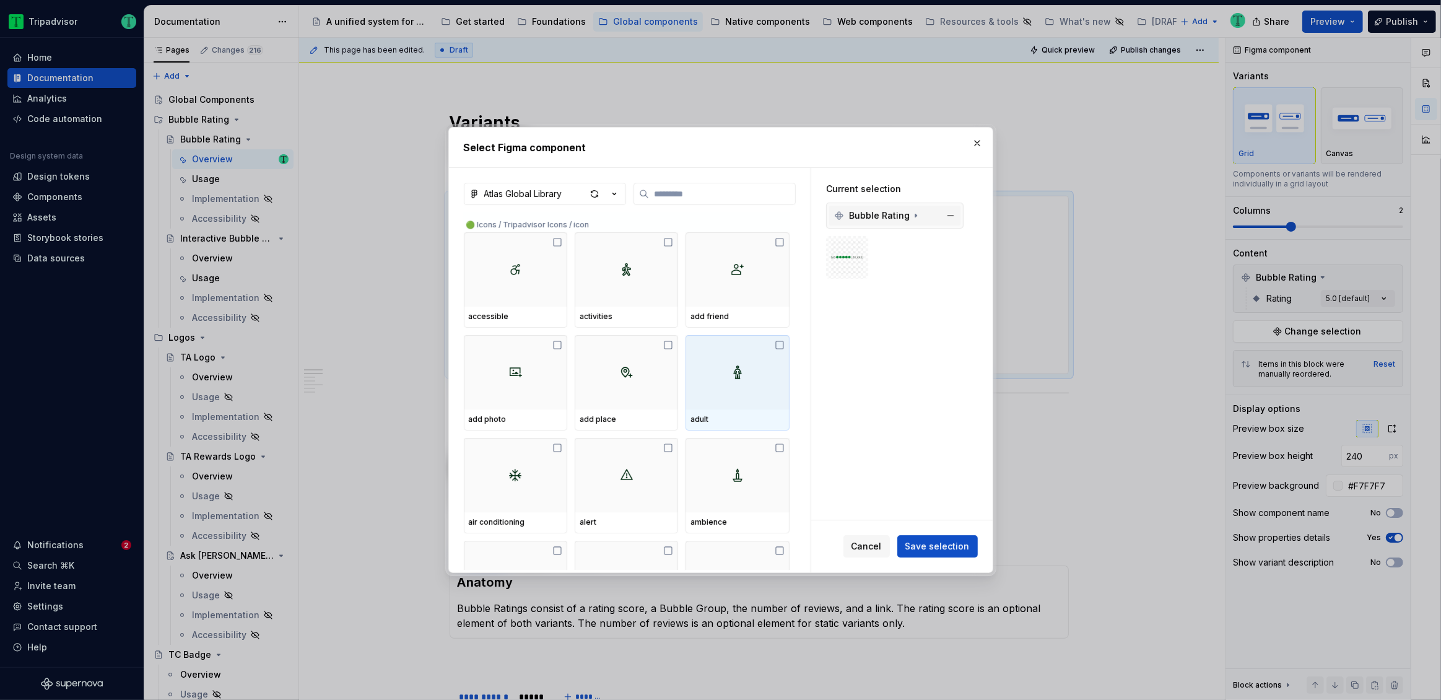
click at [884, 215] on span "Bubble Rating" at bounding box center [879, 215] width 61 height 12
click at [977, 147] on button "button" at bounding box center [977, 142] width 17 height 17
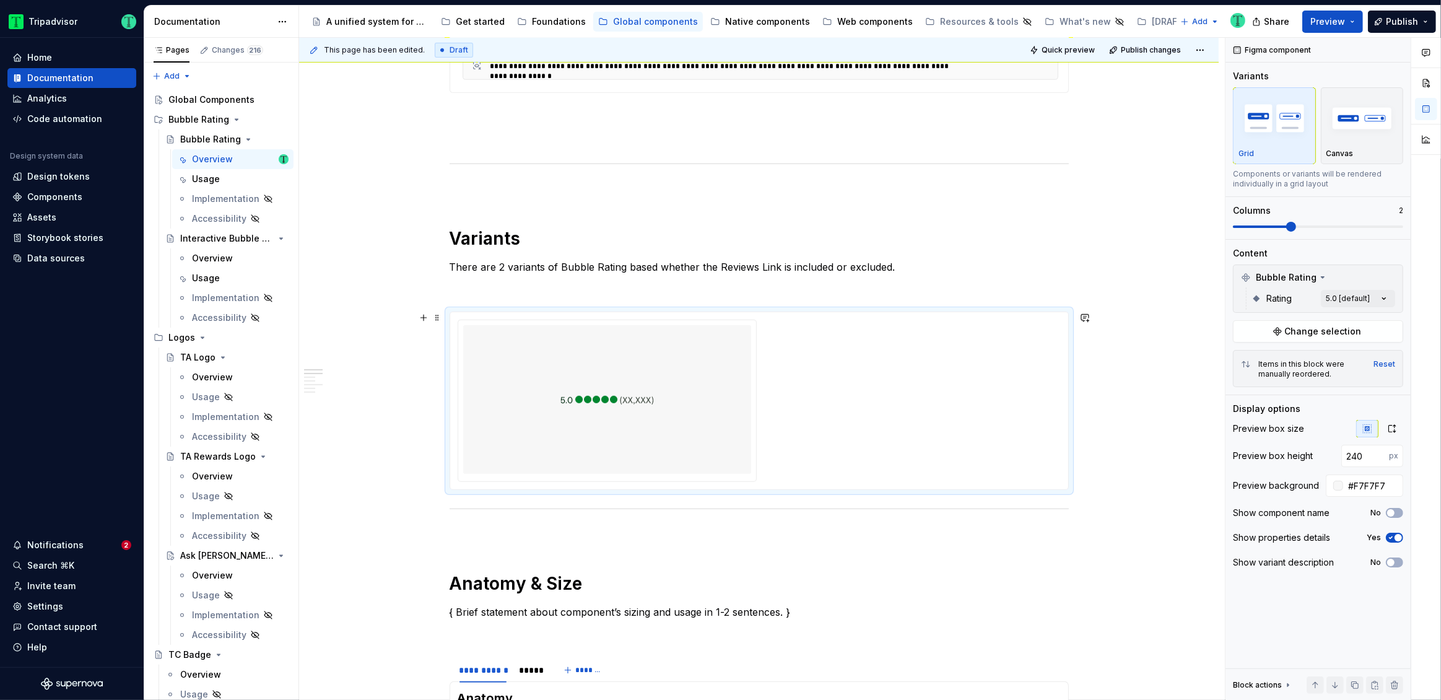
scroll to position [731, 0]
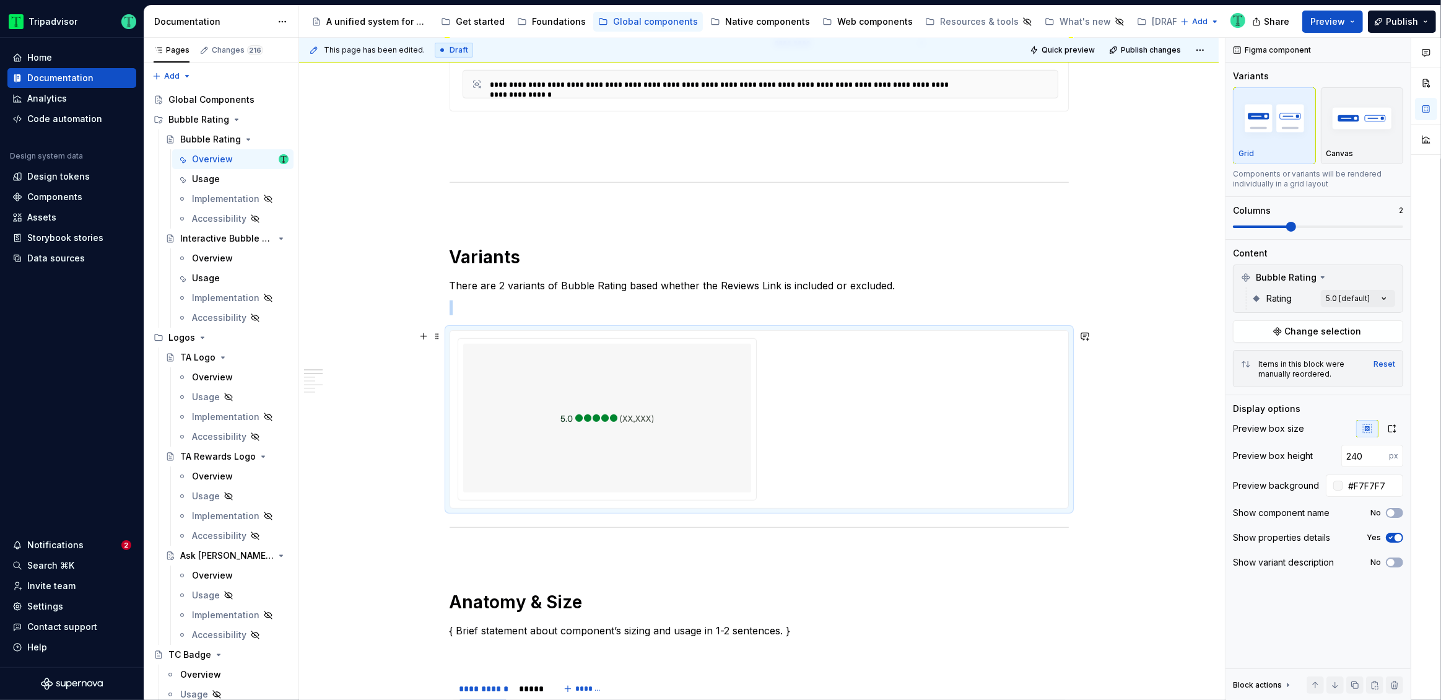
click at [637, 403] on img at bounding box center [608, 418] width 94 height 139
click at [57, 255] on div "Data sources" at bounding box center [56, 258] width 58 height 12
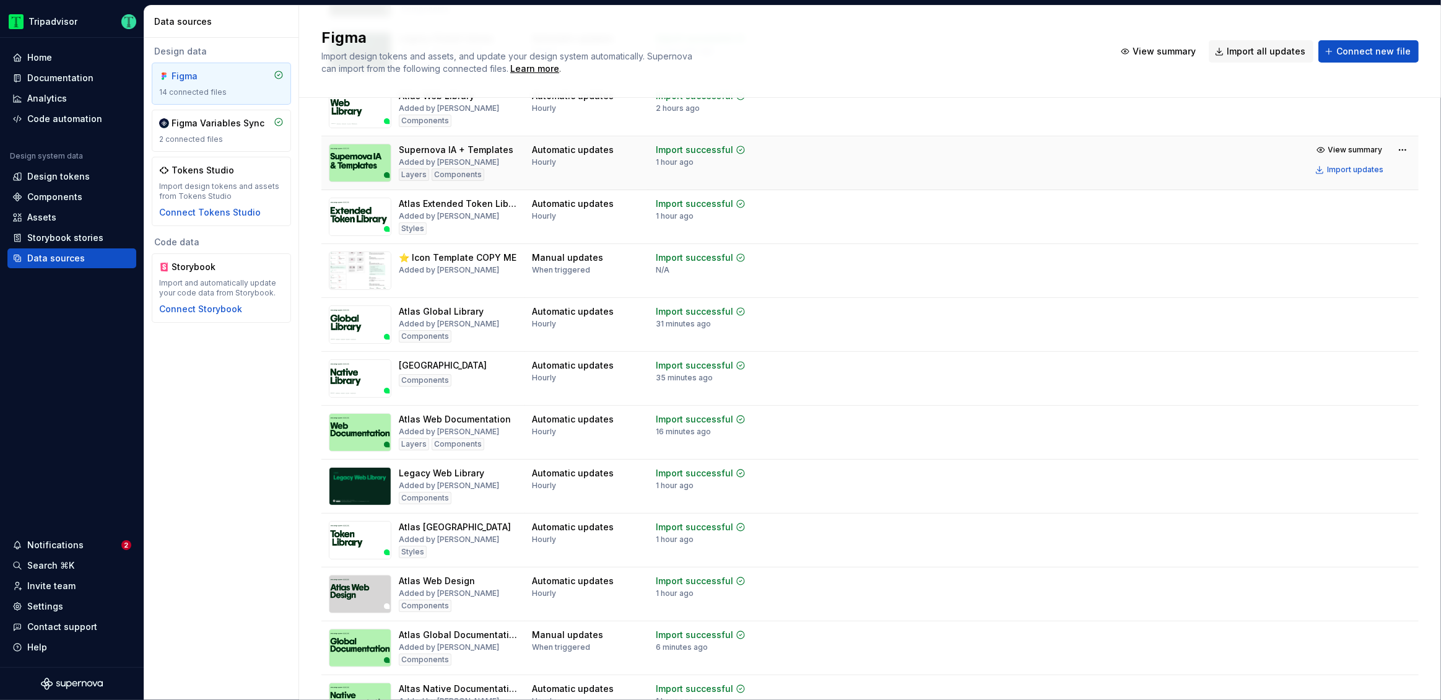
scroll to position [222, 0]
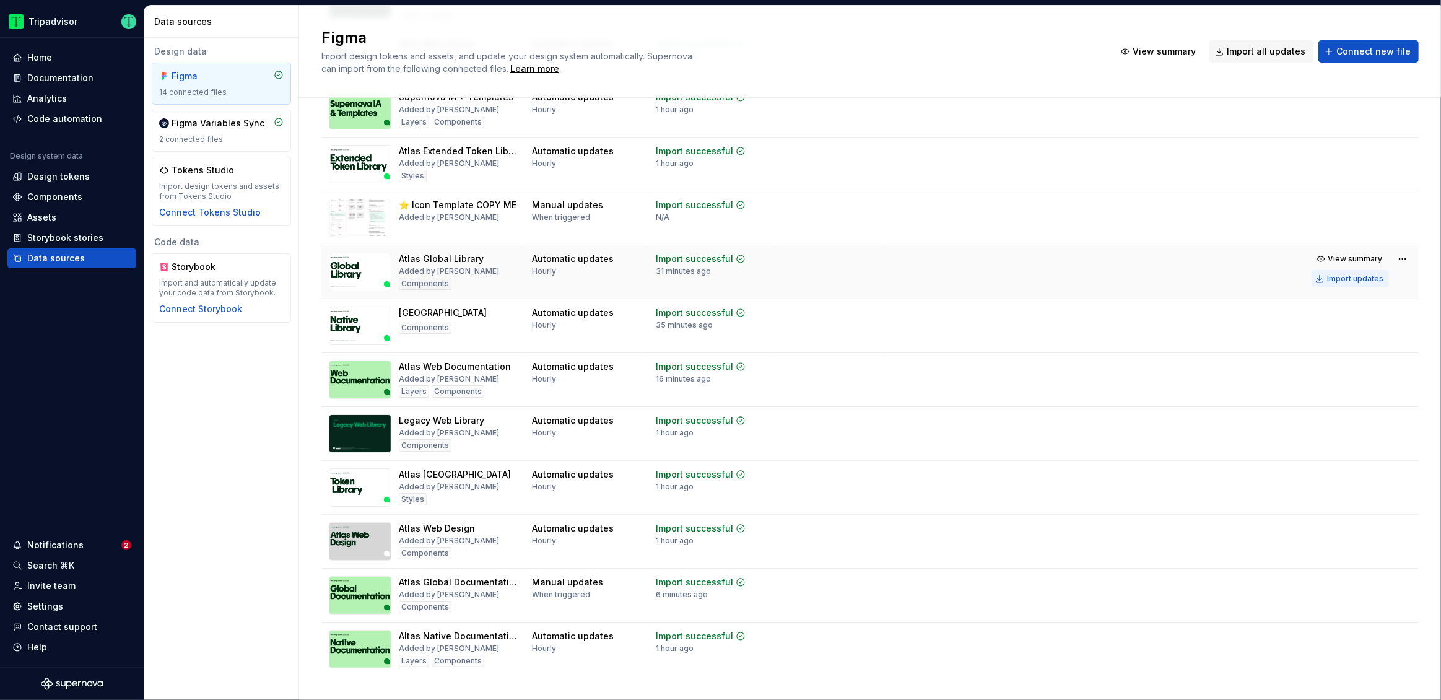
click at [1370, 276] on div "Import updates" at bounding box center [1355, 279] width 56 height 10
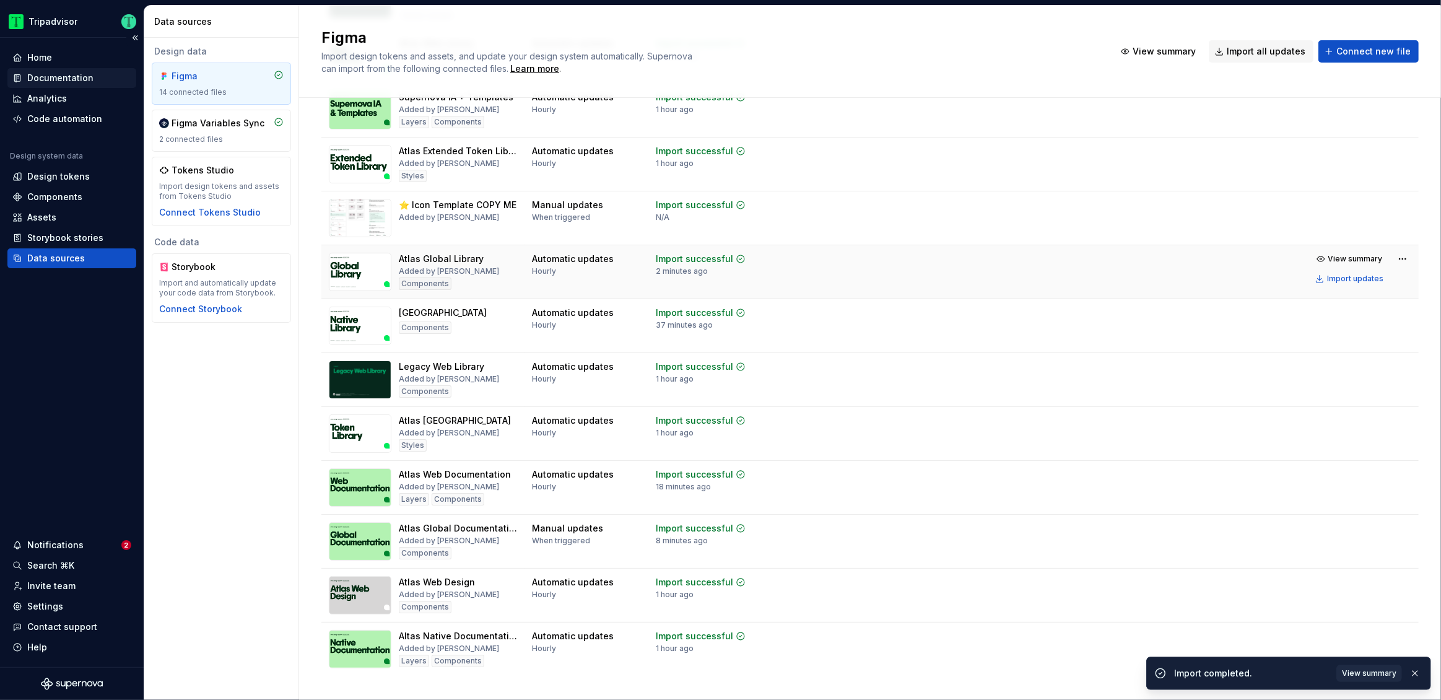
click at [70, 75] on div "Documentation" at bounding box center [60, 78] width 66 height 12
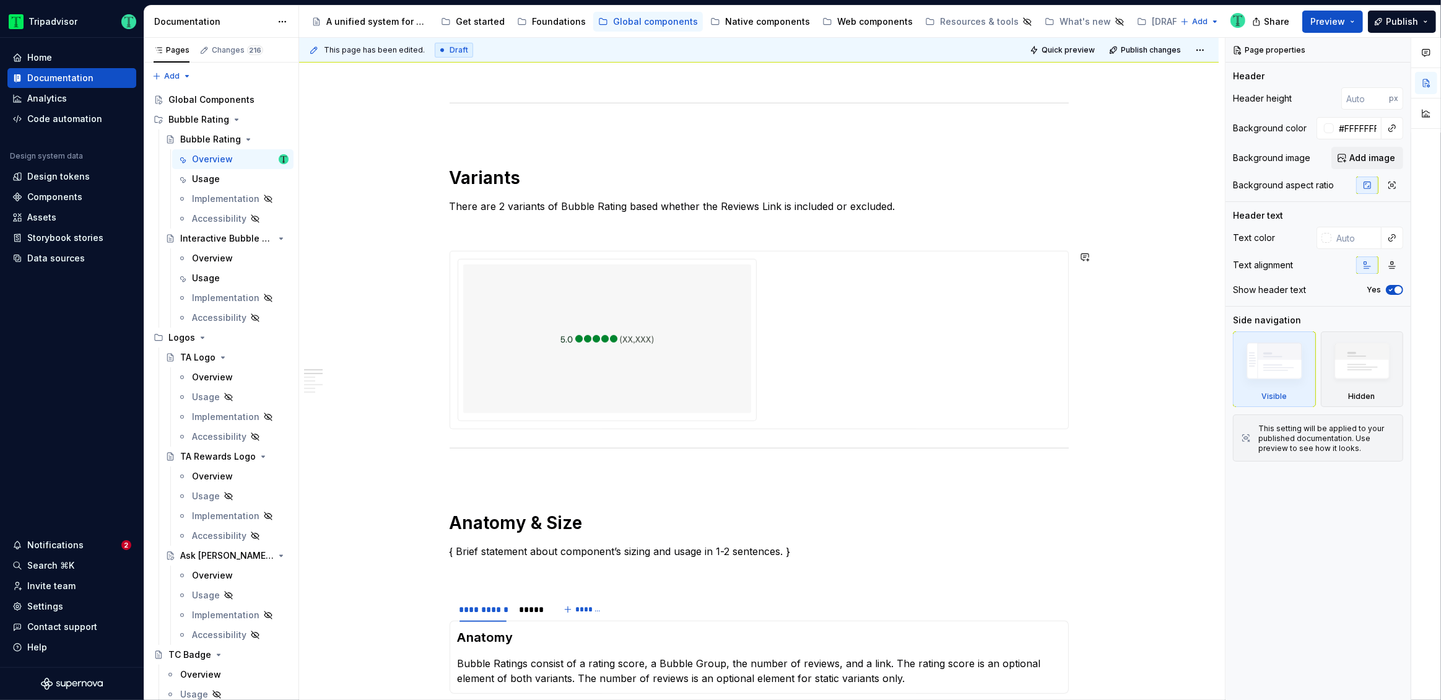
scroll to position [852, 0]
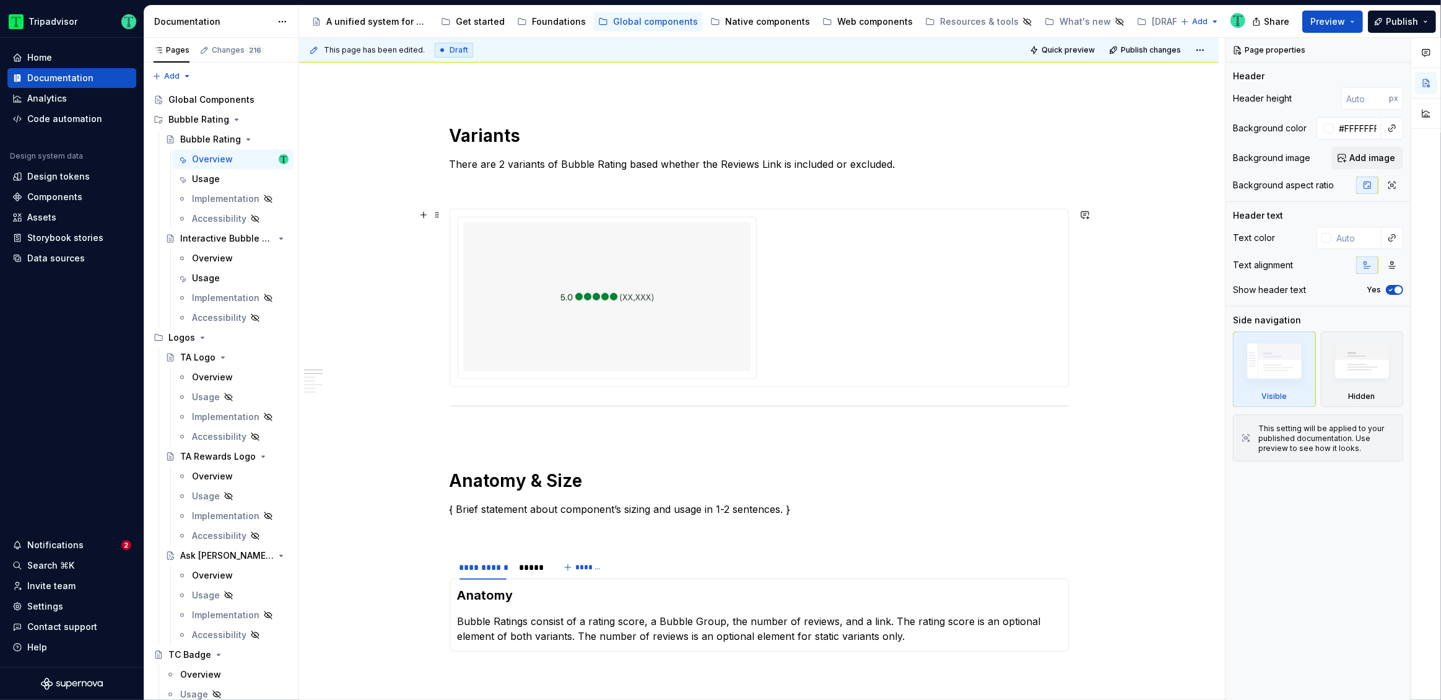
click at [692, 292] on div at bounding box center [607, 296] width 288 height 149
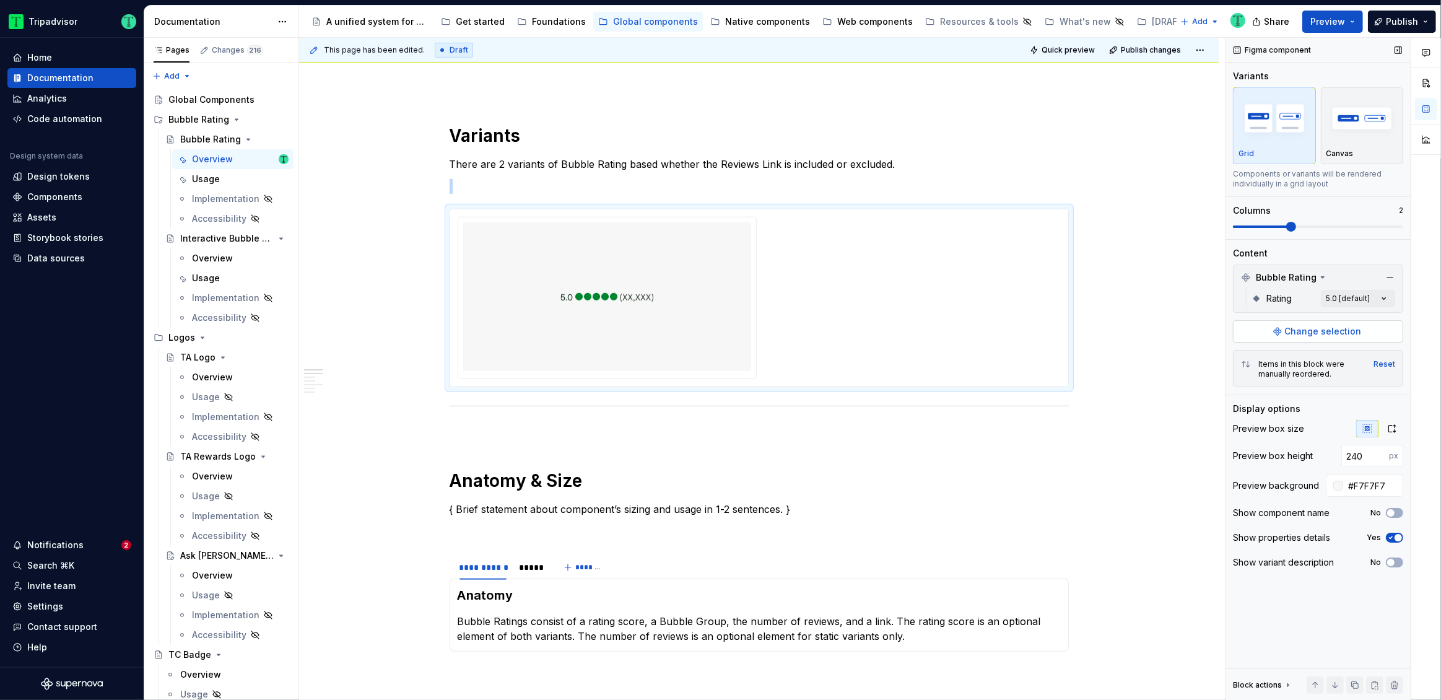
click at [1294, 328] on span "Change selection" at bounding box center [1323, 331] width 77 height 12
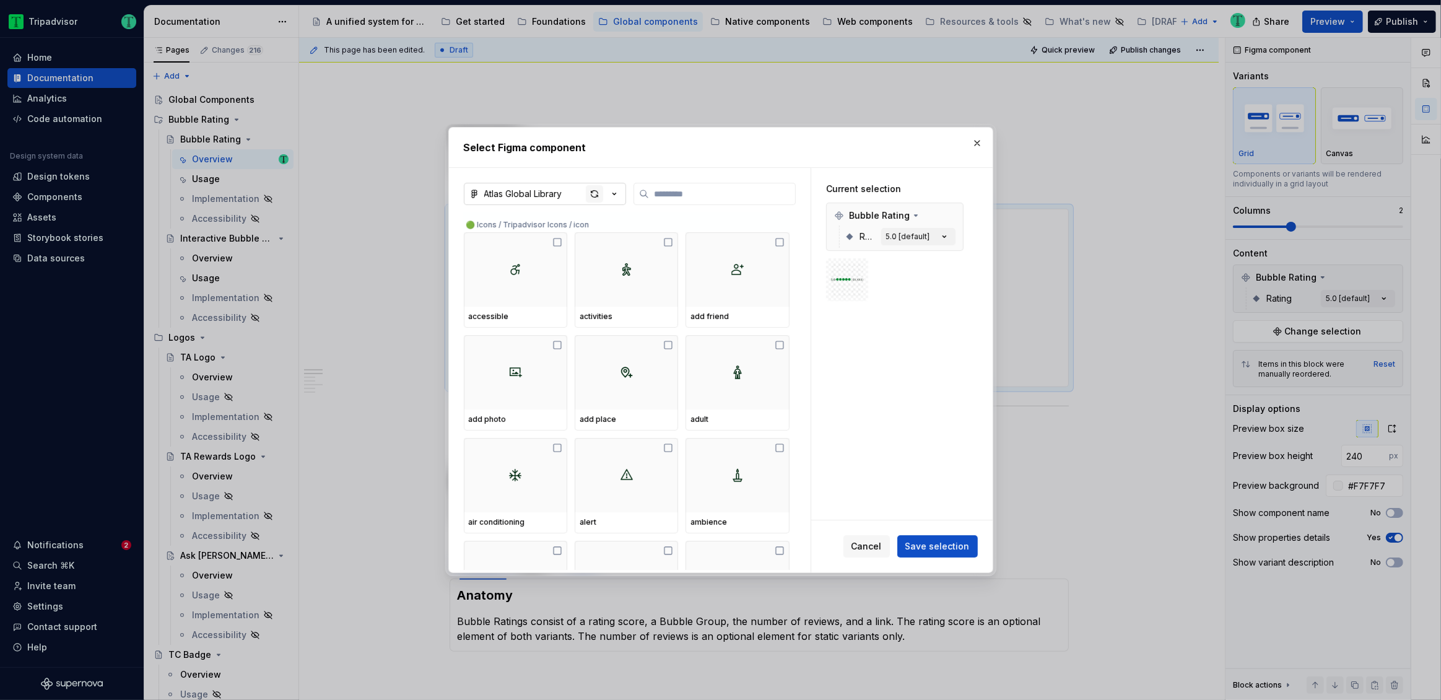
click at [596, 192] on div "button" at bounding box center [594, 193] width 17 height 17
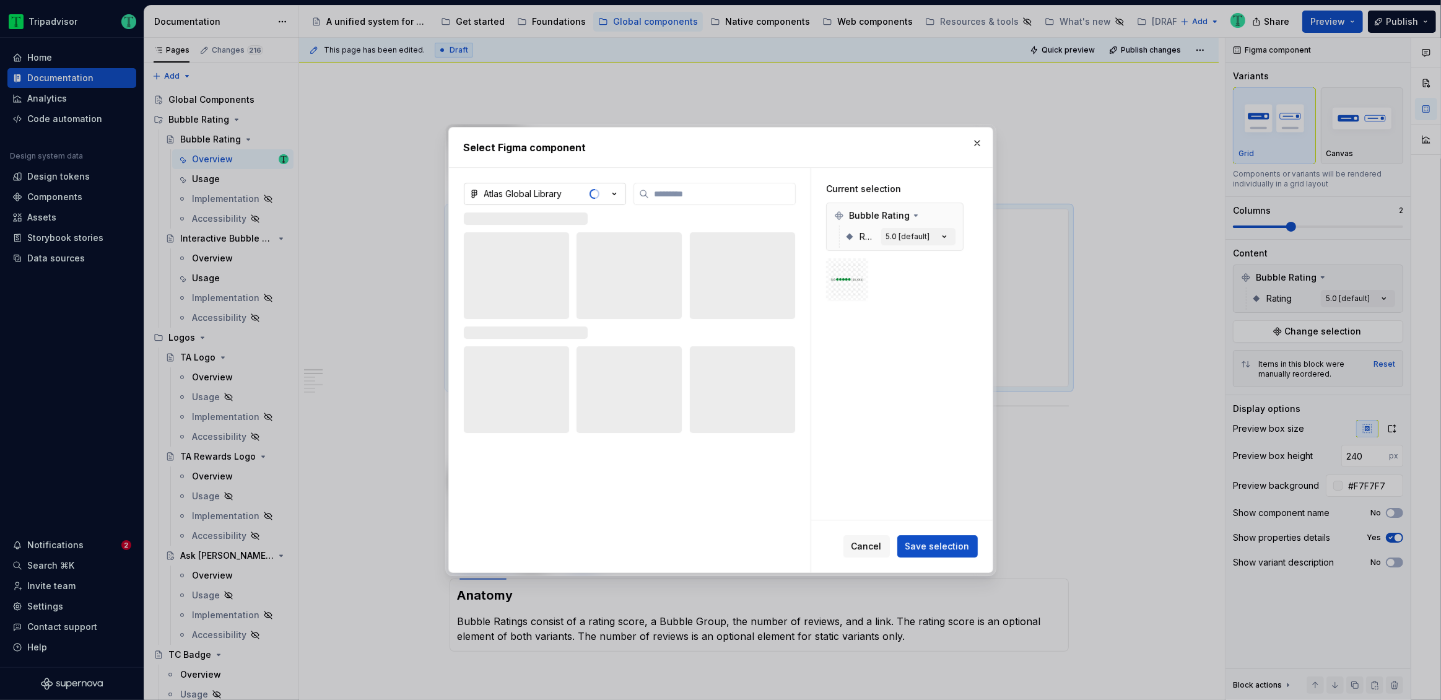
click at [531, 191] on div "Atlas Global Library" at bounding box center [523, 194] width 78 height 12
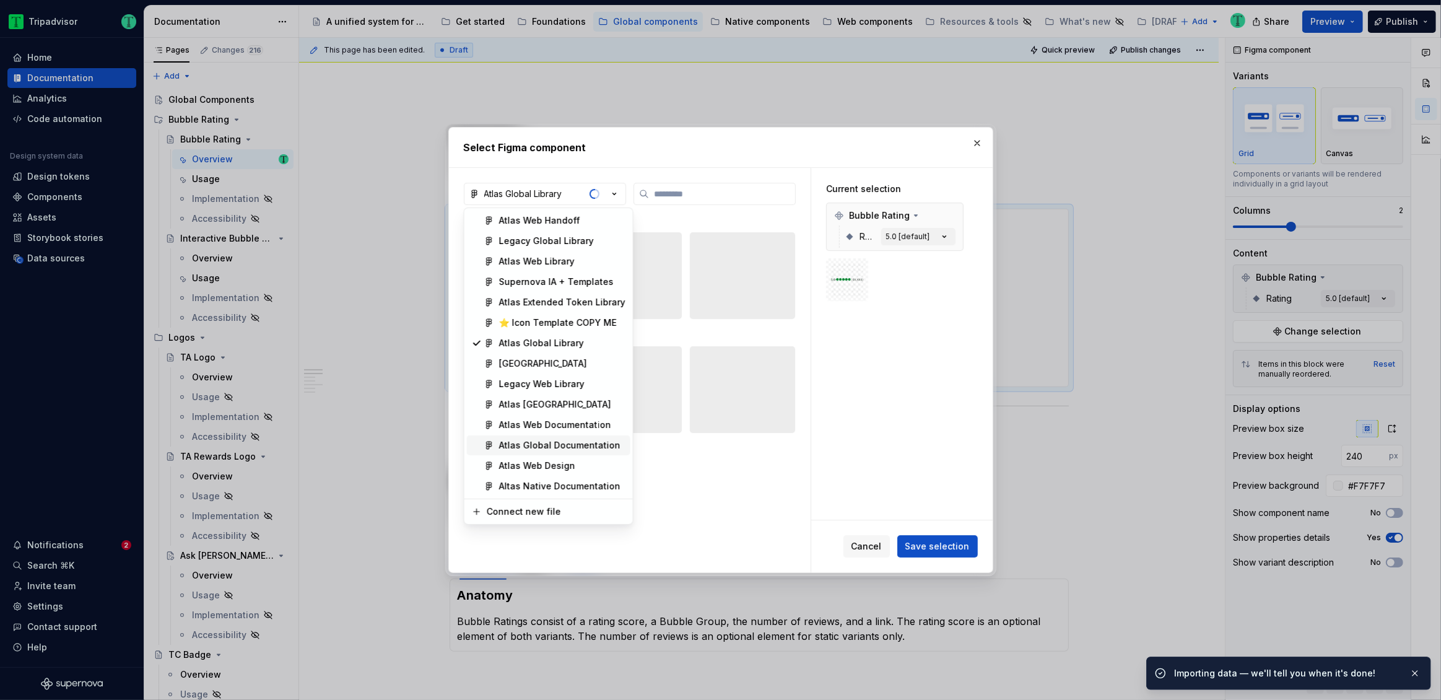
click at [536, 445] on div "Atlas Global Documentation" at bounding box center [559, 445] width 121 height 12
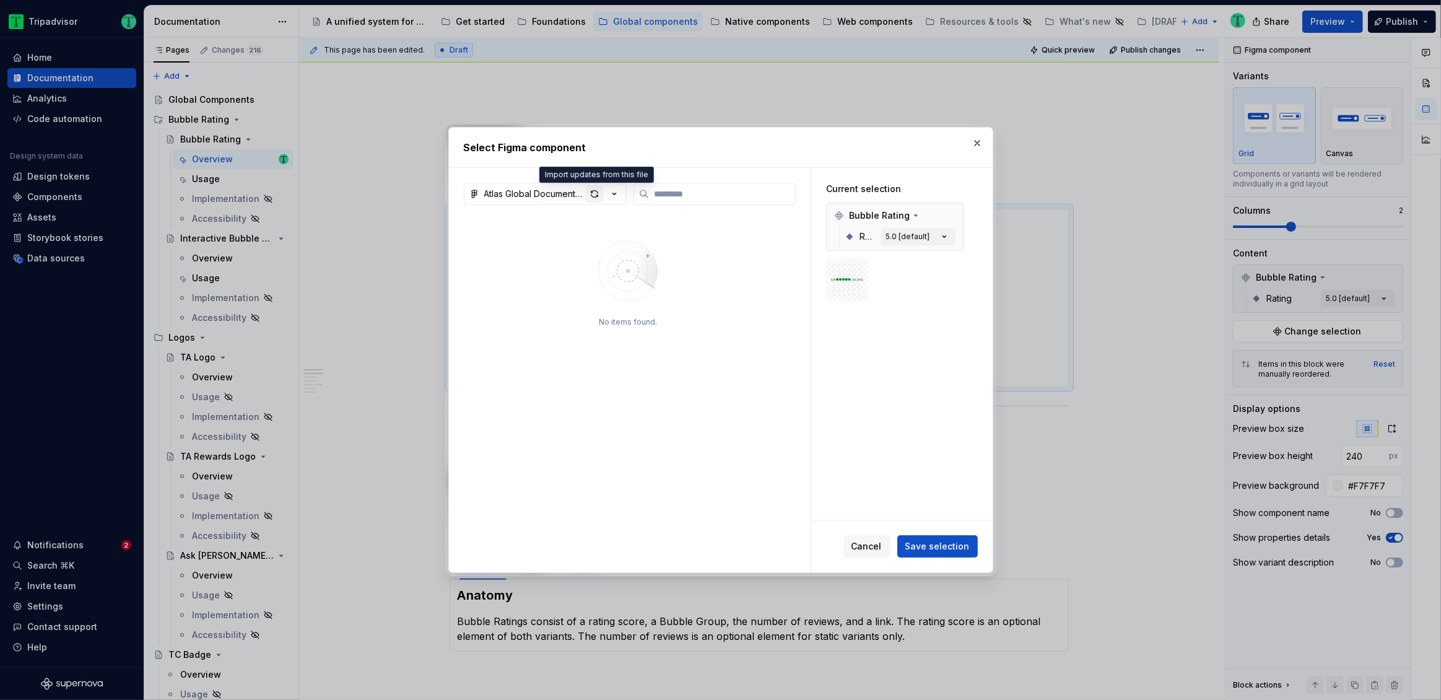
click at [593, 193] on div "button" at bounding box center [594, 193] width 17 height 17
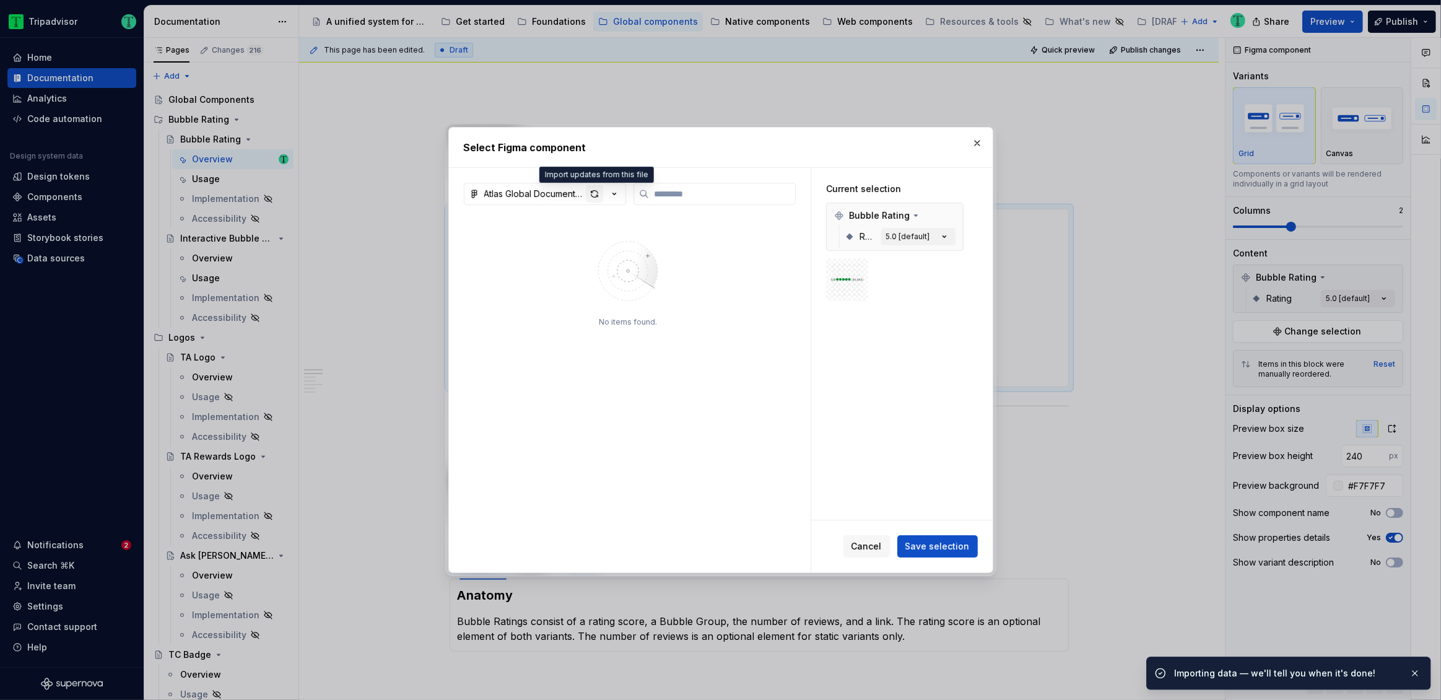
click at [597, 196] on div "button" at bounding box center [594, 193] width 17 height 17
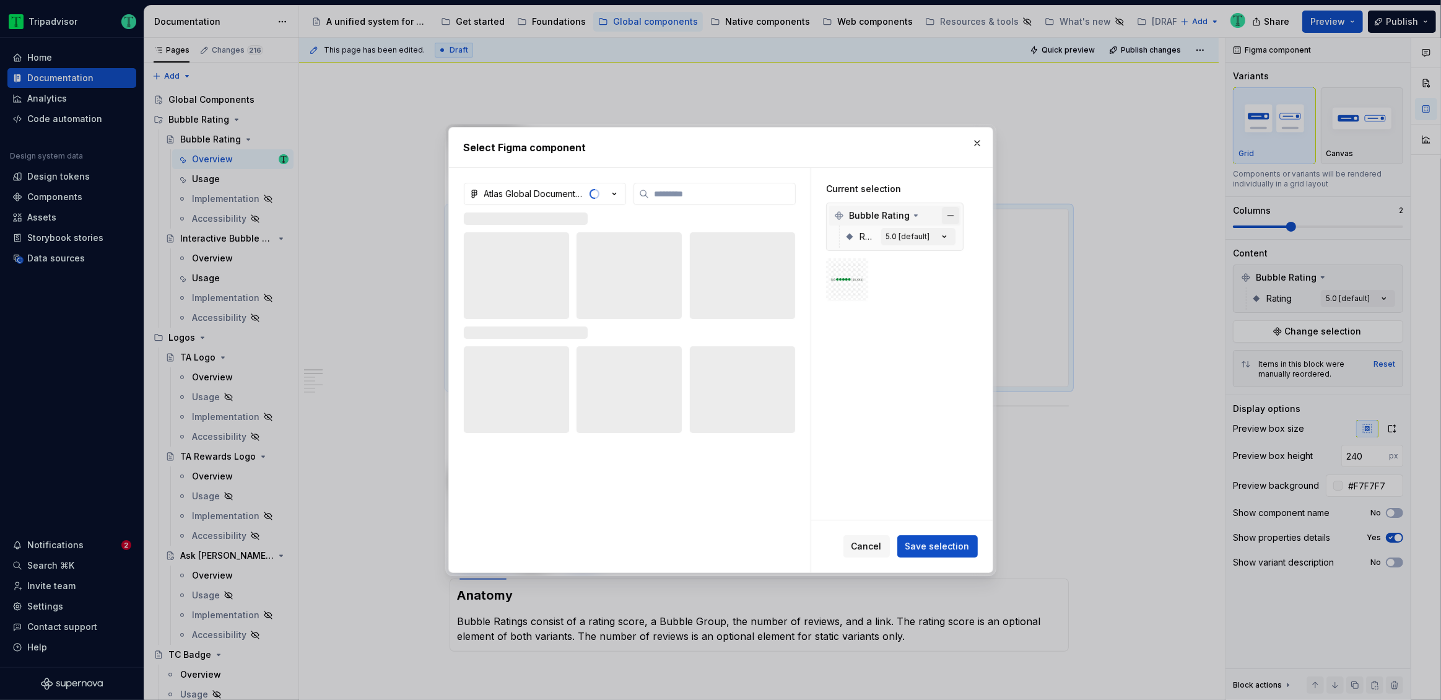
click at [947, 219] on button "button" at bounding box center [950, 215] width 17 height 17
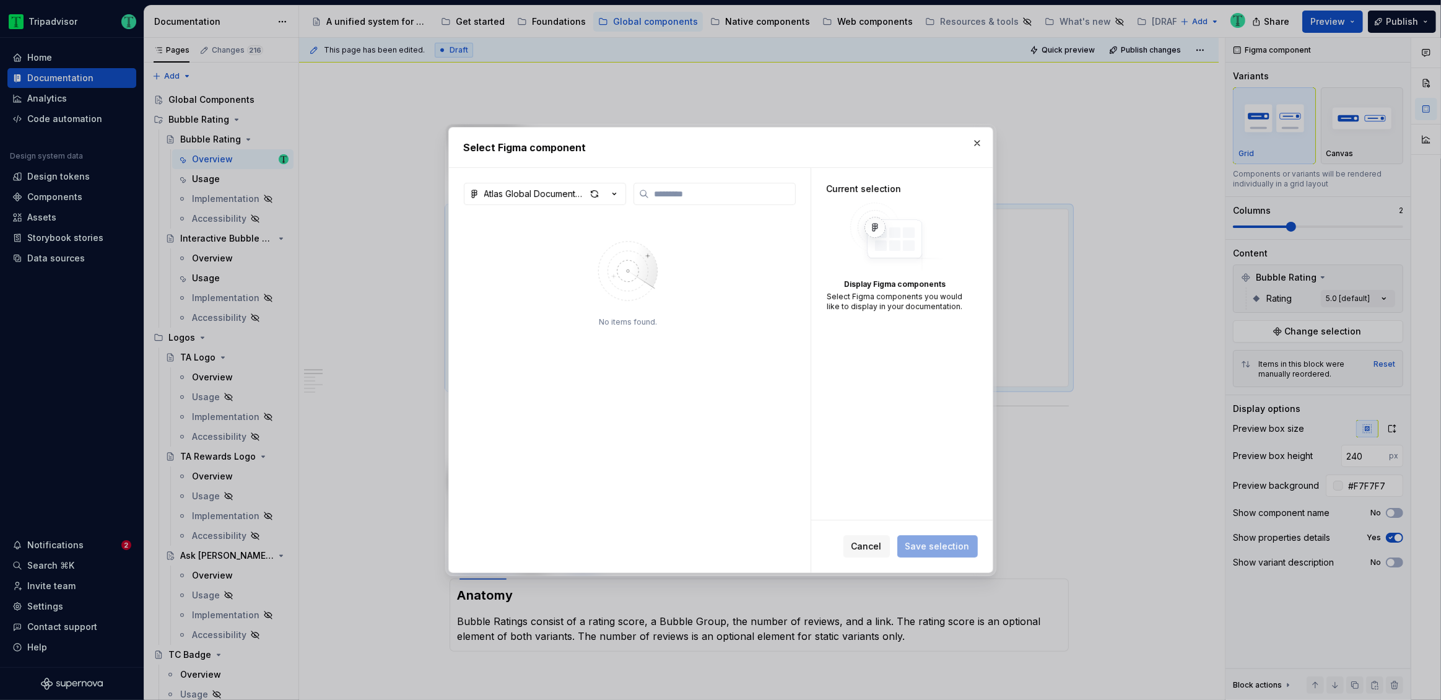
click at [657, 367] on div "No items found." at bounding box center [628, 391] width 161 height 328
click at [973, 139] on button "button" at bounding box center [977, 142] width 17 height 17
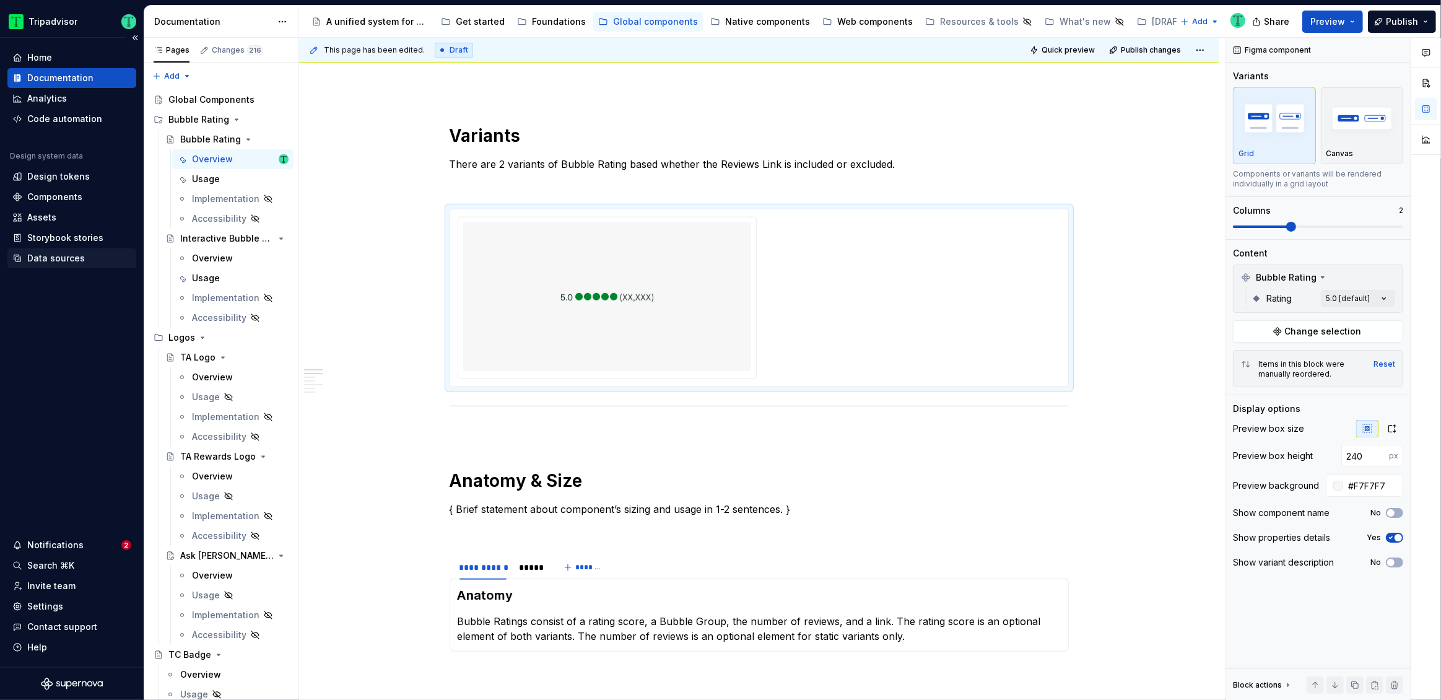
click at [79, 259] on div "Data sources" at bounding box center [56, 258] width 58 height 12
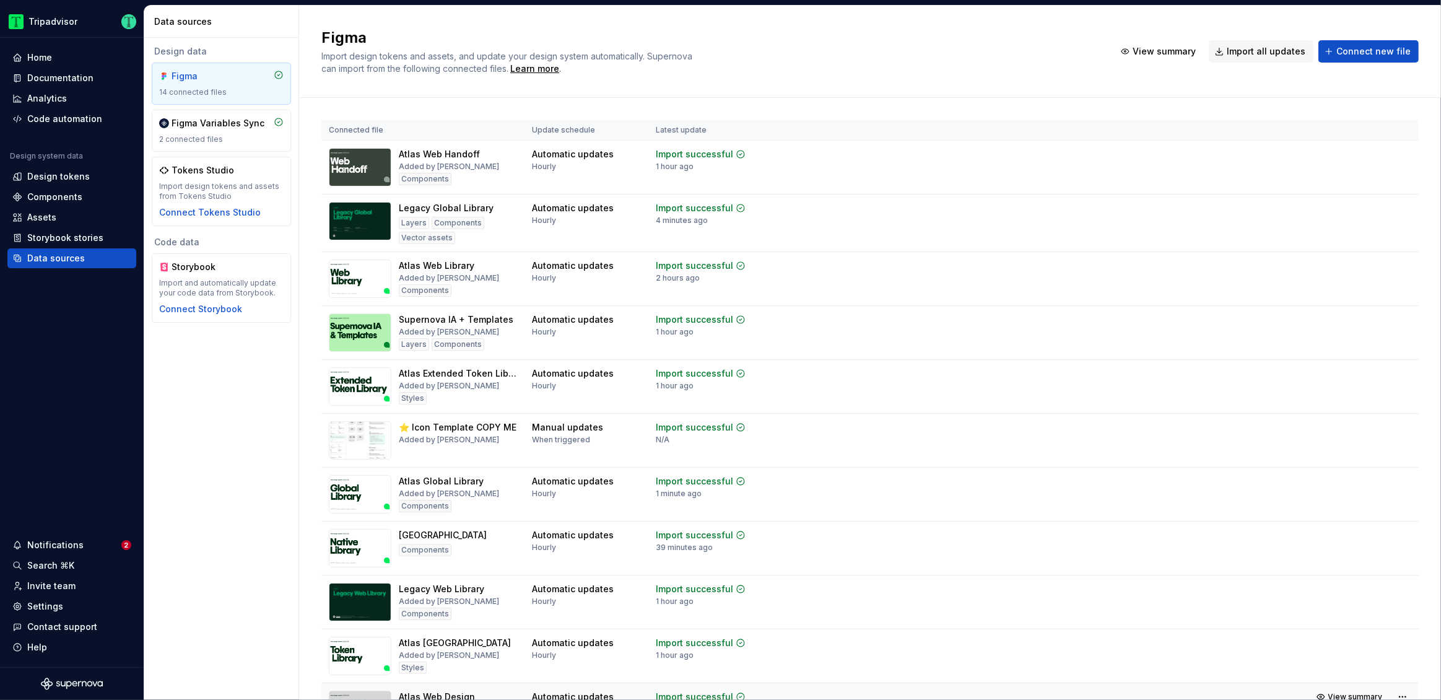
scroll to position [244, 0]
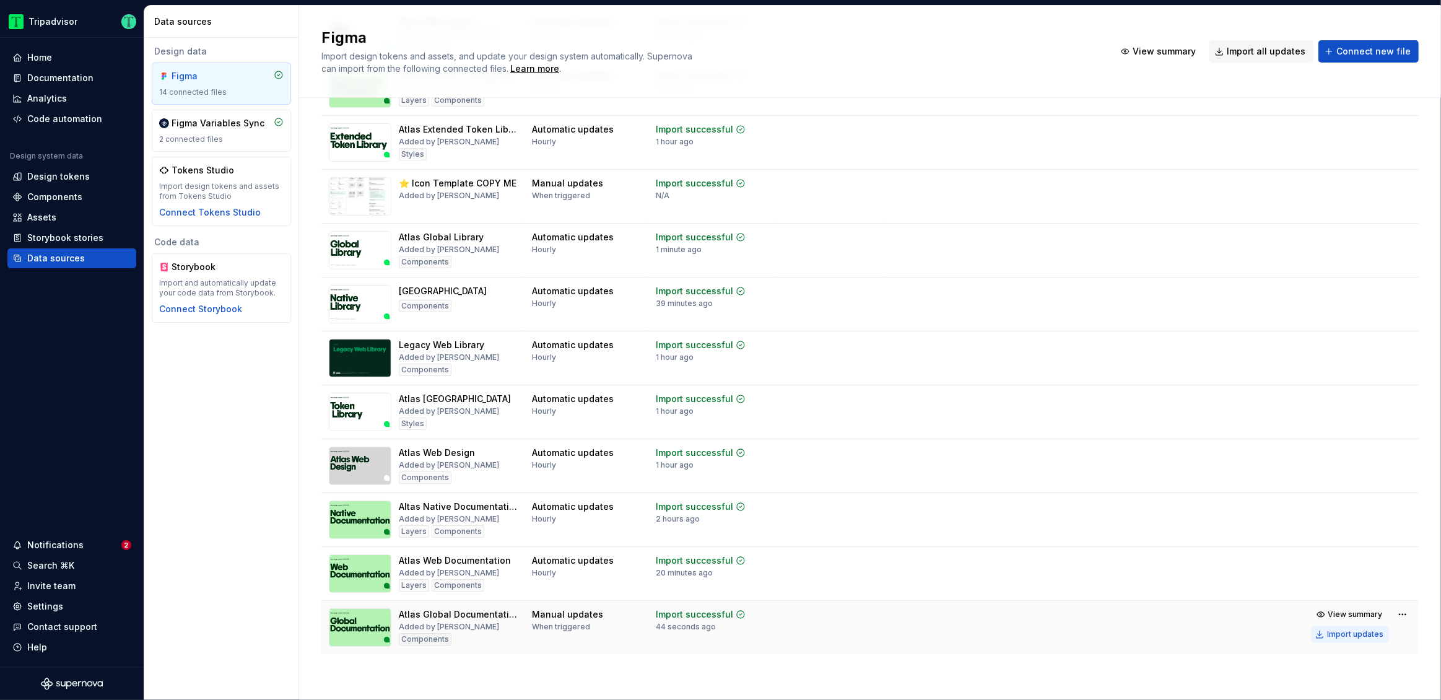
click at [1354, 631] on div "Import updates" at bounding box center [1355, 634] width 56 height 10
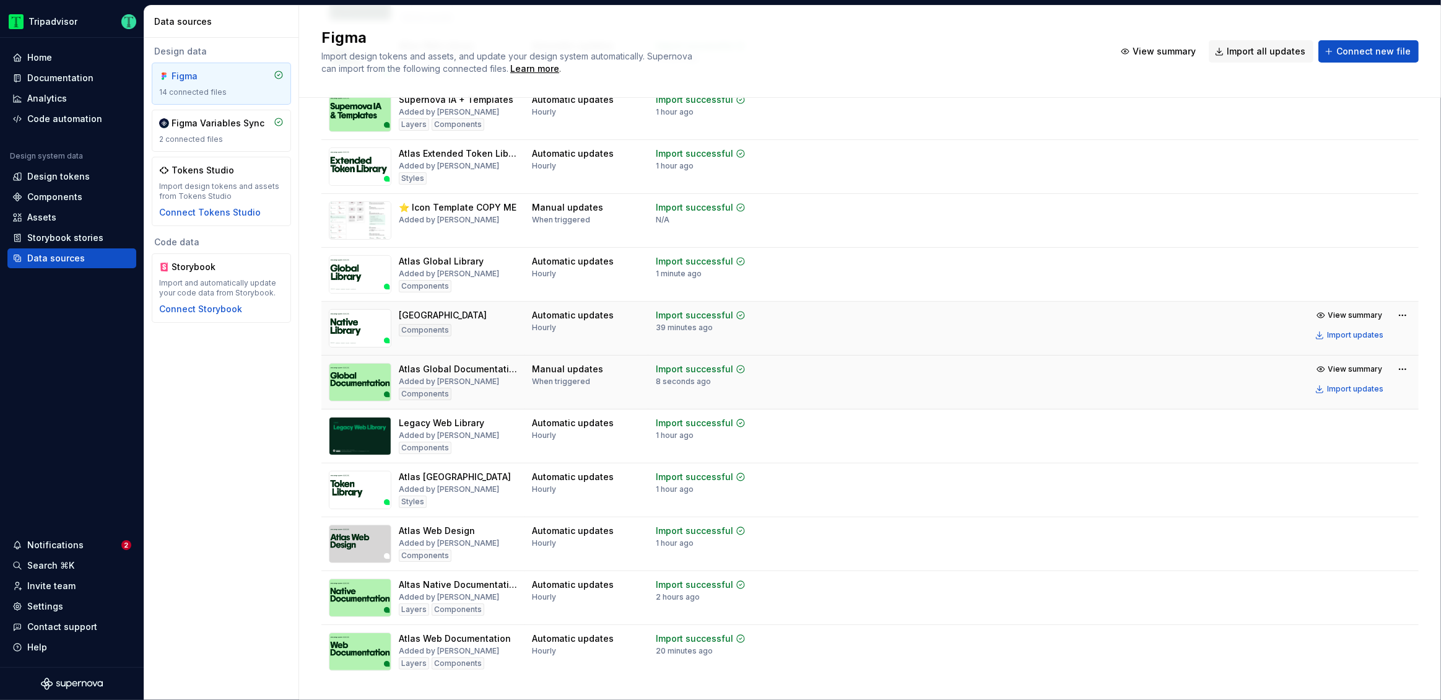
scroll to position [219, 0]
click at [1400, 368] on html "Tripadvisor Home Documentation Analytics Code automation Design system data Des…" at bounding box center [720, 350] width 1441 height 700
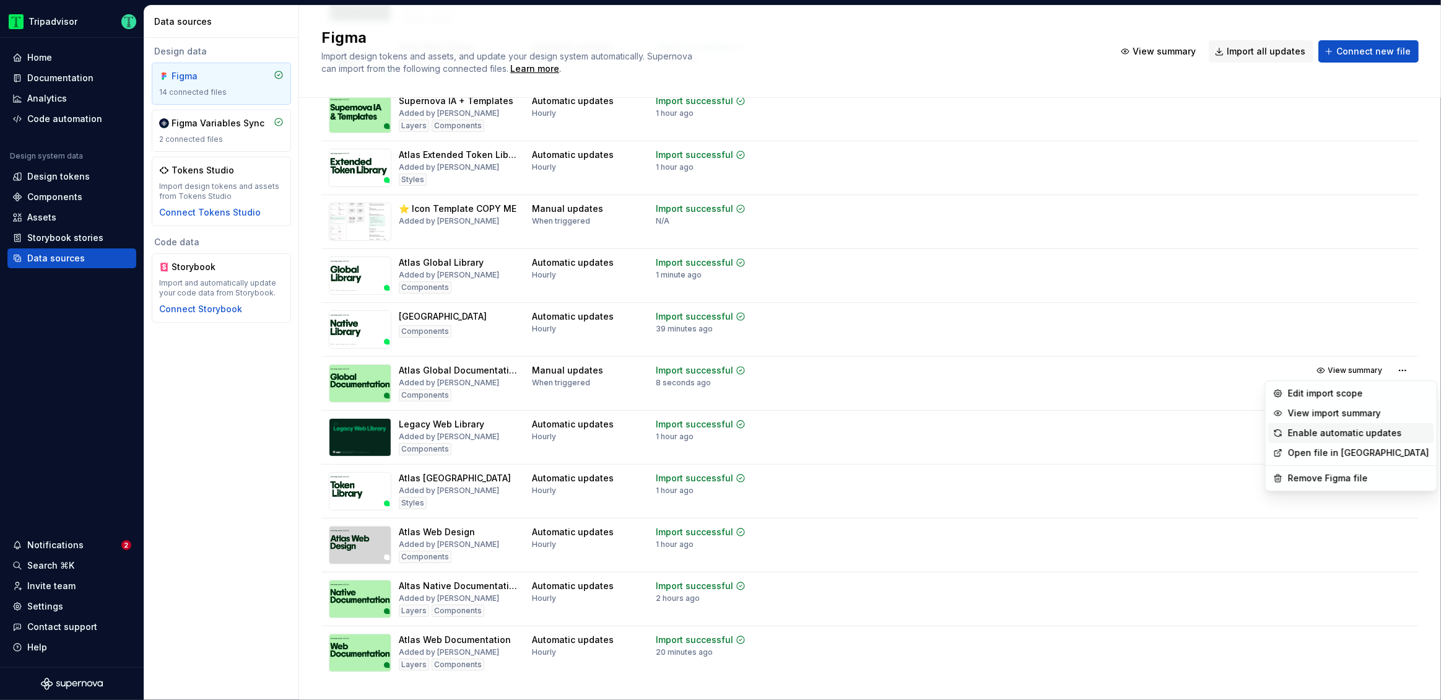
click at [1366, 428] on div "Enable automatic updates" at bounding box center [1358, 433] width 141 height 12
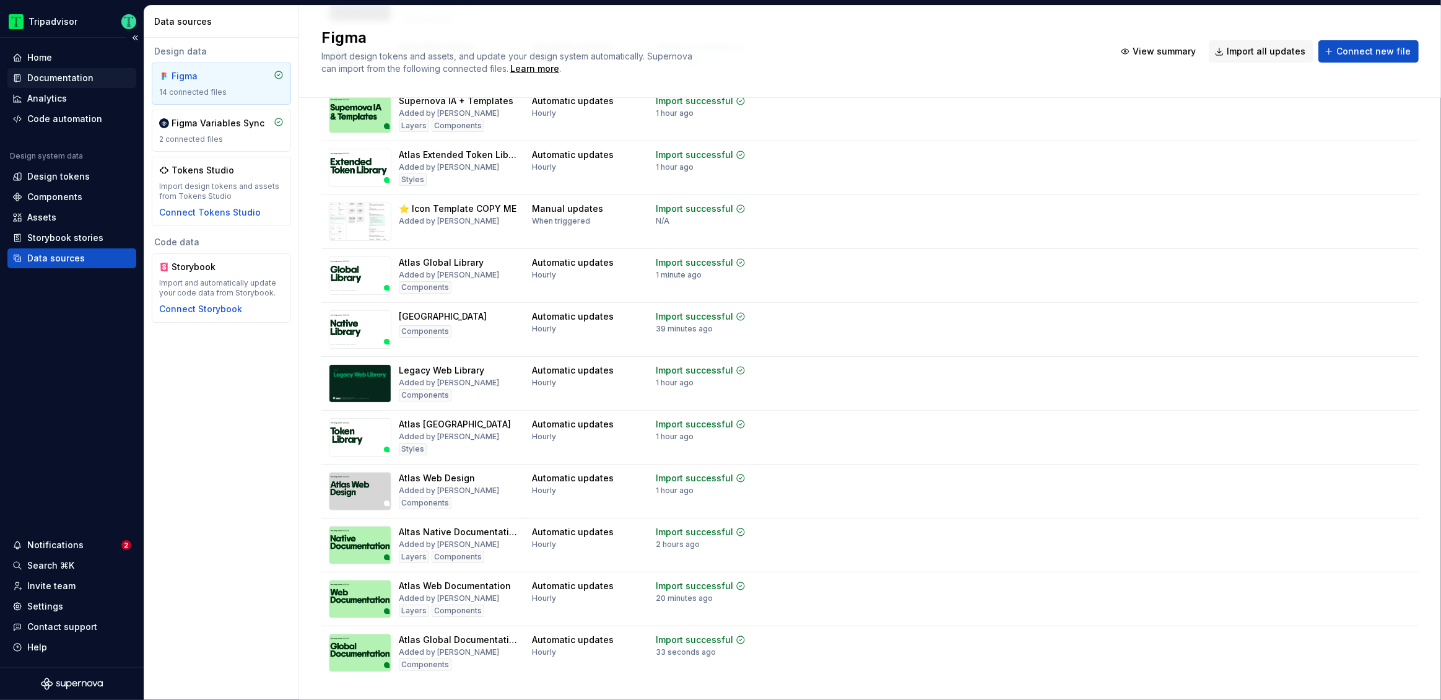
click at [57, 72] on div "Documentation" at bounding box center [60, 78] width 66 height 12
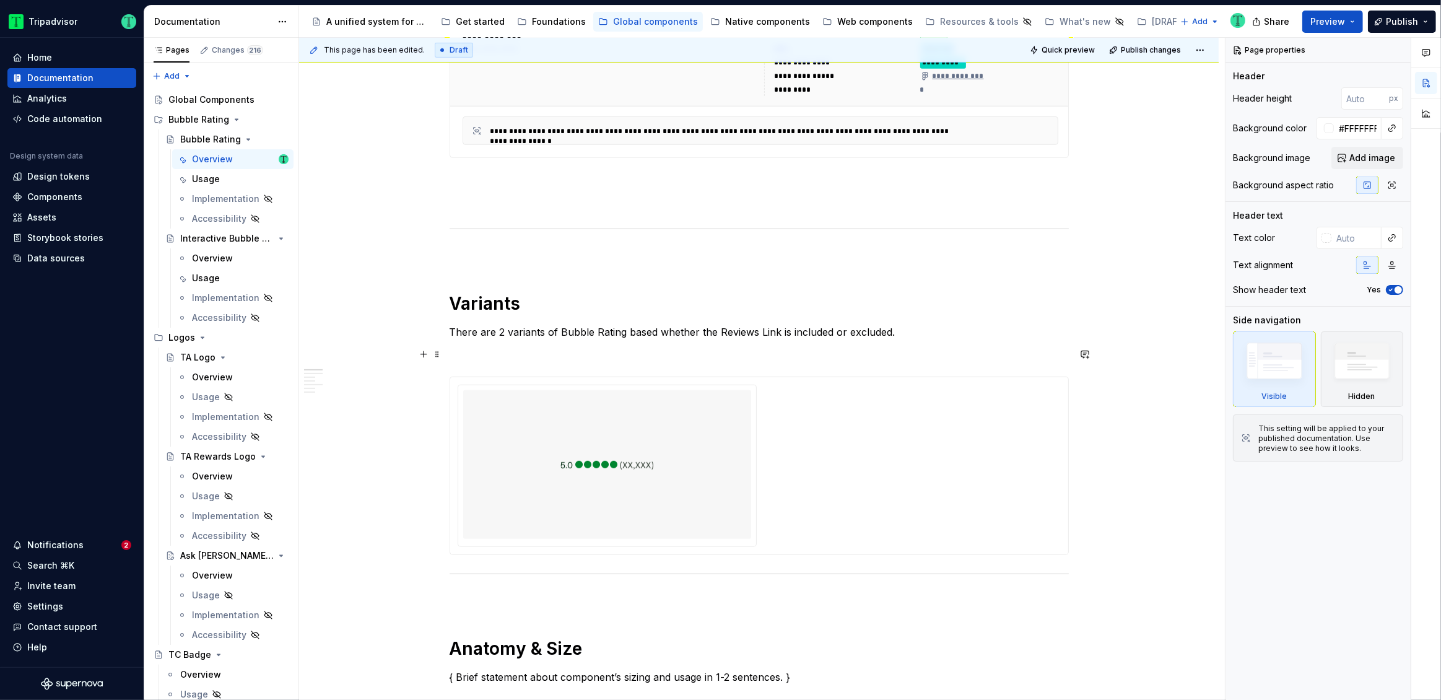
scroll to position [744, 0]
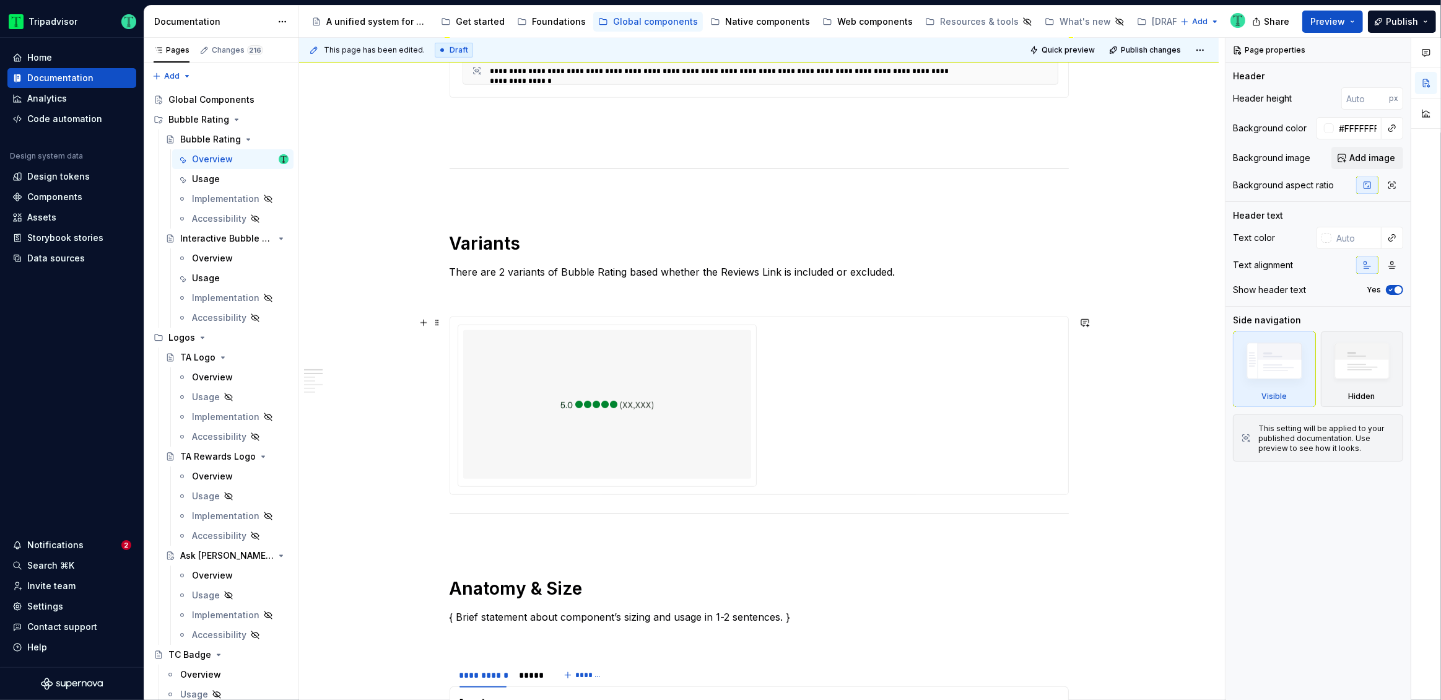
click at [634, 397] on img at bounding box center [608, 404] width 94 height 139
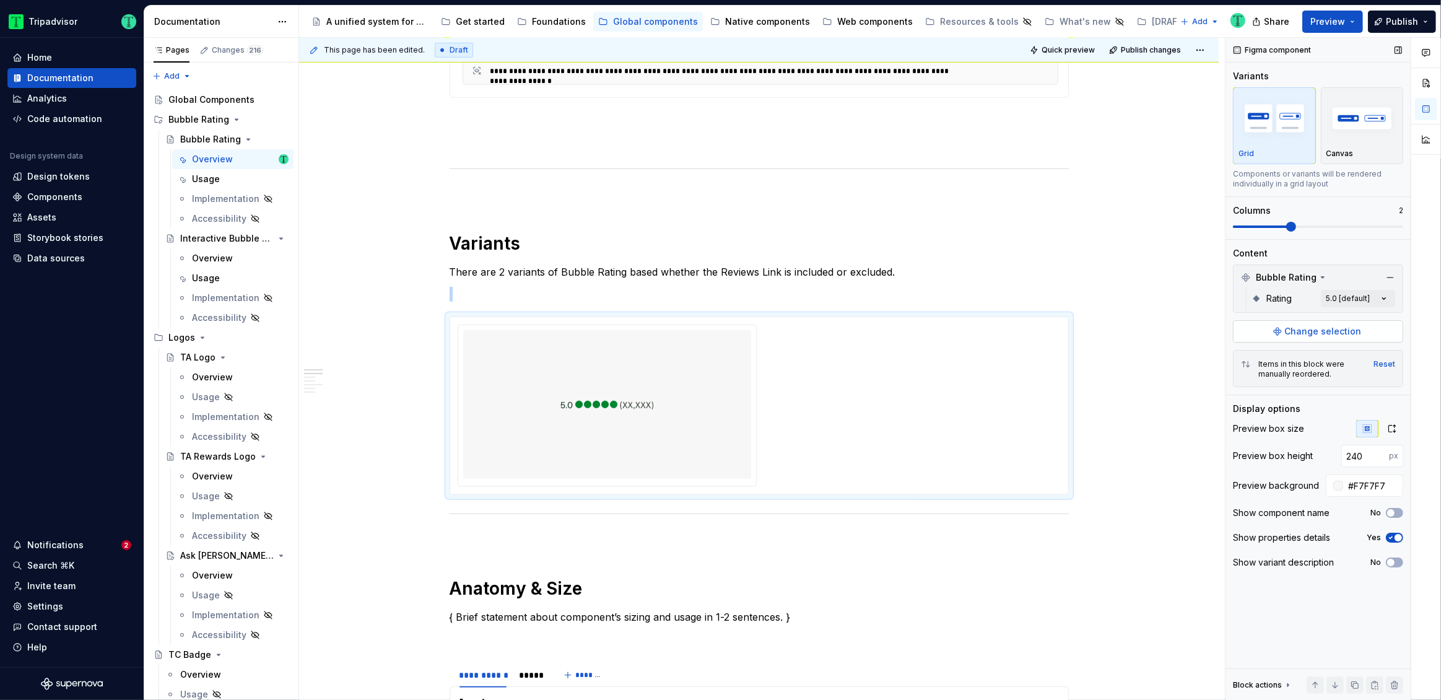
click at [1311, 332] on span "Change selection" at bounding box center [1323, 331] width 77 height 12
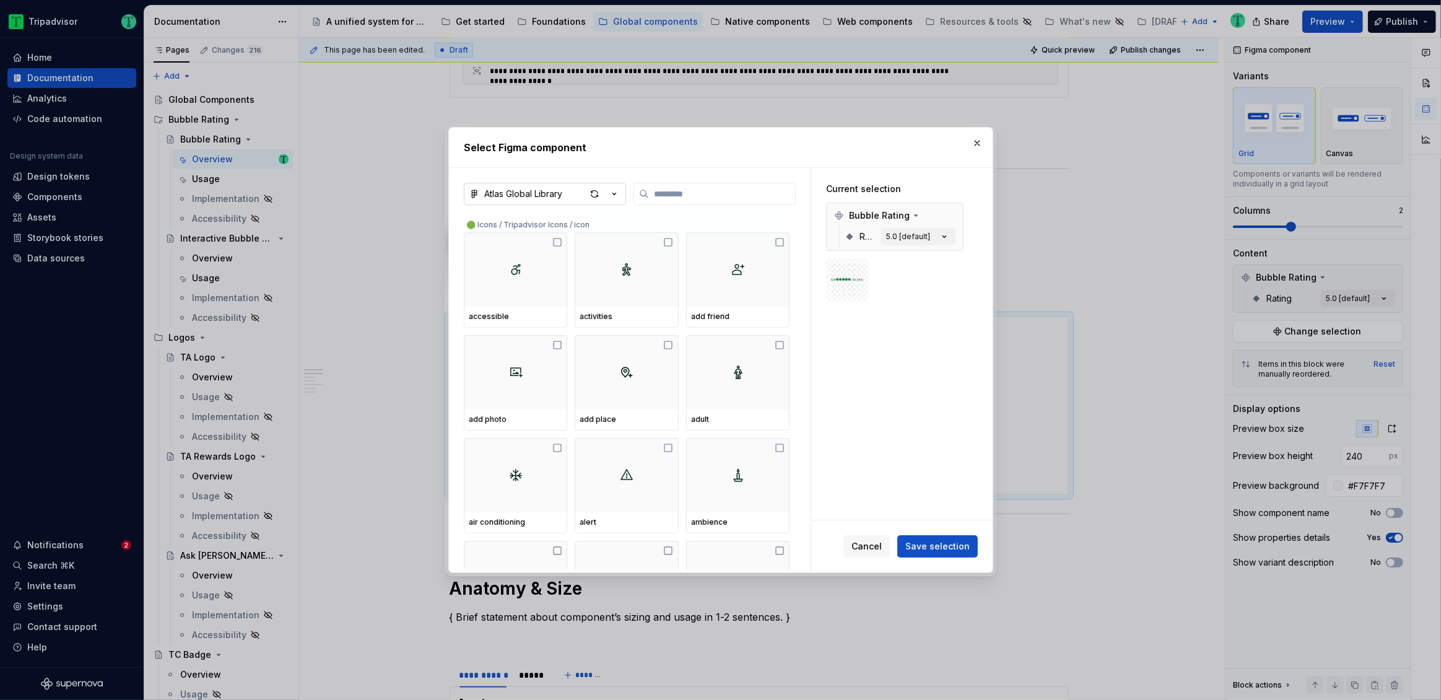
click at [562, 185] on button "Atlas Global Library" at bounding box center [545, 194] width 162 height 22
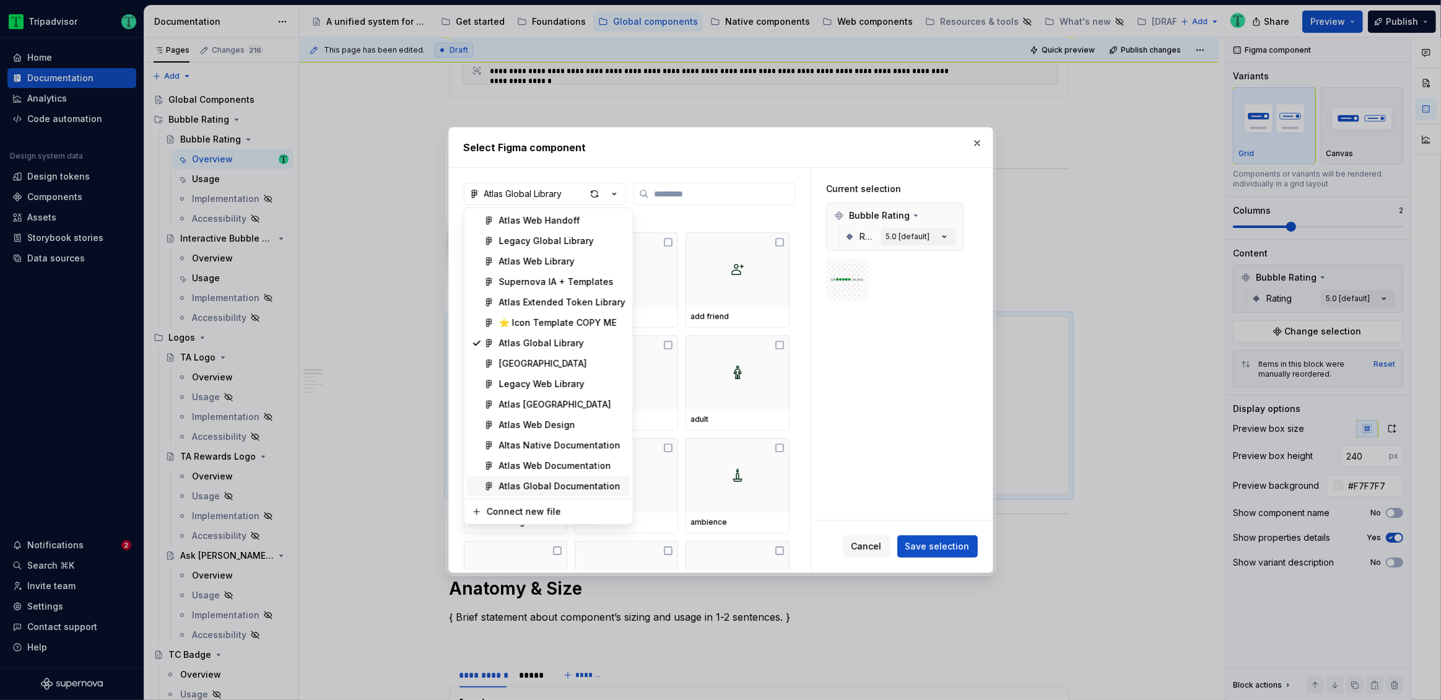
click at [588, 486] on div "Atlas Global Documentation" at bounding box center [559, 486] width 121 height 12
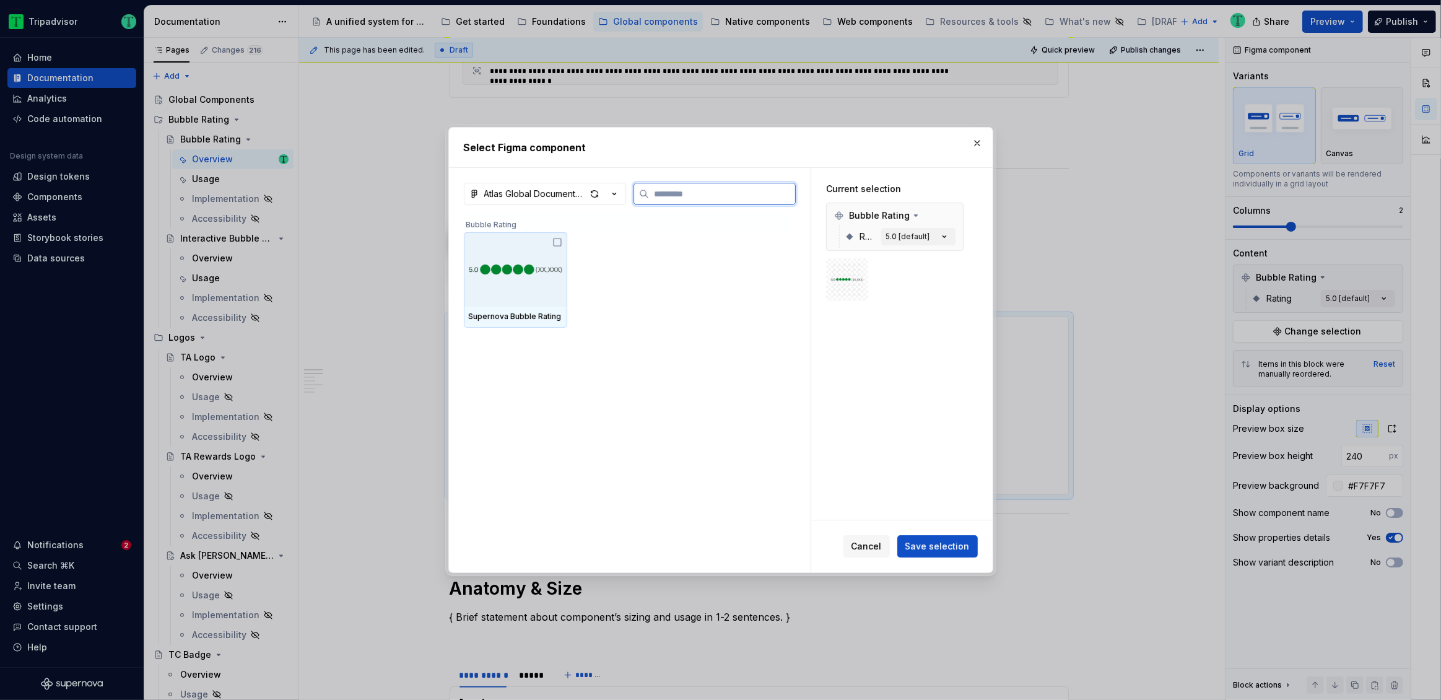
click at [555, 238] on icon at bounding box center [557, 242] width 10 height 10
click at [952, 546] on span "Save selection" at bounding box center [938, 546] width 64 height 12
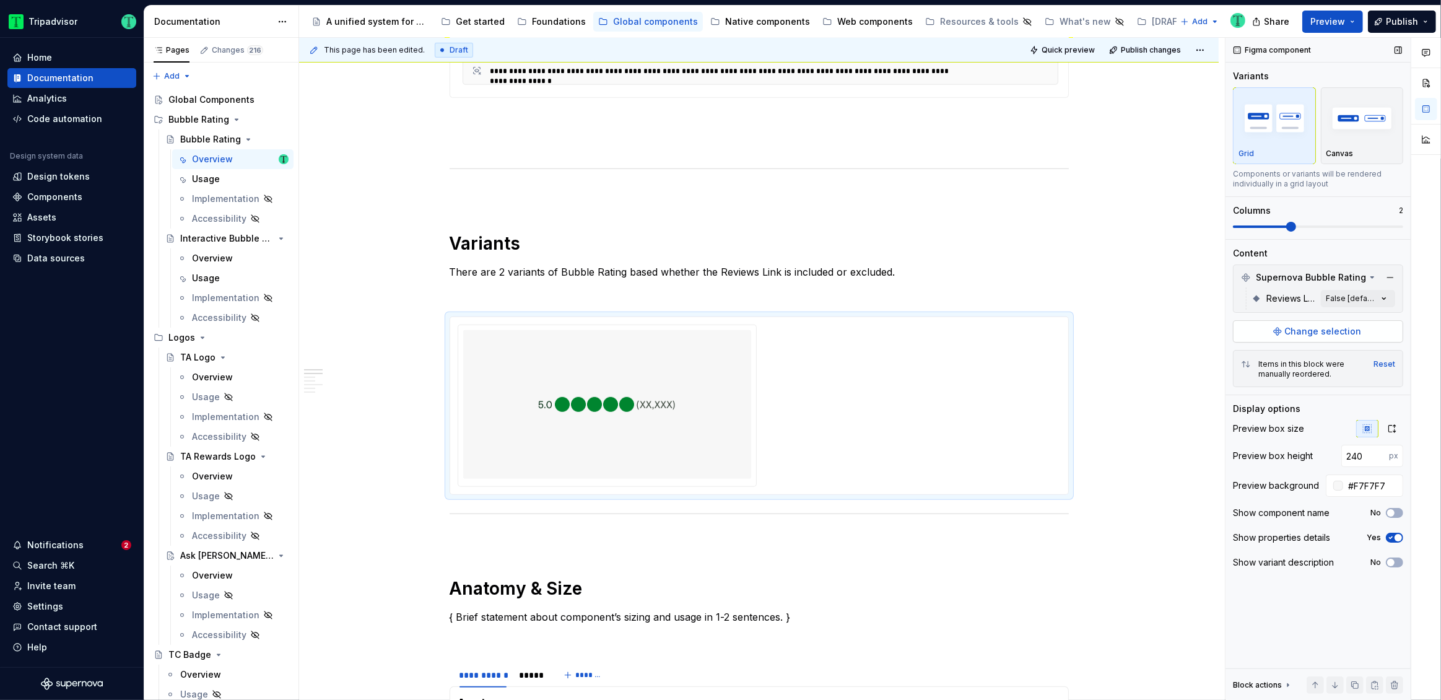
click at [1368, 329] on button "Change selection" at bounding box center [1318, 331] width 170 height 22
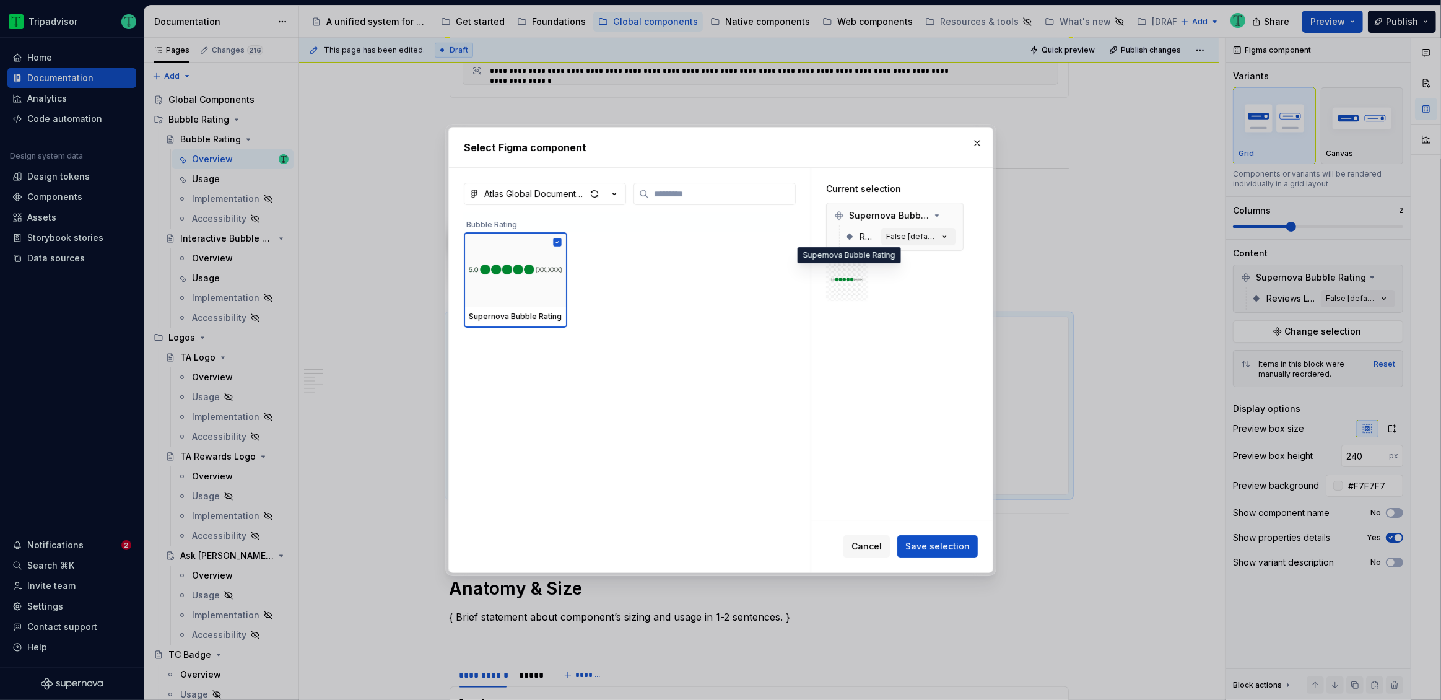
click at [853, 290] on div at bounding box center [847, 279] width 33 height 33
click at [924, 240] on div "False [default]" at bounding box center [912, 237] width 52 height 10
drag, startPoint x: 873, startPoint y: 548, endPoint x: 931, endPoint y: 530, distance: 60.9
click at [873, 548] on span "Cancel" at bounding box center [867, 546] width 30 height 12
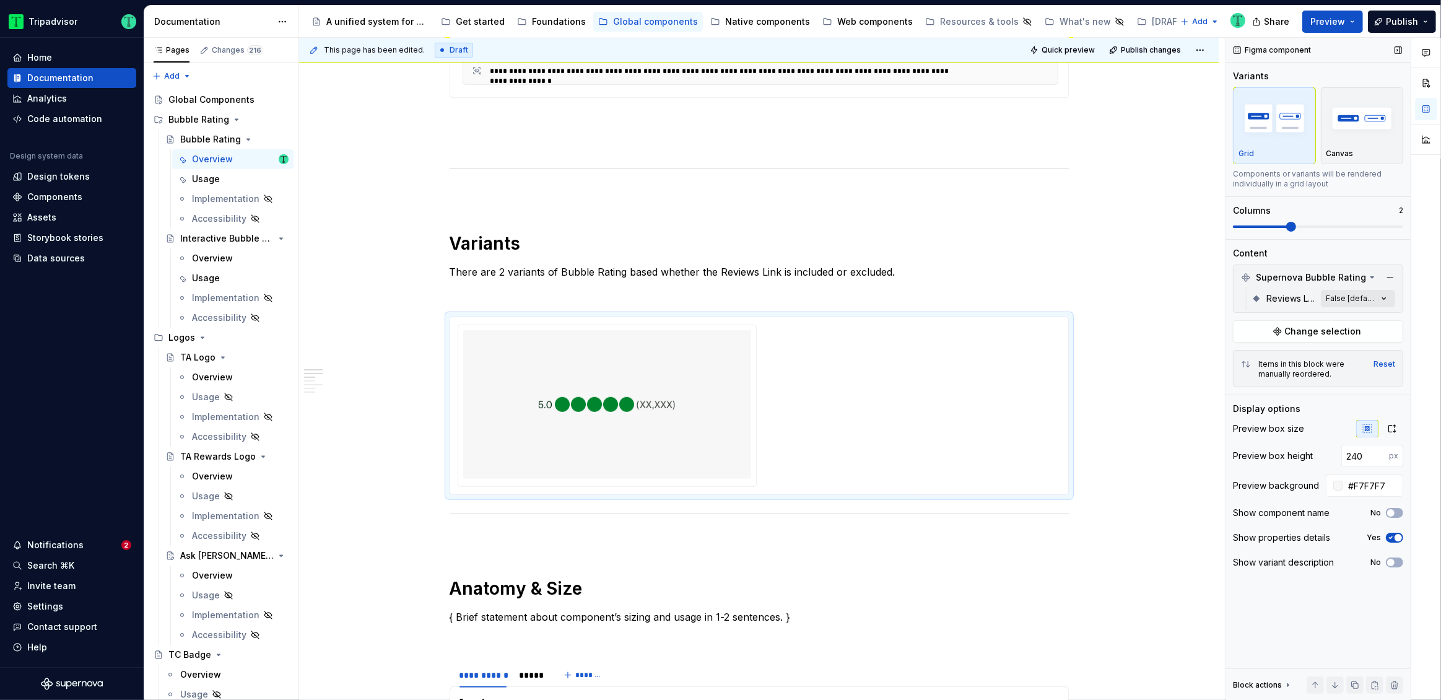
click at [1381, 297] on div "Comments Open comments No comments yet Select ‘Comment’ from the block context …" at bounding box center [1334, 369] width 216 height 663
click at [1375, 320] on span "button" at bounding box center [1375, 319] width 7 height 7
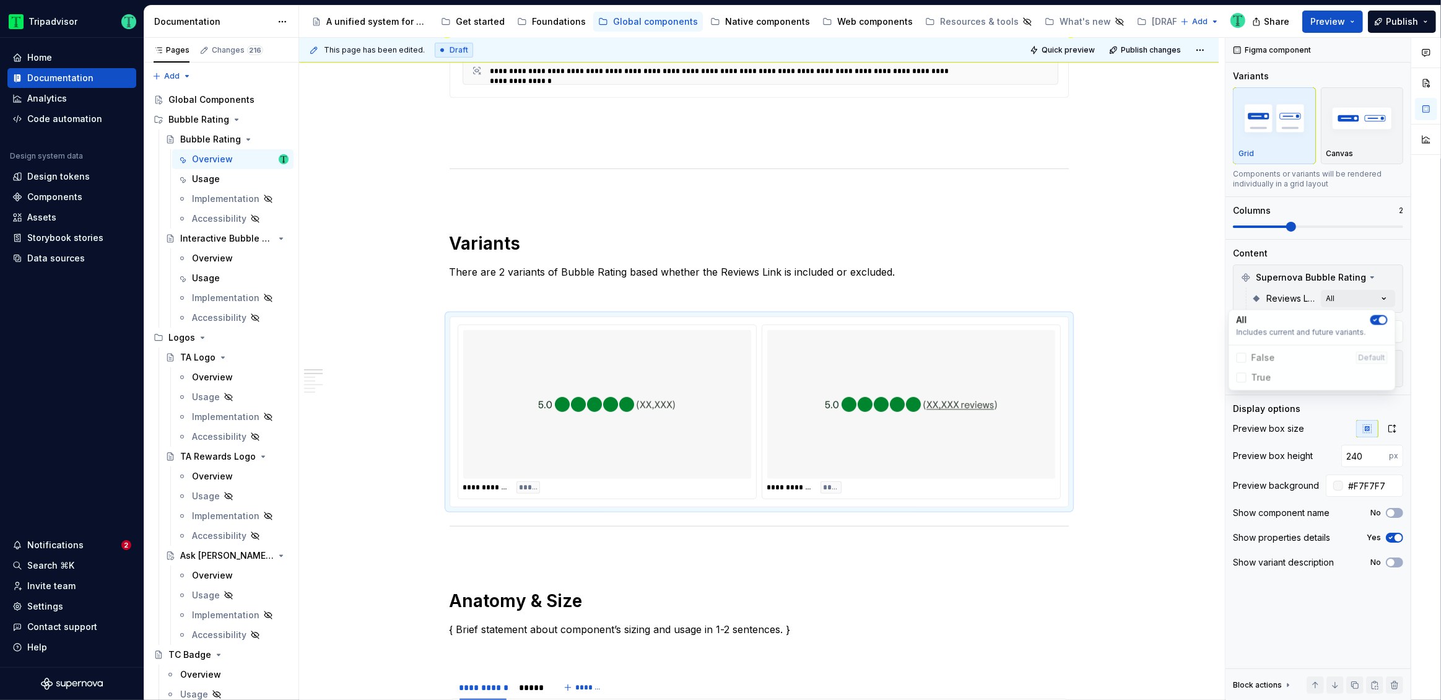
click at [1120, 494] on html "Tripadvisor Home Documentation Analytics Code automation Design system data Des…" at bounding box center [720, 350] width 1441 height 700
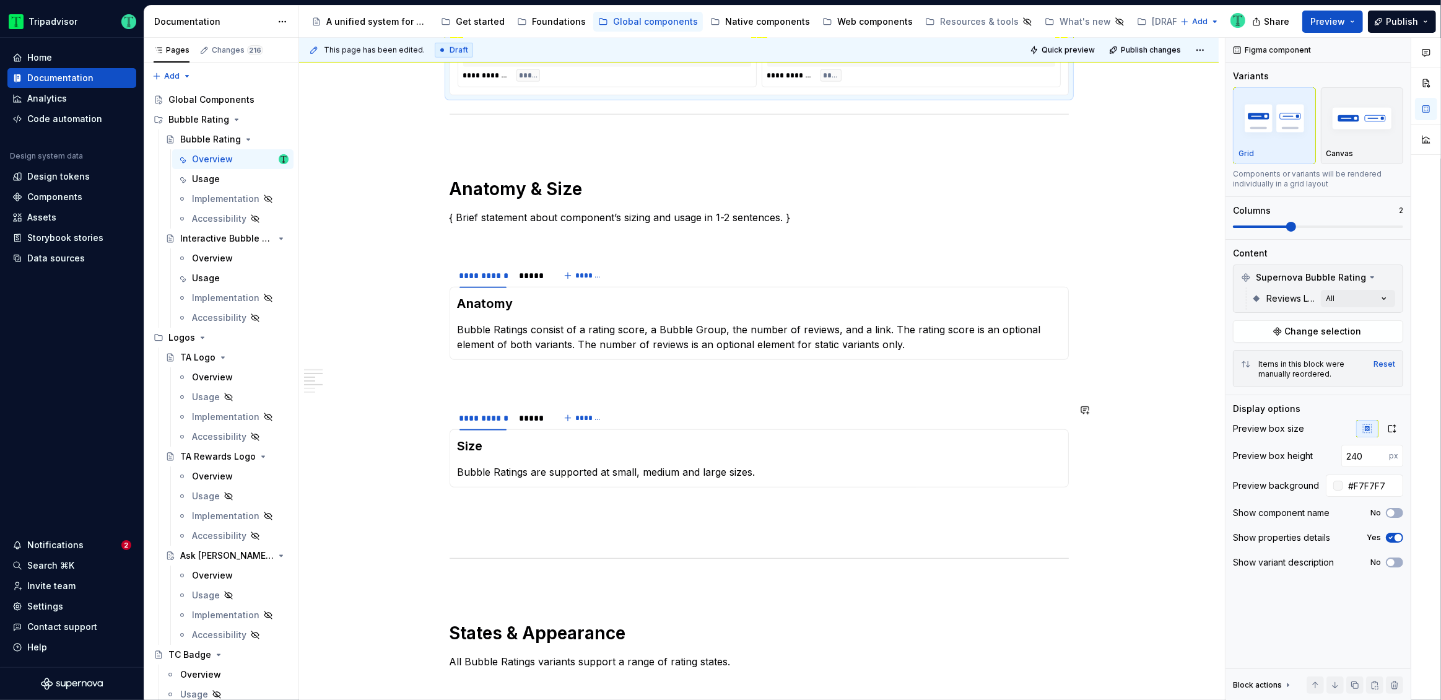
scroll to position [1151, 0]
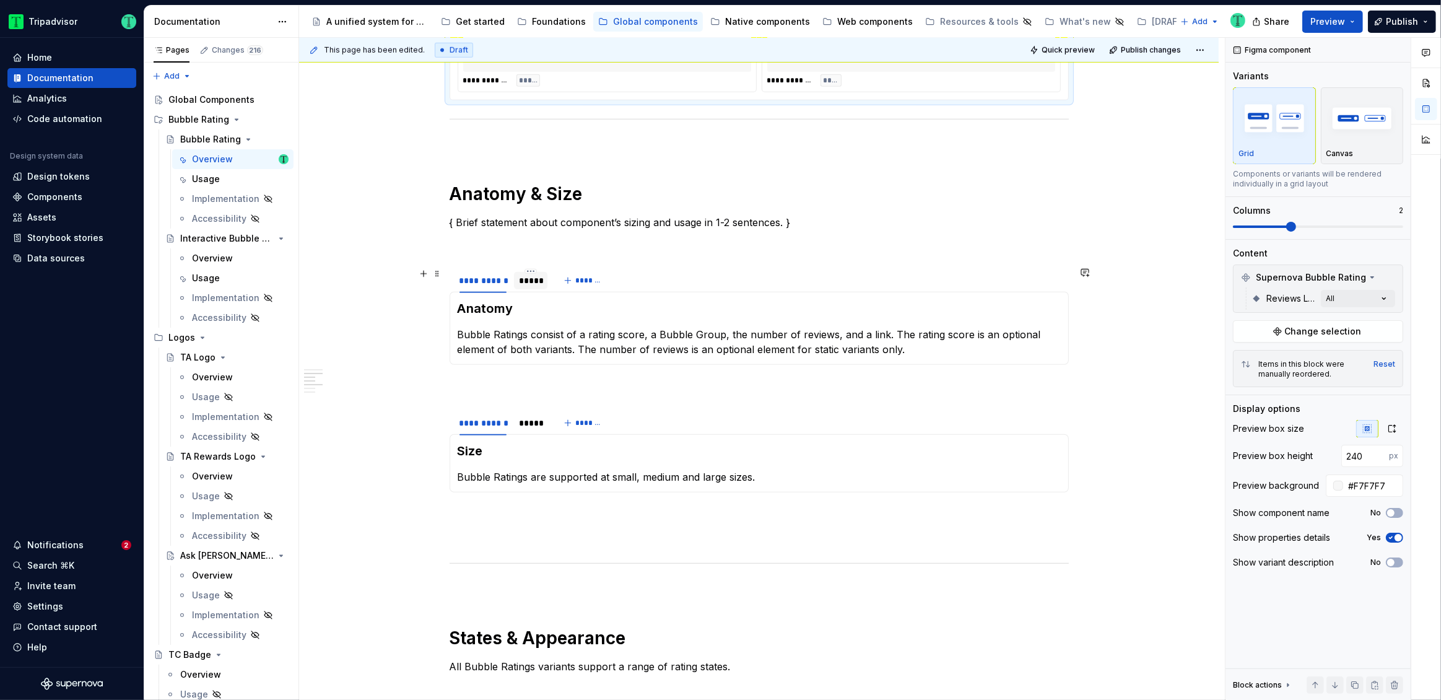
click at [534, 284] on div "*****" at bounding box center [531, 280] width 24 height 12
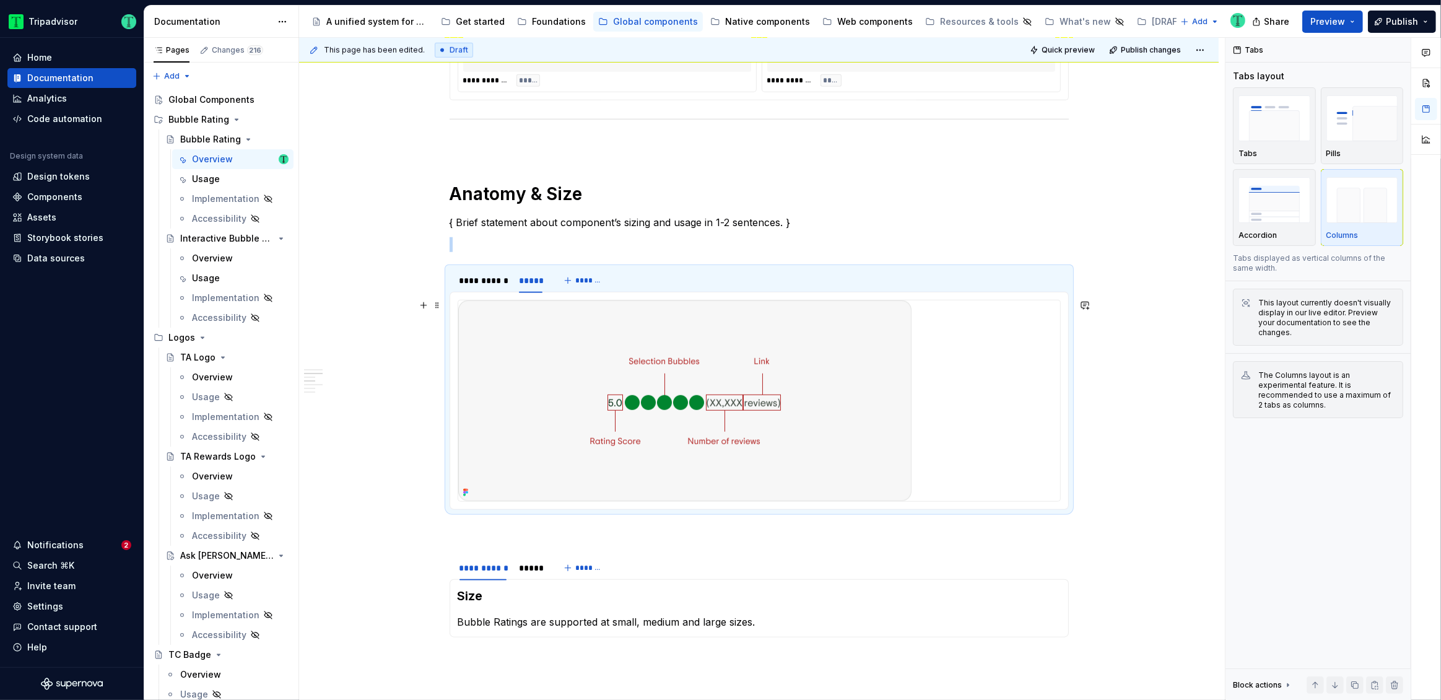
click at [608, 399] on img at bounding box center [684, 400] width 453 height 201
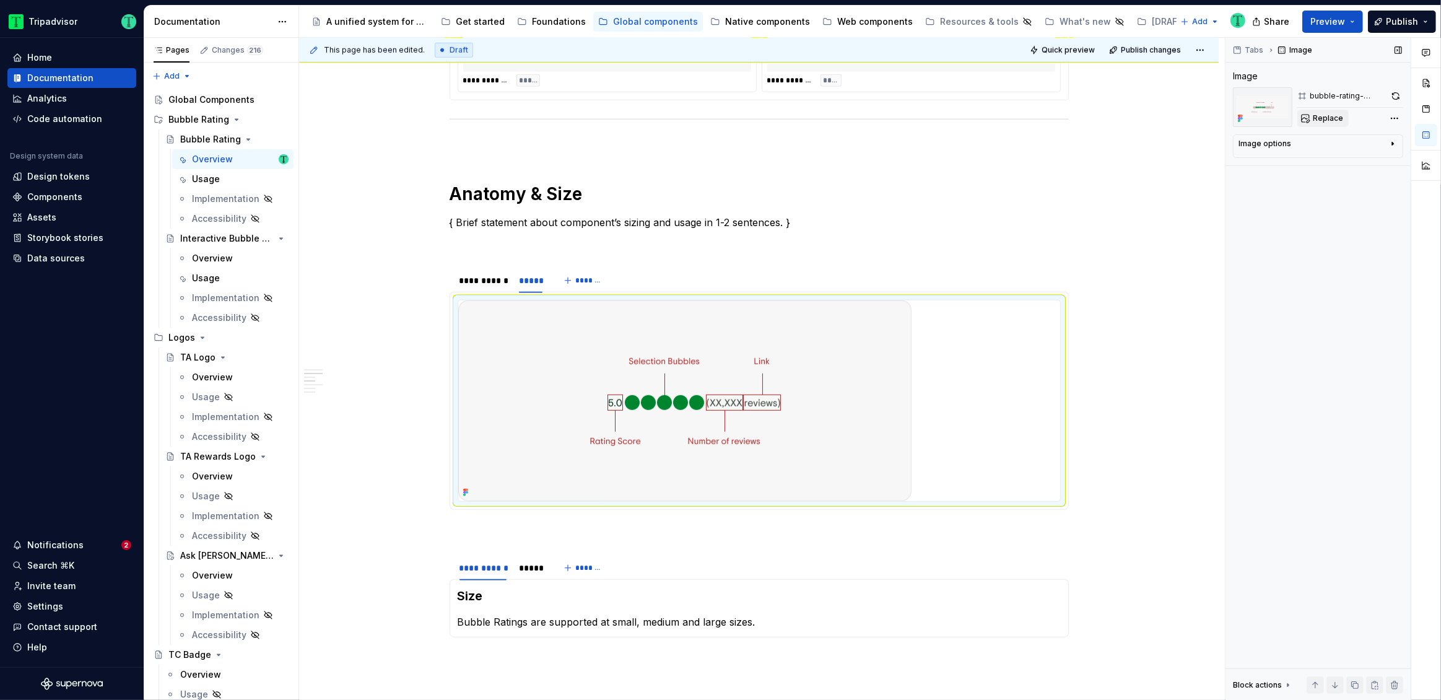
click at [1334, 115] on span "Replace" at bounding box center [1328, 118] width 30 height 10
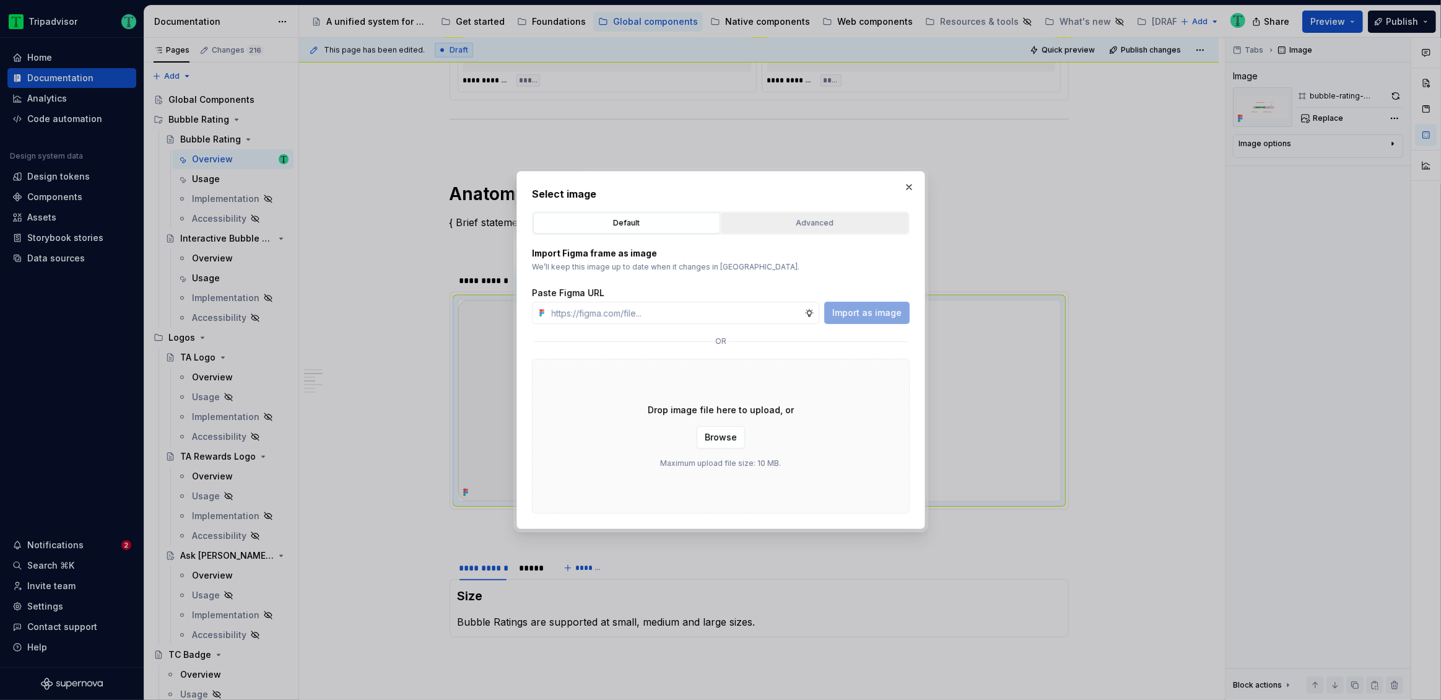
click at [788, 221] on div "Advanced" at bounding box center [815, 223] width 178 height 12
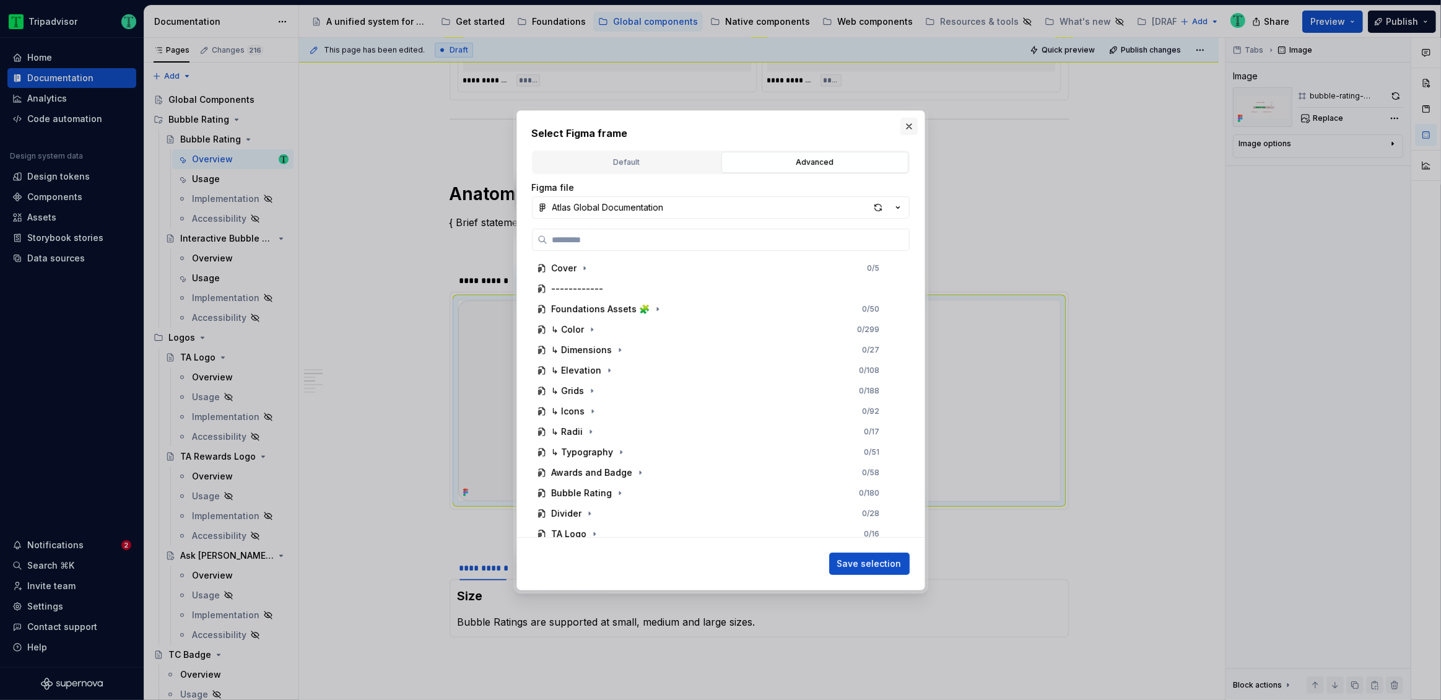
click at [915, 124] on button "button" at bounding box center [909, 126] width 17 height 17
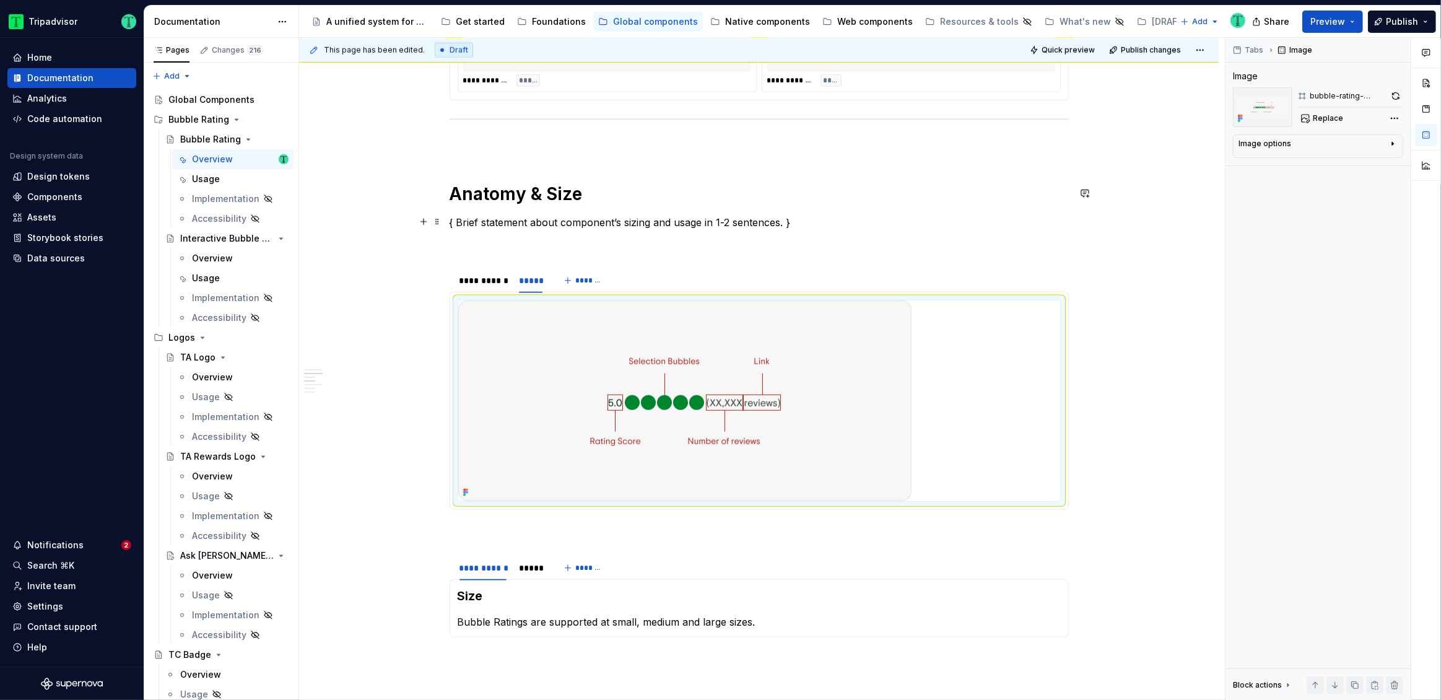
click at [1138, 233] on div "**********" at bounding box center [759, 398] width 920 height 2669
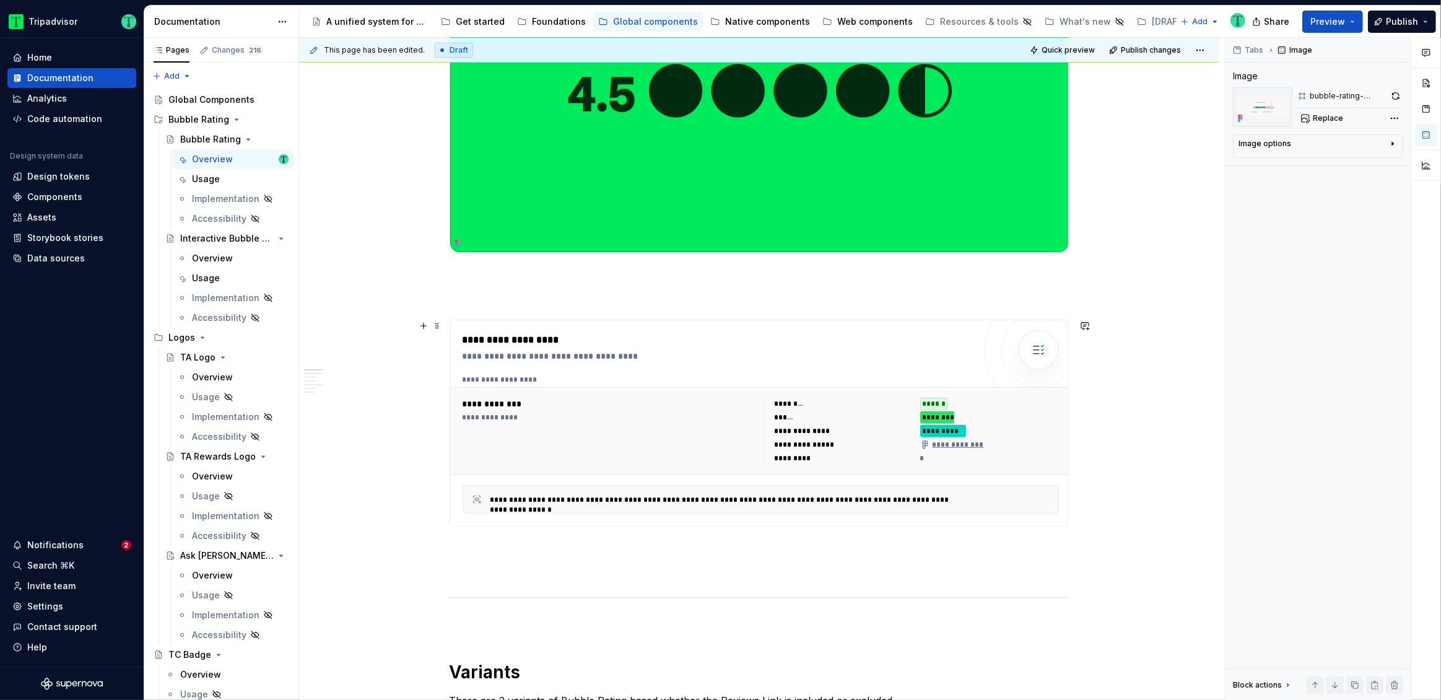
scroll to position [0, 0]
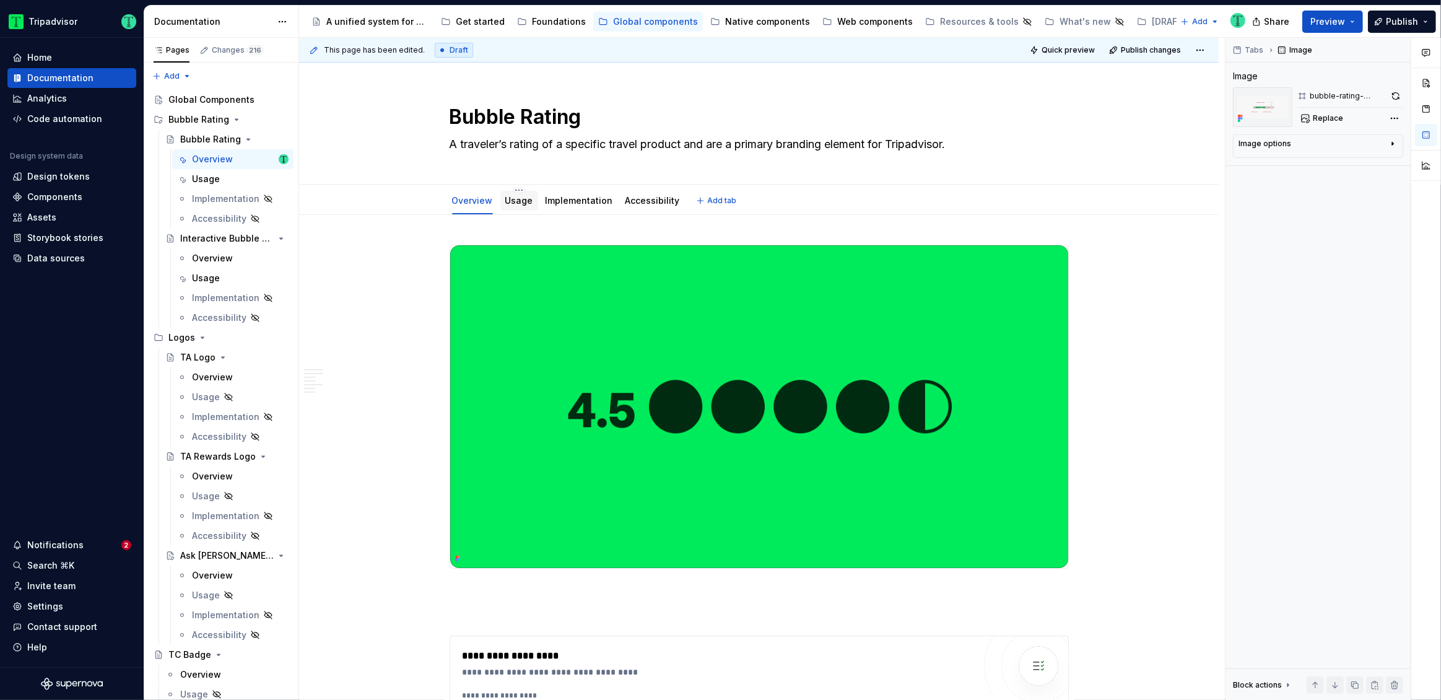
click at [517, 201] on link "Usage" at bounding box center [519, 200] width 28 height 11
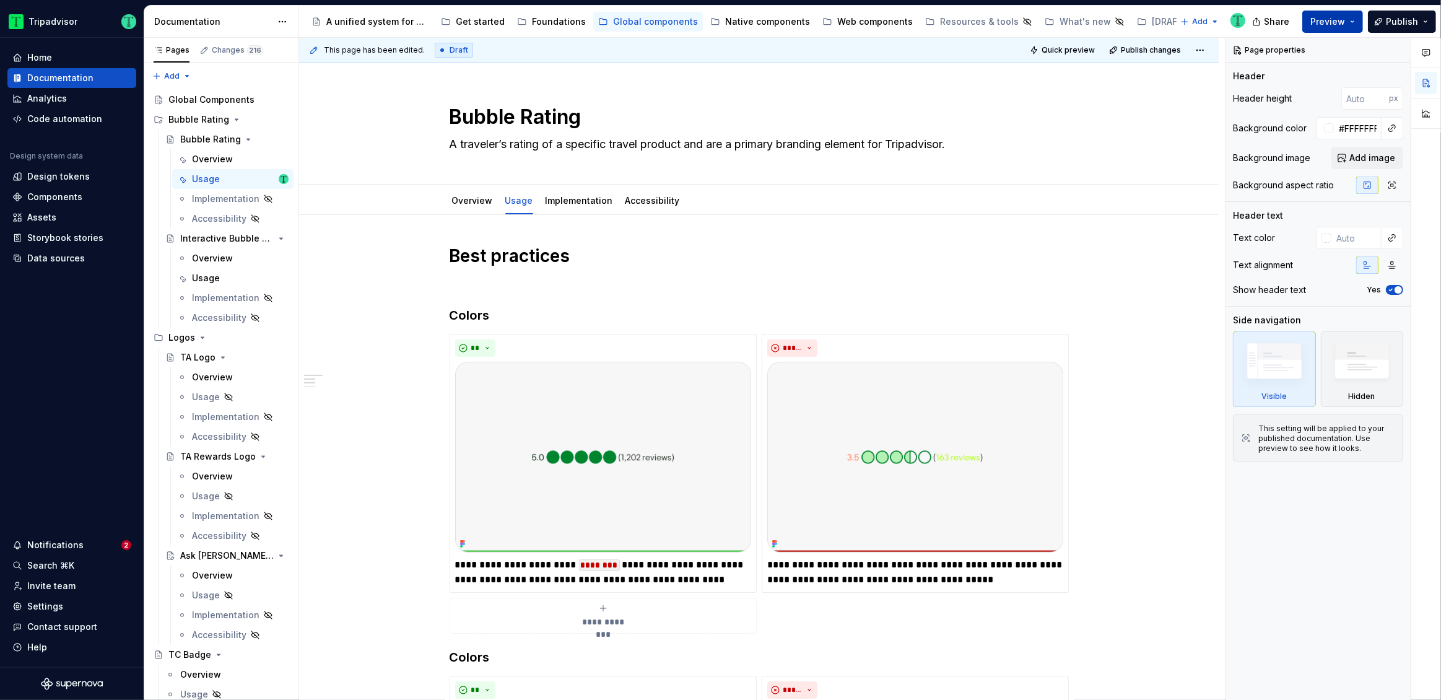
click at [1364, 19] on div "Share Preview Publish" at bounding box center [1348, 22] width 186 height 32
click at [1356, 20] on button "Preview" at bounding box center [1333, 22] width 61 height 22
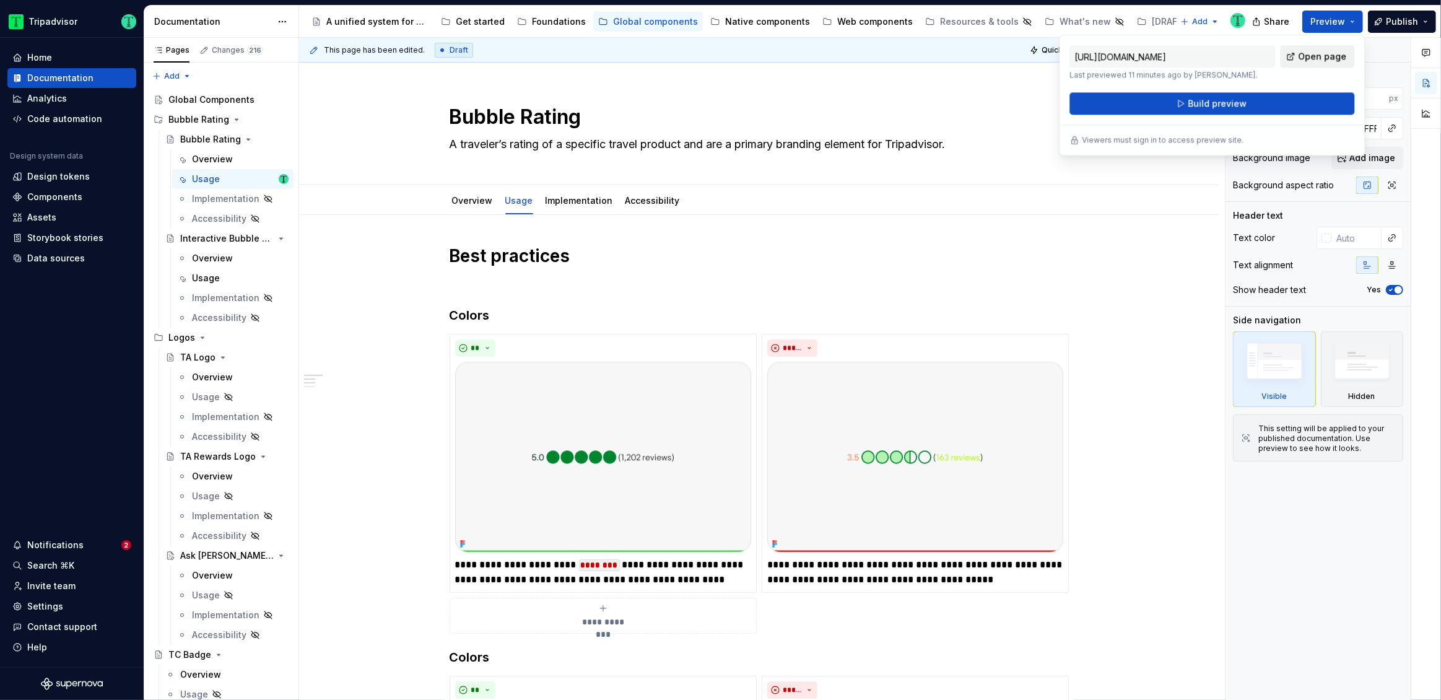
click at [1319, 57] on span "Open page" at bounding box center [1322, 56] width 48 height 12
click at [1319, 92] on button "Build preview" at bounding box center [1212, 103] width 285 height 22
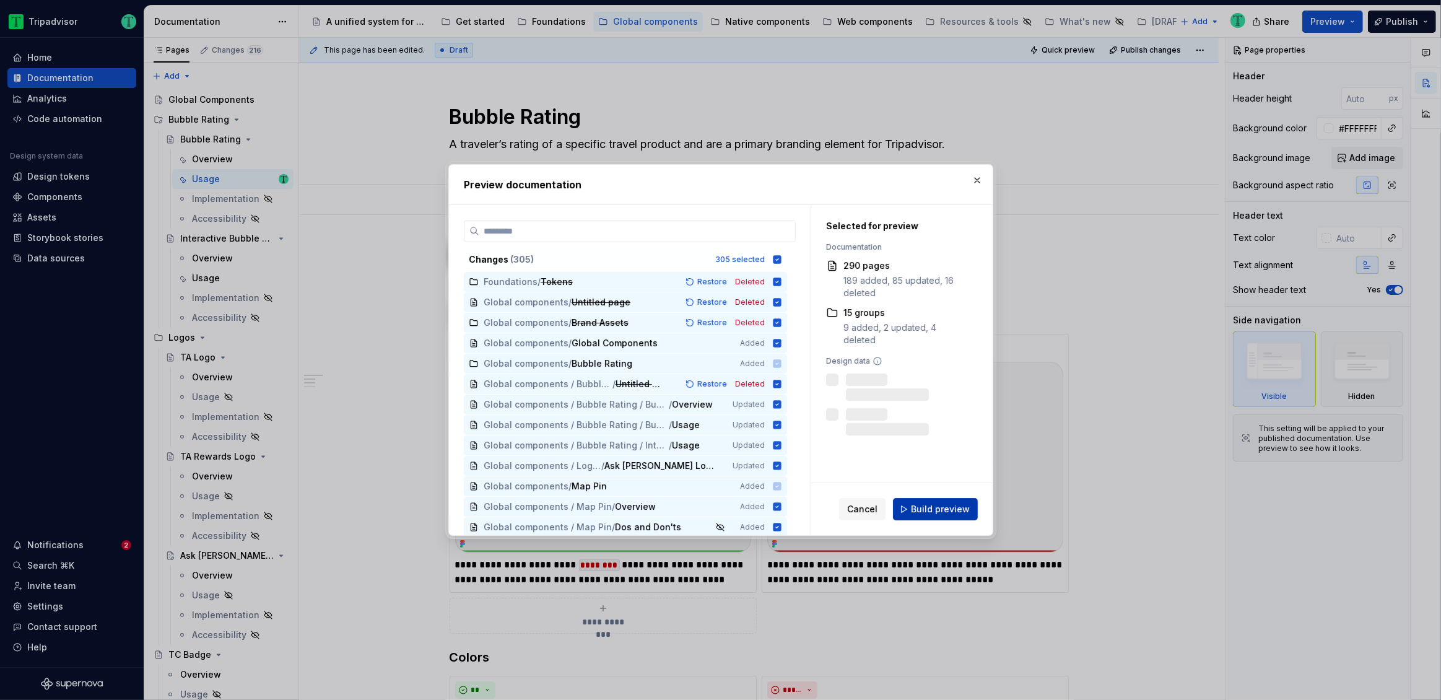
click at [942, 505] on span "Build preview" at bounding box center [940, 509] width 59 height 12
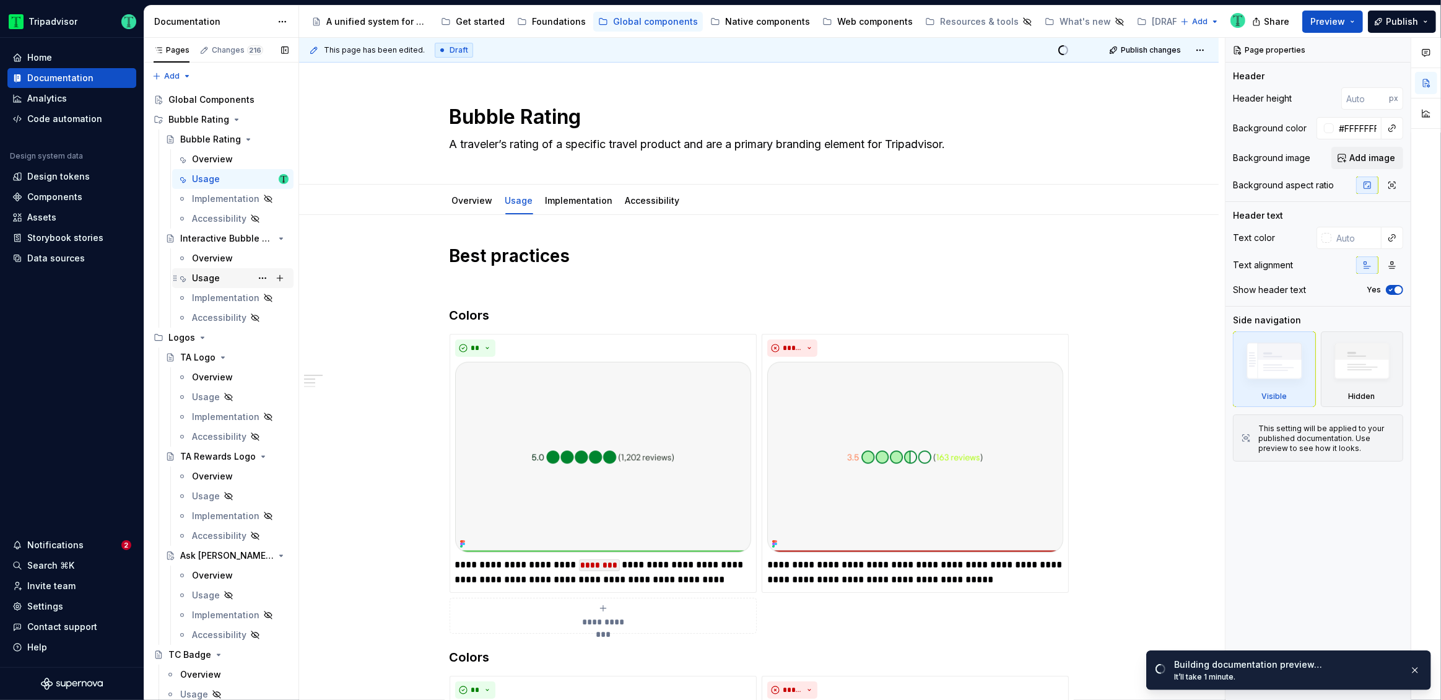
click at [209, 269] on div "Usage" at bounding box center [240, 277] width 97 height 17
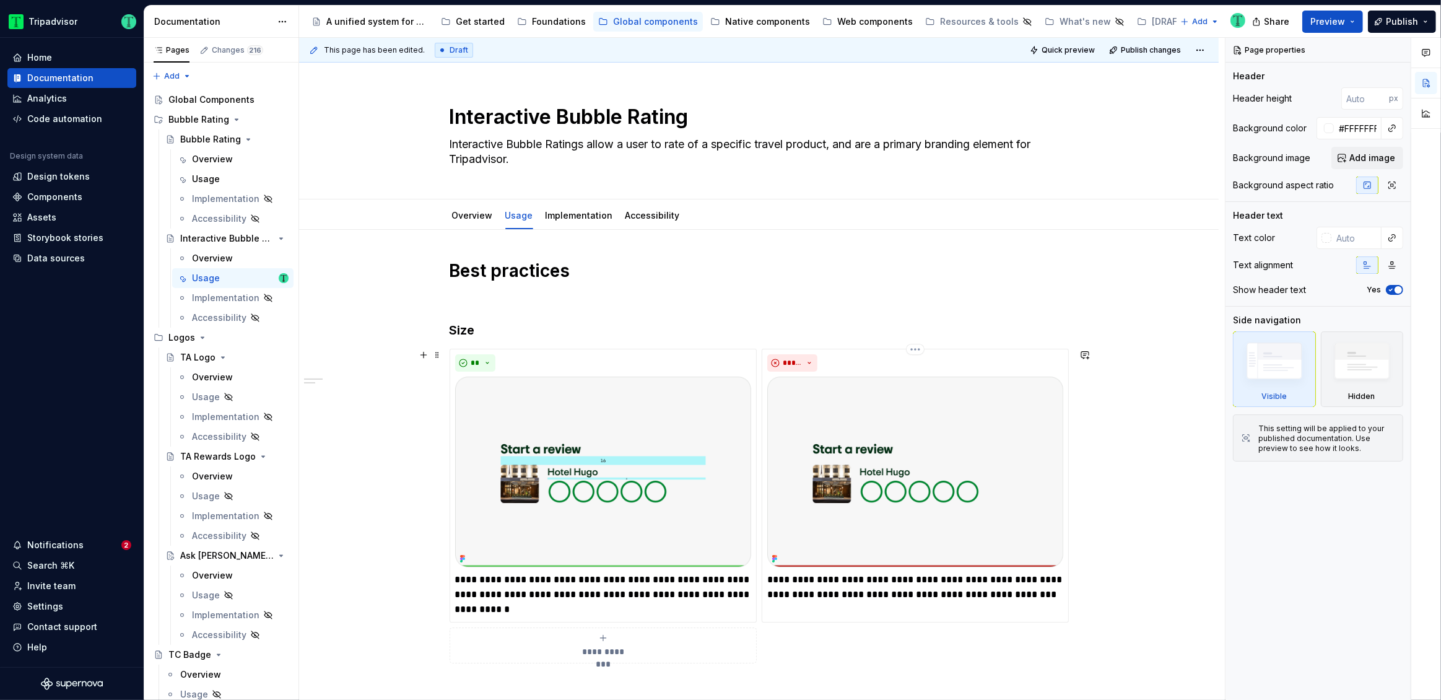
click at [913, 347] on html "Tripadvisor Home Documentation Analytics Code automation Design system data Des…" at bounding box center [720, 350] width 1441 height 700
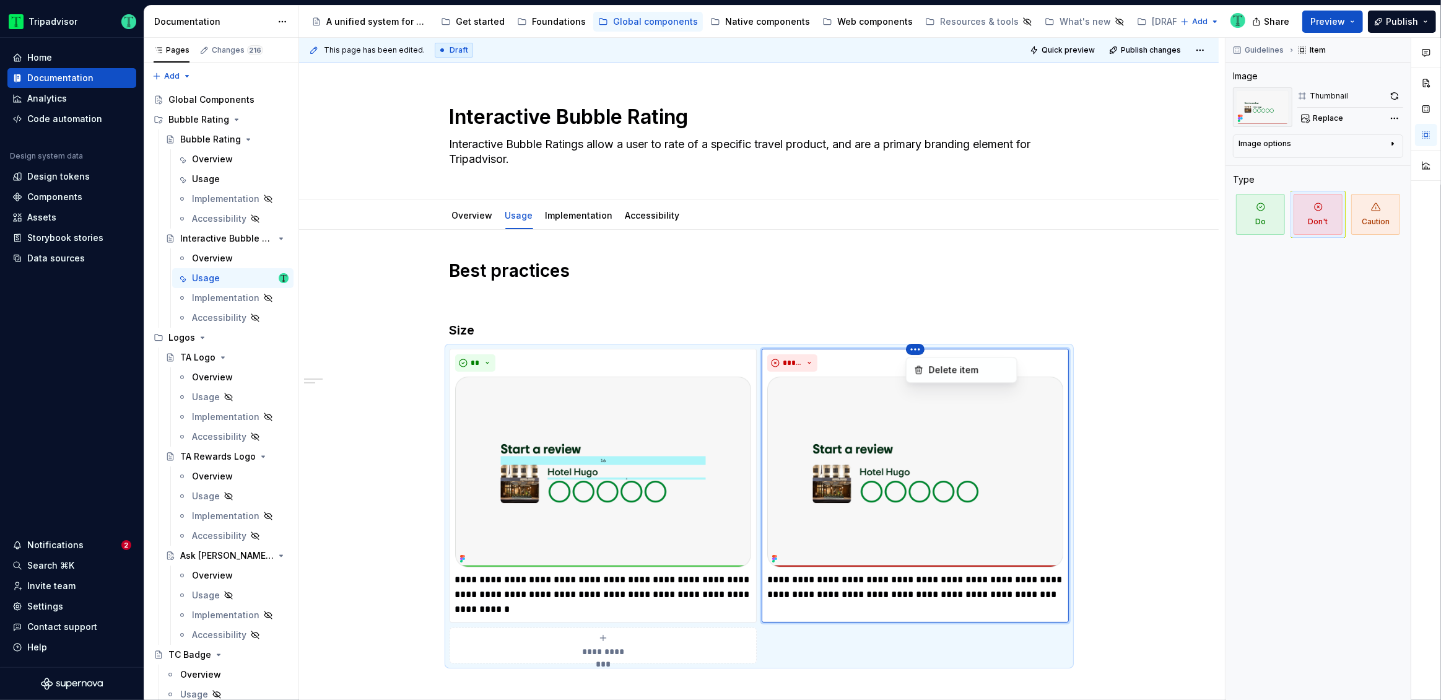
click at [1355, 113] on div "Comments Open comments No comments yet Select ‘Comment’ from the block context …" at bounding box center [1334, 369] width 216 height 663
click at [1396, 95] on button "button" at bounding box center [1394, 95] width 17 height 17
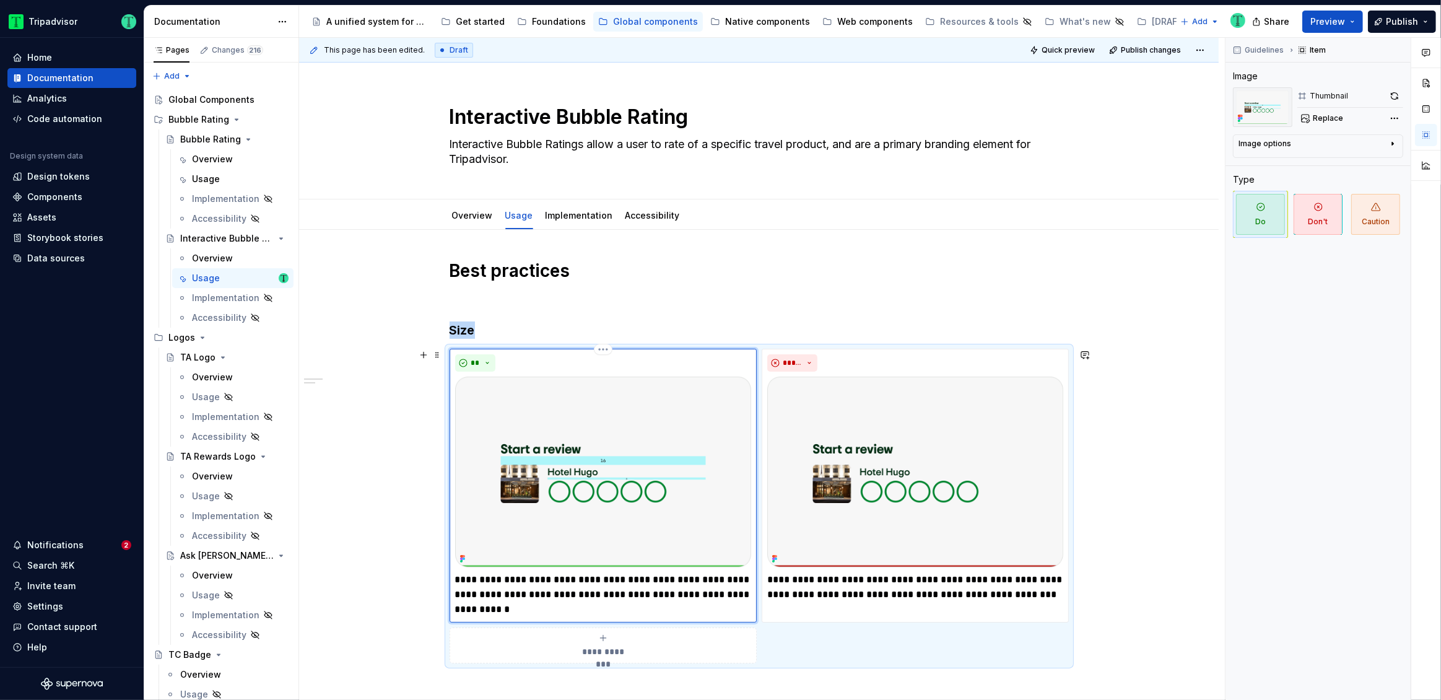
click at [702, 401] on img at bounding box center [603, 472] width 296 height 191
click at [1394, 94] on button "button" at bounding box center [1394, 95] width 17 height 17
click at [1141, 449] on div "**********" at bounding box center [759, 574] width 920 height 688
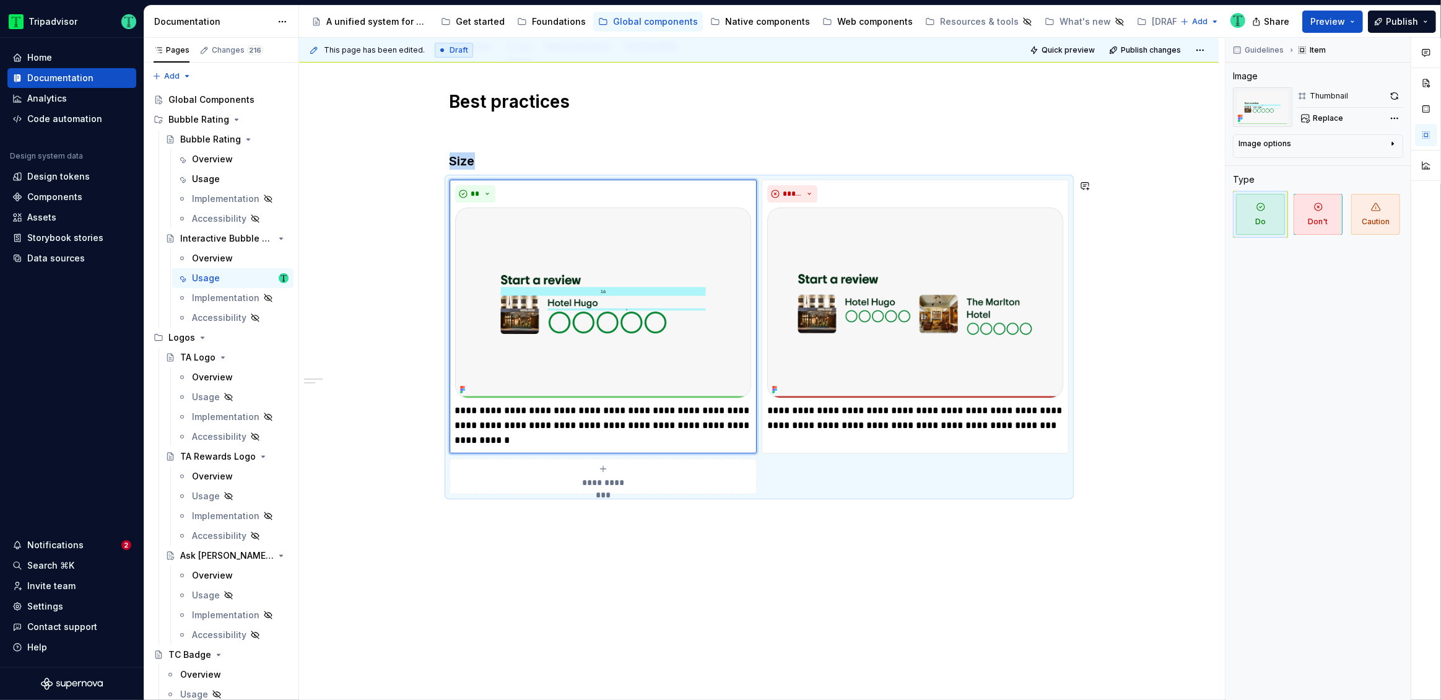
scroll to position [217, 0]
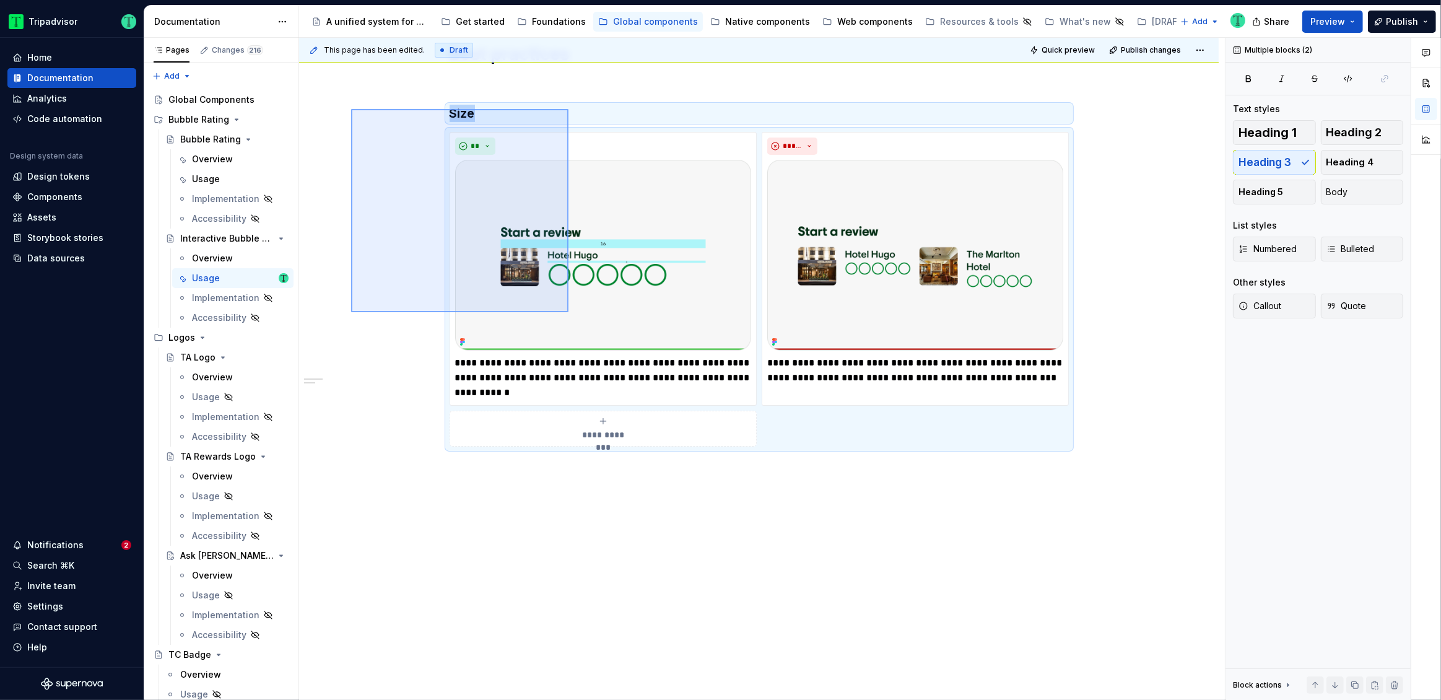
drag, startPoint x: 373, startPoint y: 114, endPoint x: 569, endPoint y: 312, distance: 278.1
click at [569, 312] on div "**********" at bounding box center [762, 369] width 926 height 663
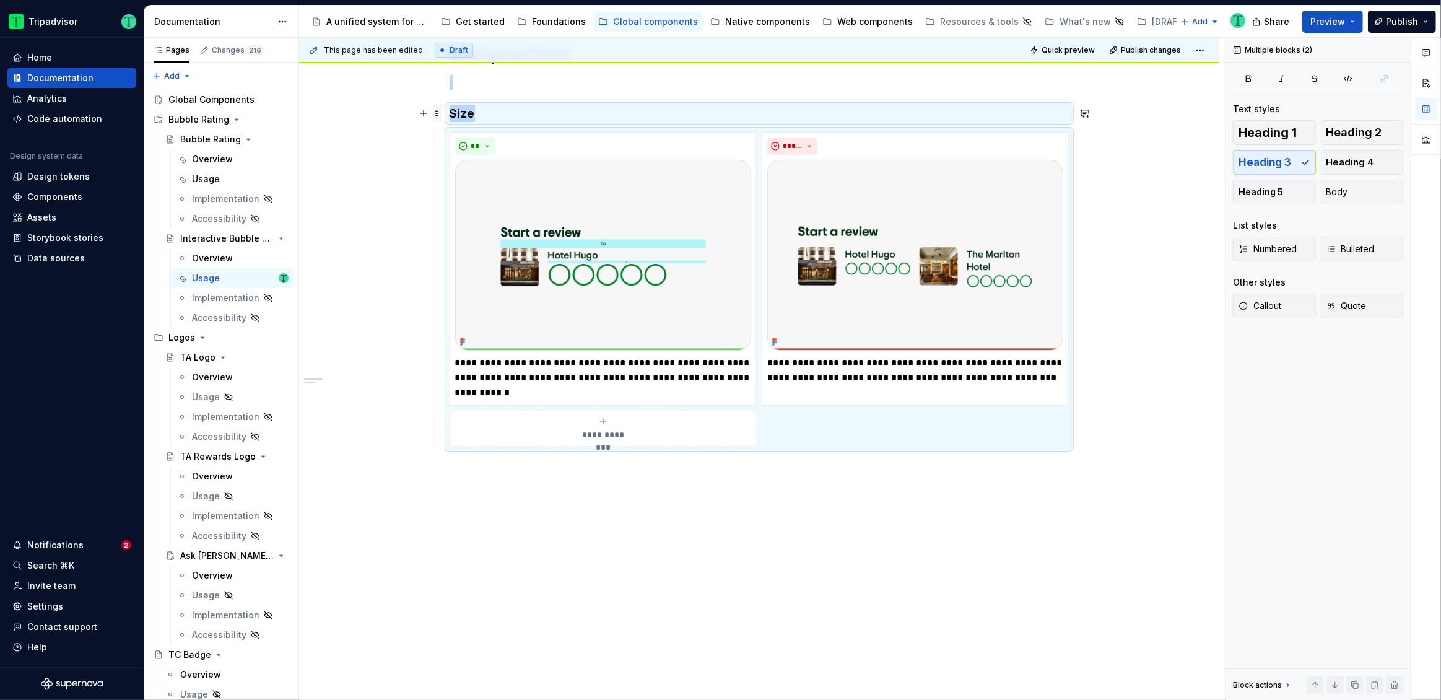
click at [435, 111] on span at bounding box center [437, 113] width 10 height 17
click at [447, 129] on icon at bounding box center [445, 132] width 10 height 10
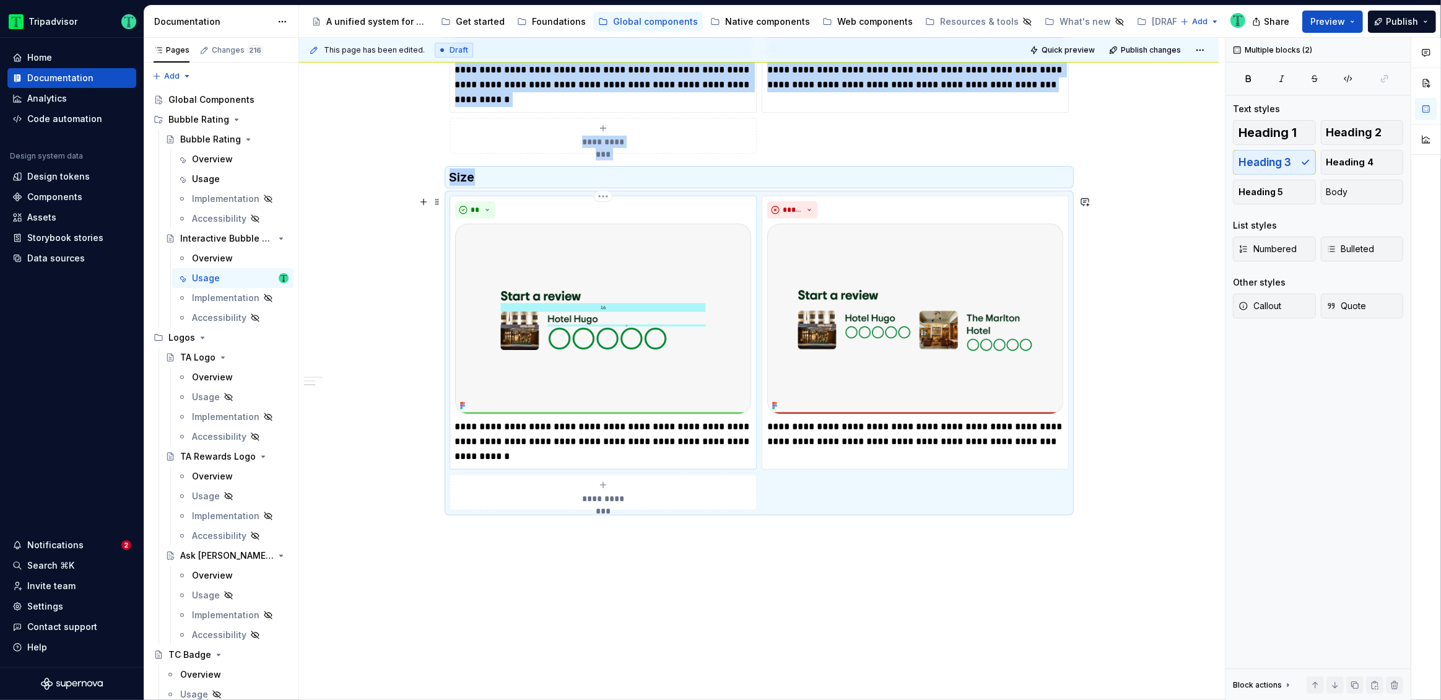
scroll to position [525, 0]
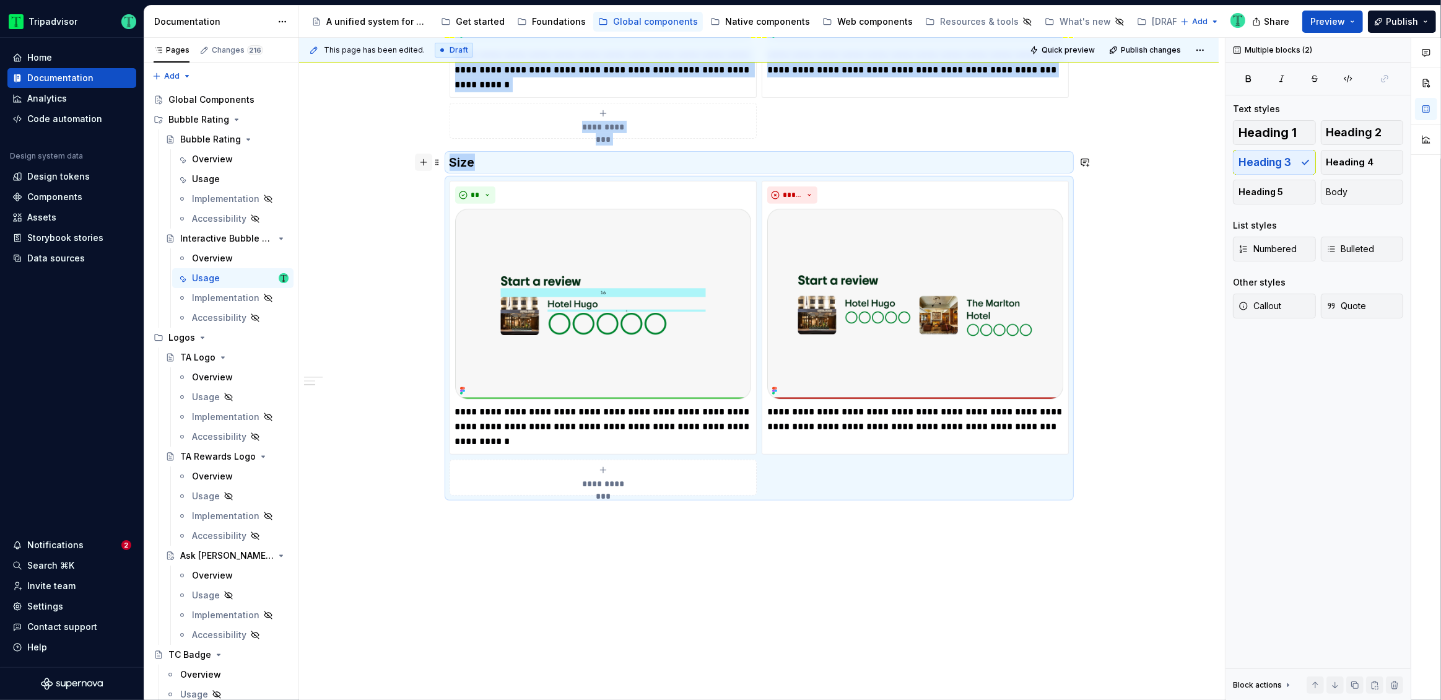
click at [425, 158] on button "button" at bounding box center [423, 162] width 17 height 17
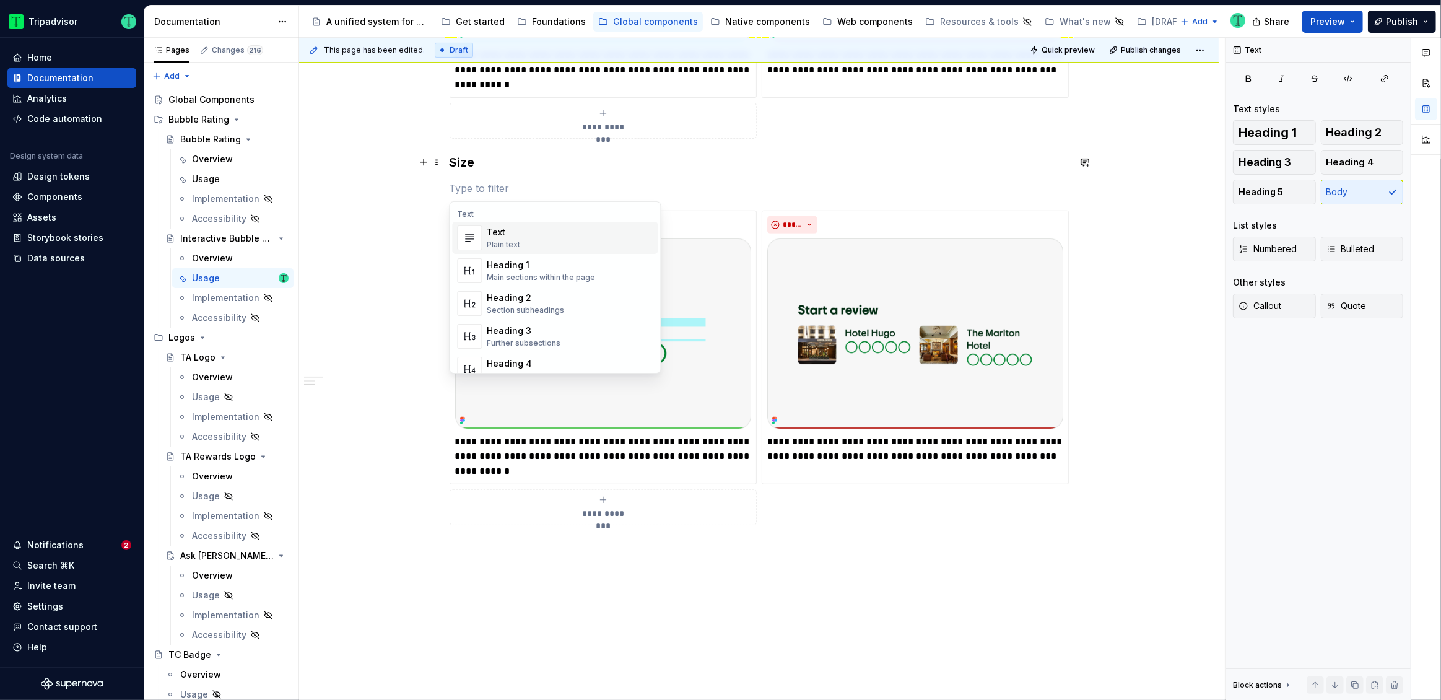
click at [375, 306] on div "**********" at bounding box center [762, 369] width 926 height 663
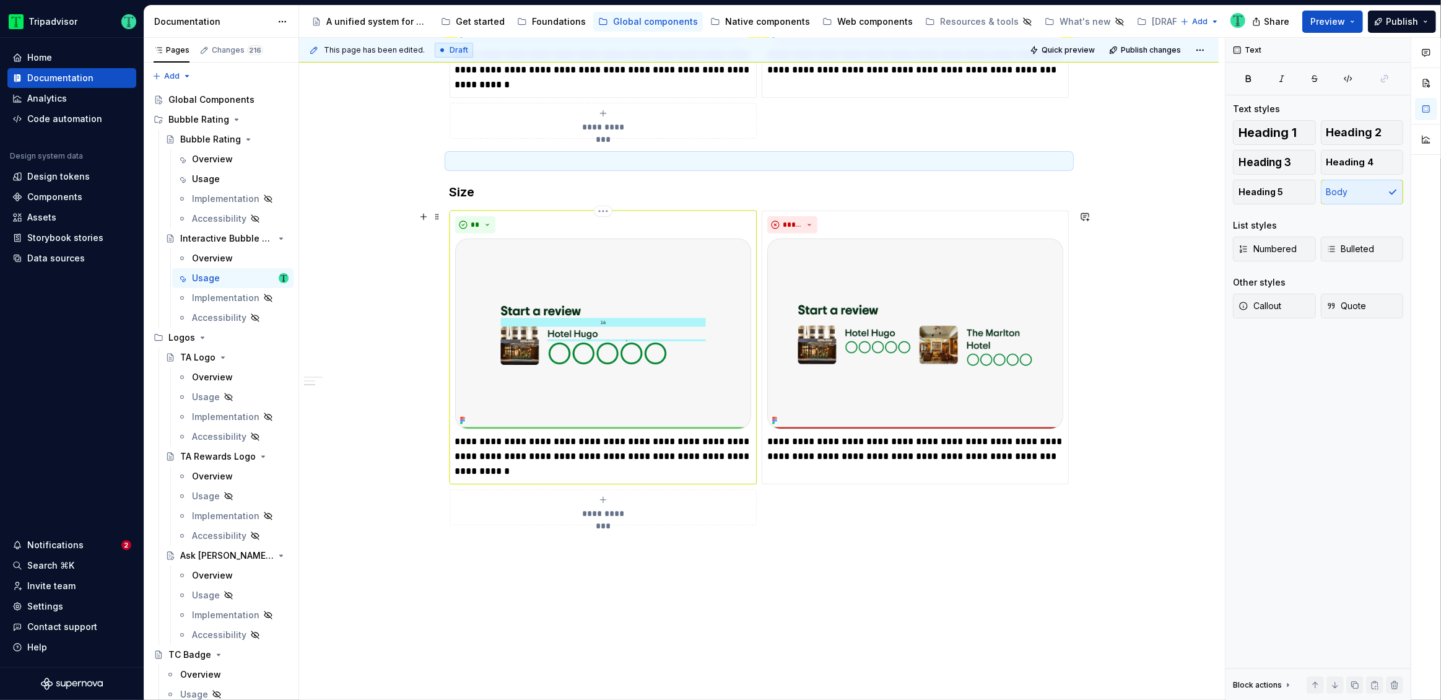
click at [543, 461] on p "**********" at bounding box center [603, 456] width 296 height 45
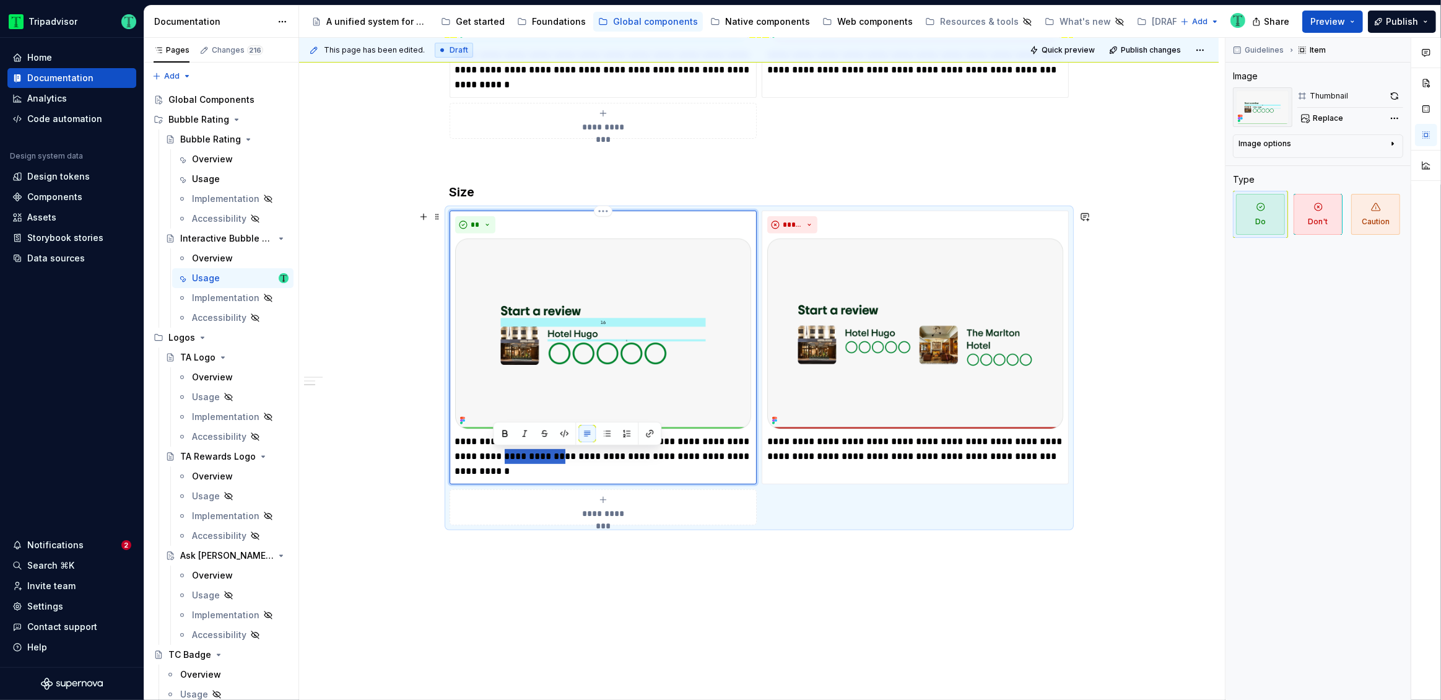
click at [543, 461] on p "**********" at bounding box center [603, 456] width 296 height 45
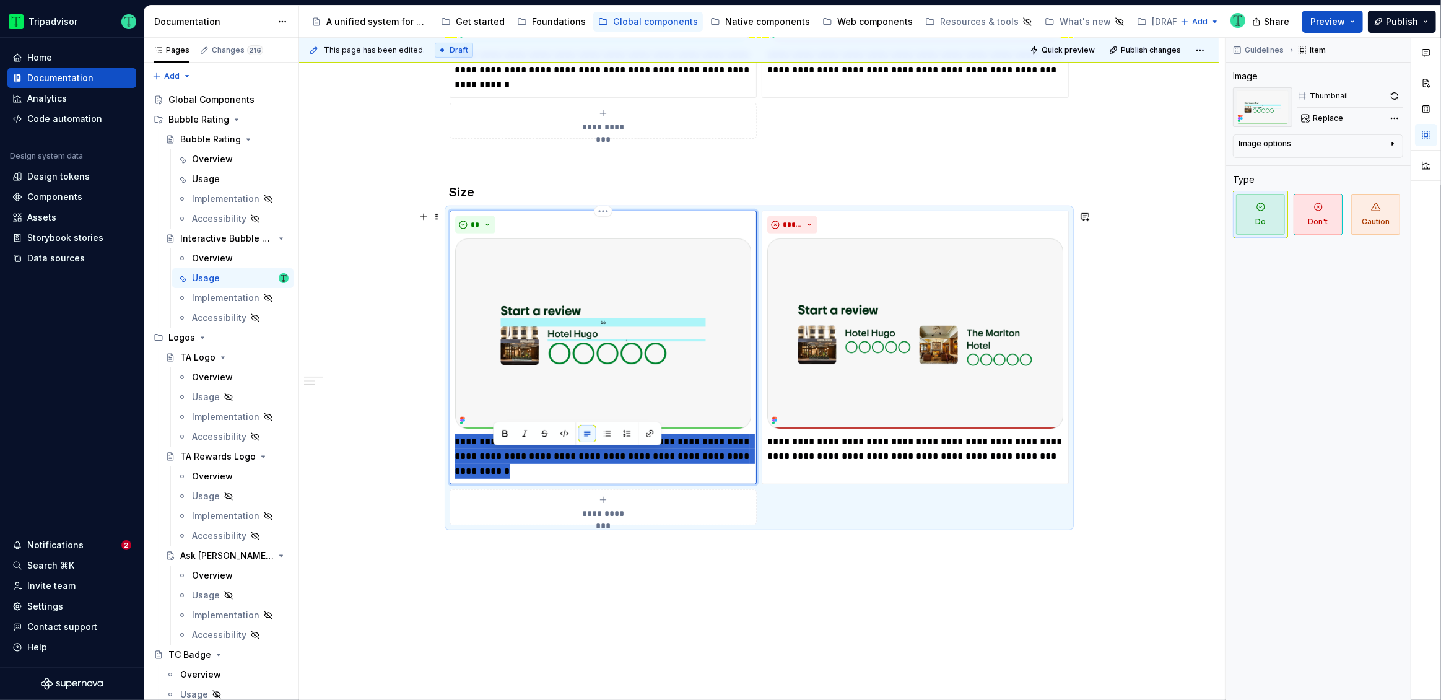
click at [543, 461] on p "**********" at bounding box center [603, 456] width 296 height 45
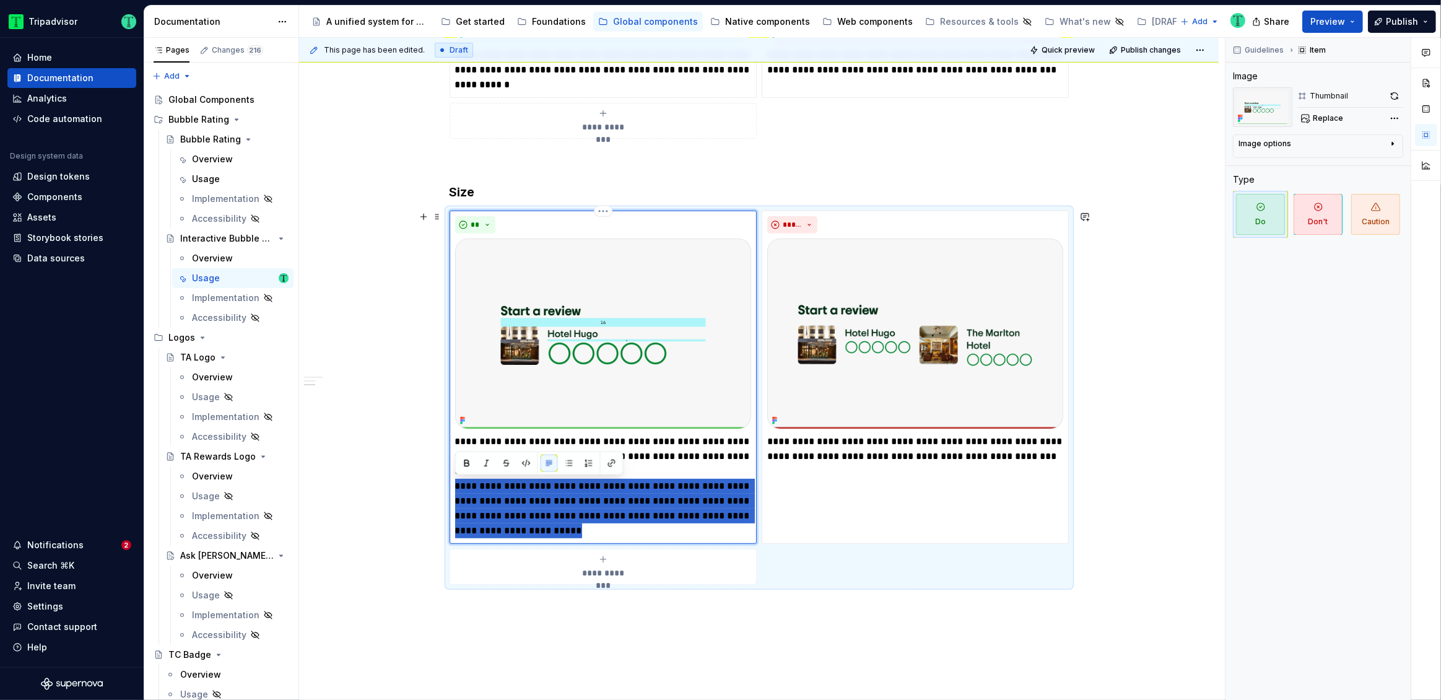
drag, startPoint x: 584, startPoint y: 529, endPoint x: 450, endPoint y: 482, distance: 142.4
click at [450, 482] on div "**********" at bounding box center [603, 377] width 307 height 333
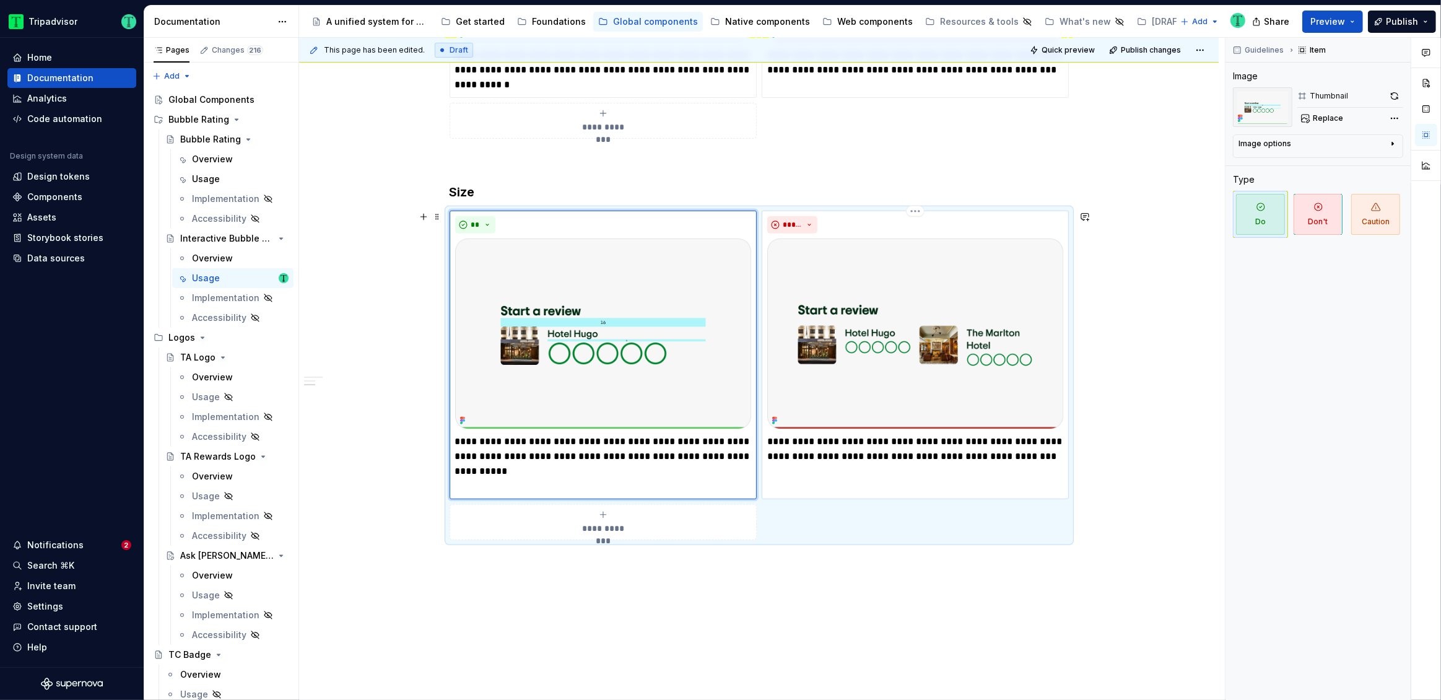
click at [797, 446] on p "**********" at bounding box center [915, 449] width 296 height 30
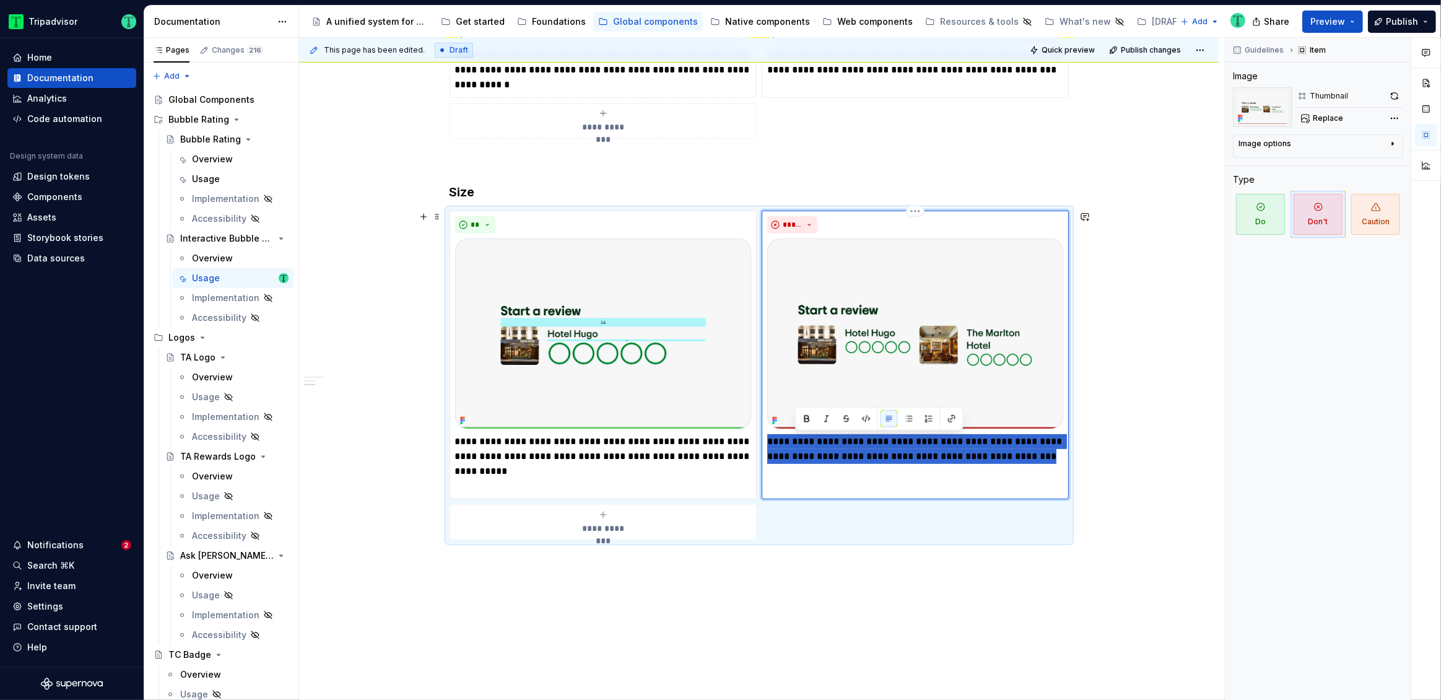
click at [797, 446] on p "**********" at bounding box center [915, 449] width 296 height 30
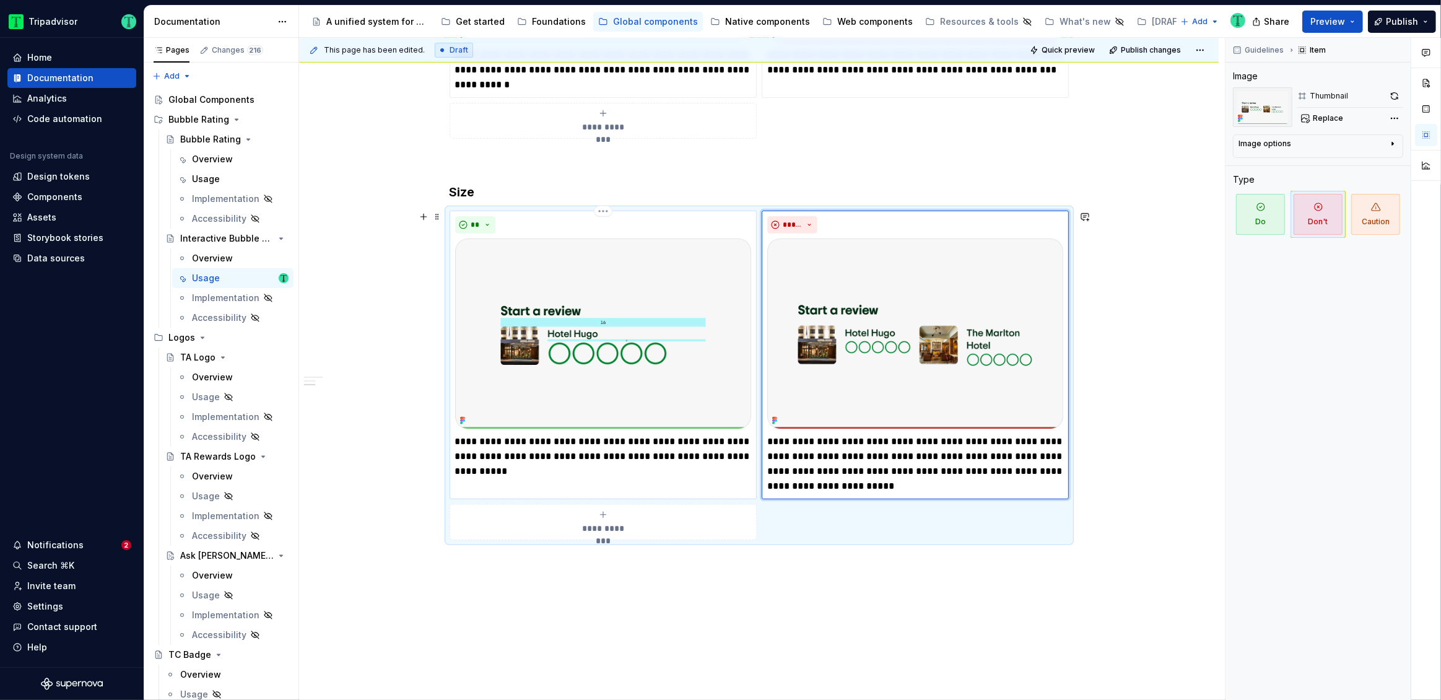
click at [576, 484] on p "**********" at bounding box center [603, 463] width 296 height 59
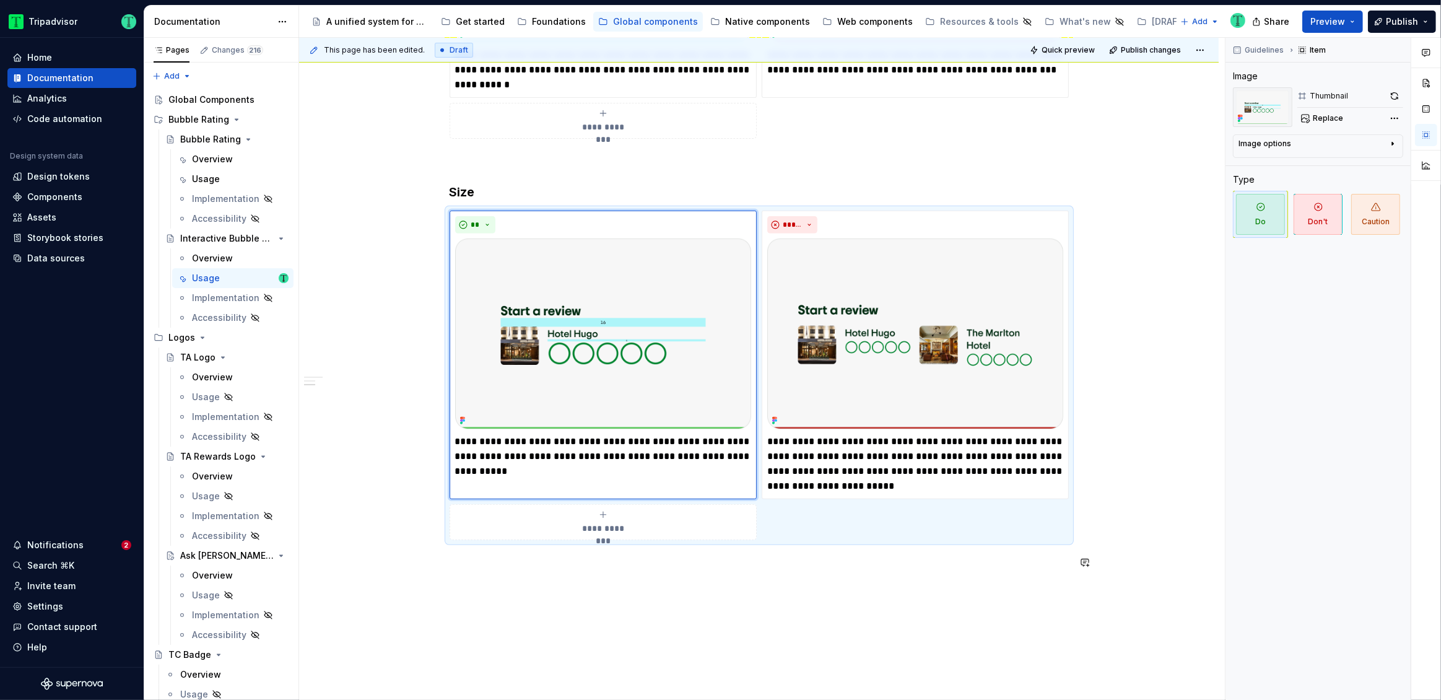
click at [538, 598] on div "**********" at bounding box center [762, 369] width 926 height 663
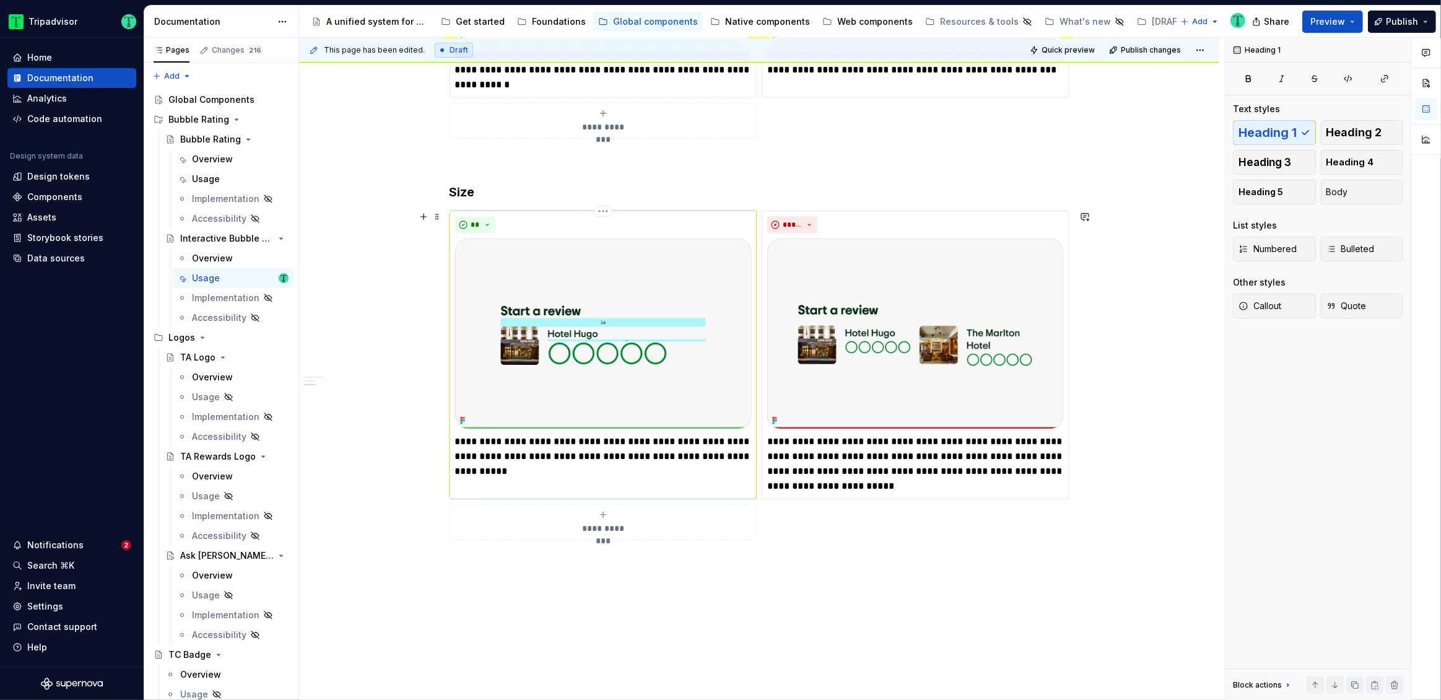
click at [673, 360] on img at bounding box center [603, 333] width 296 height 191
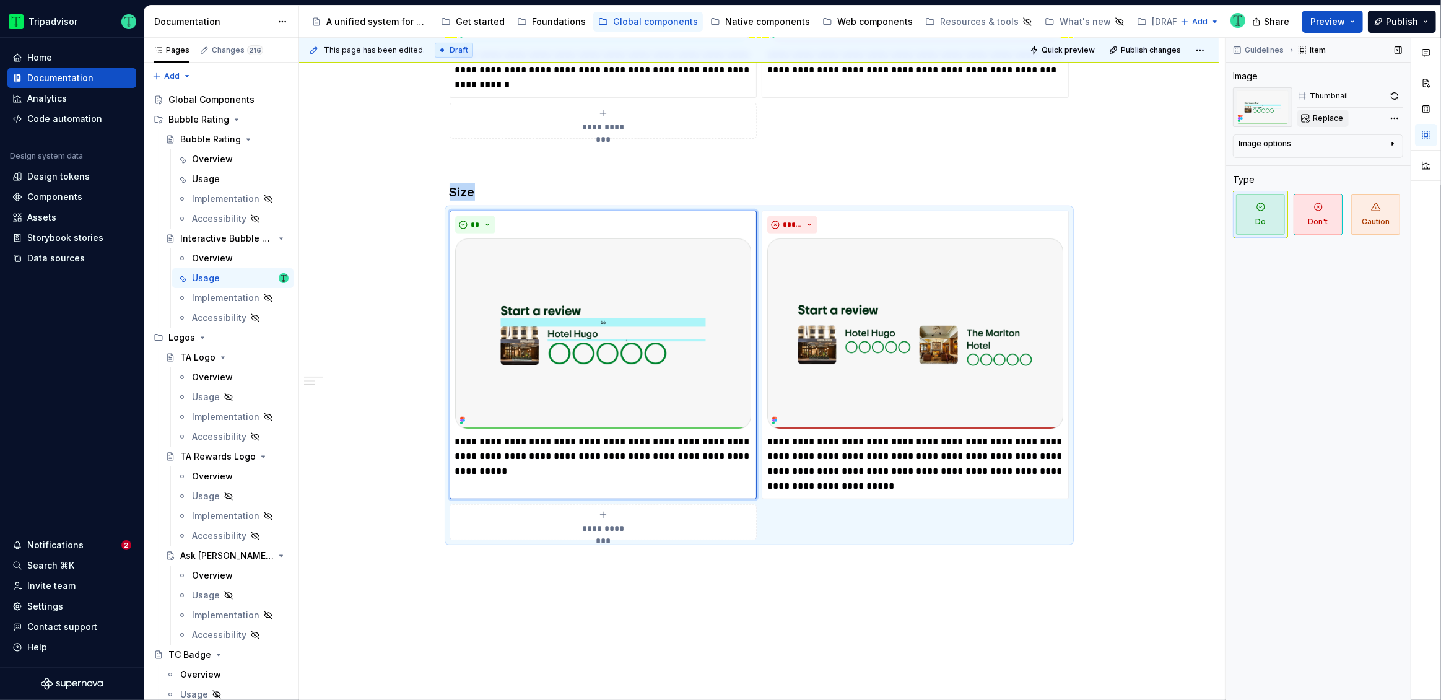
click at [1335, 118] on span "Replace" at bounding box center [1328, 118] width 30 height 10
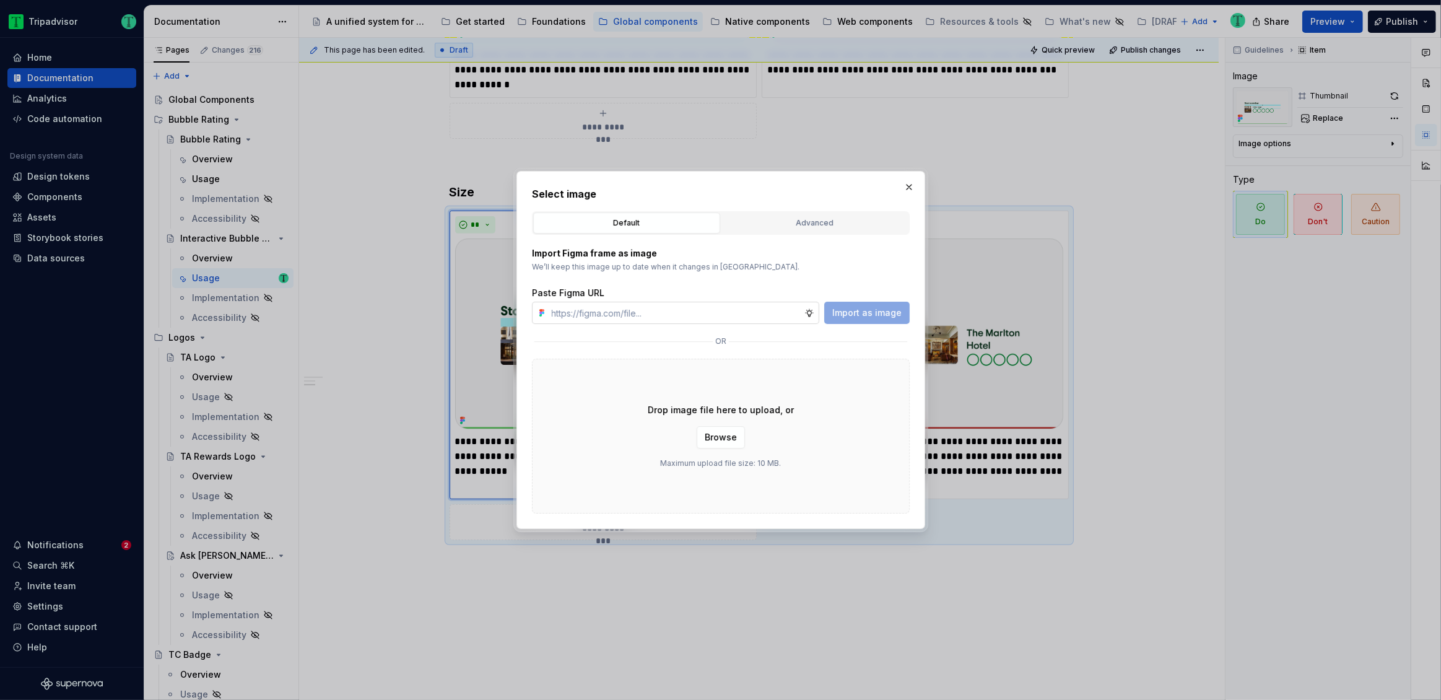
type textarea "*"
paste input "[URL][DOMAIN_NAME]"
type input "[URL][DOMAIN_NAME]"
click at [867, 324] on div "Import Figma frame as image We’ll keep this image up to date when it changes in…" at bounding box center [721, 374] width 378 height 279
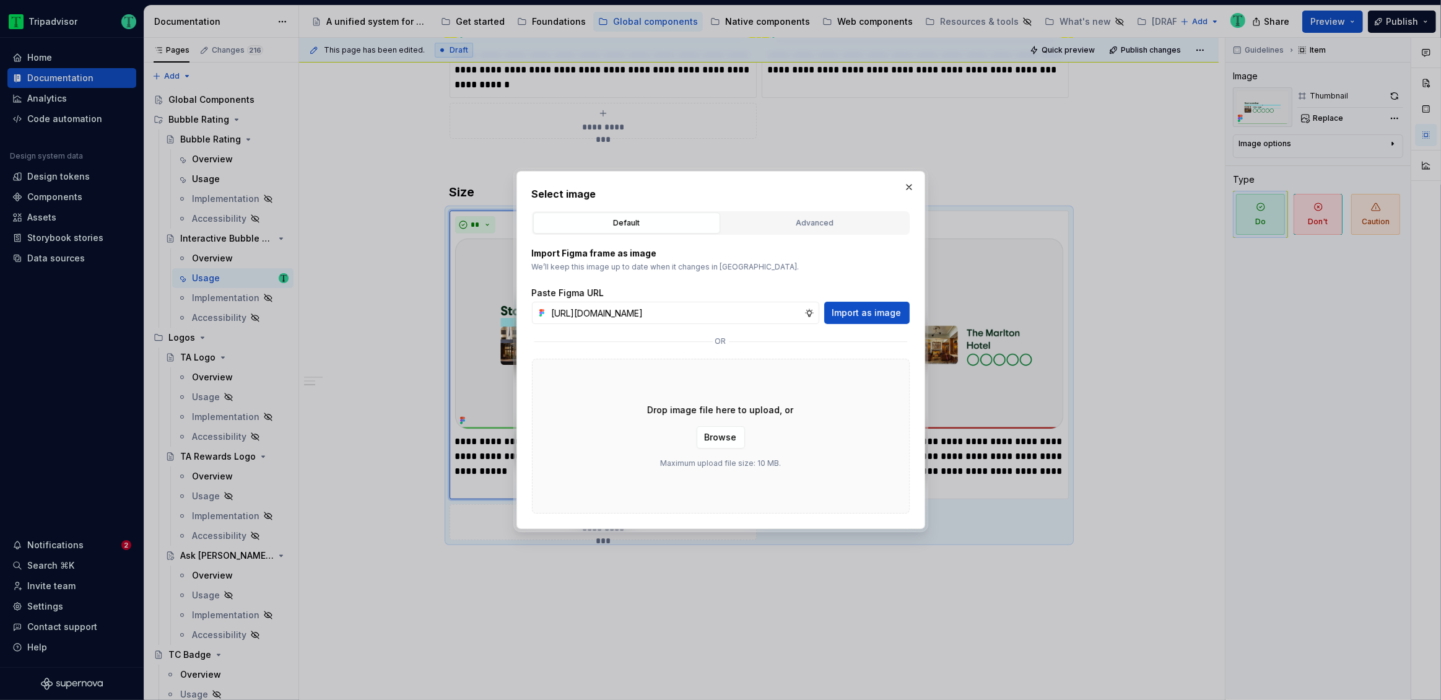
scroll to position [0, 0]
click at [868, 318] on span "Import as image" at bounding box center [866, 313] width 69 height 12
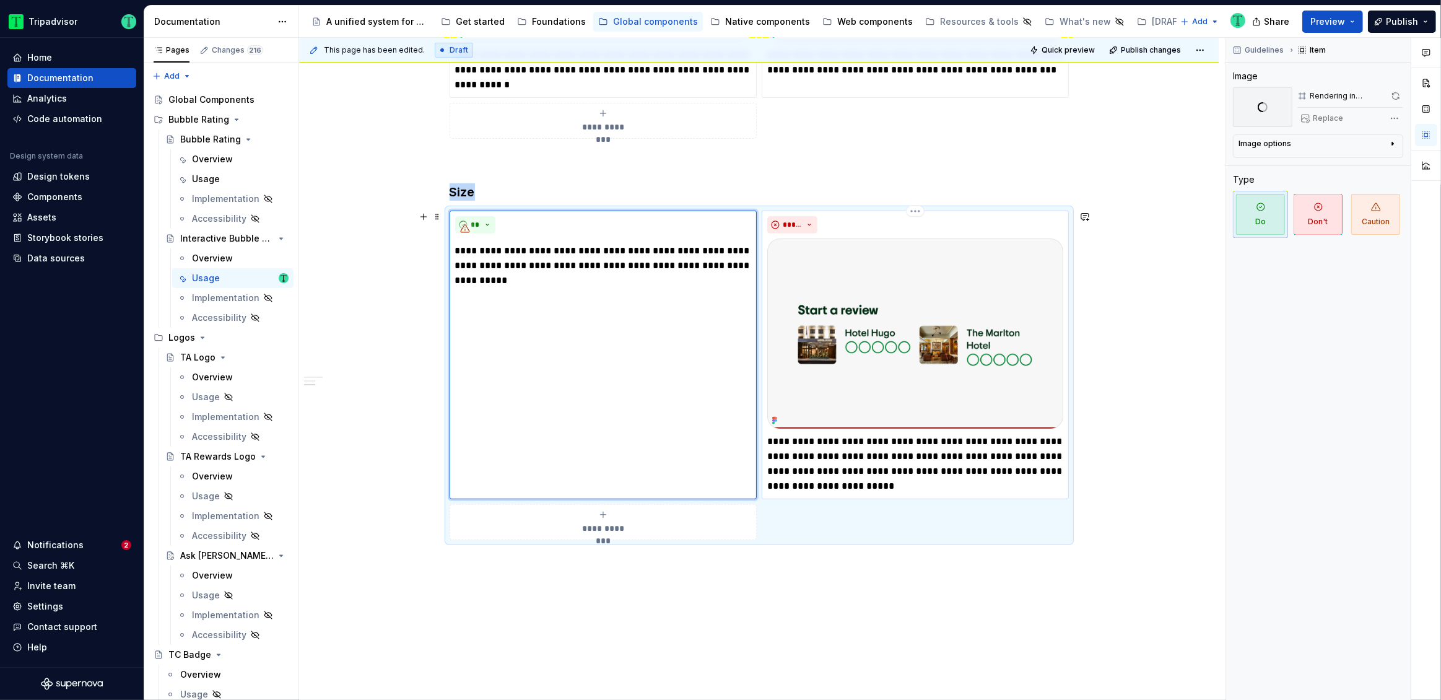
click at [998, 350] on img at bounding box center [915, 333] width 296 height 191
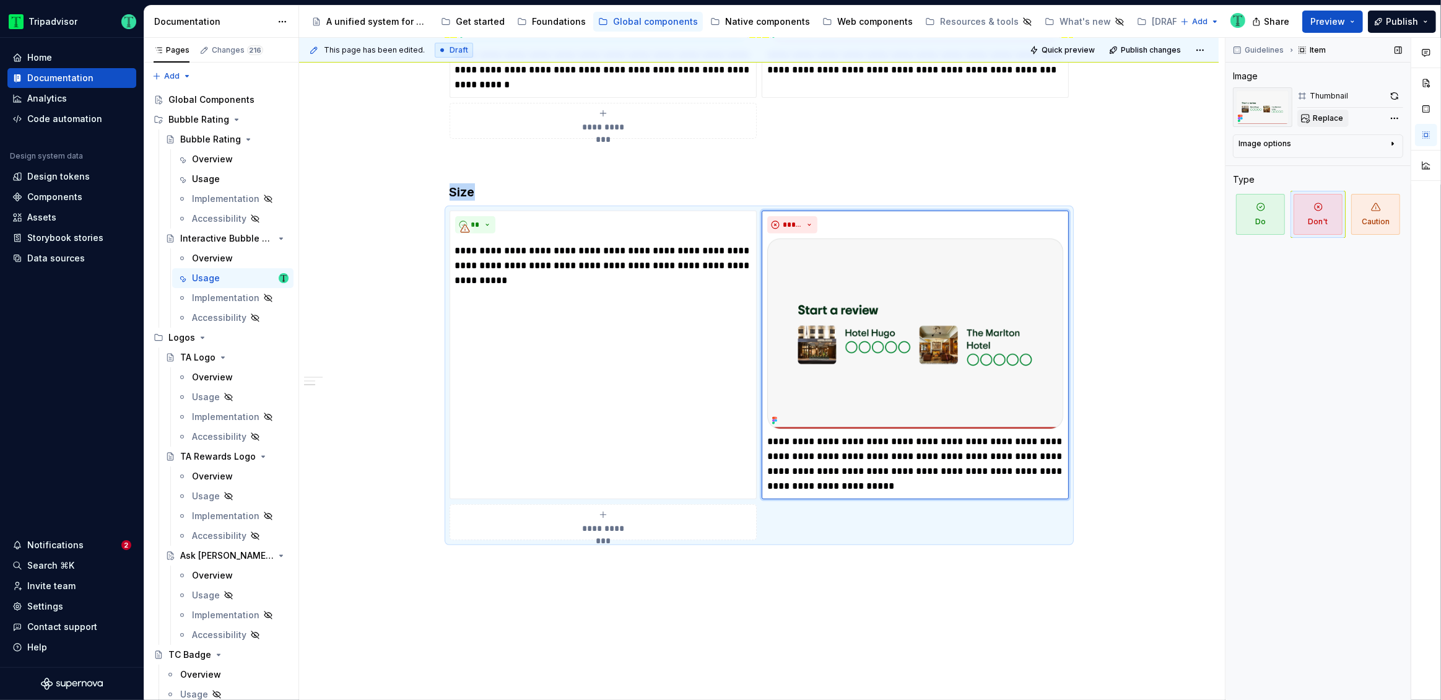
click at [1329, 112] on button "Replace" at bounding box center [1323, 118] width 51 height 17
type textarea "*"
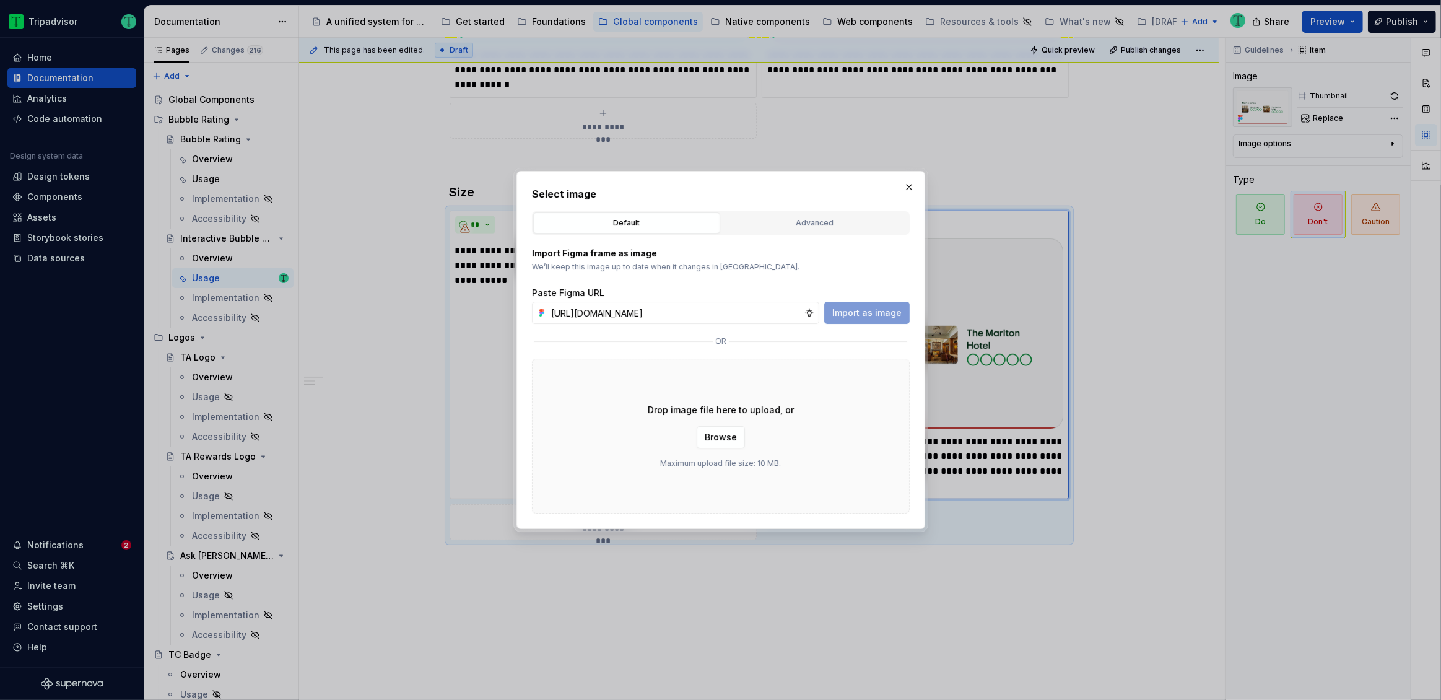
scroll to position [0, 303]
type input "[URL][DOMAIN_NAME]"
click at [871, 314] on span "Import as image" at bounding box center [866, 313] width 69 height 12
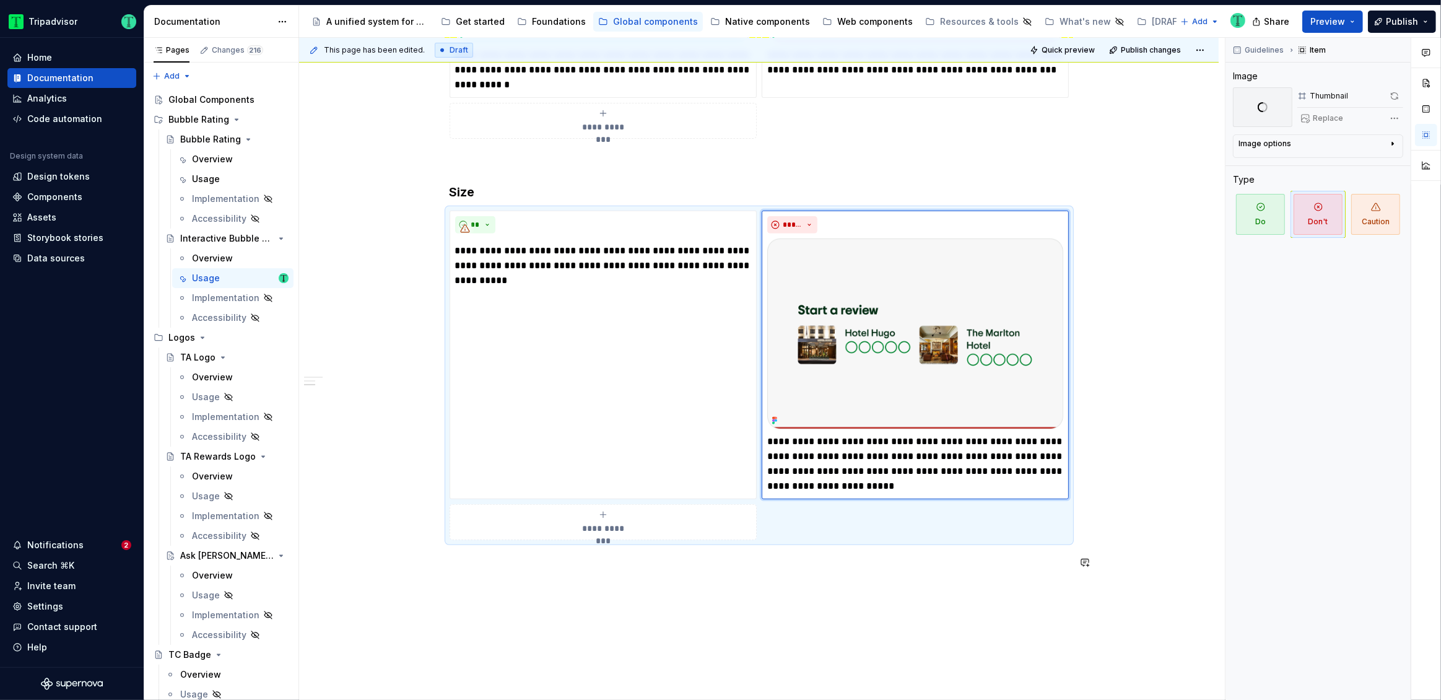
click at [1148, 584] on div "**********" at bounding box center [759, 249] width 920 height 1089
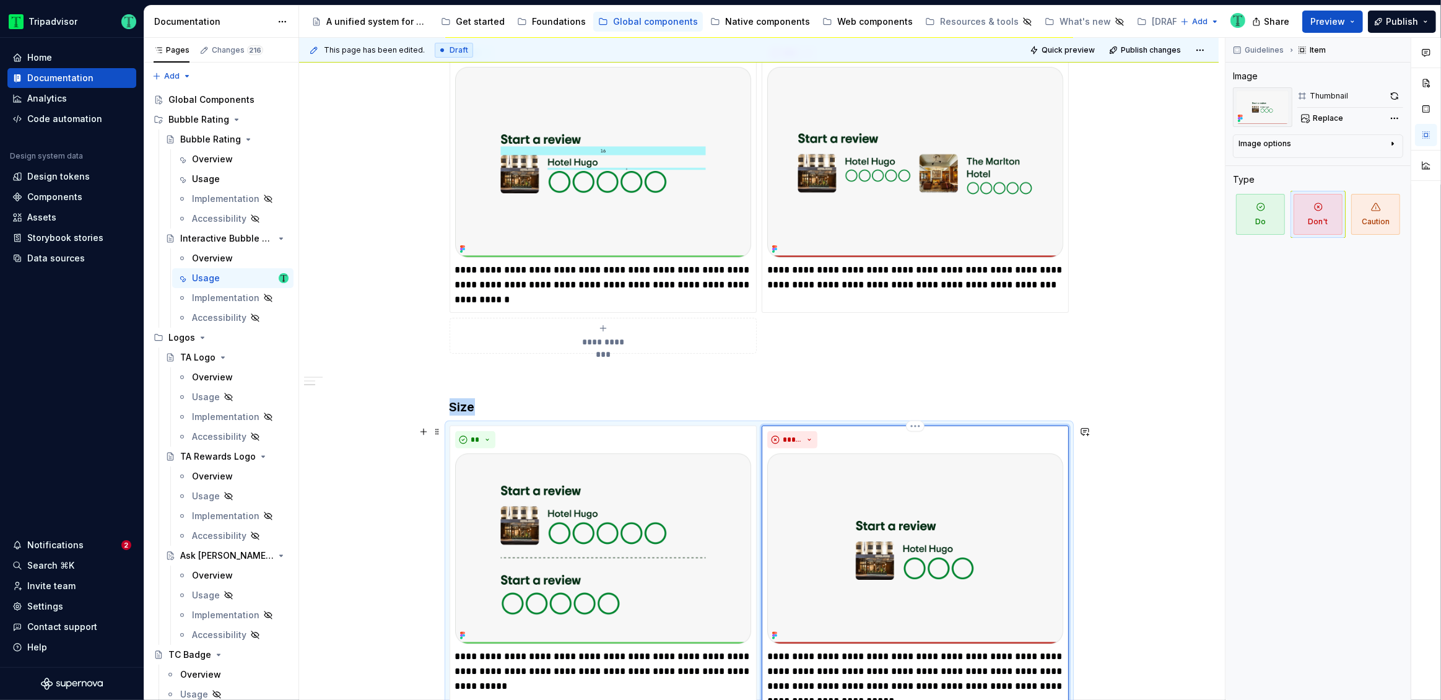
scroll to position [557, 0]
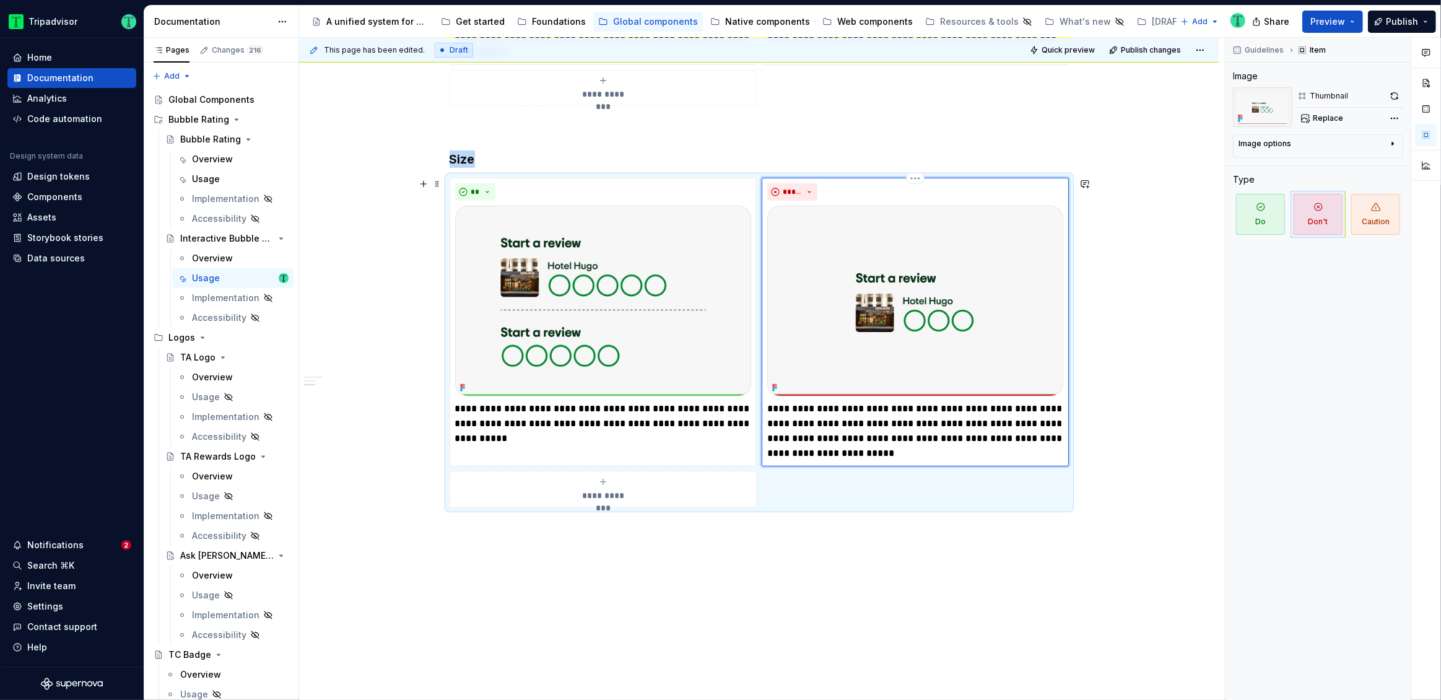
click at [881, 436] on p "**********" at bounding box center [915, 430] width 296 height 59
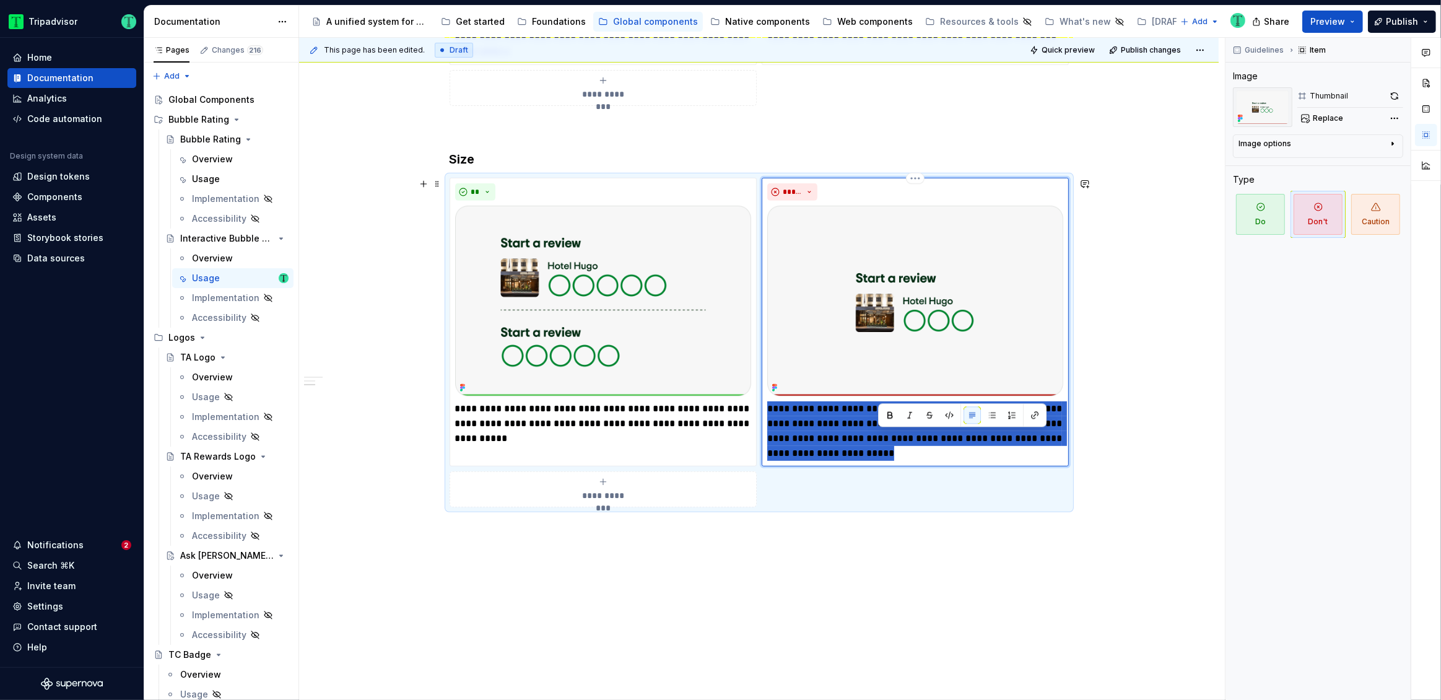
click at [881, 436] on p "**********" at bounding box center [915, 430] width 296 height 59
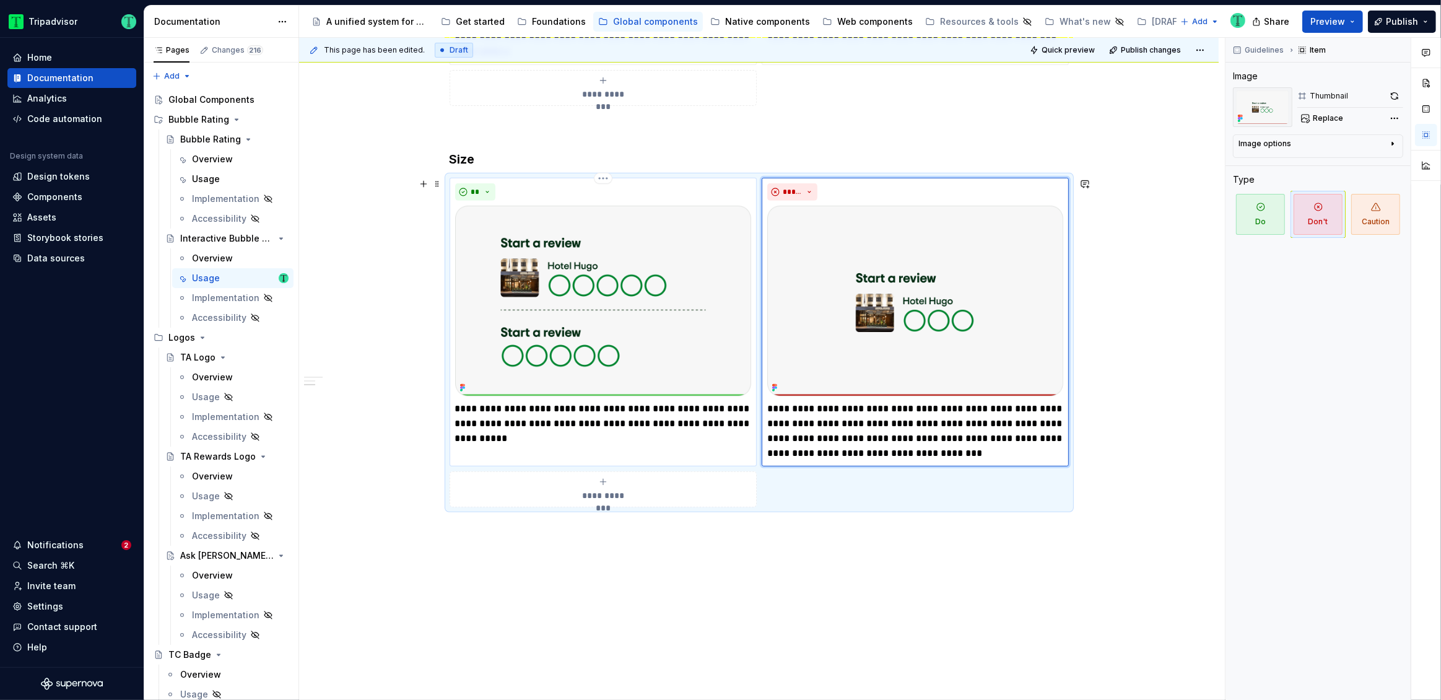
click at [522, 418] on p "**********" at bounding box center [603, 423] width 296 height 45
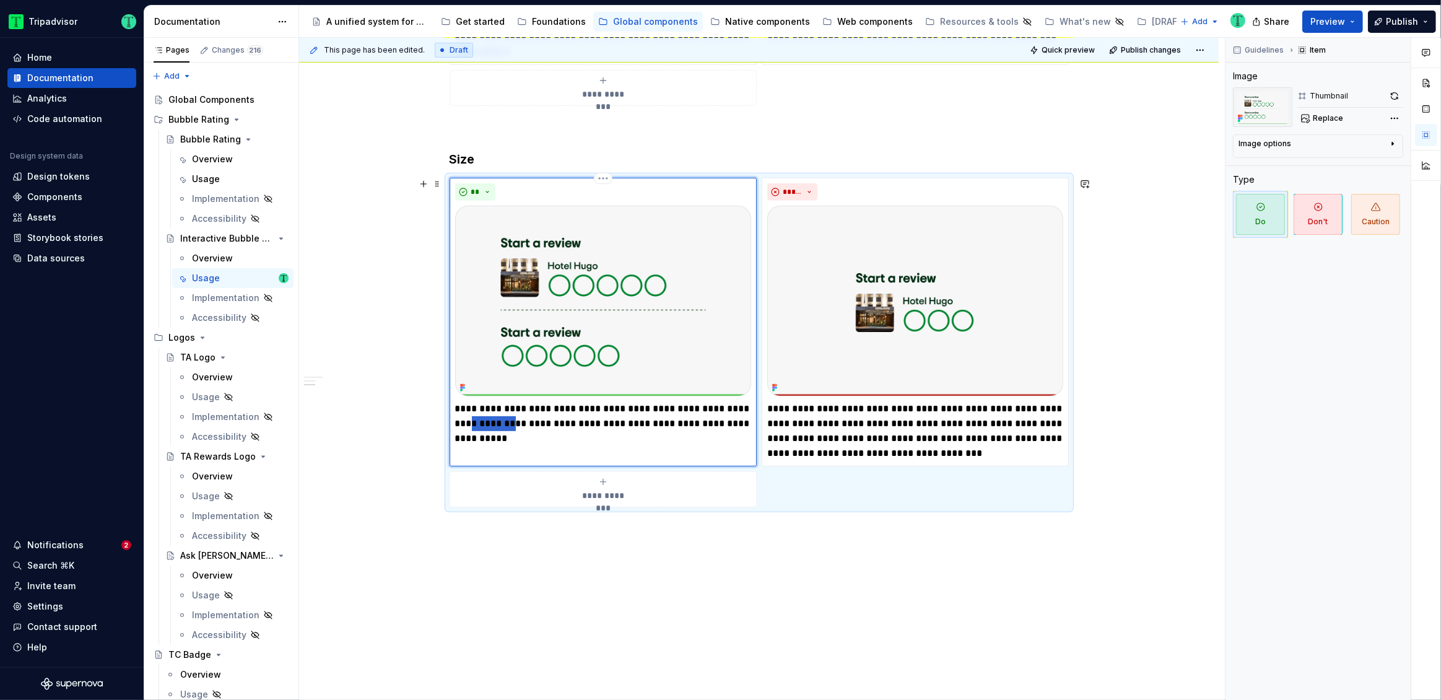
click at [522, 418] on p "**********" at bounding box center [603, 423] width 296 height 45
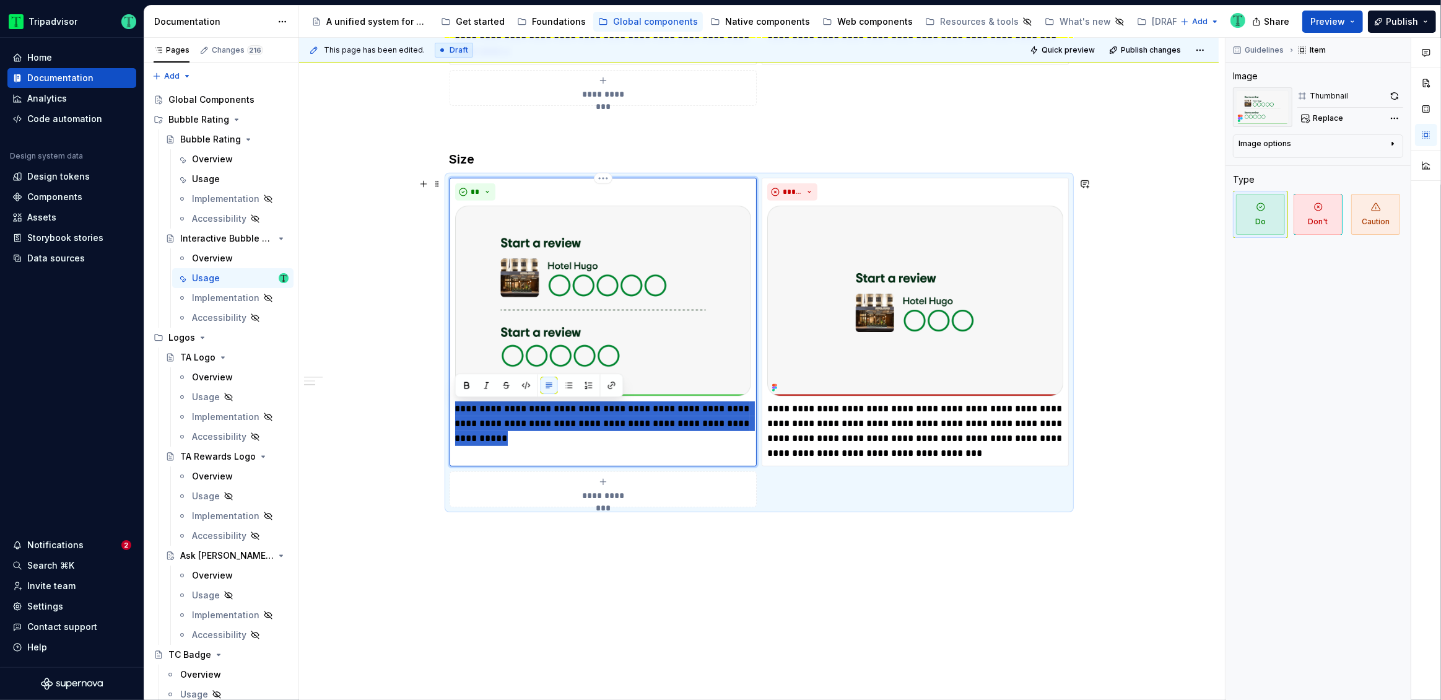
click at [522, 418] on p "**********" at bounding box center [603, 423] width 296 height 45
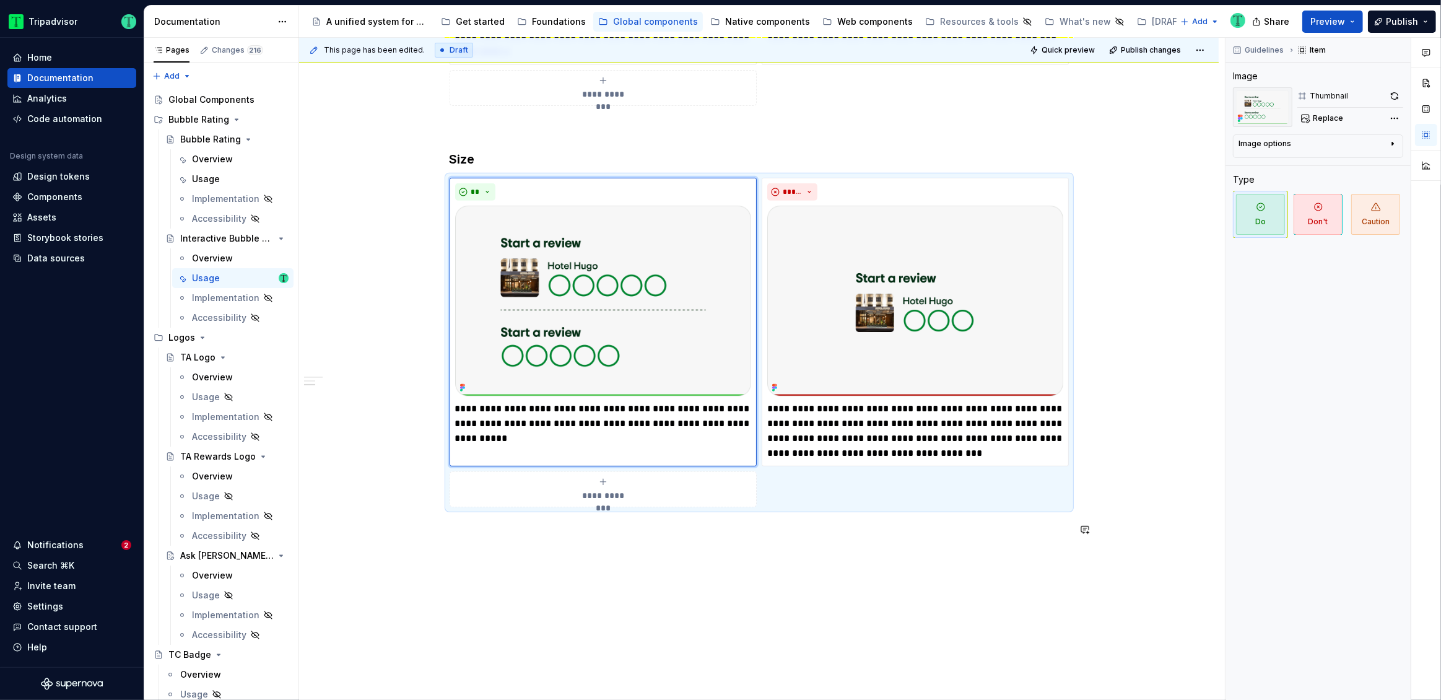
click at [570, 605] on div "**********" at bounding box center [759, 216] width 920 height 1089
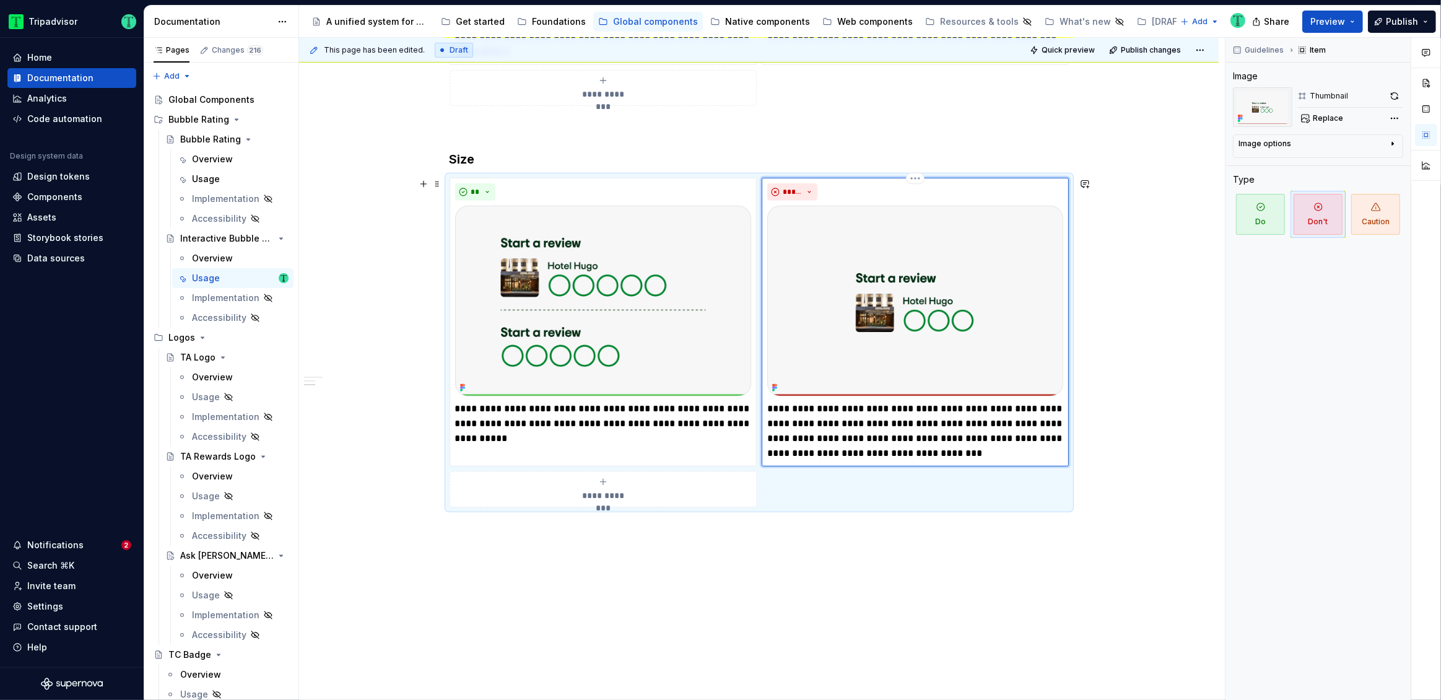
click at [980, 264] on img at bounding box center [915, 301] width 296 height 191
click at [1391, 94] on button "button" at bounding box center [1394, 95] width 17 height 17
click at [657, 299] on img at bounding box center [603, 301] width 296 height 191
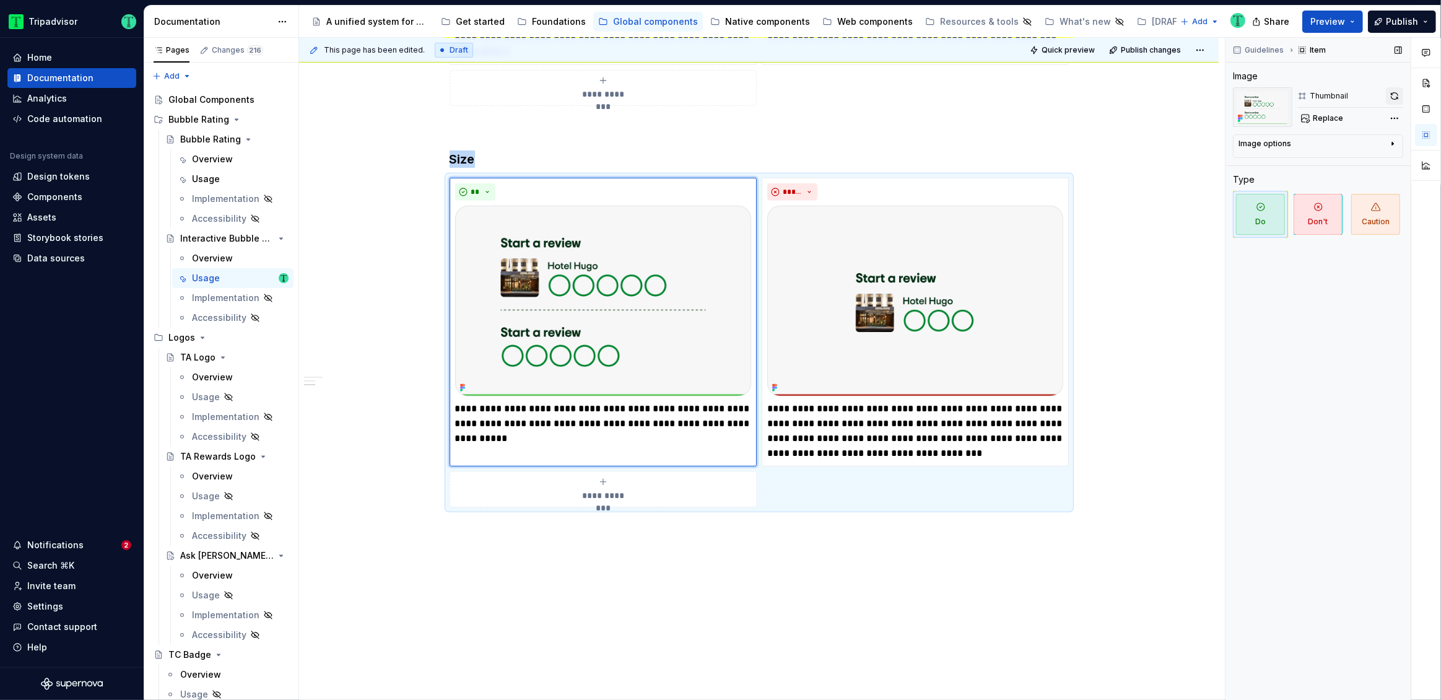
click at [1399, 95] on button "button" at bounding box center [1394, 95] width 17 height 17
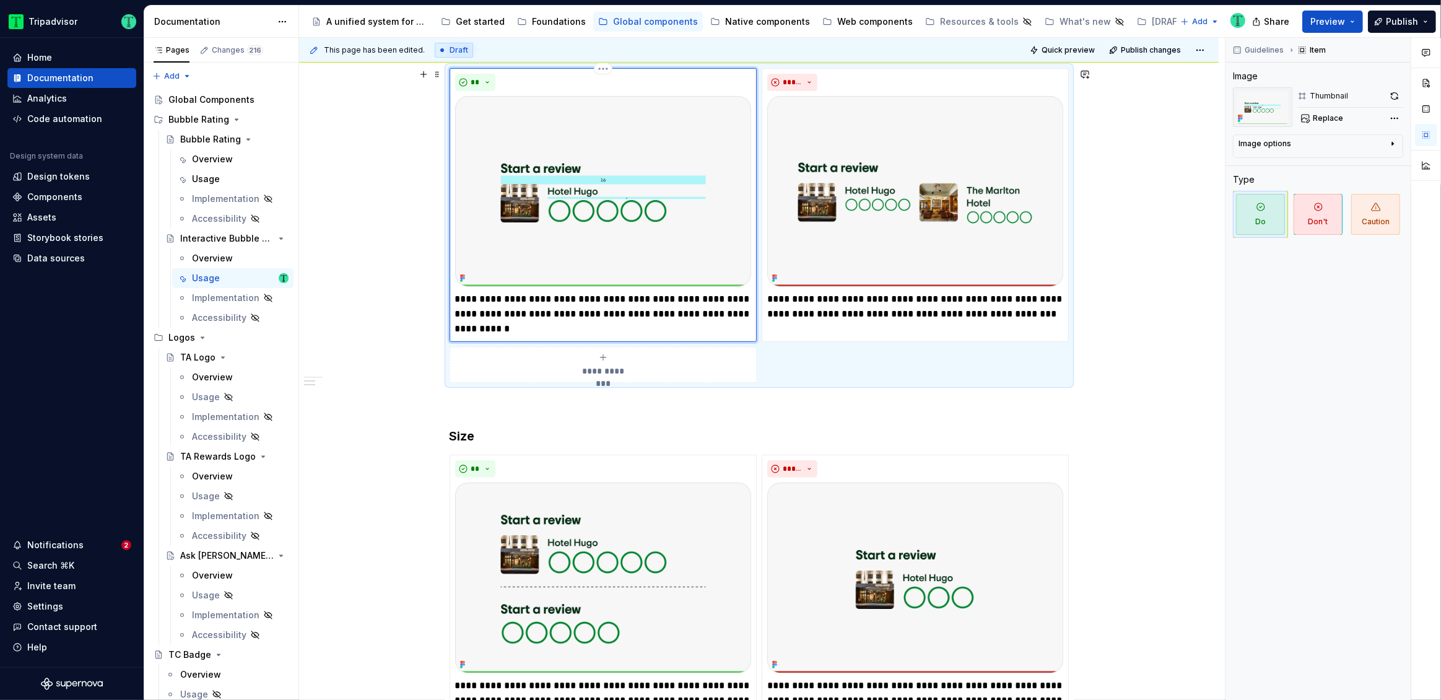
click at [665, 251] on img at bounding box center [603, 191] width 296 height 191
click at [1396, 94] on button "button" at bounding box center [1394, 95] width 17 height 17
click at [935, 193] on img at bounding box center [915, 191] width 296 height 191
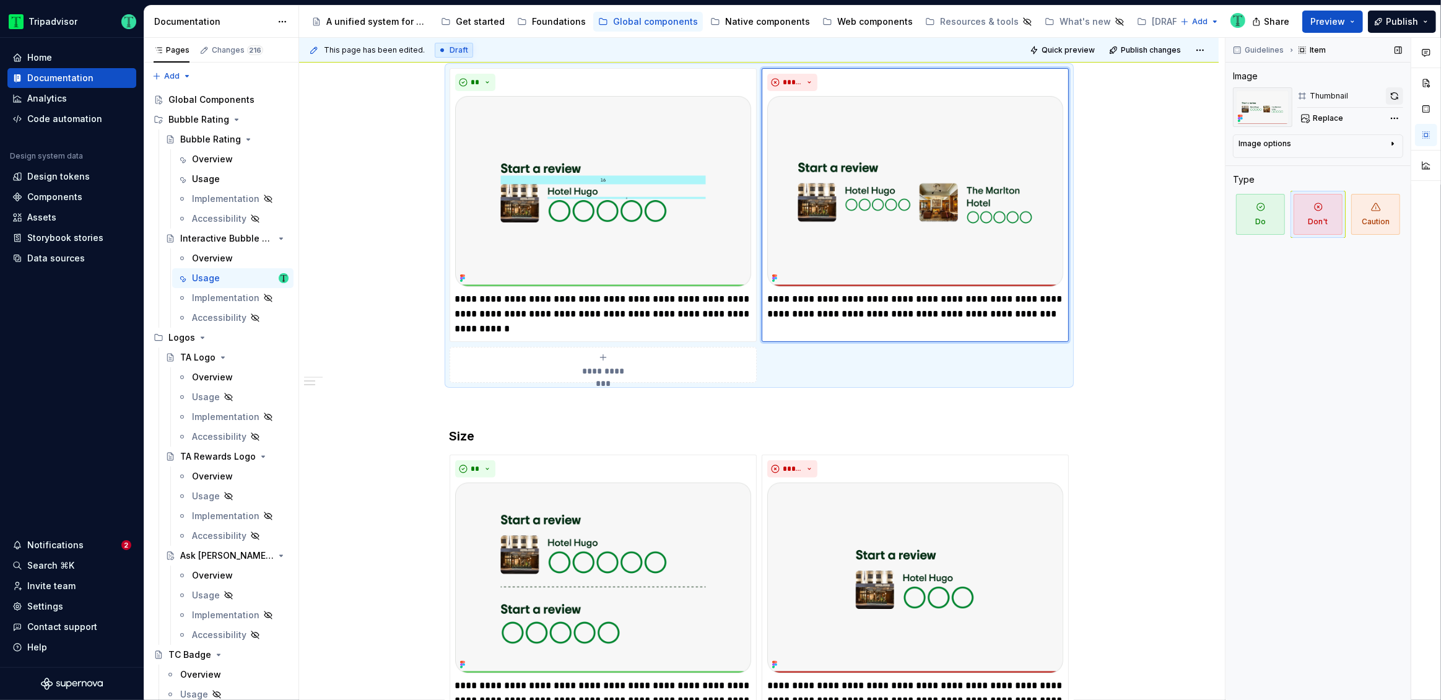
click at [1397, 95] on button "button" at bounding box center [1394, 95] width 17 height 17
click at [1154, 463] on div "**********" at bounding box center [759, 493] width 920 height 1089
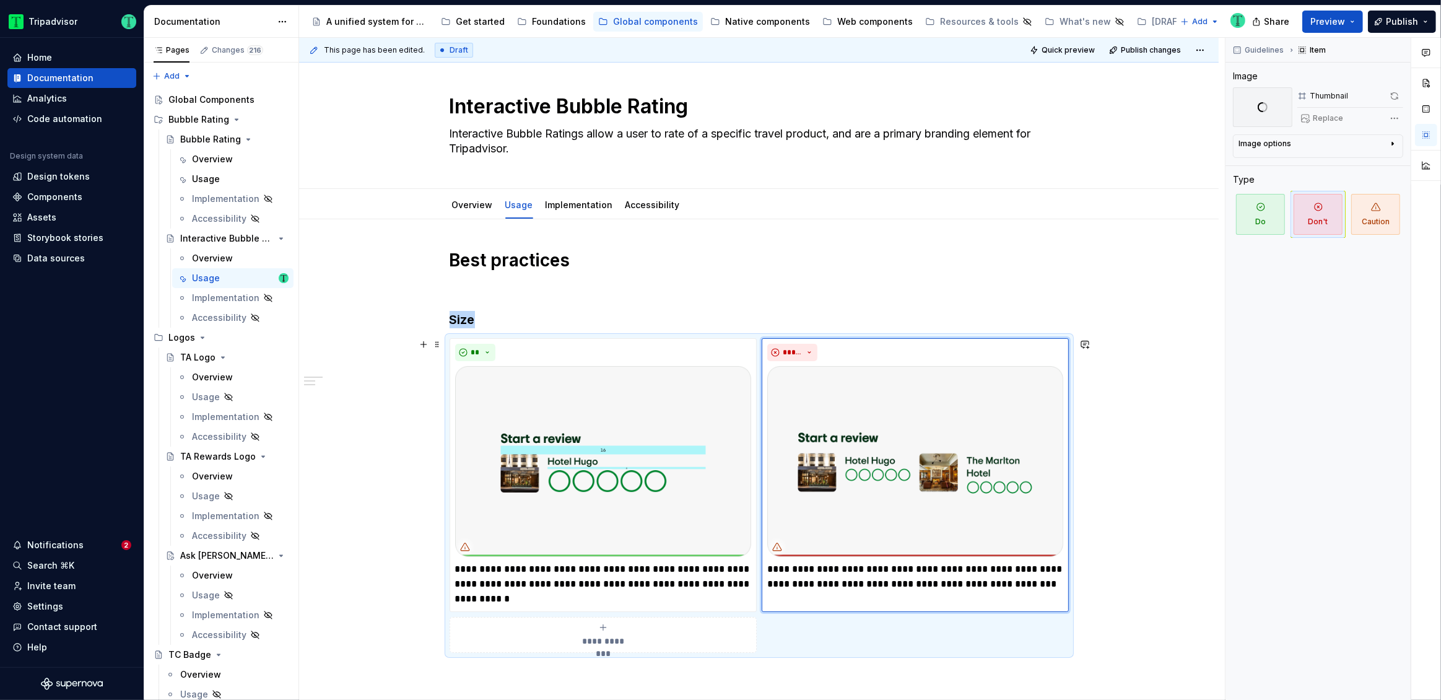
scroll to position [3, 0]
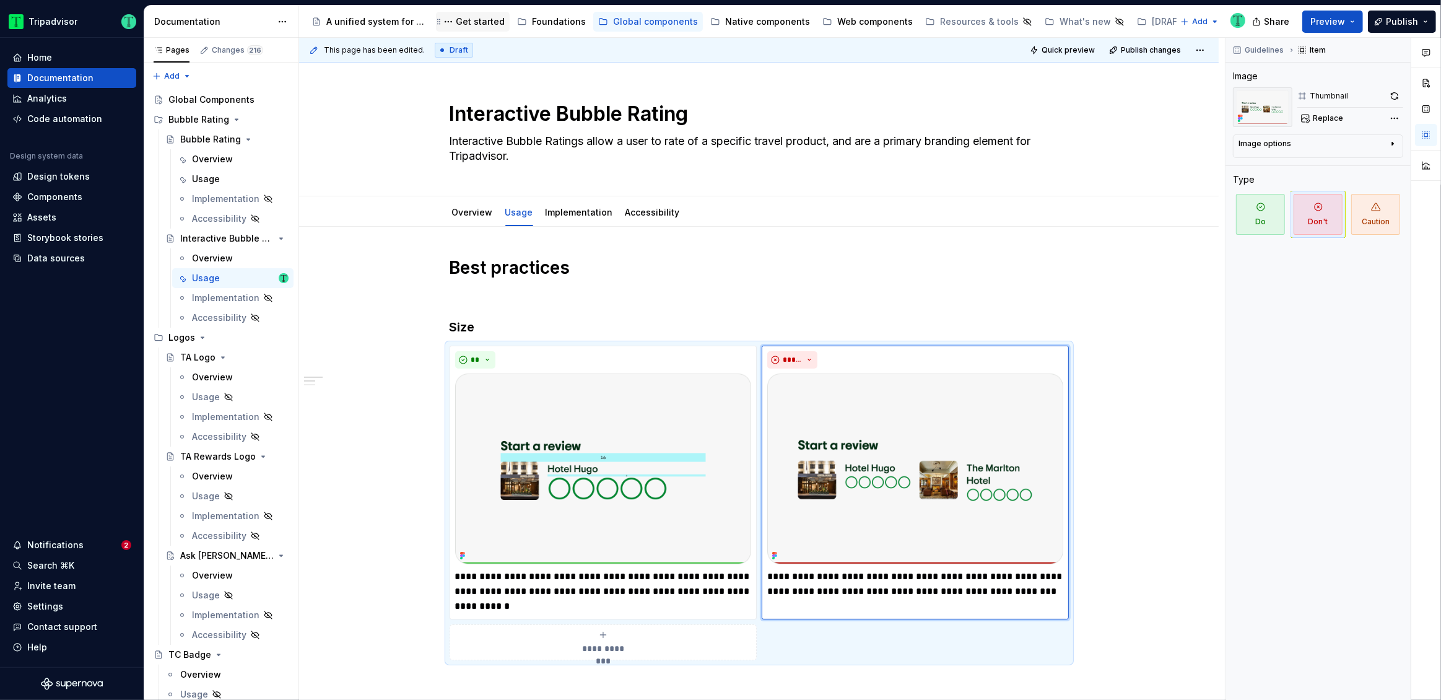
type textarea "*"
